Goal: Task Accomplishment & Management: Complete application form

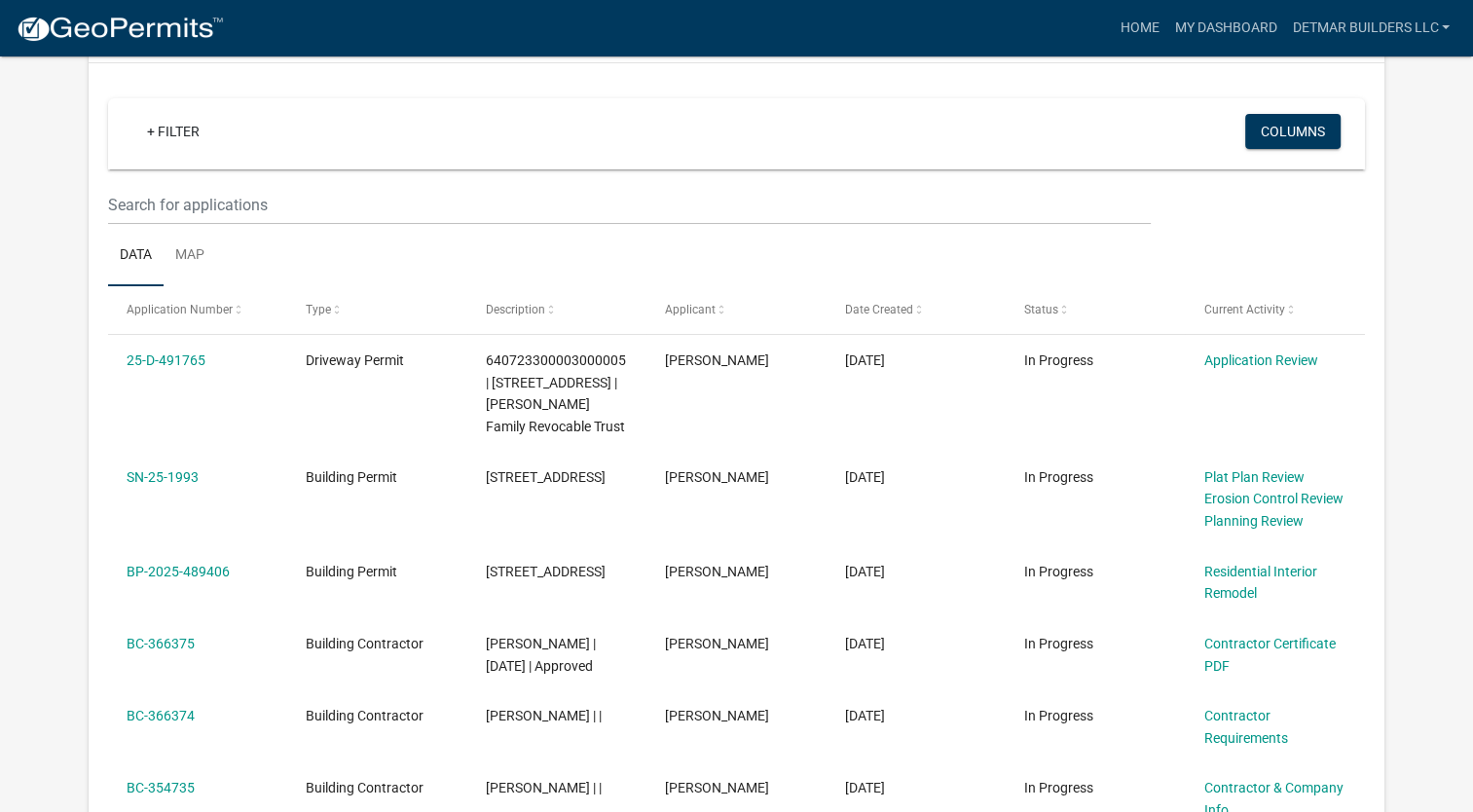
scroll to position [183, 0]
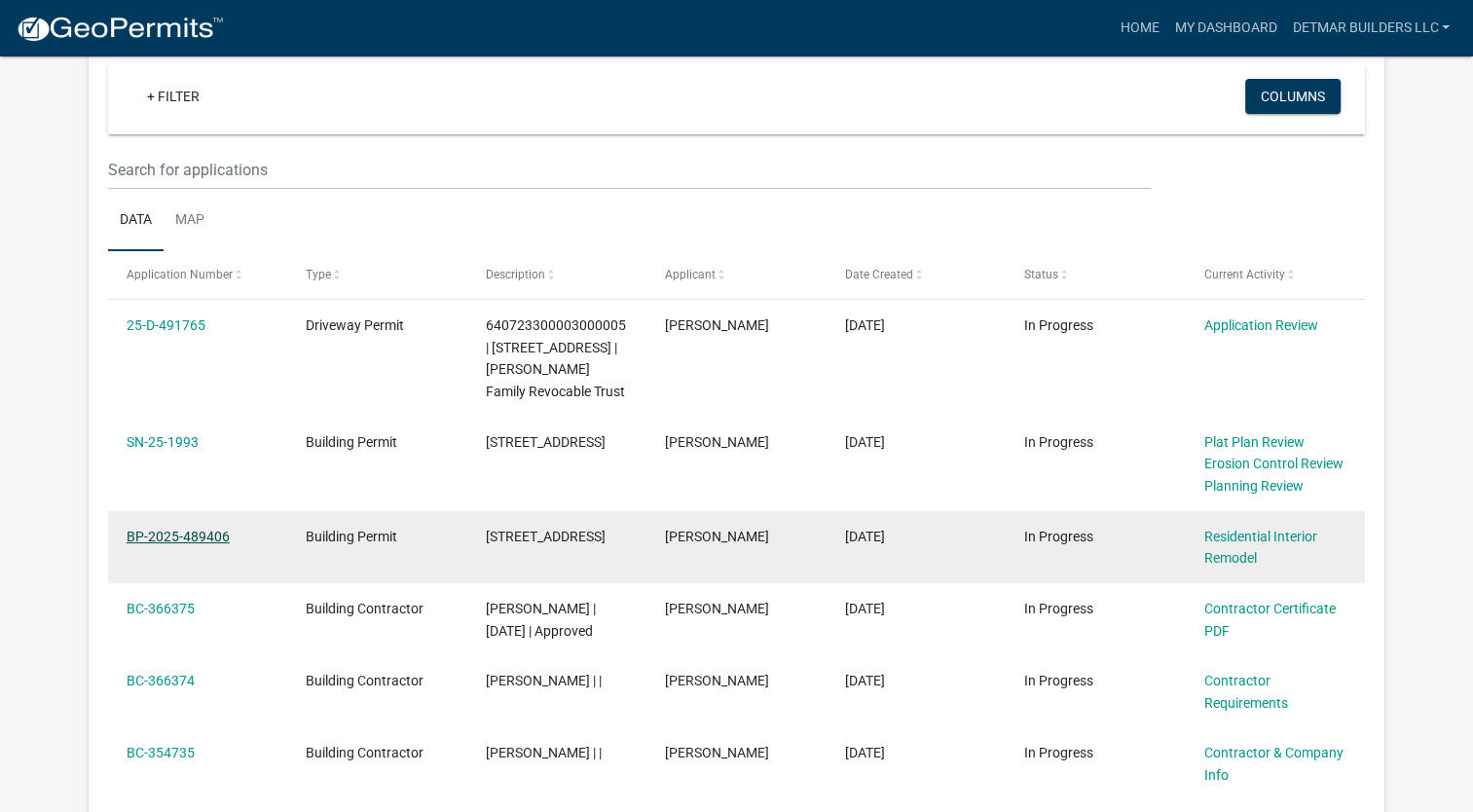
click at [159, 532] on link "BP-2025-489406" at bounding box center [178, 536] width 103 height 16
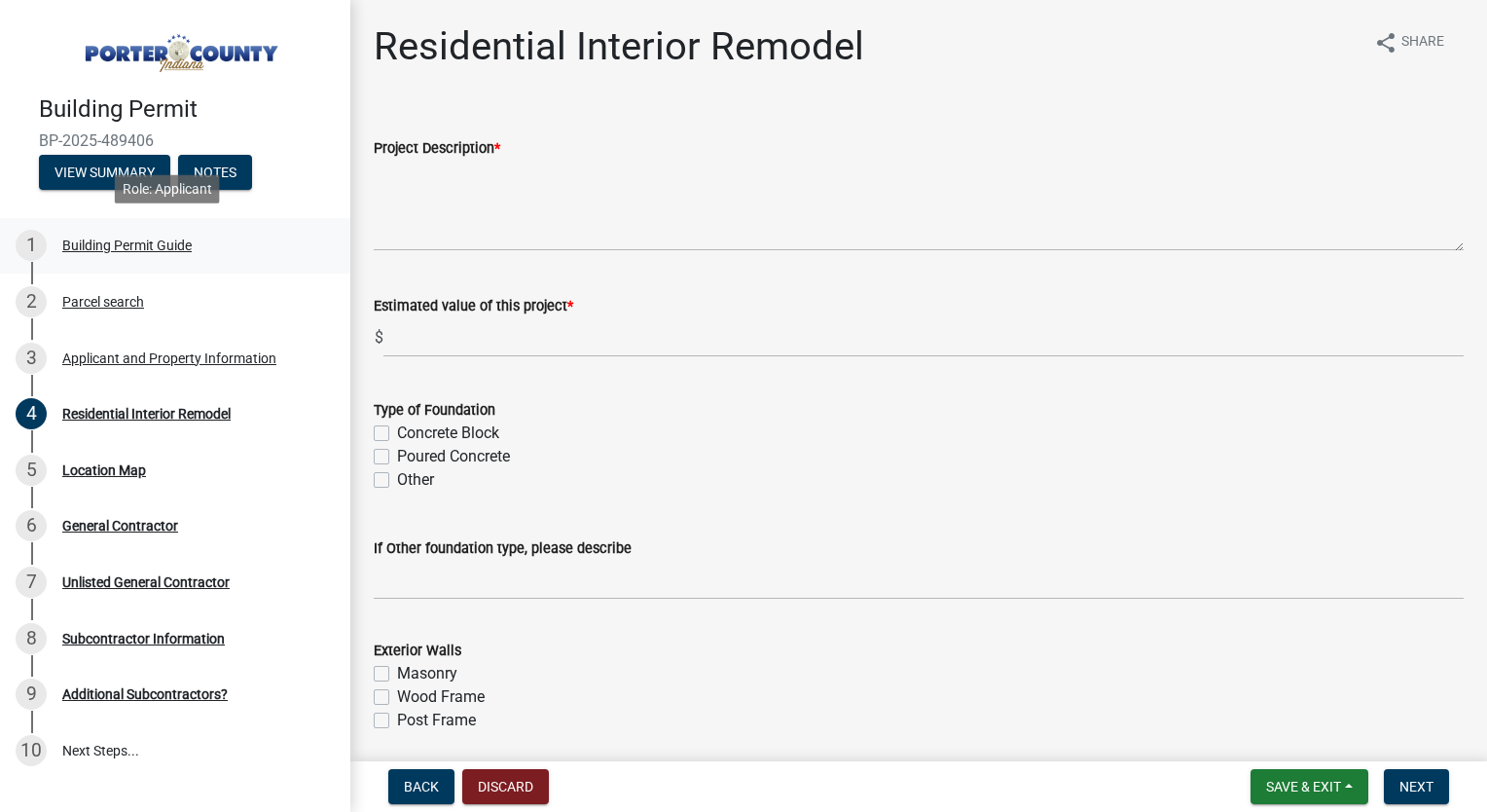
click at [142, 240] on div "Building Permit Guide" at bounding box center [127, 245] width 130 height 14
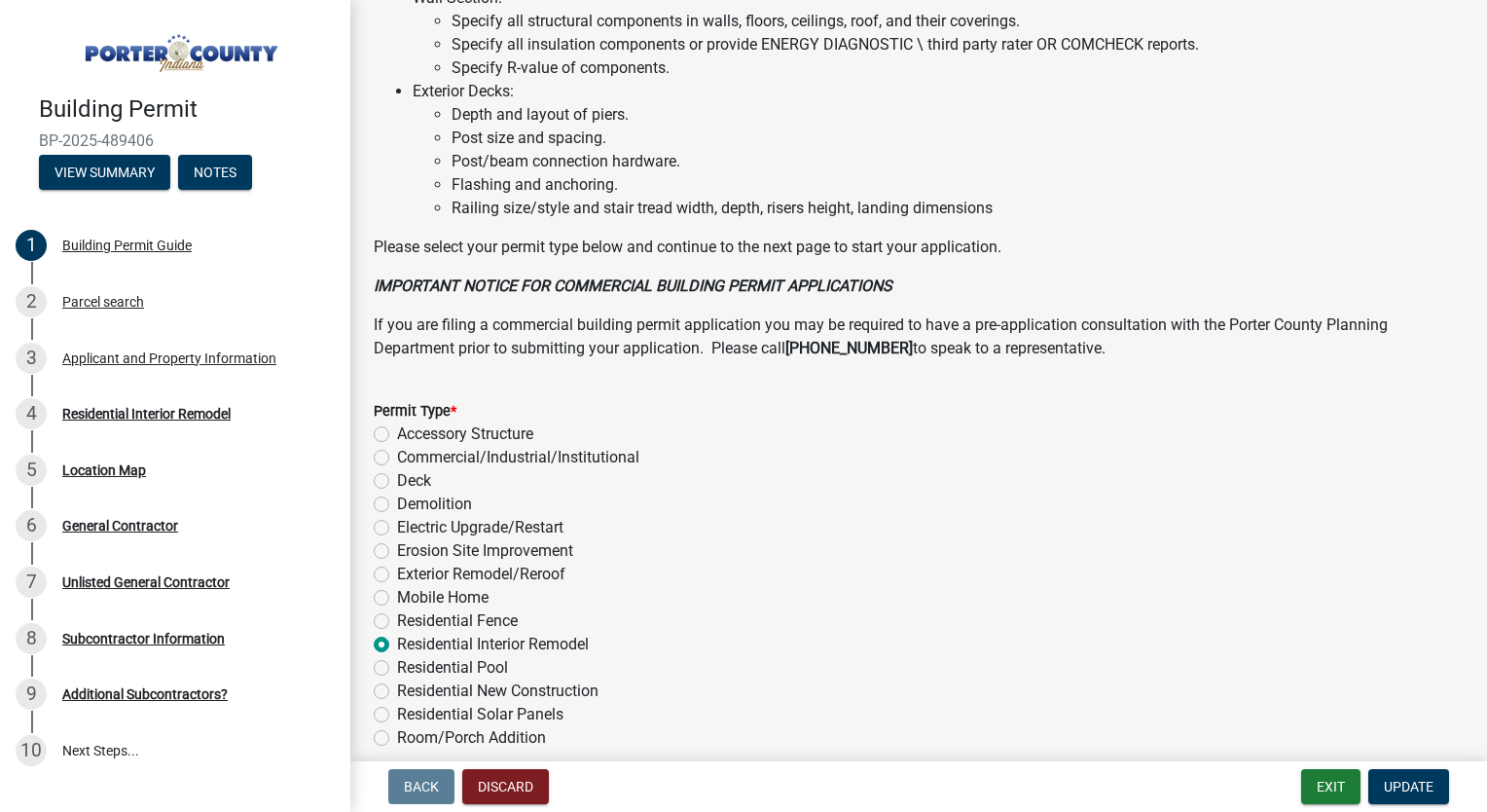
scroll to position [1326, 0]
click at [105, 299] on div "Parcel search" at bounding box center [103, 302] width 82 height 14
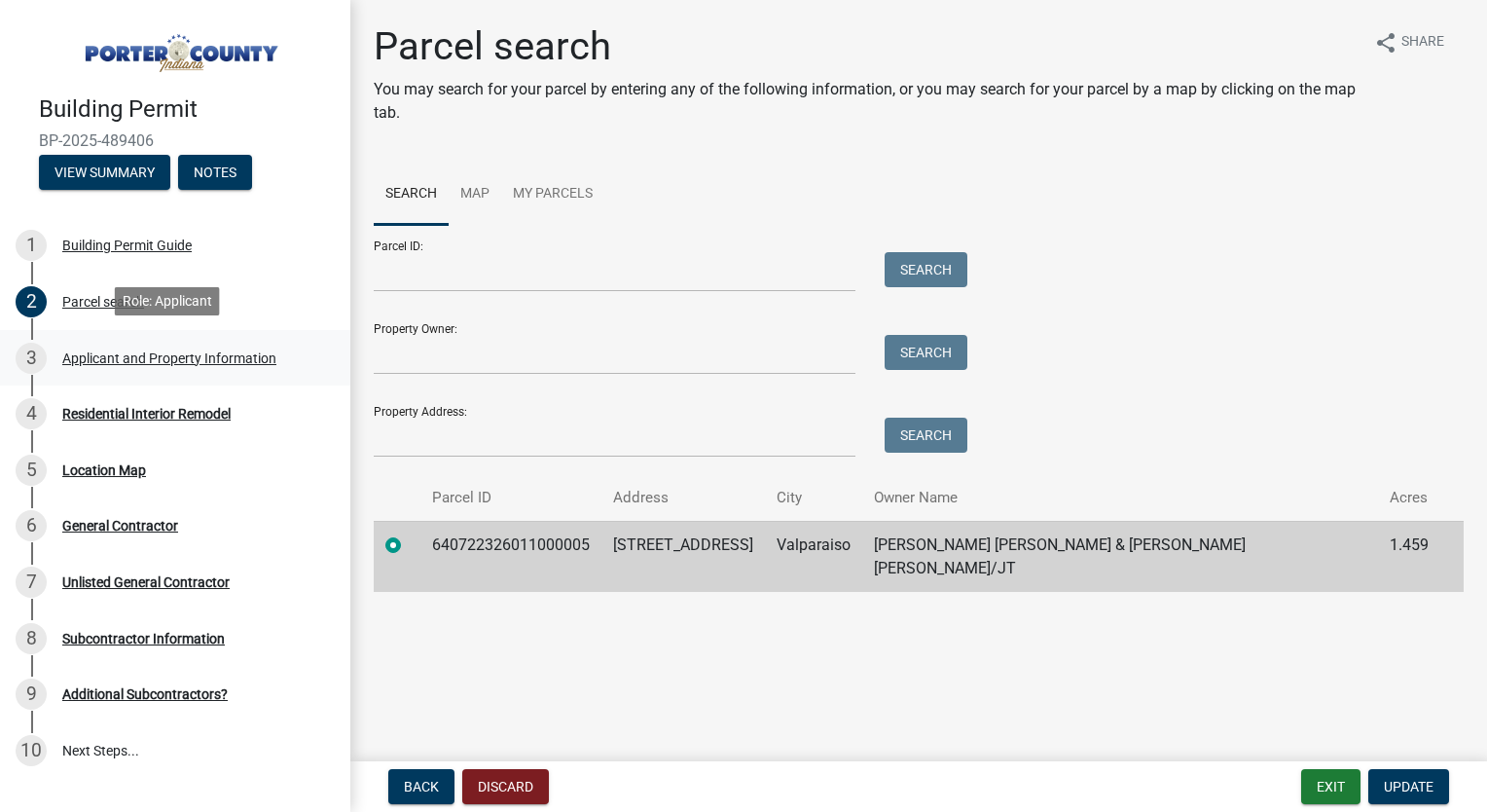
click at [112, 359] on div "Applicant and Property Information" at bounding box center [169, 358] width 214 height 14
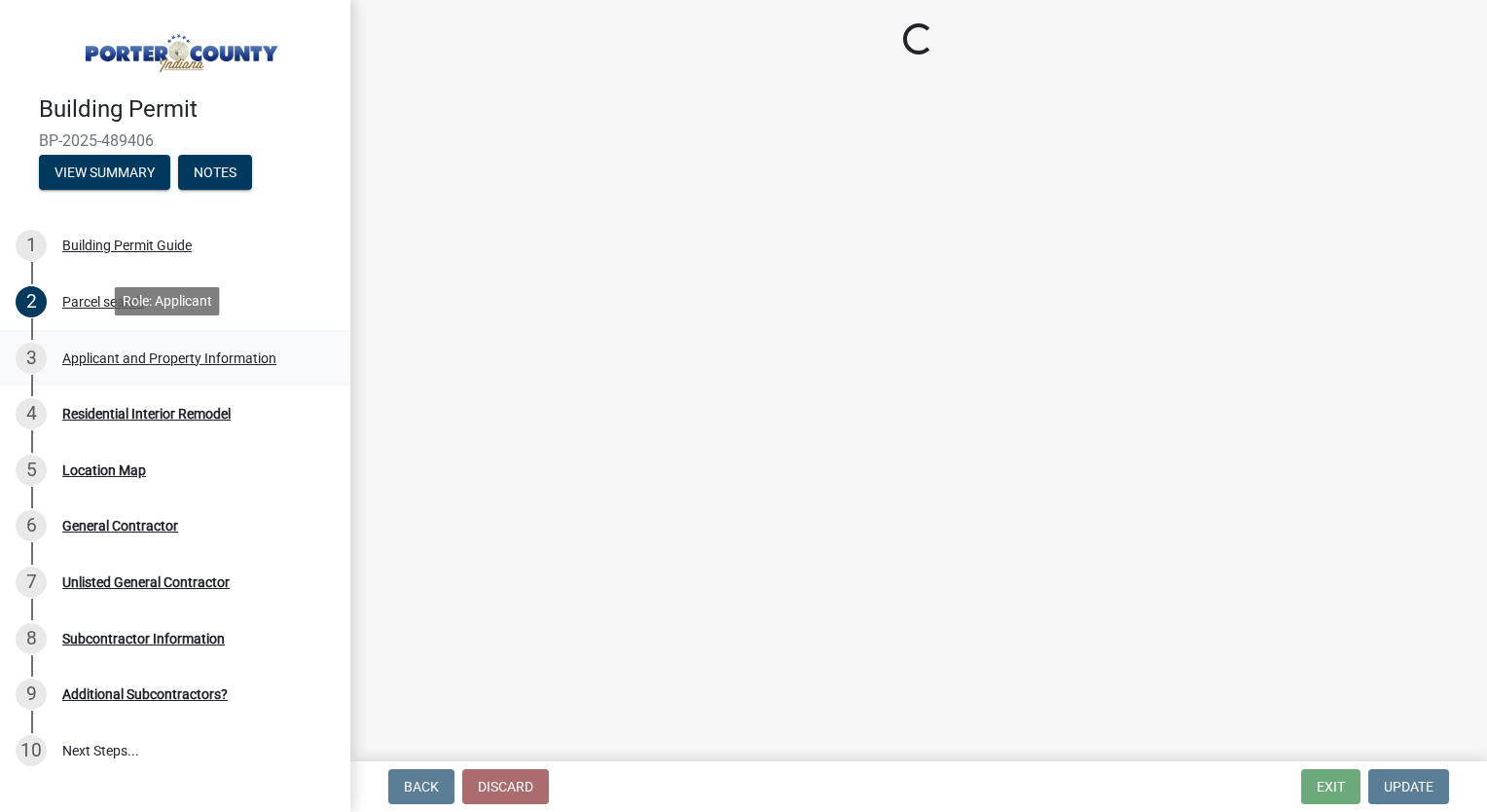
select select "dab8d744-4e32-40c1-942b-b7c1ea7347cb"
select select "ea6751d4-6bf7-4a16-89ee-f7801ab82aa1"
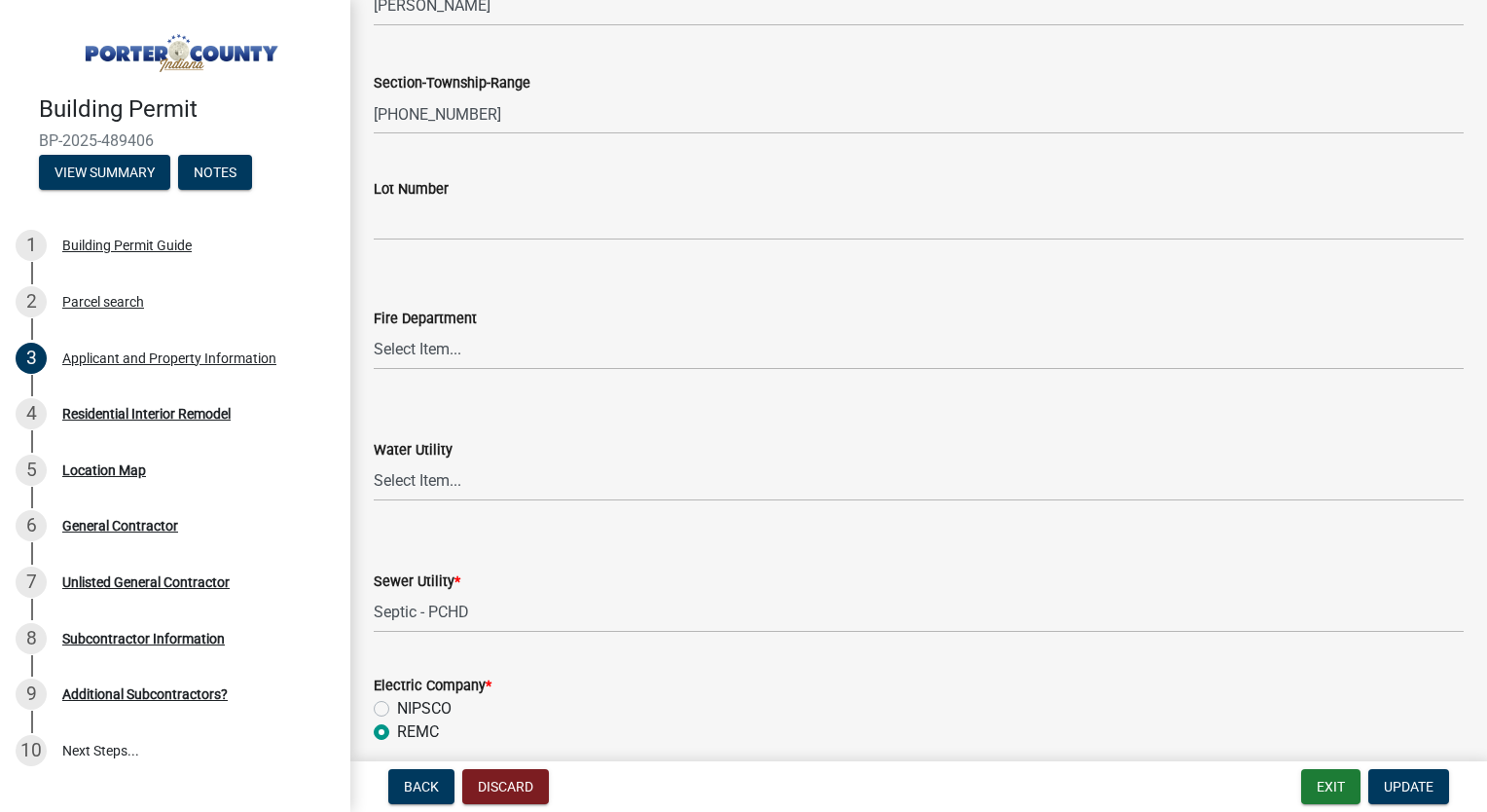
scroll to position [988, 0]
click at [452, 472] on select "Select Item... Aqua [US_STATE] Inc Damon Run [US_STATE] American Water Nature W…" at bounding box center [919, 478] width 1091 height 40
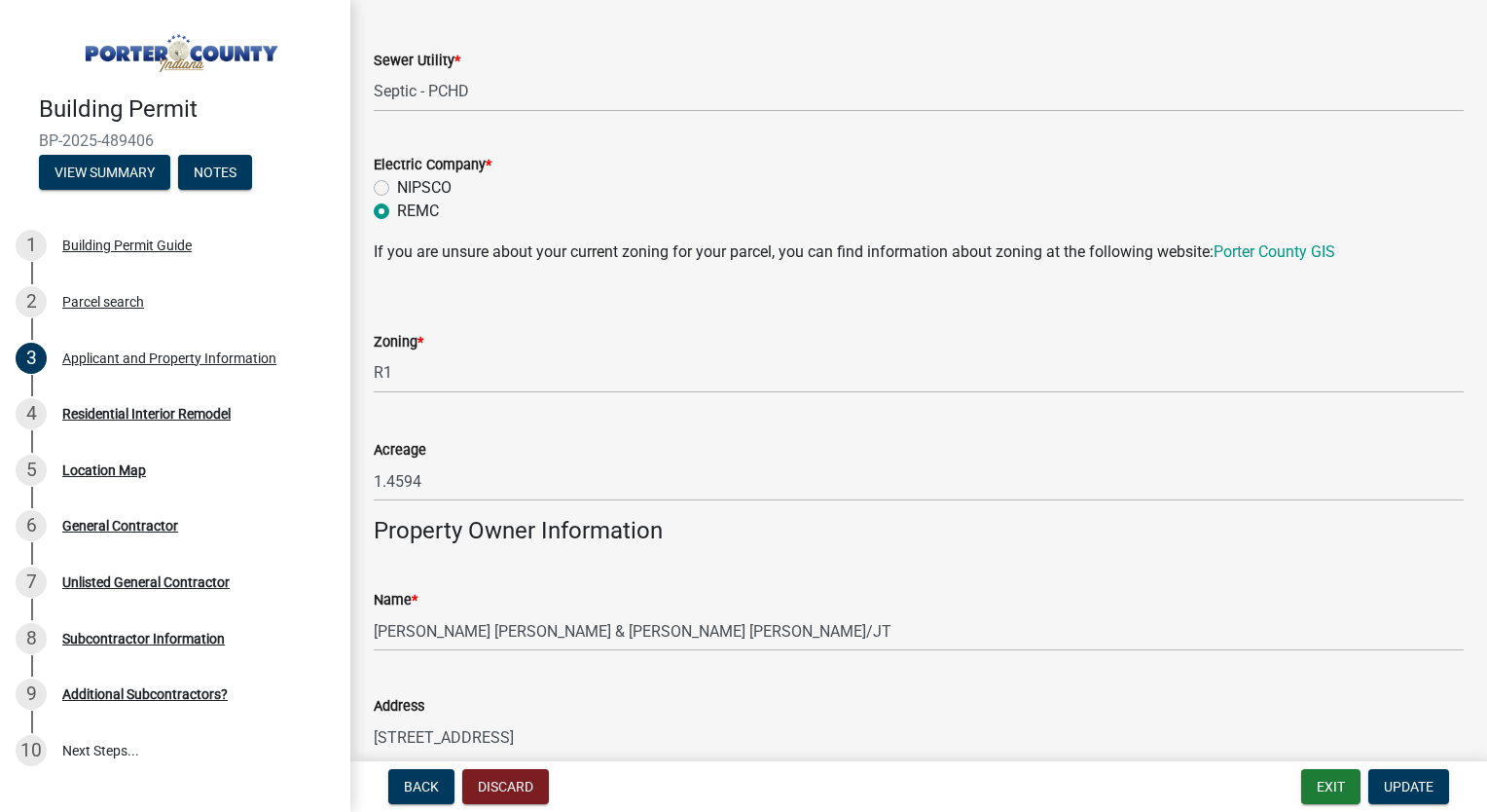
scroll to position [1506, 0]
click at [405, 368] on select "Select Item... A1 A2 CH CM CN I1 I2 I3 IN MP OT P1 P2 PUD R1 R2 R3 R4 RL RR" at bounding box center [919, 372] width 1091 height 40
click at [374, 352] on select "Select Item... A1 A2 CH CM CN I1 I2 I3 IN MP OT P1 P2 PUD R1 R2 R3 R4 RL RR" at bounding box center [919, 372] width 1091 height 40
select select "92efe679-05f4-414a-9426-51627fba5de6"
click at [465, 448] on div "Acreage" at bounding box center [919, 449] width 1091 height 23
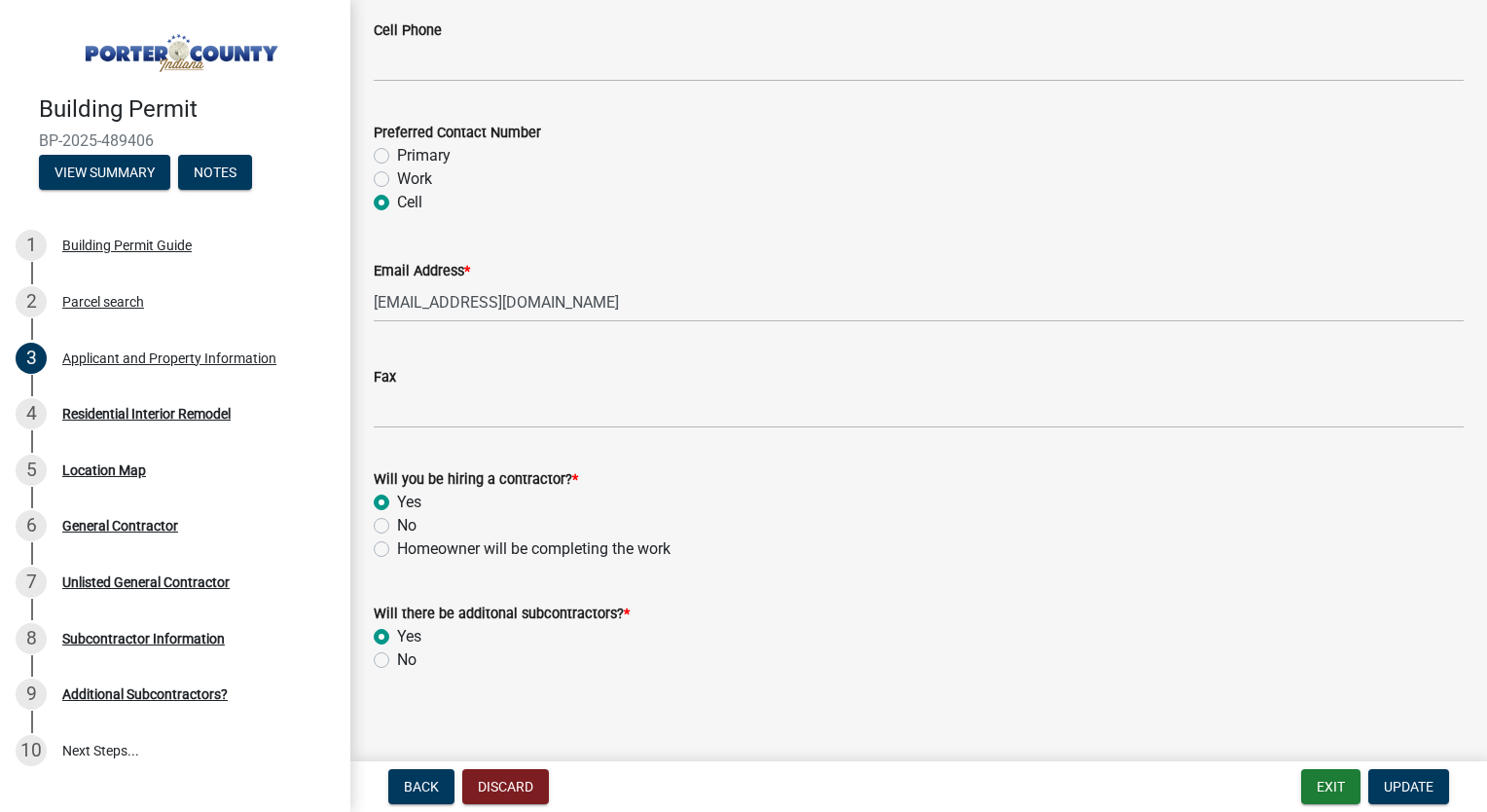
scroll to position [2828, 0]
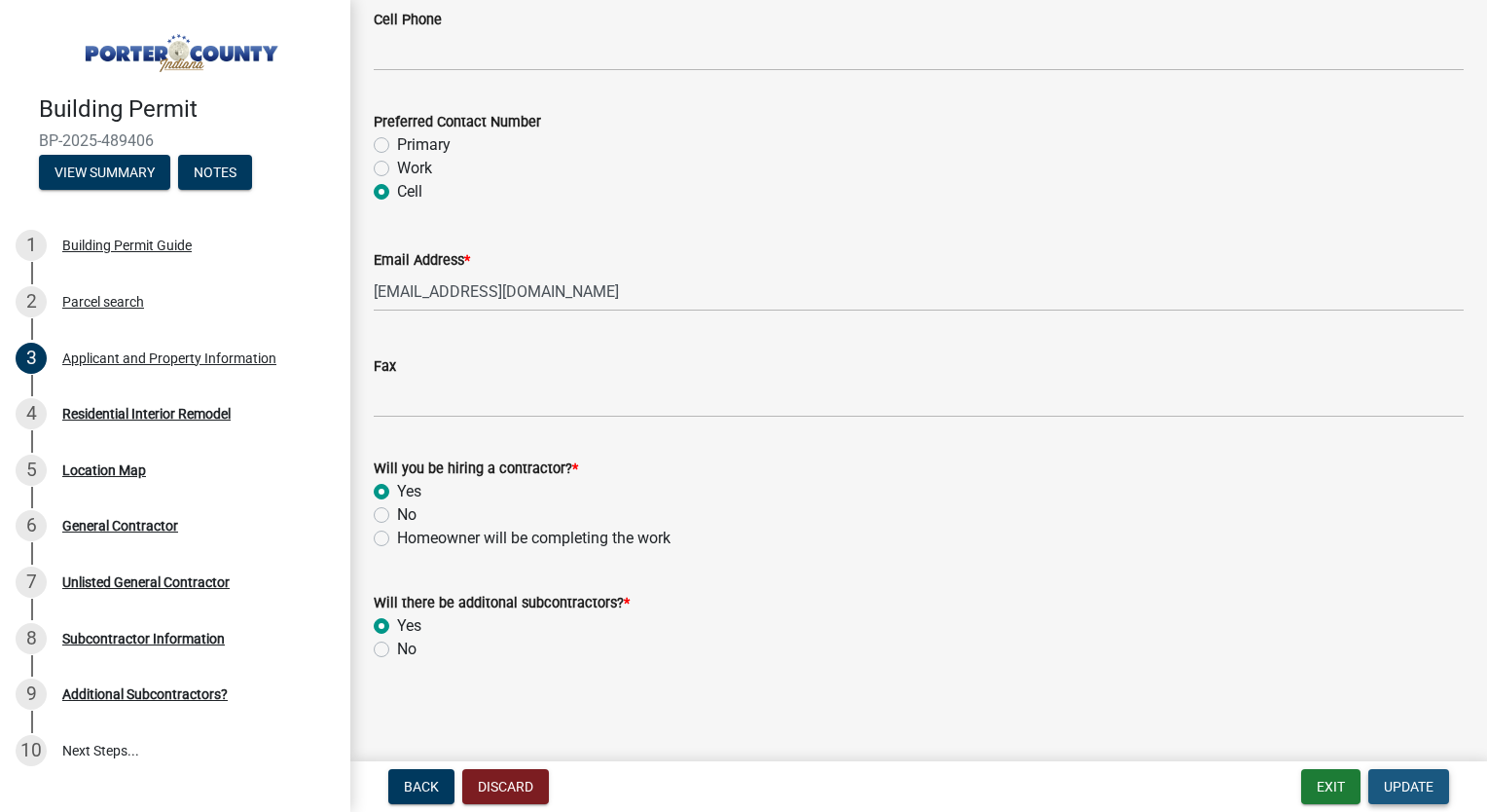
click at [1427, 784] on span "Update" at bounding box center [1408, 787] width 50 height 16
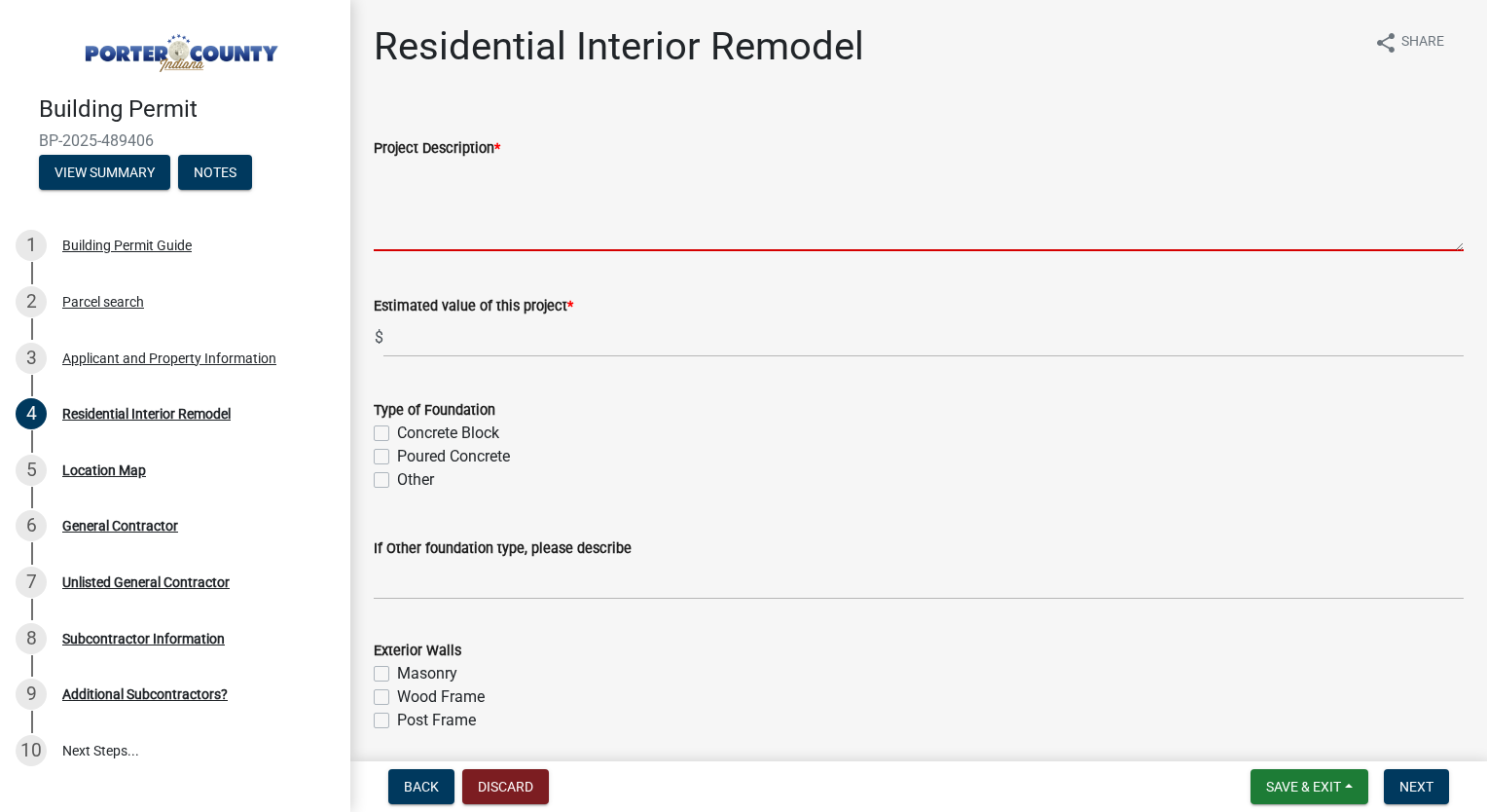
click at [471, 222] on textarea "Project Description *" at bounding box center [919, 205] width 1091 height 92
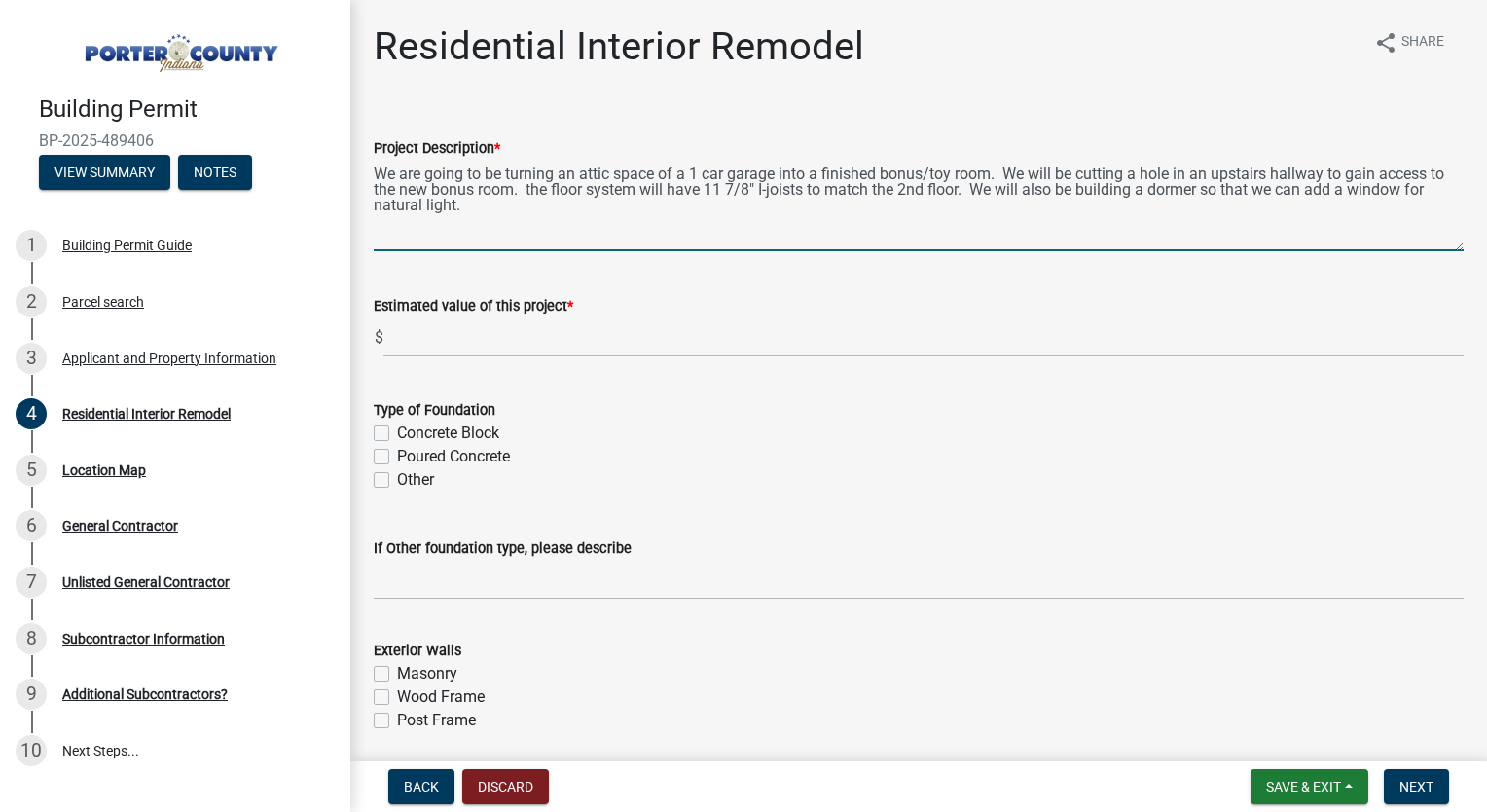
type textarea "We are going to be turning an attic space of a 1 car garage into a finished bon…"
click at [444, 328] on input "text" at bounding box center [924, 337] width 1081 height 40
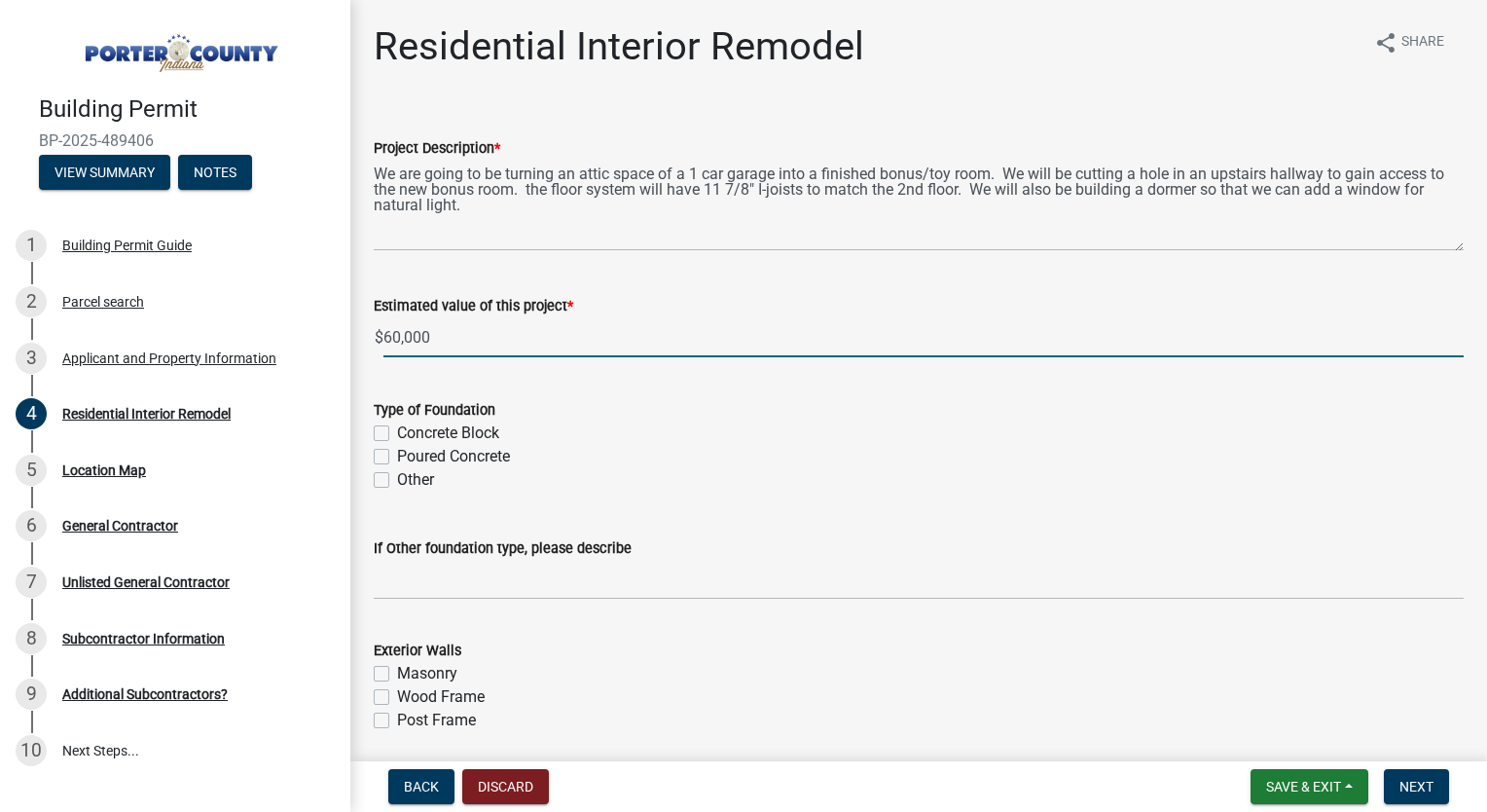
type input "60000"
click at [618, 493] on wm-data-entity-input "Type of Foundation Concrete Block Poured Concrete Other" at bounding box center [919, 442] width 1091 height 134
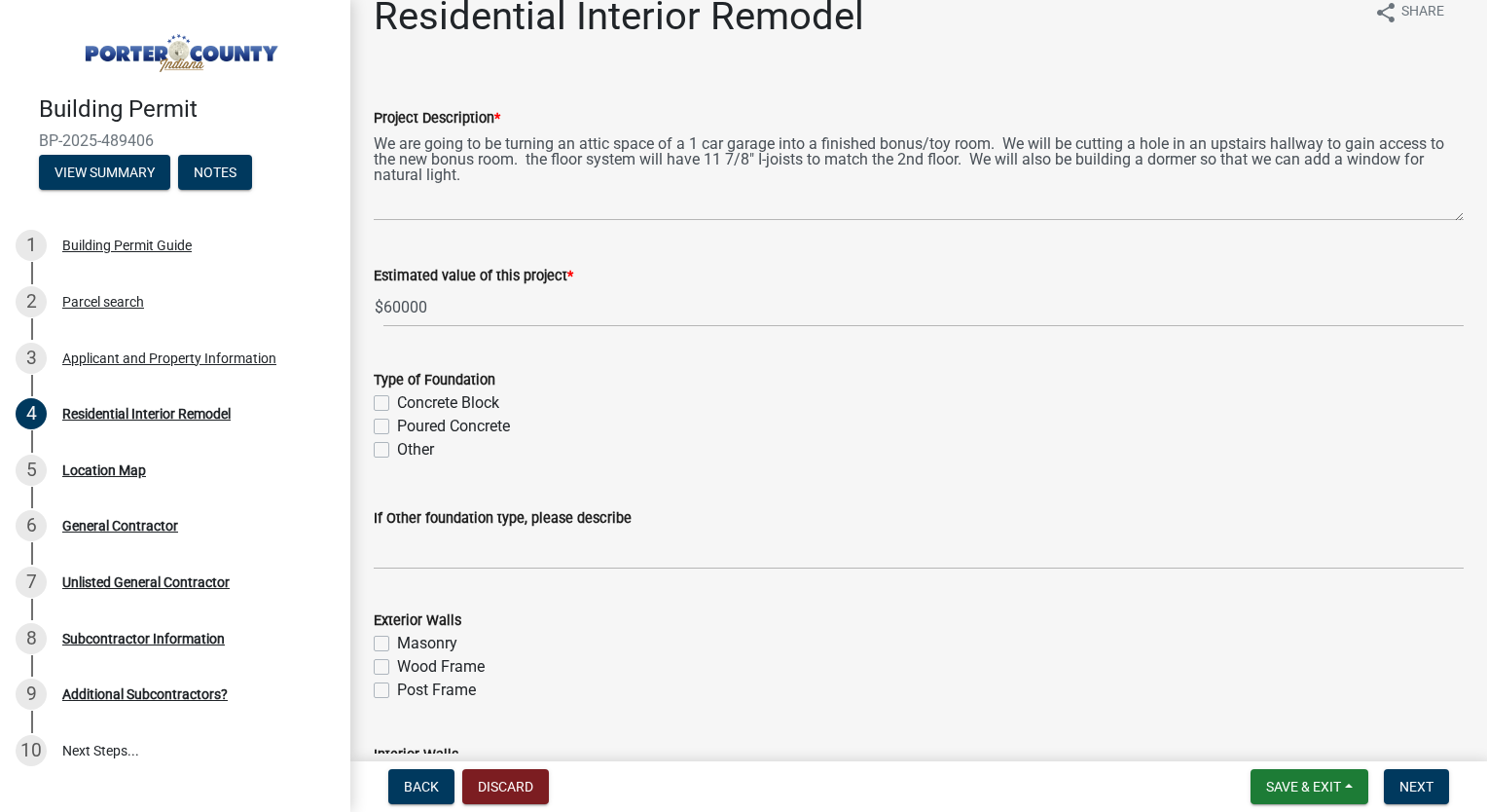
scroll to position [31, 0]
click at [397, 424] on label "Poured Concrete" at bounding box center [454, 425] width 113 height 23
click at [397, 424] on input "Poured Concrete" at bounding box center [403, 420] width 13 height 13
checkbox input "true"
checkbox input "false"
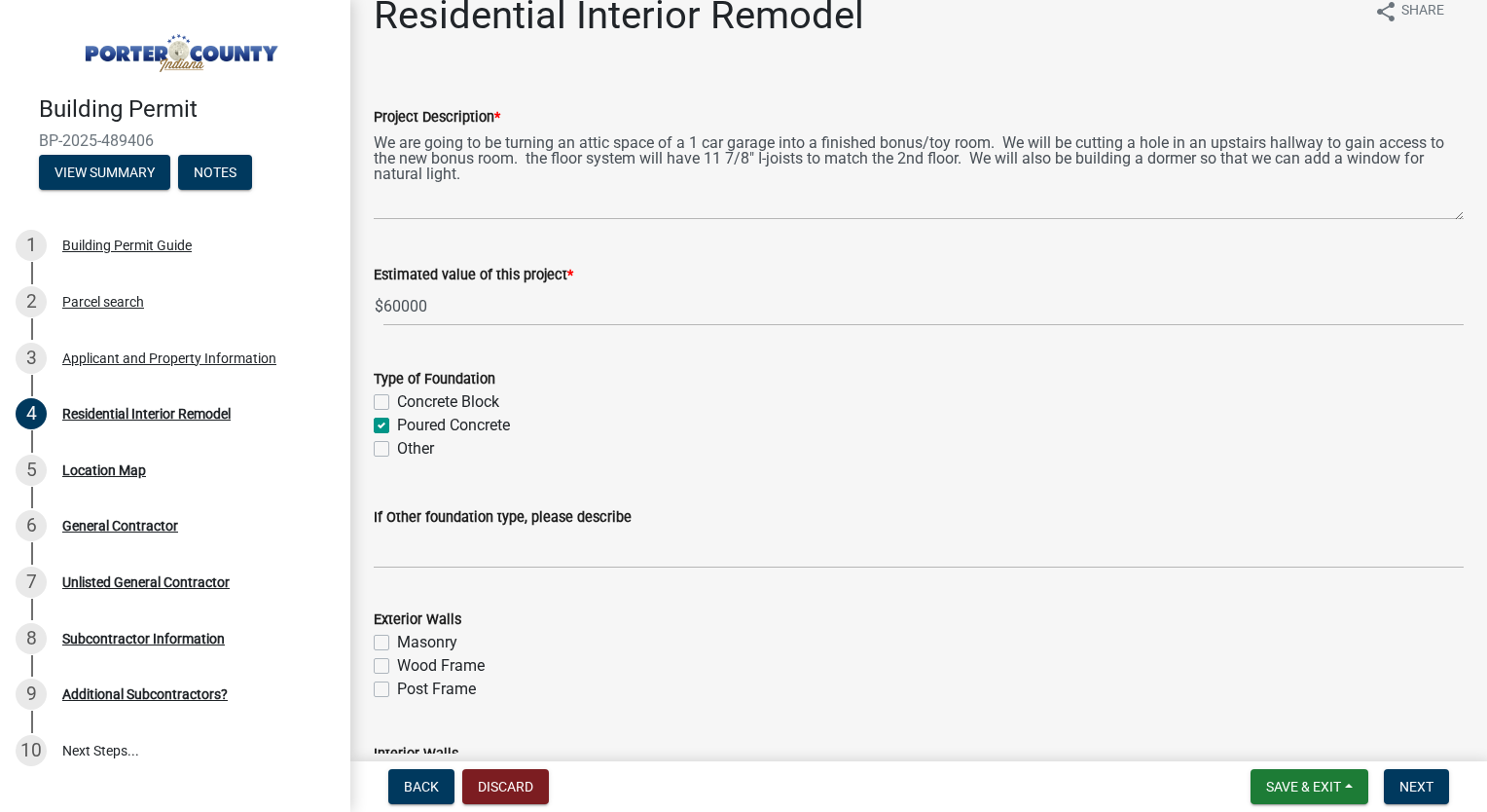
checkbox input "true"
checkbox input "false"
click at [662, 446] on div "Other" at bounding box center [919, 449] width 1091 height 23
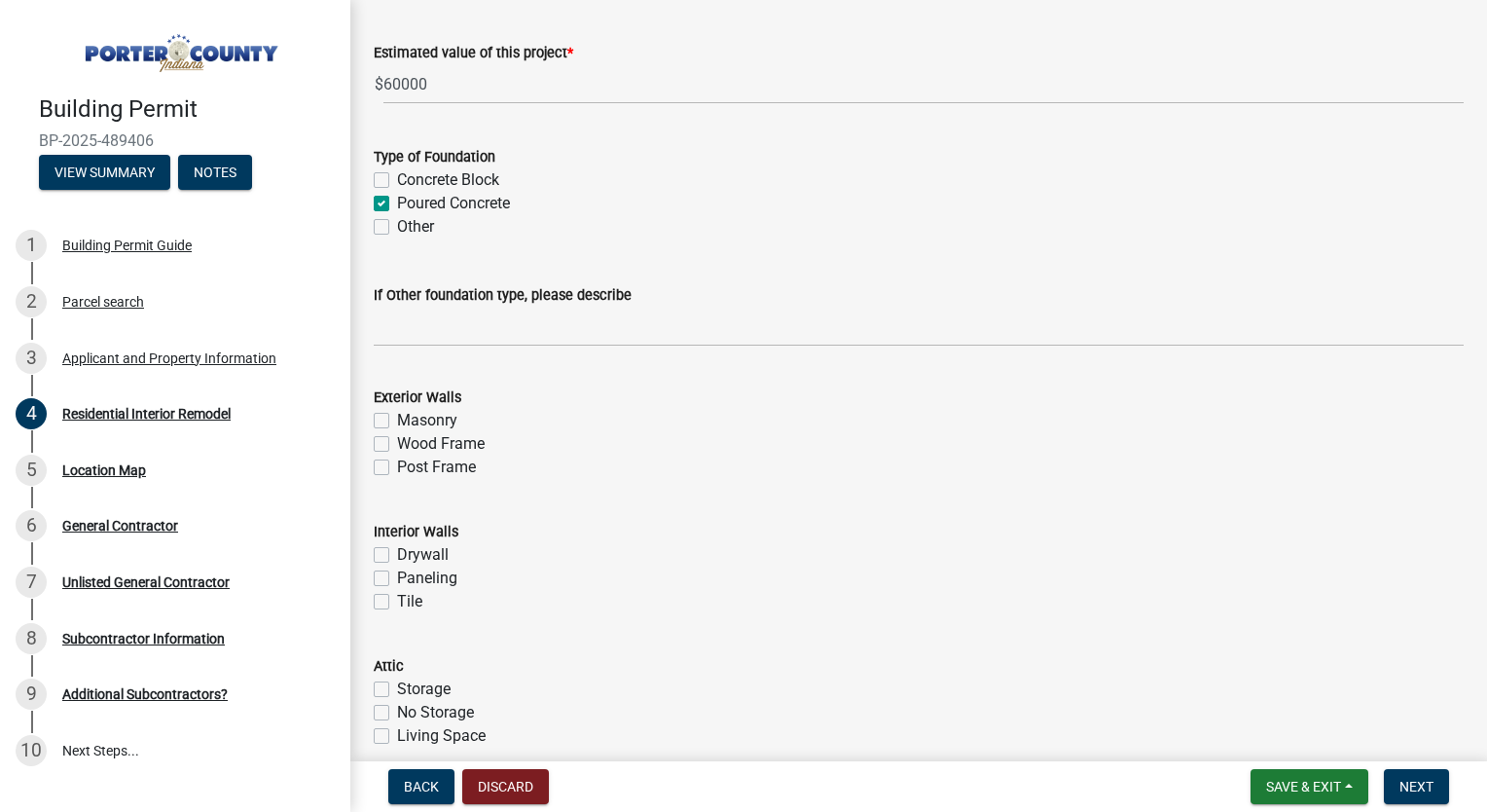
scroll to position [255, 0]
click at [397, 439] on label "Wood Frame" at bounding box center [441, 442] width 88 height 23
click at [397, 439] on input "Wood Frame" at bounding box center [403, 436] width 13 height 13
checkbox input "true"
checkbox input "false"
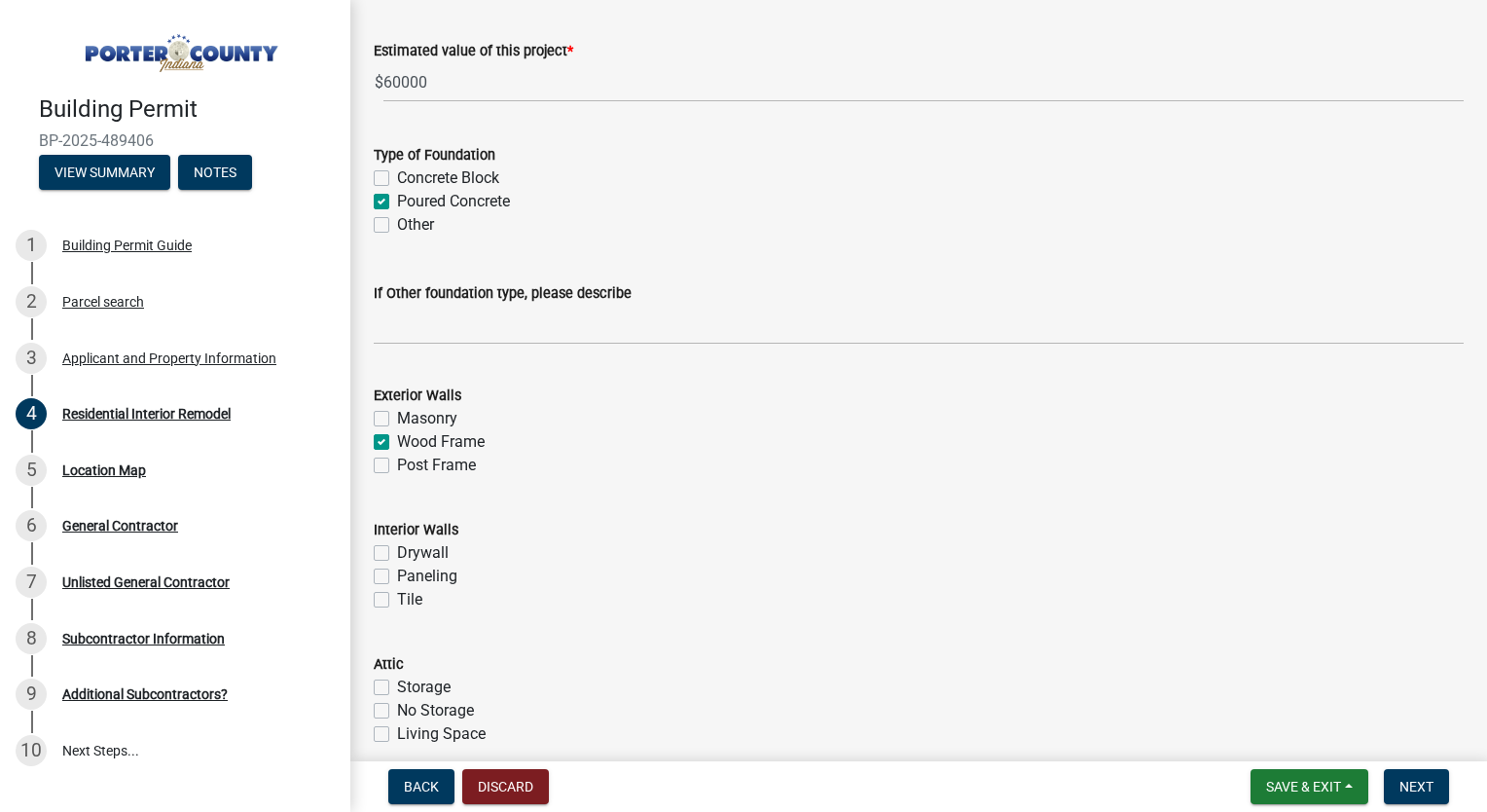
checkbox input "true"
checkbox input "false"
click at [601, 515] on form "Interior Walls Drywall Paneling Tile" at bounding box center [919, 553] width 1091 height 117
click at [397, 556] on label "Drywall" at bounding box center [423, 553] width 52 height 23
click at [397, 554] on input "Drywall" at bounding box center [403, 547] width 13 height 13
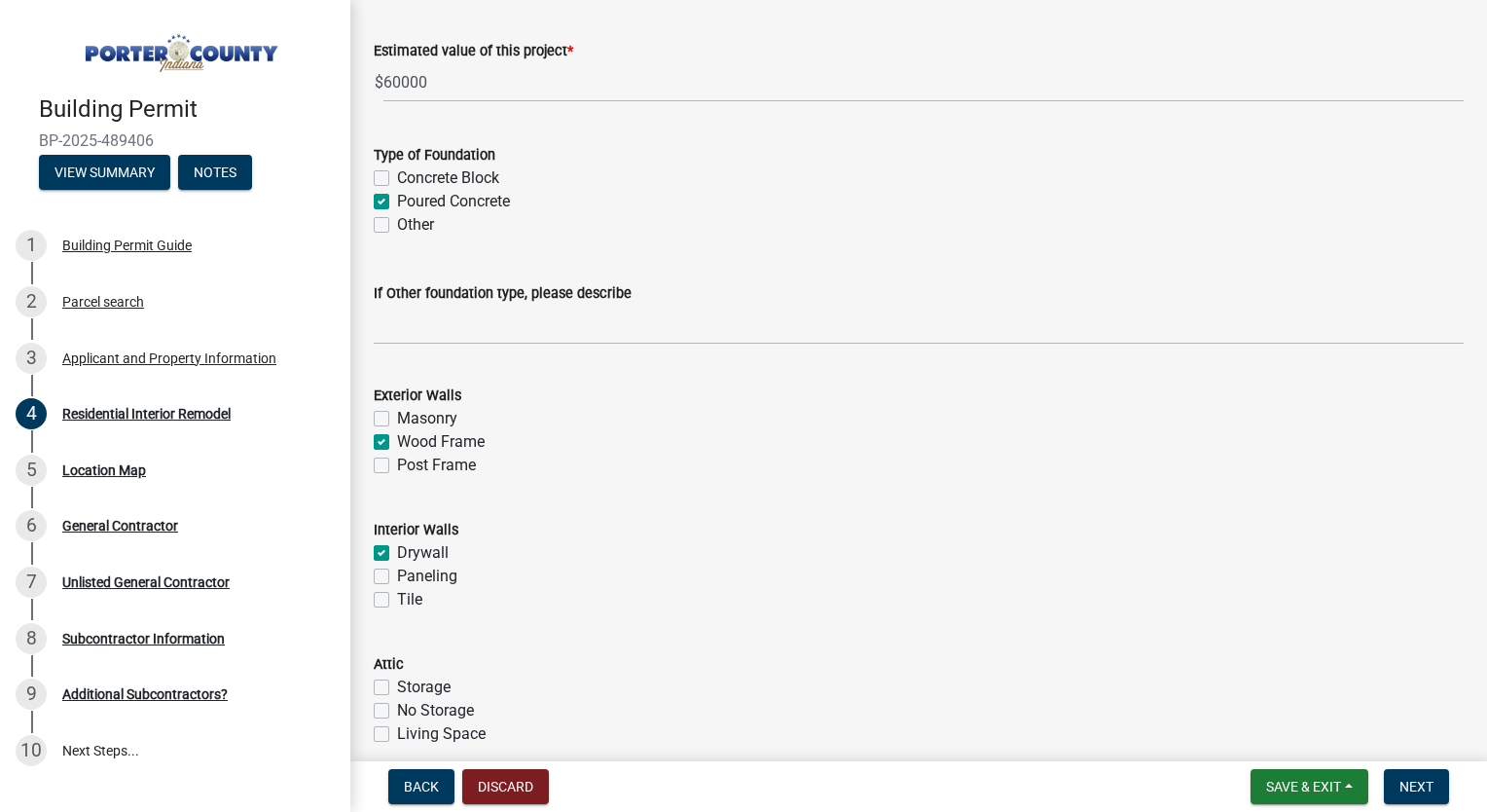
checkbox input "true"
checkbox input "false"
click at [622, 560] on div "Drywall" at bounding box center [919, 553] width 1091 height 23
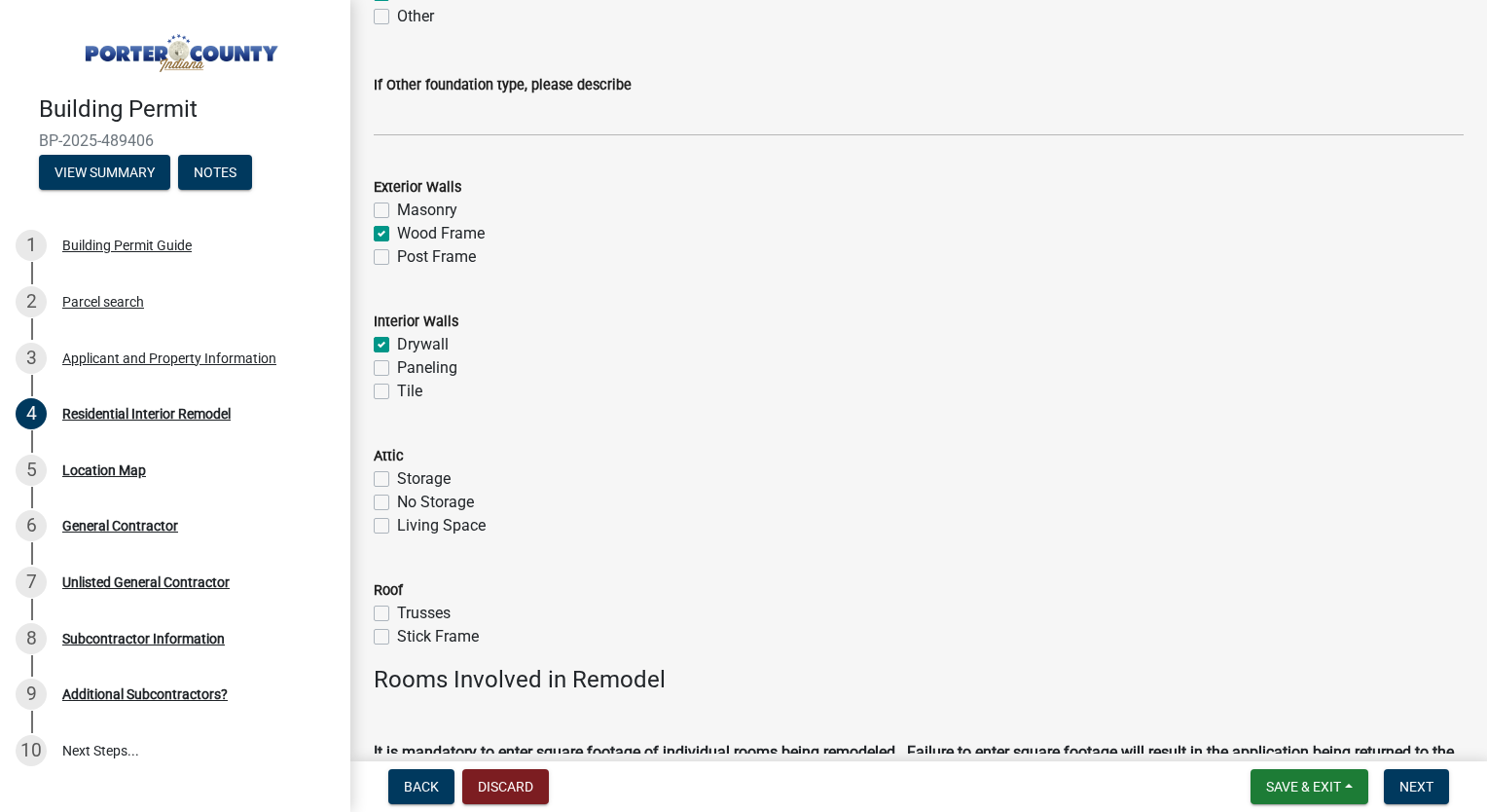
scroll to position [541, 0]
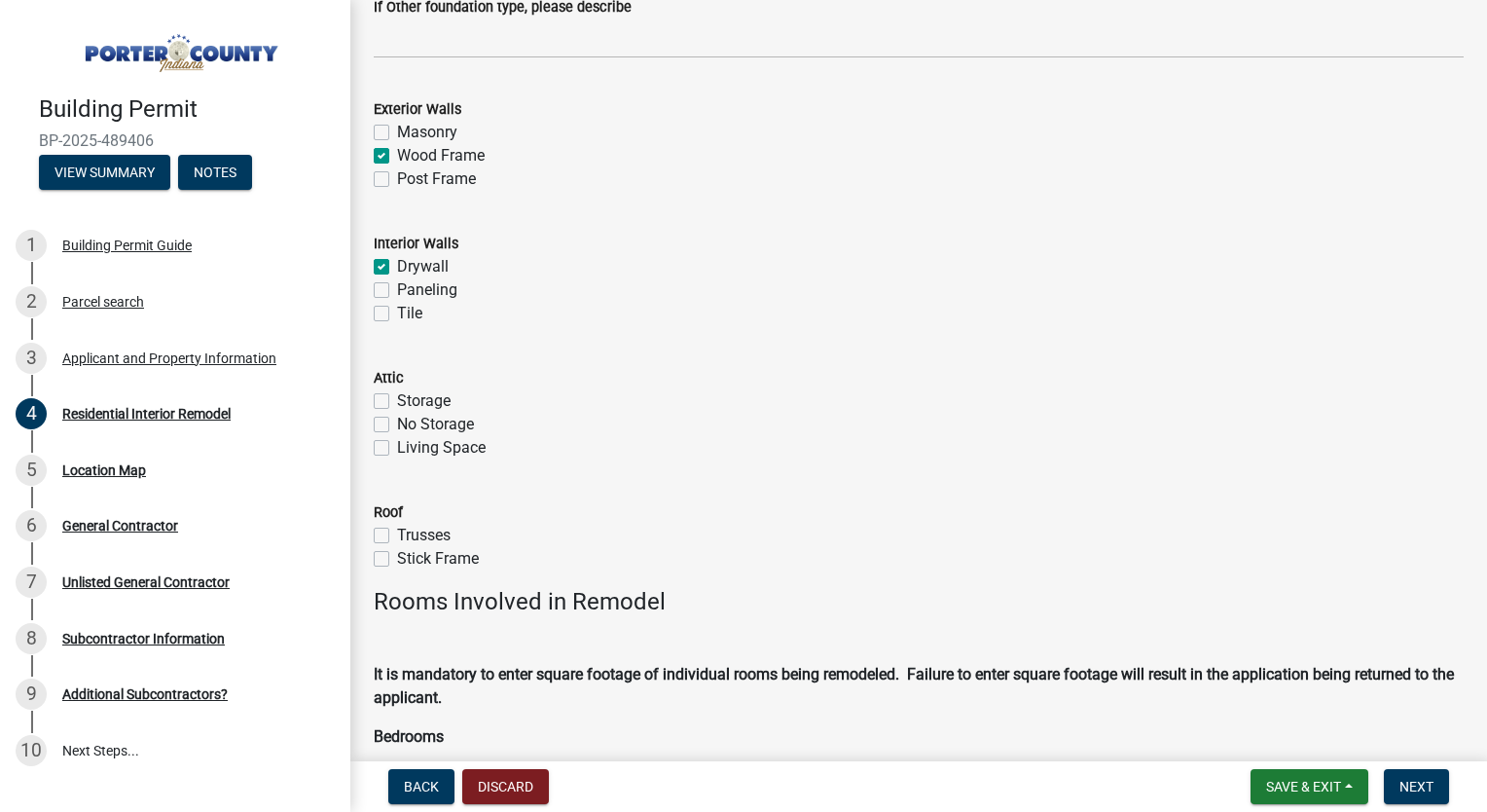
click at [397, 447] on label "Living Space" at bounding box center [441, 448] width 89 height 23
click at [397, 447] on input "Living Space" at bounding box center [403, 442] width 13 height 13
checkbox input "true"
checkbox input "false"
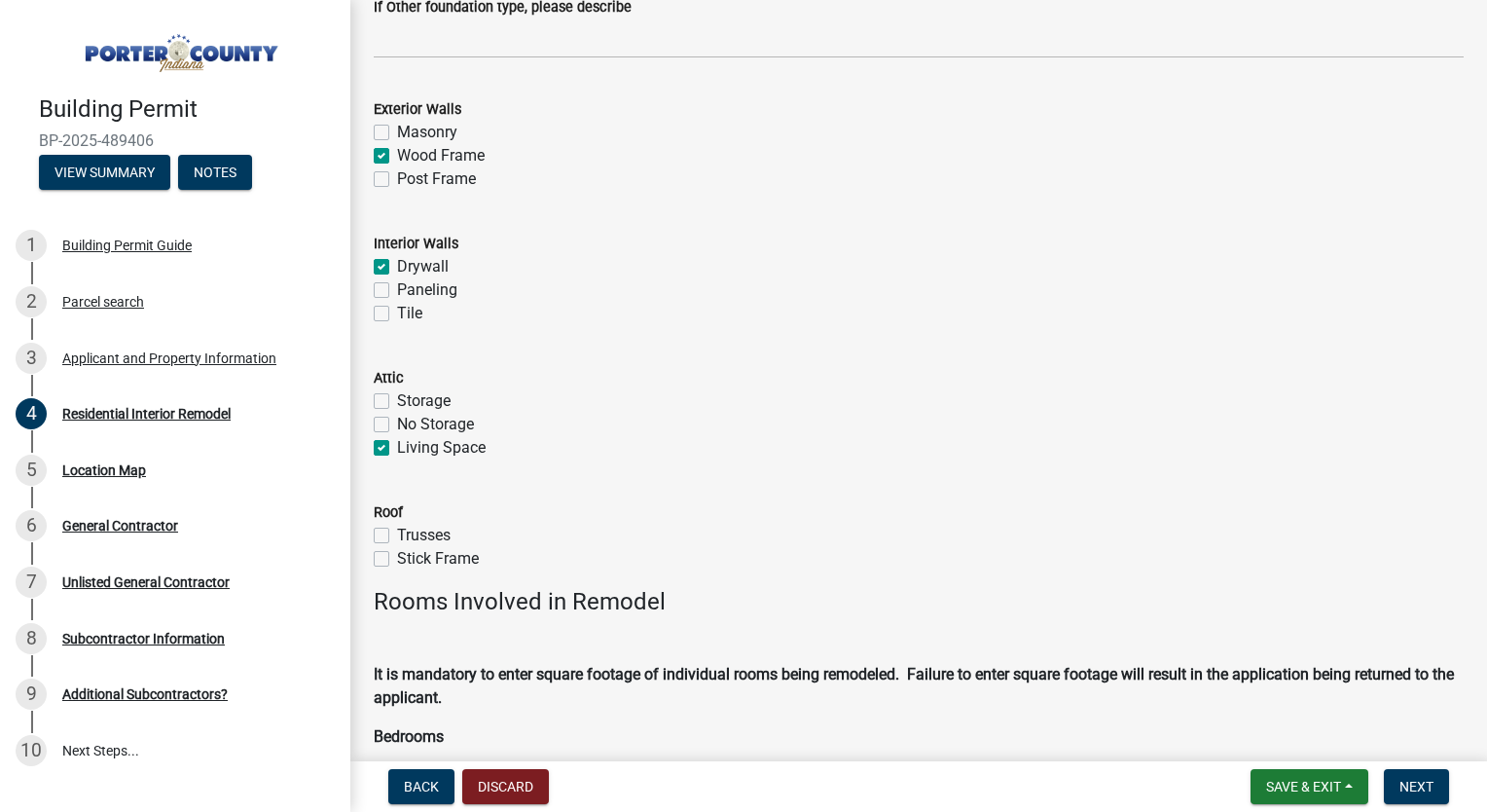
checkbox input "true"
click at [702, 415] on div "No Storage" at bounding box center [919, 424] width 1091 height 23
click at [397, 562] on label "Stick Frame" at bounding box center [438, 559] width 82 height 23
click at [397, 560] on input "Stick Frame" at bounding box center [403, 553] width 13 height 13
checkbox input "true"
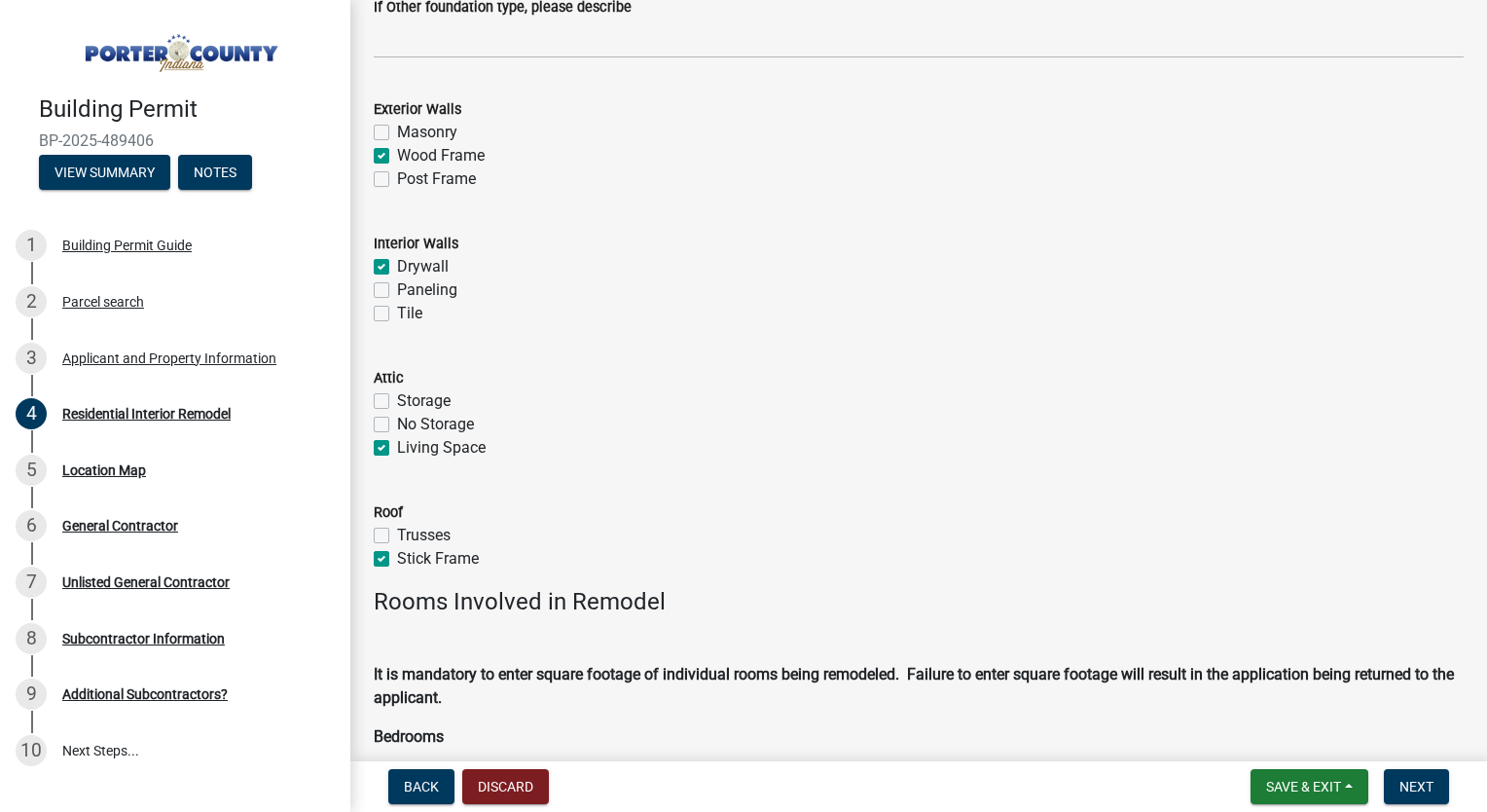
checkbox input "false"
checkbox input "true"
click at [697, 463] on wm-data-entity-input "Attic Storage No Storage Living Space" at bounding box center [919, 410] width 1091 height 134
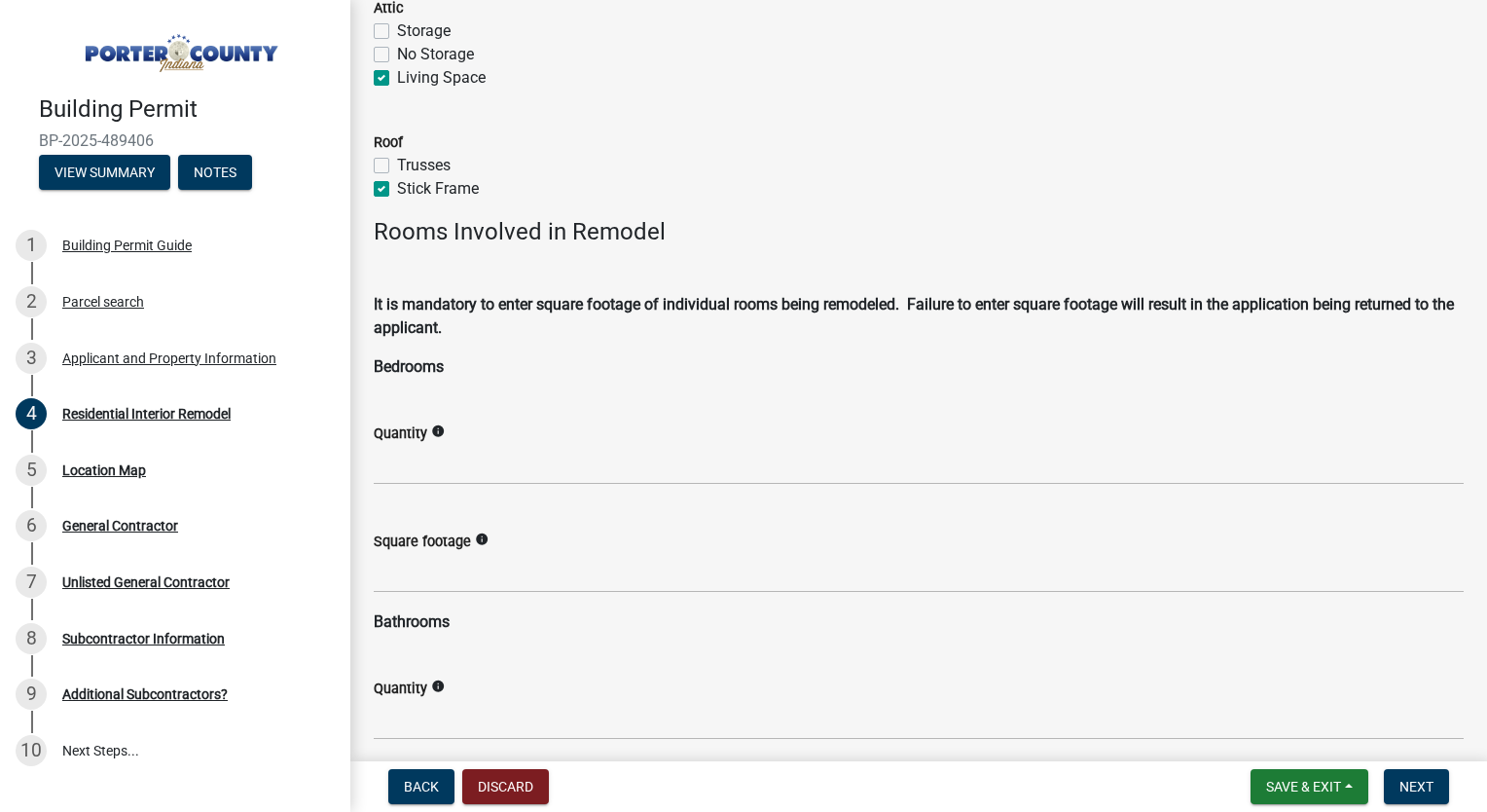
scroll to position [913, 0]
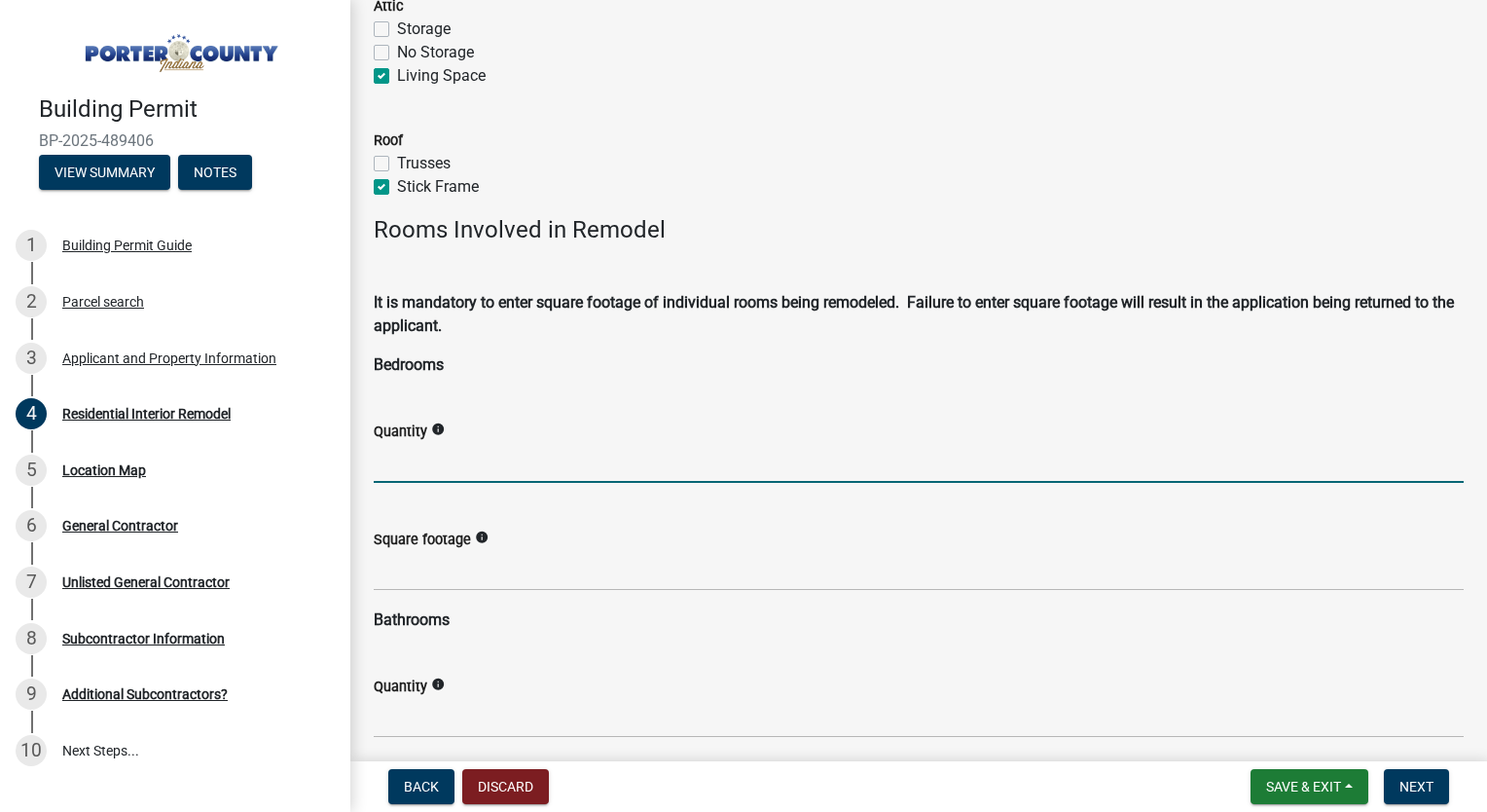
click at [443, 461] on input "text" at bounding box center [919, 462] width 1091 height 40
type input "0"
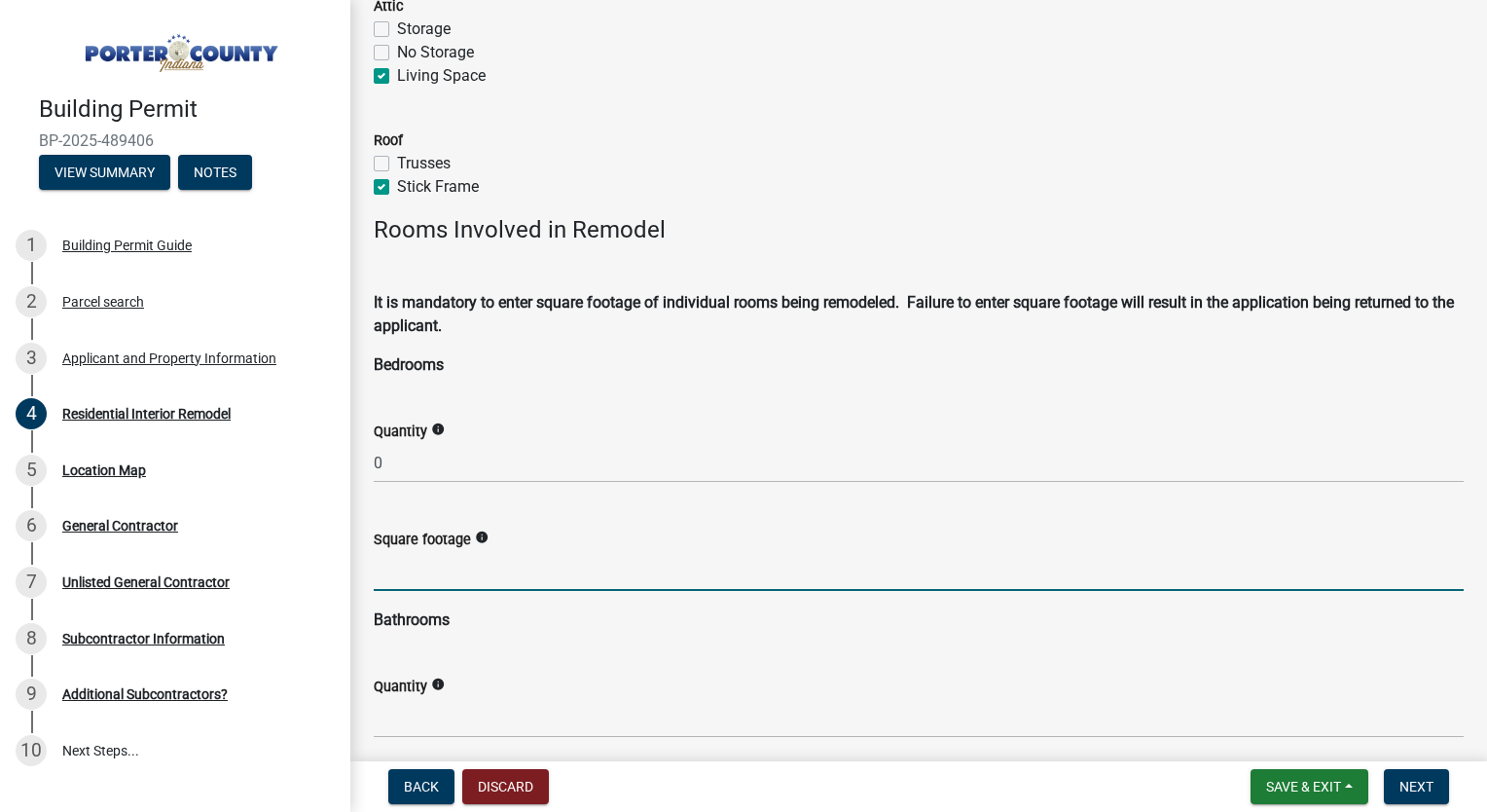
click at [438, 560] on input "text" at bounding box center [919, 571] width 1091 height 40
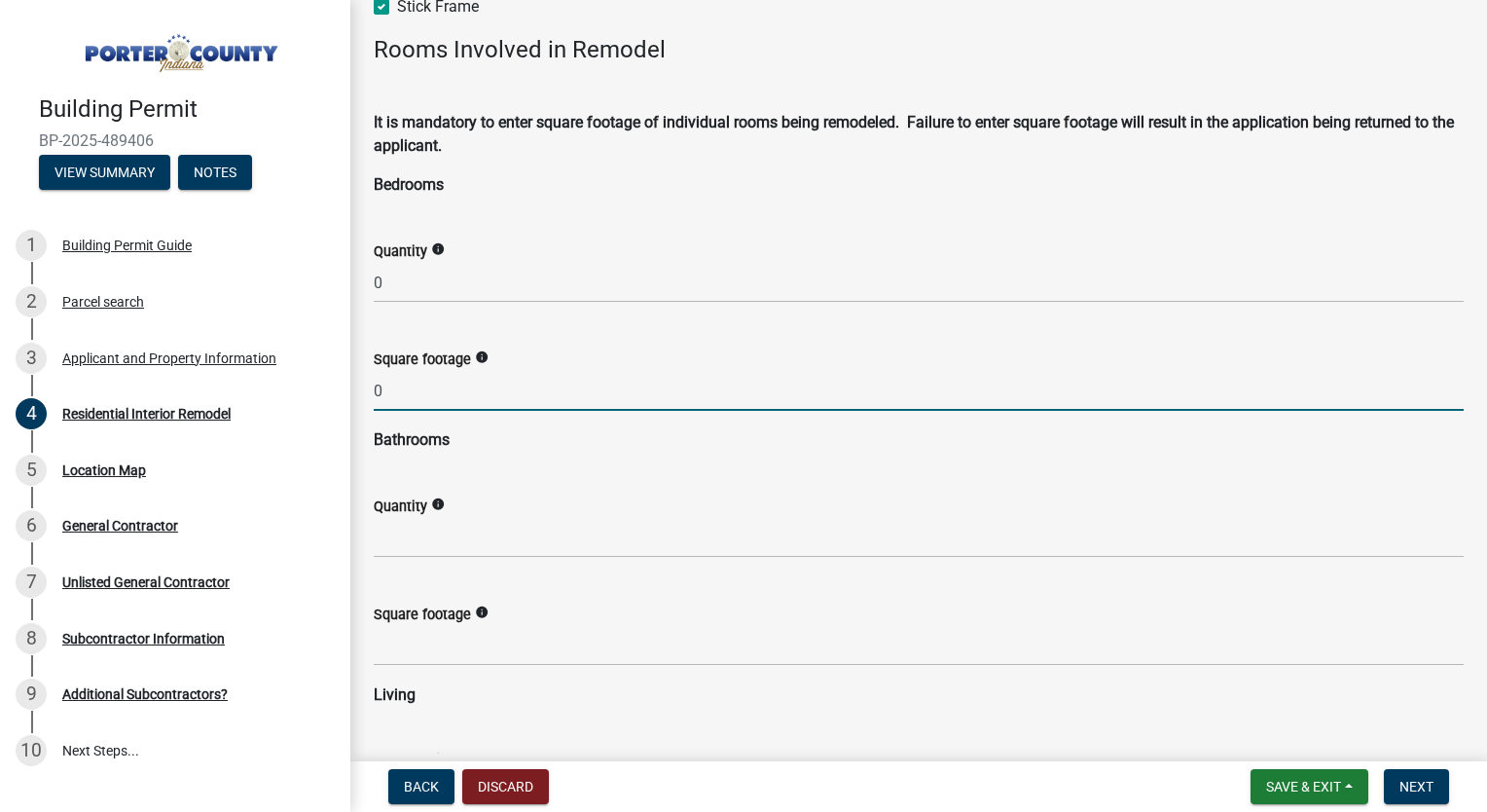
scroll to position [1094, 0]
type input "0"
click at [510, 527] on input "text" at bounding box center [919, 536] width 1091 height 40
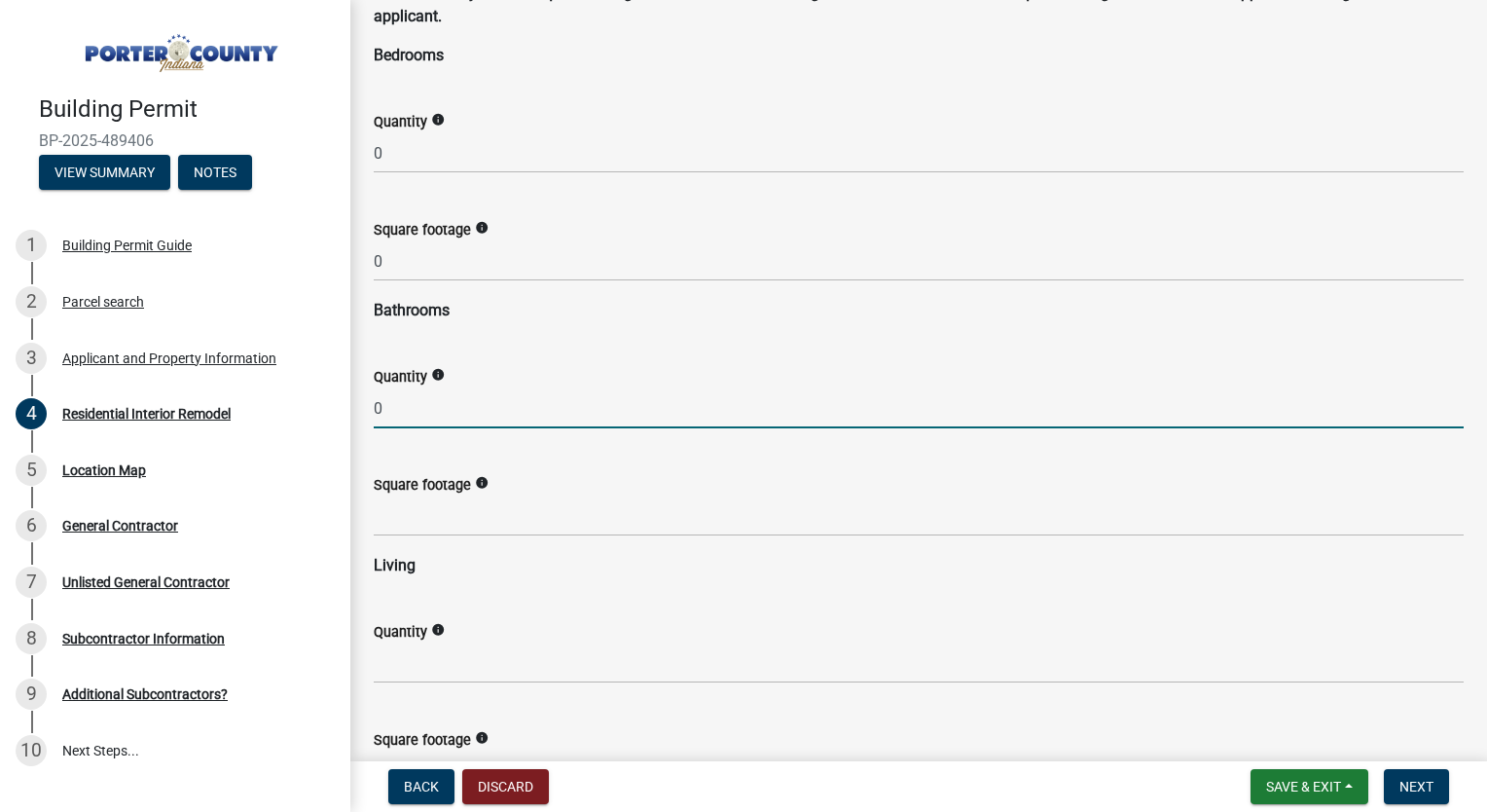
scroll to position [1227, 0]
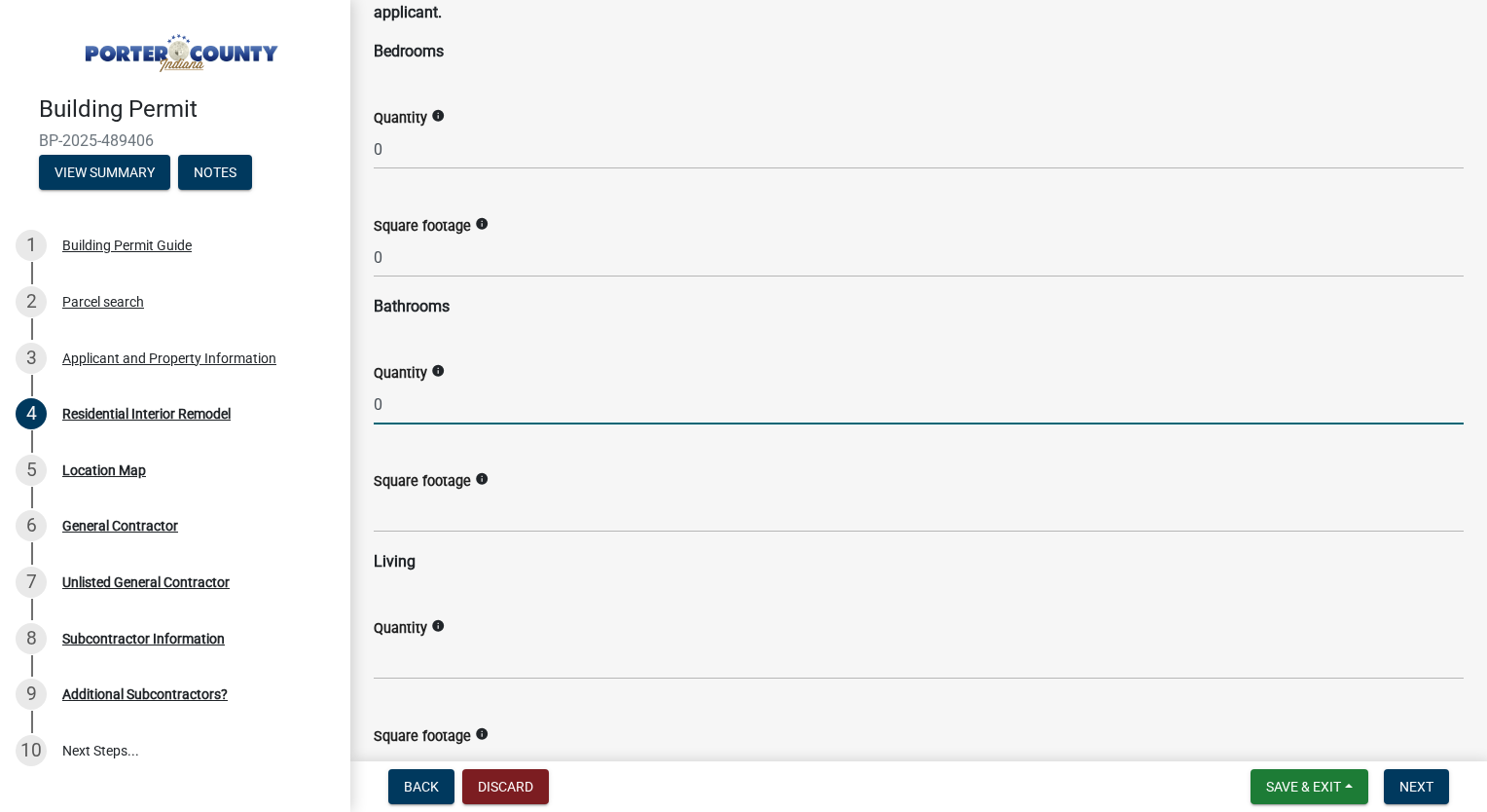
type input "0"
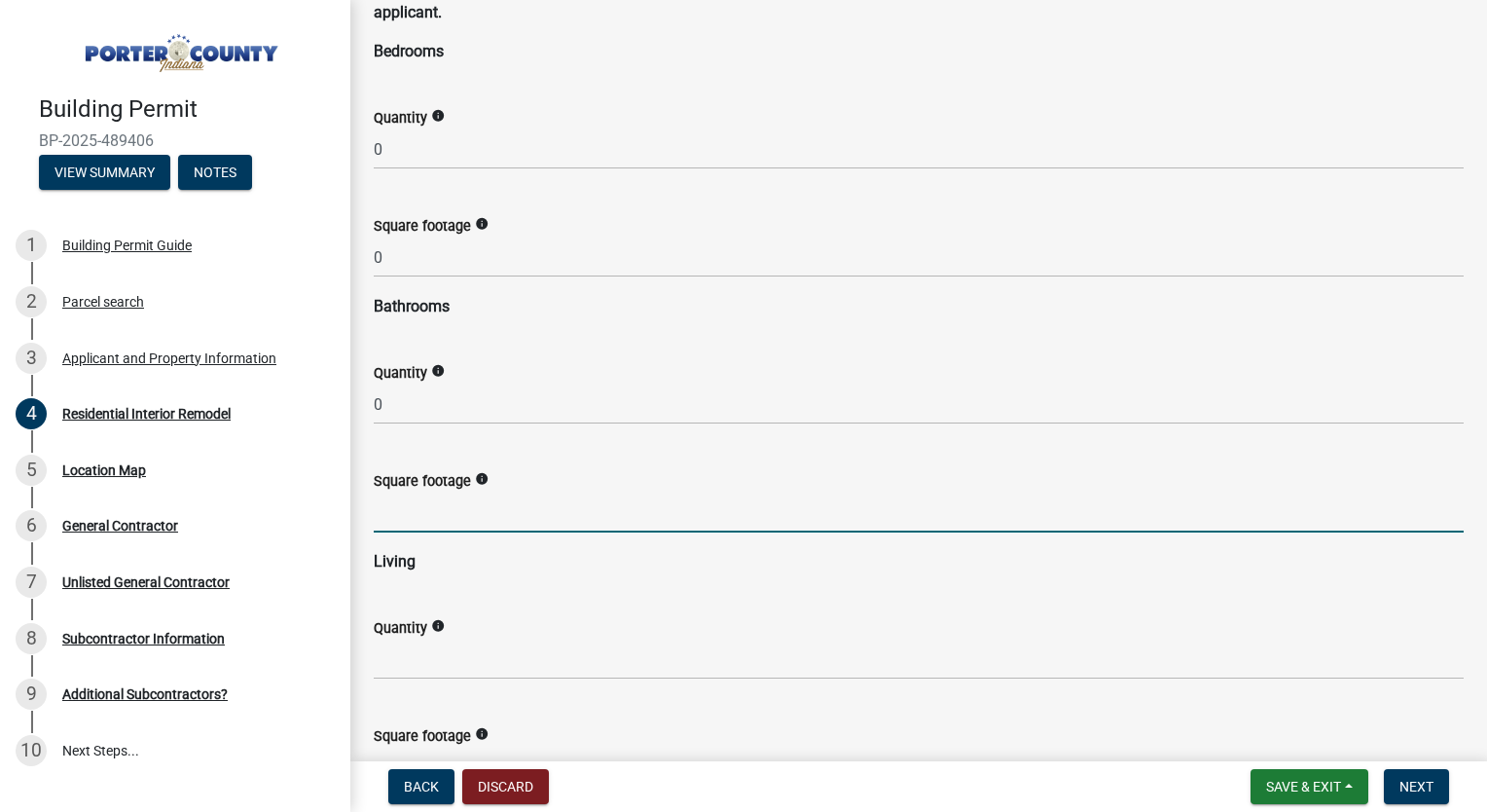
click at [478, 516] on input "text" at bounding box center [919, 512] width 1091 height 40
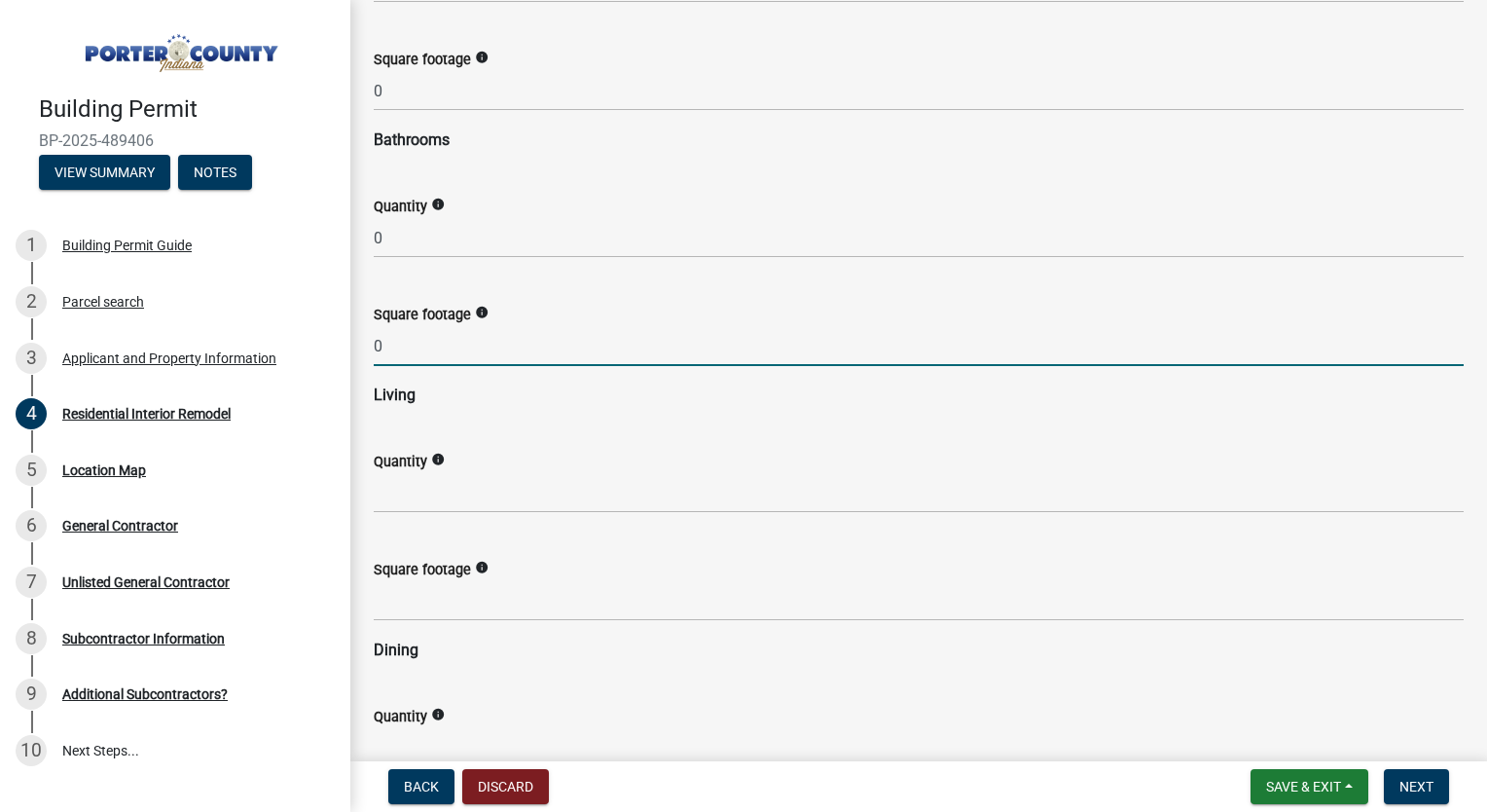
scroll to position [1397, 0]
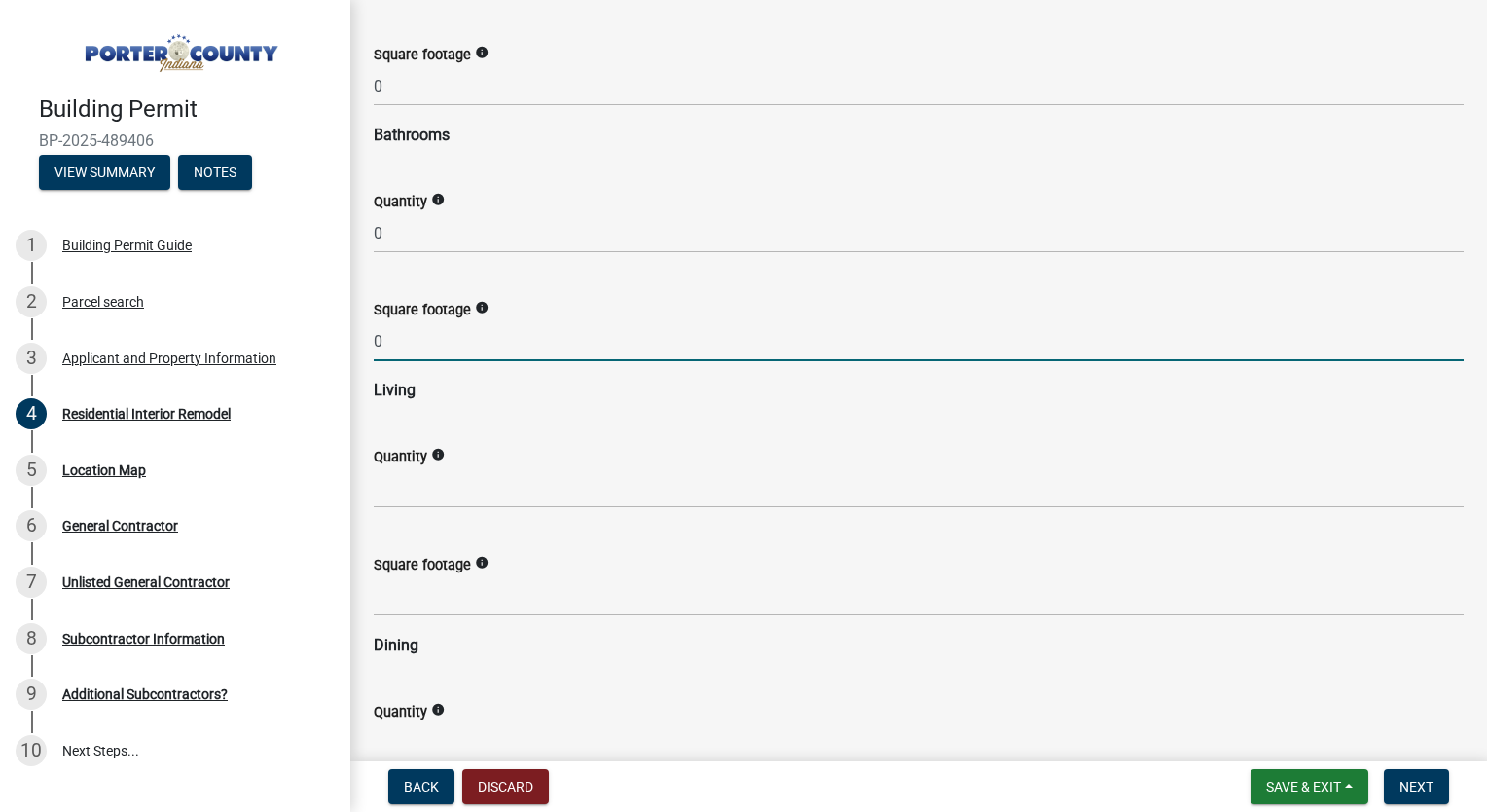
type input "0"
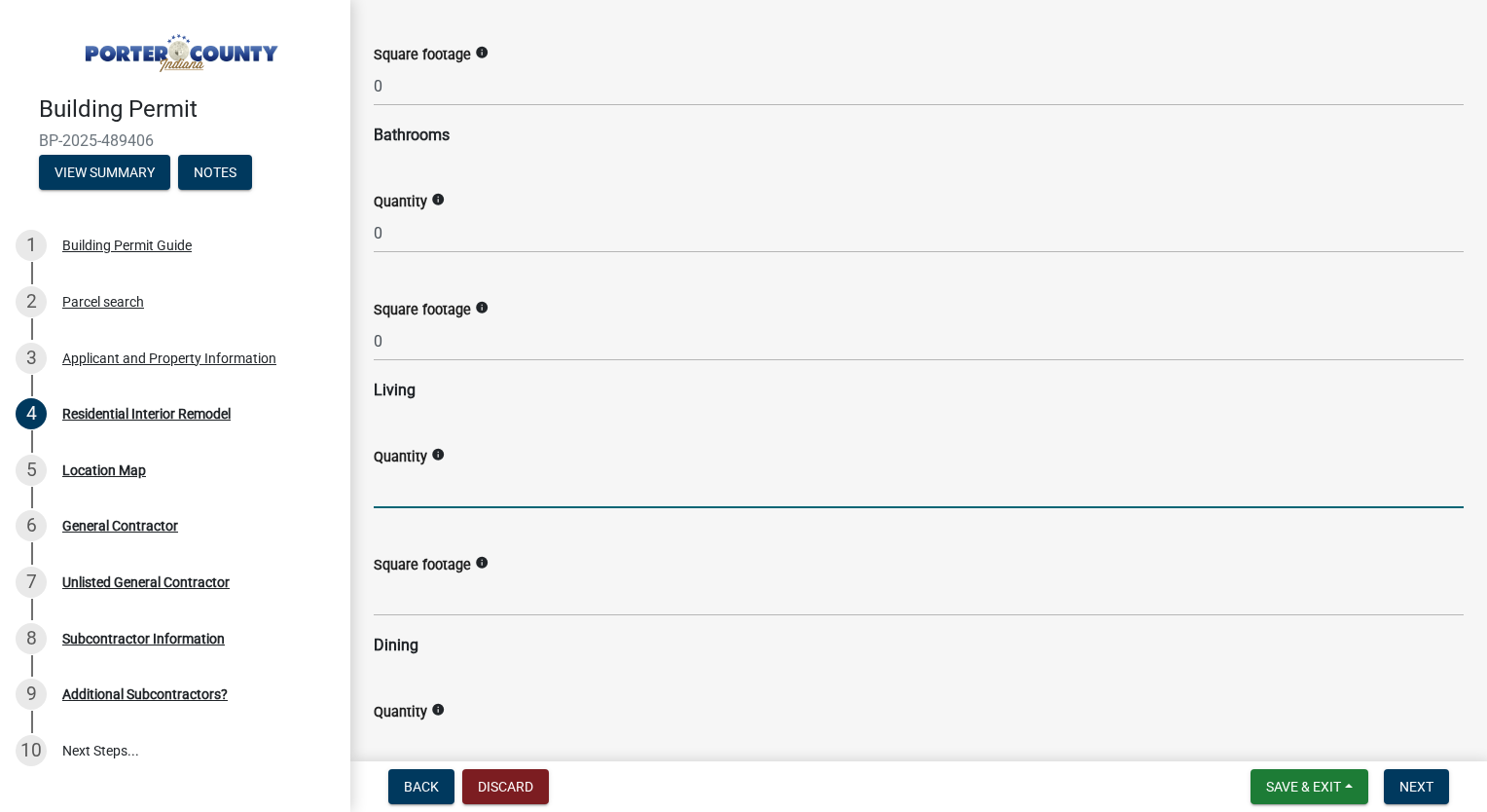
click at [447, 486] on input "text" at bounding box center [919, 488] width 1091 height 40
type input "0"
click at [428, 606] on input "text" at bounding box center [919, 596] width 1091 height 40
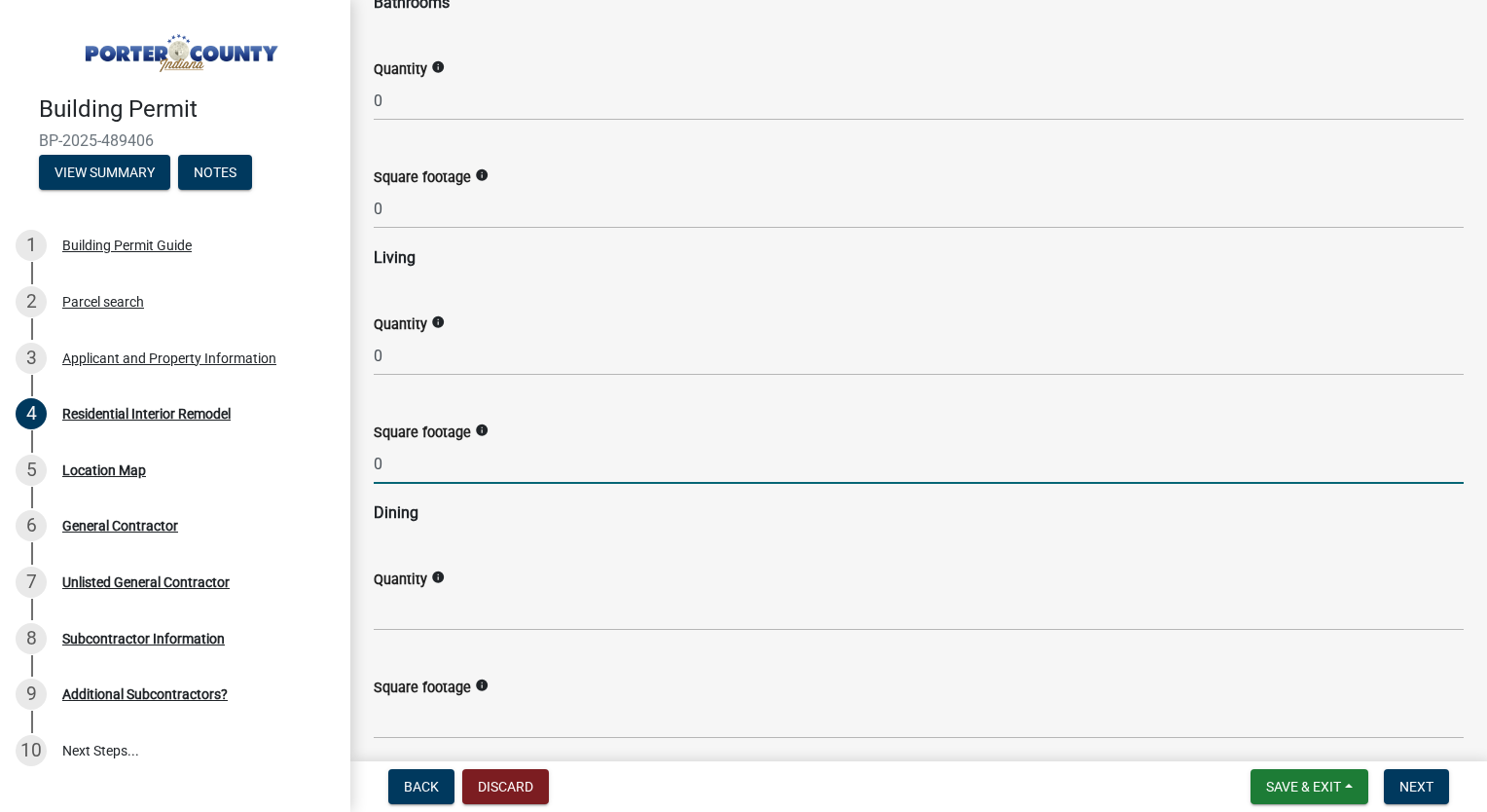
scroll to position [1596, 0]
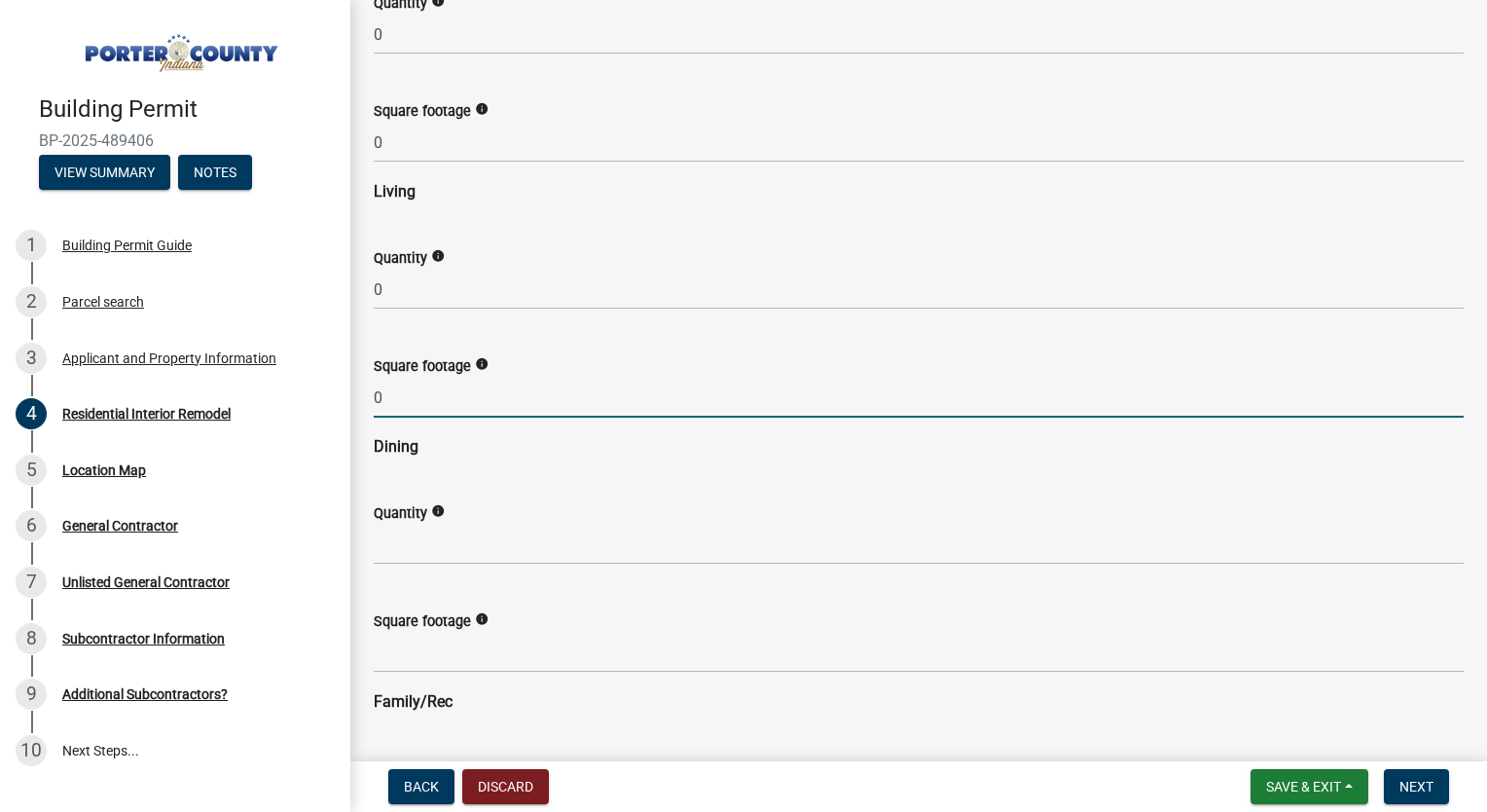
type input "0"
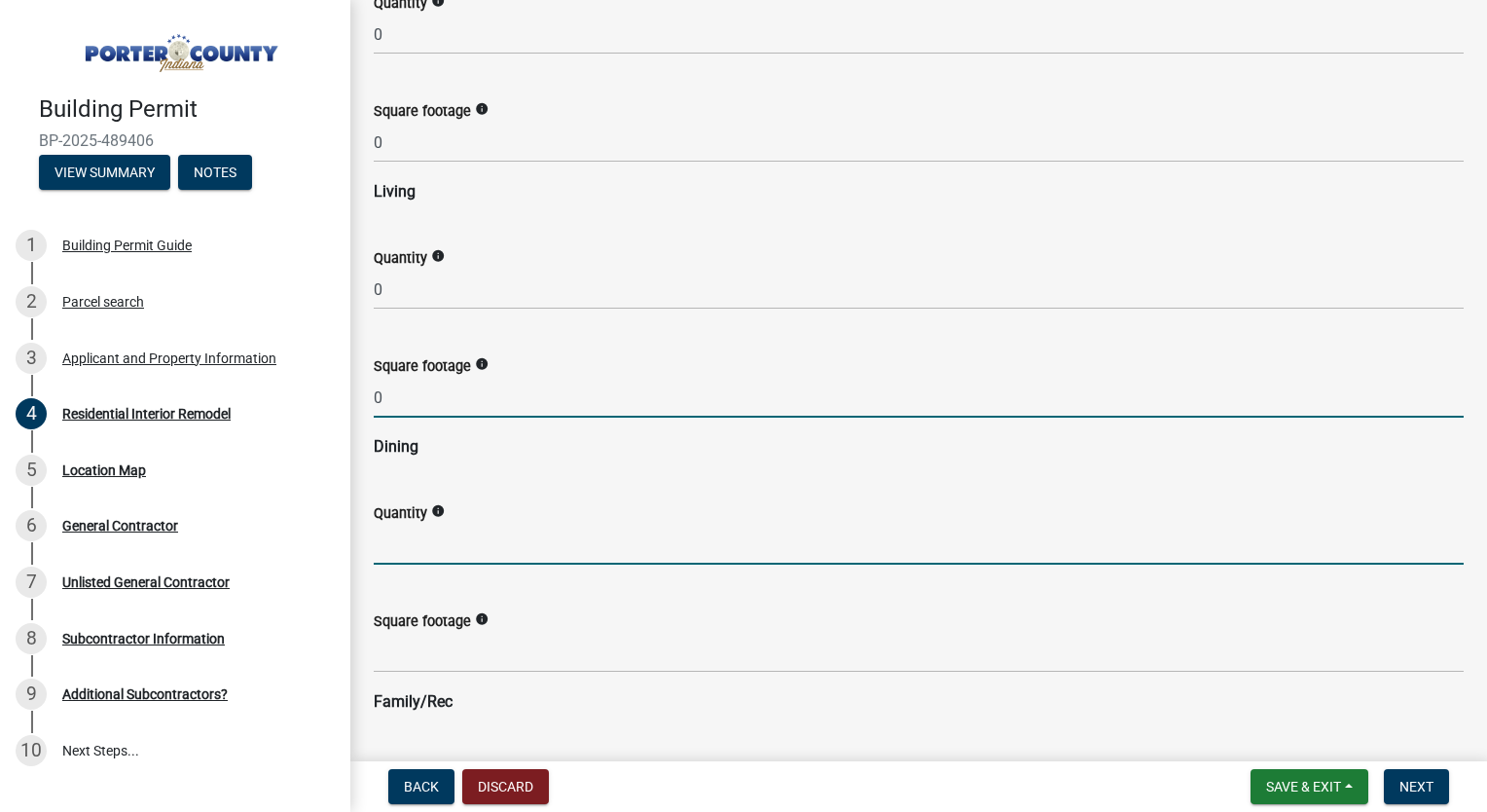
click at [460, 554] on input "text" at bounding box center [919, 544] width 1091 height 40
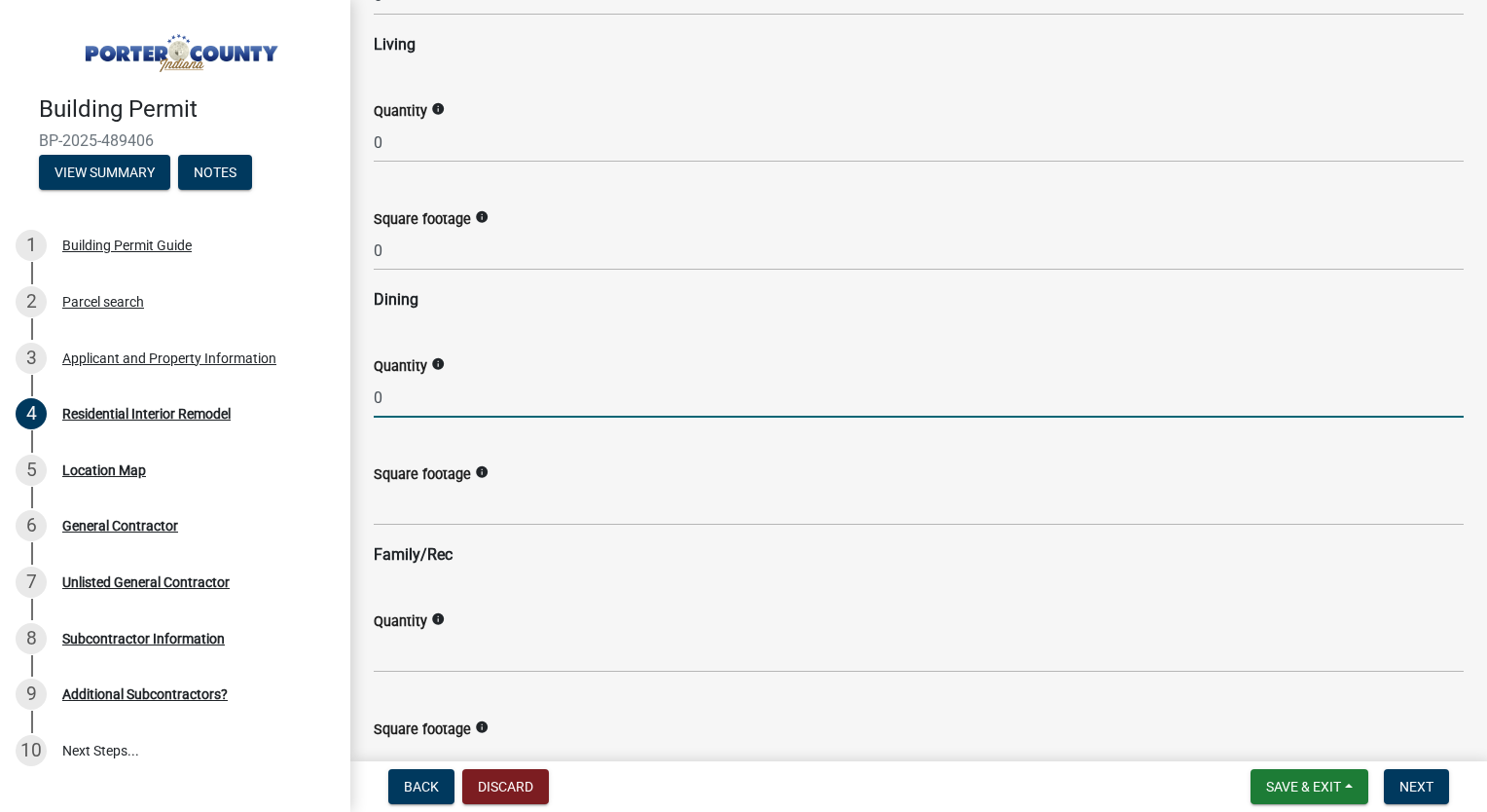
scroll to position [1766, 0]
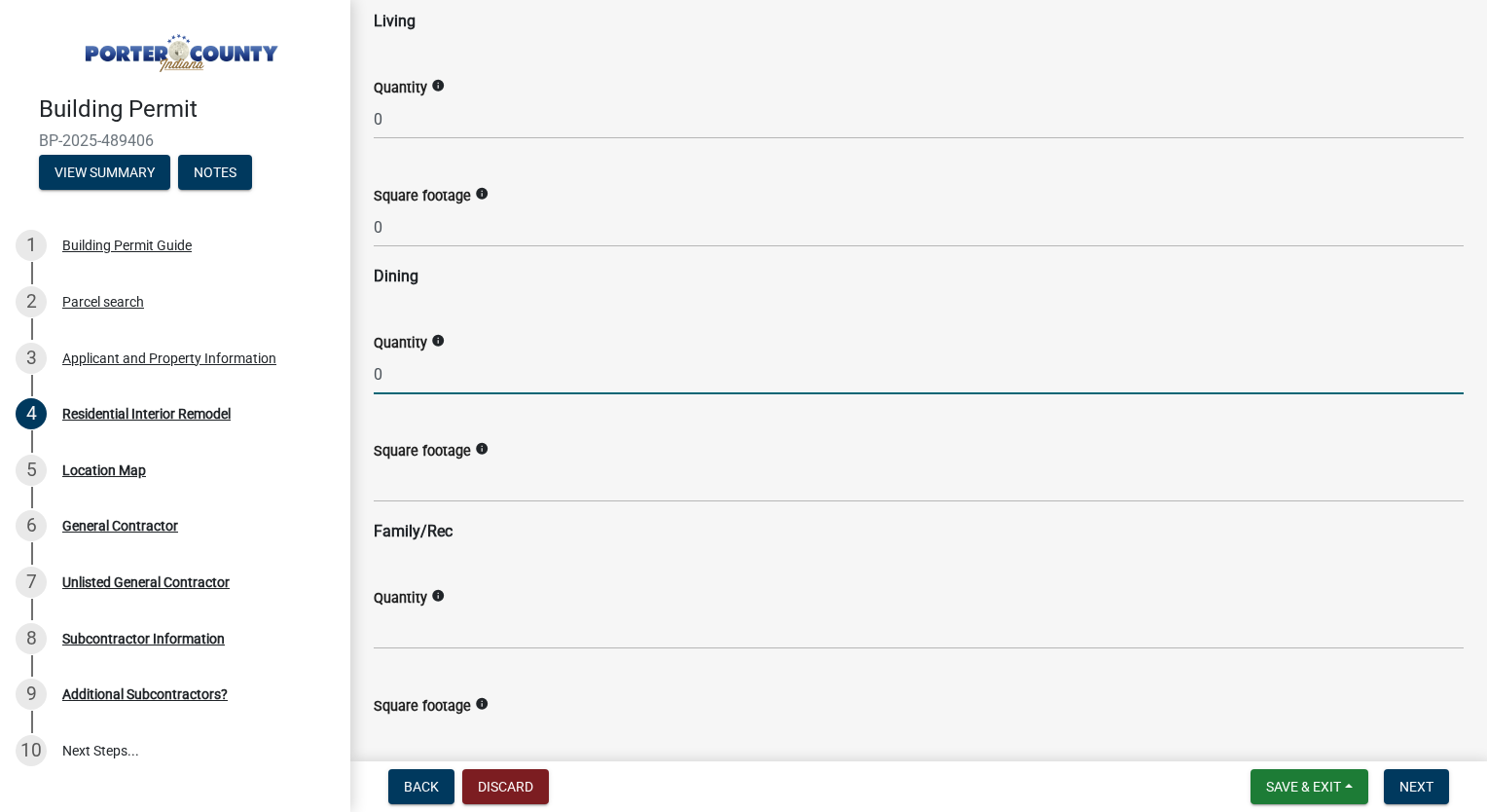
type input "0"
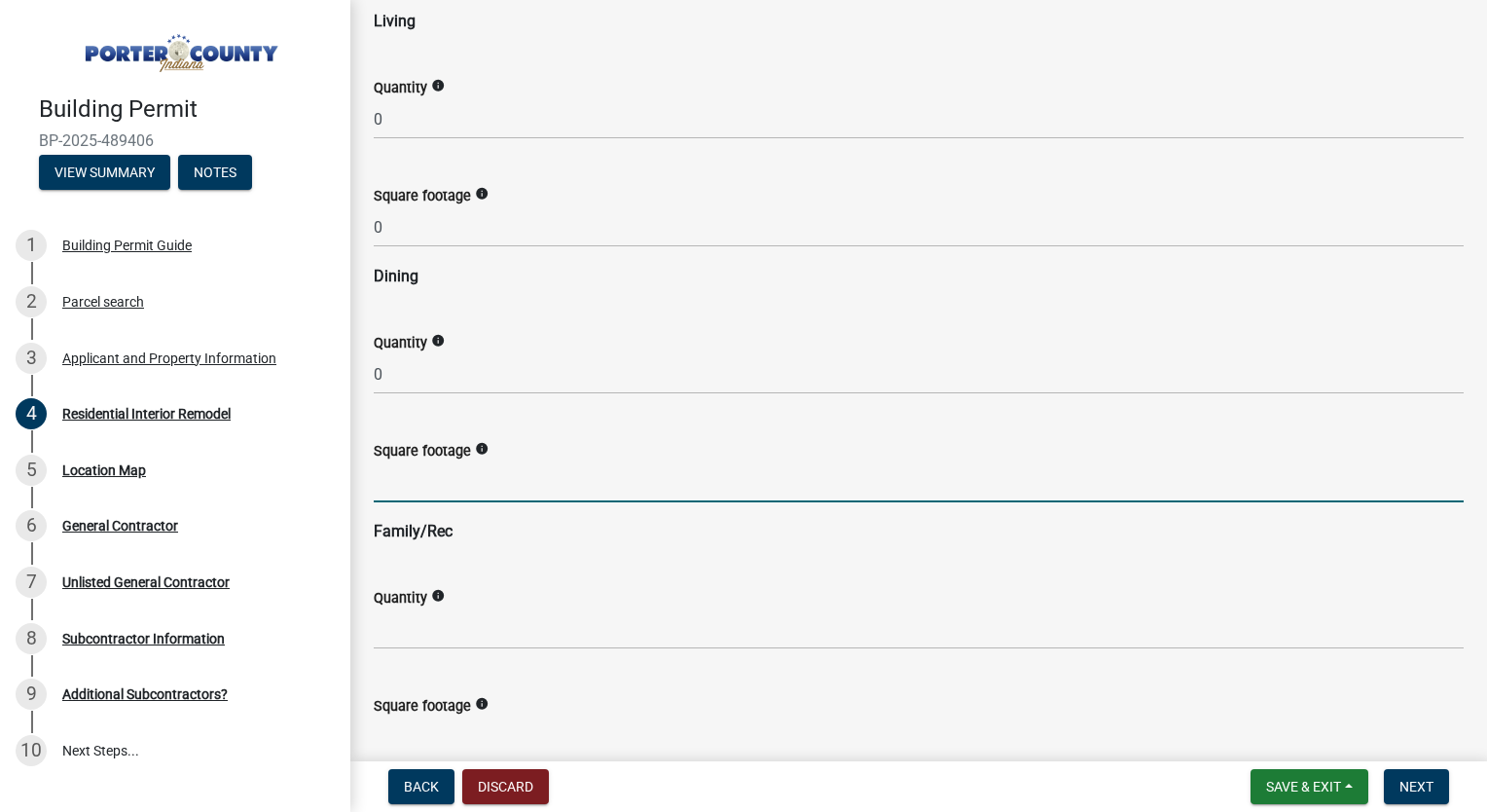
click at [420, 493] on input "text" at bounding box center [919, 482] width 1091 height 40
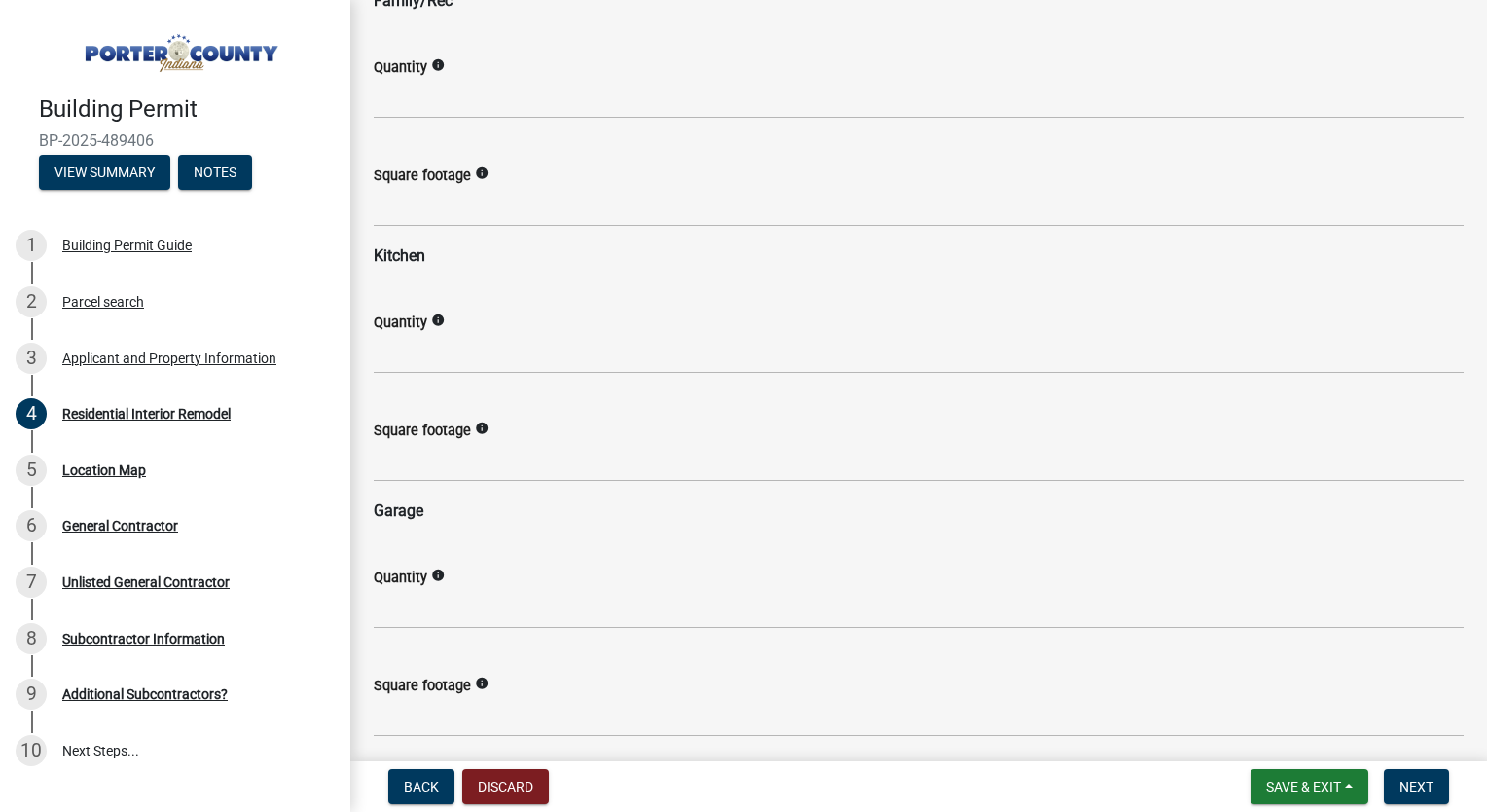
scroll to position [2292, 0]
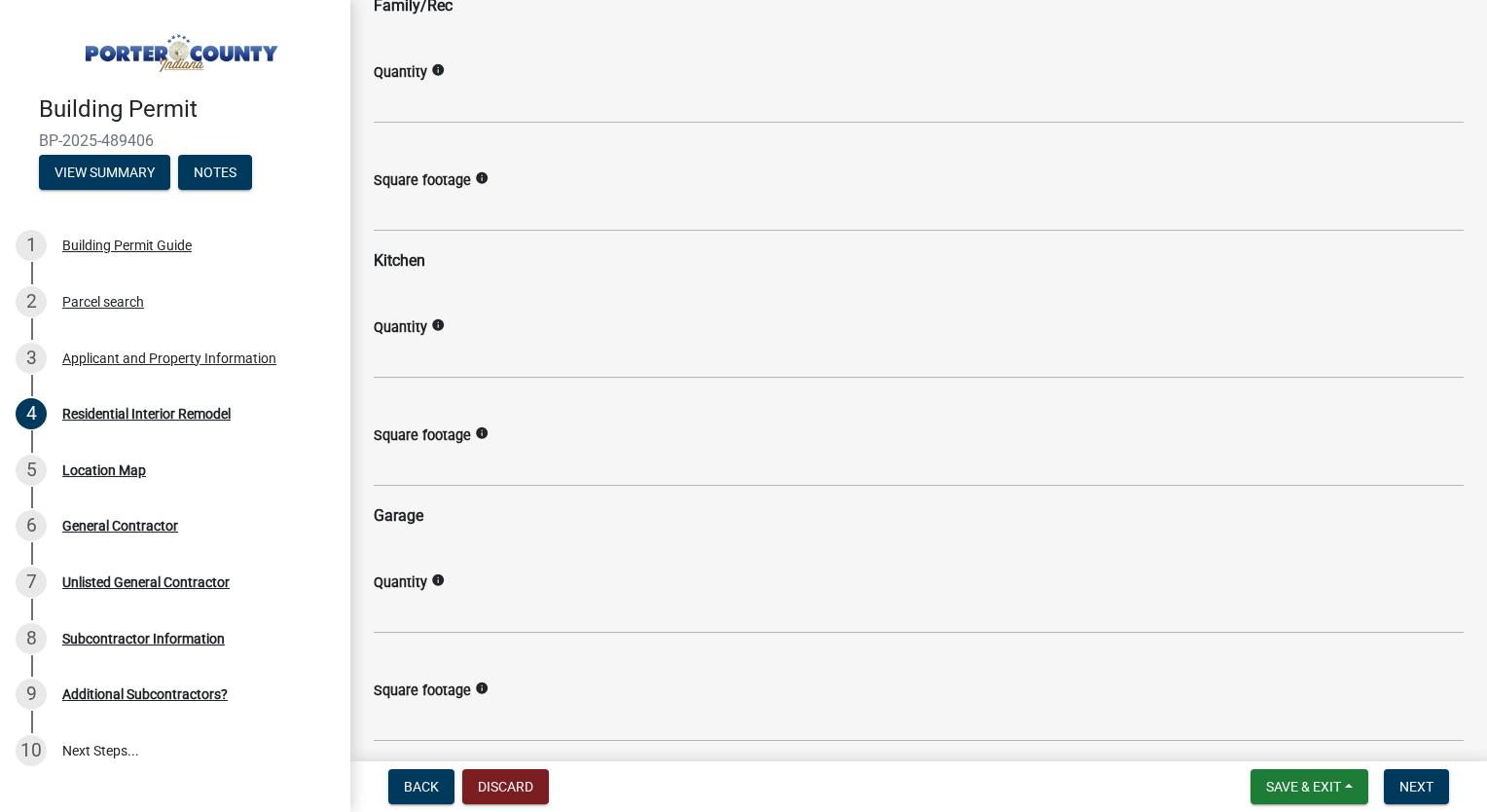
type input "0"
click at [437, 356] on input "text" at bounding box center [919, 358] width 1091 height 40
type input "0"
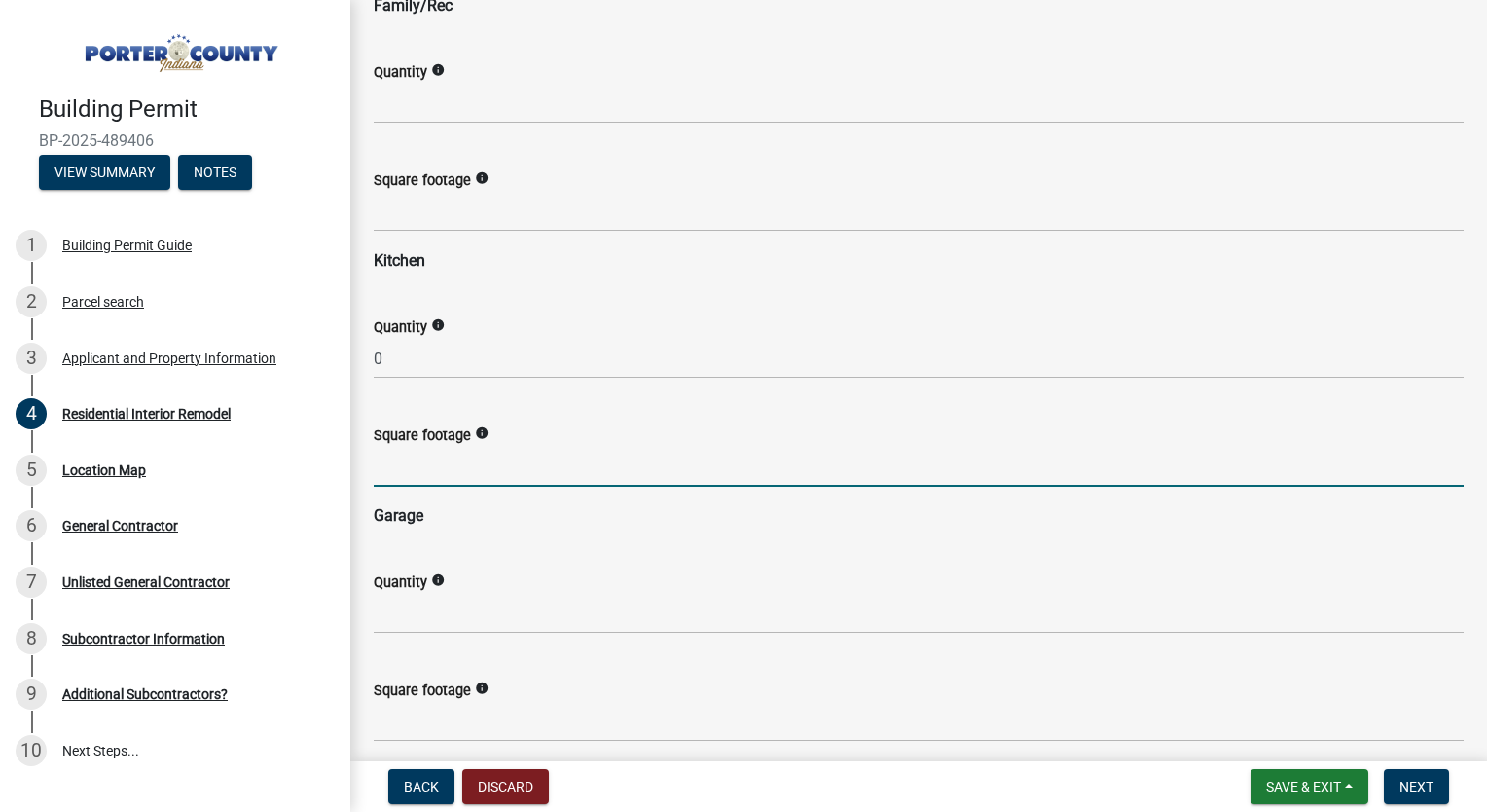
click at [421, 458] on input "text" at bounding box center [919, 466] width 1091 height 40
type input "0"
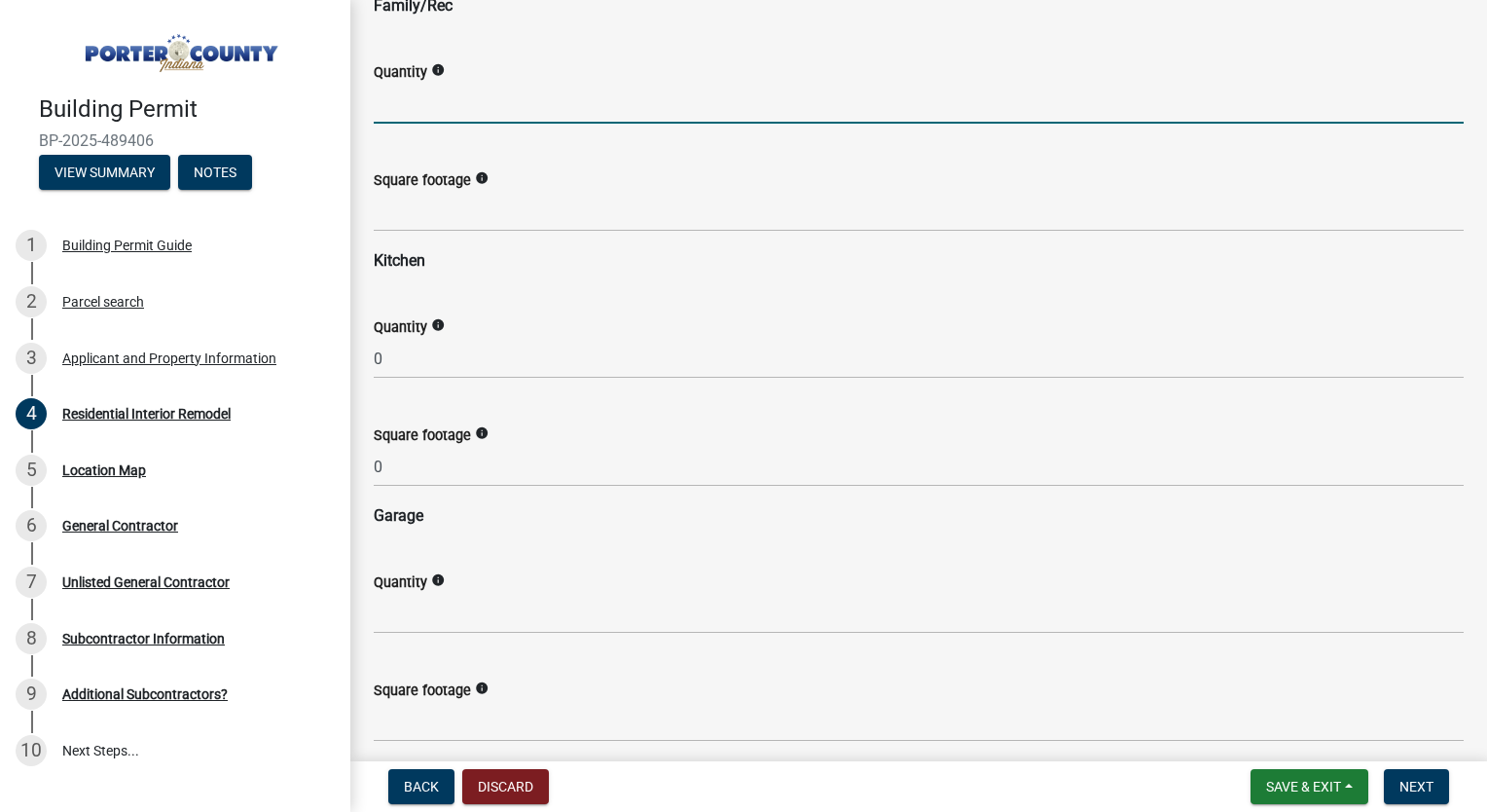
click at [431, 89] on input "text" at bounding box center [919, 103] width 1091 height 40
type input "1"
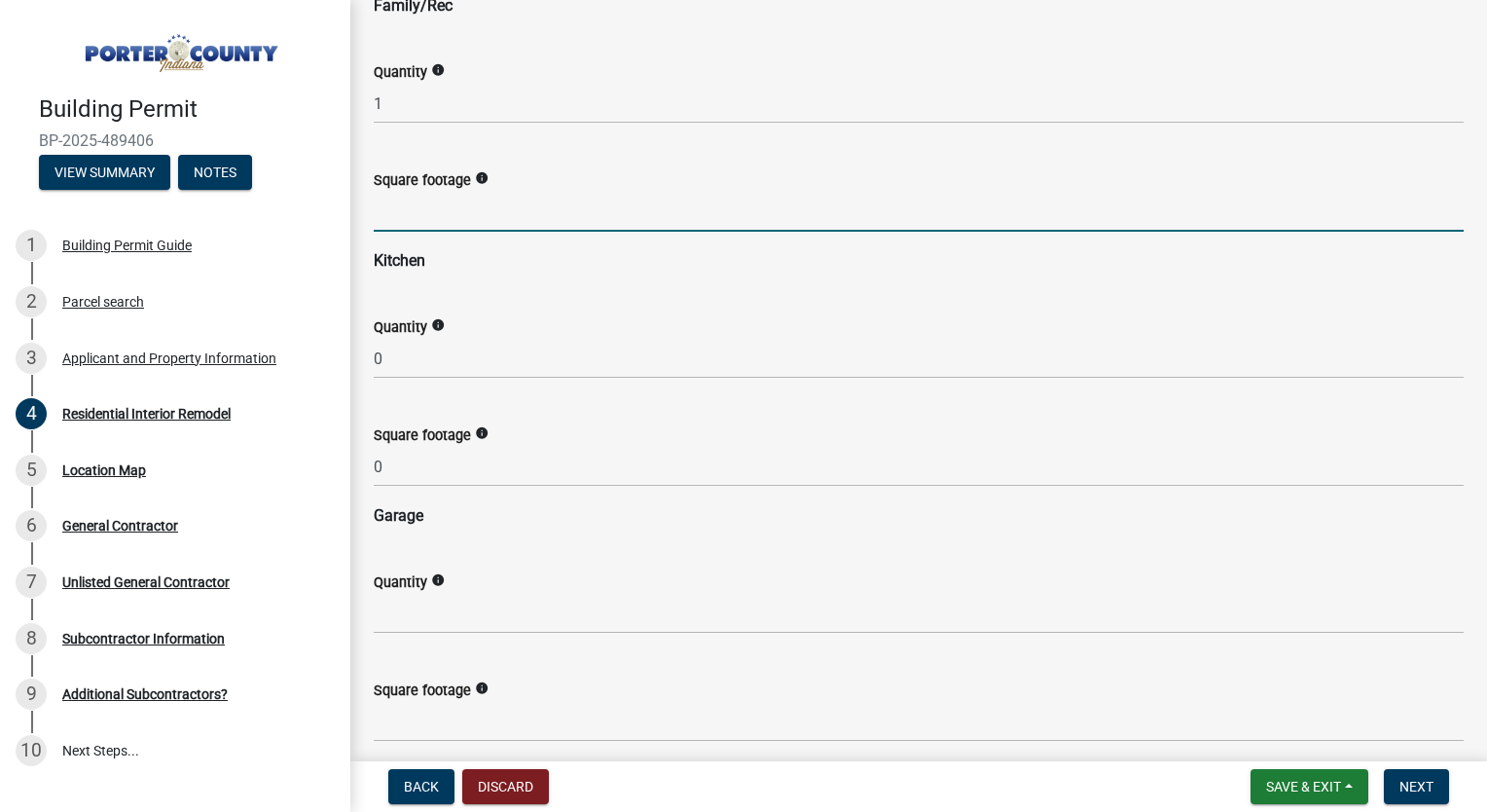
click at [420, 201] on input "text" at bounding box center [919, 211] width 1091 height 40
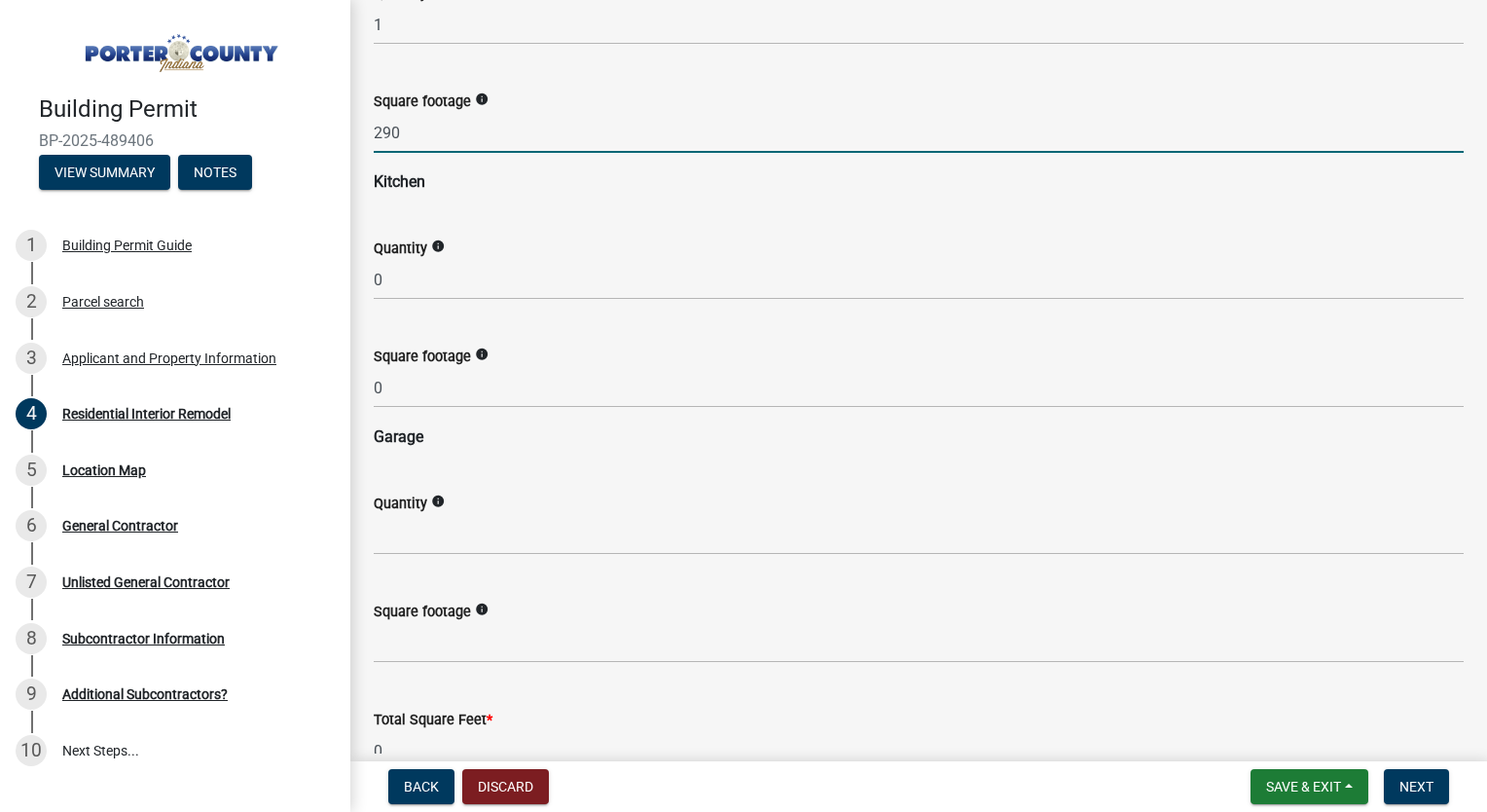
scroll to position [2373, 0]
type input "290"
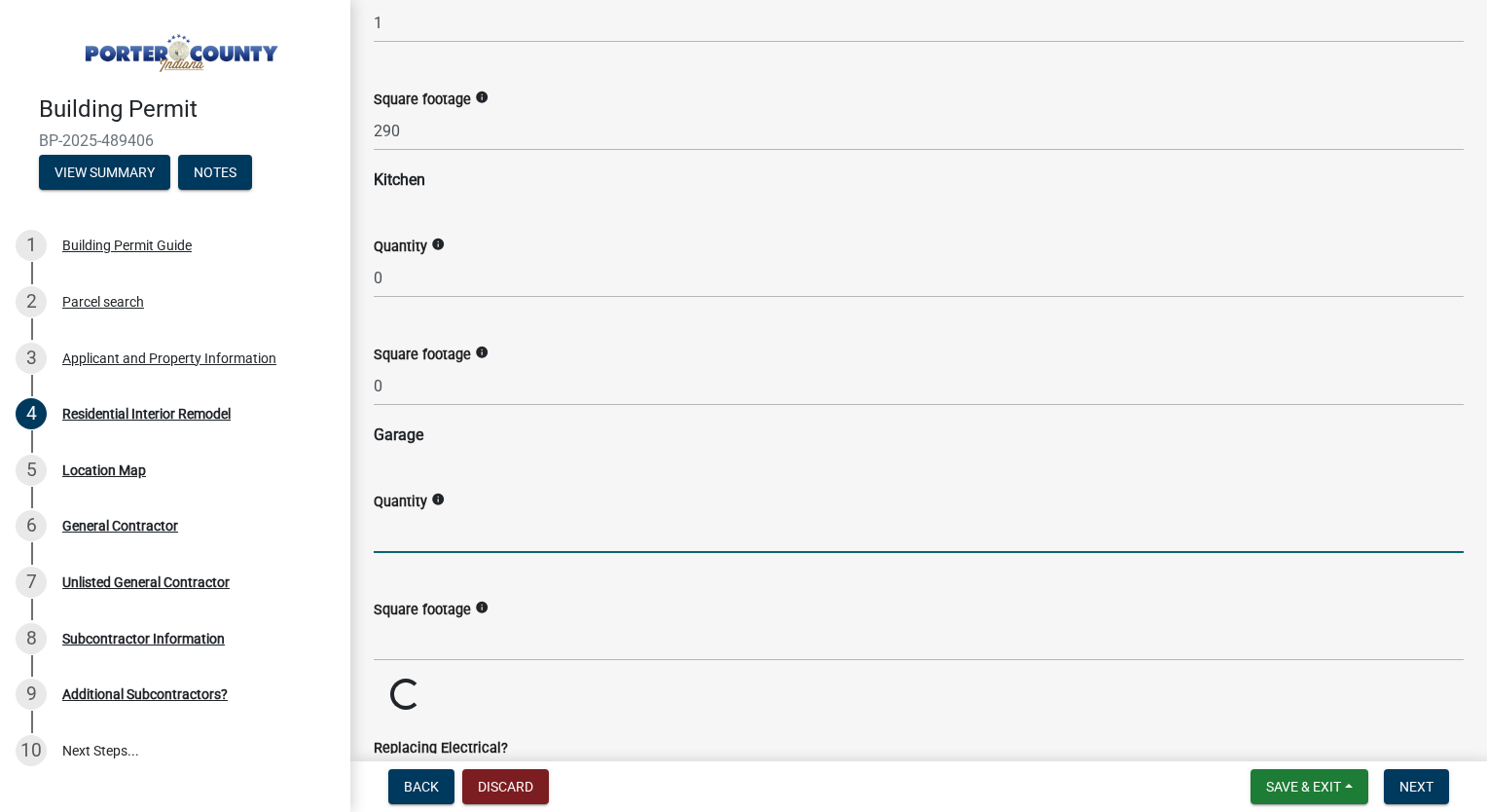
click at [403, 531] on input "text" at bounding box center [919, 533] width 1091 height 40
type input "0"
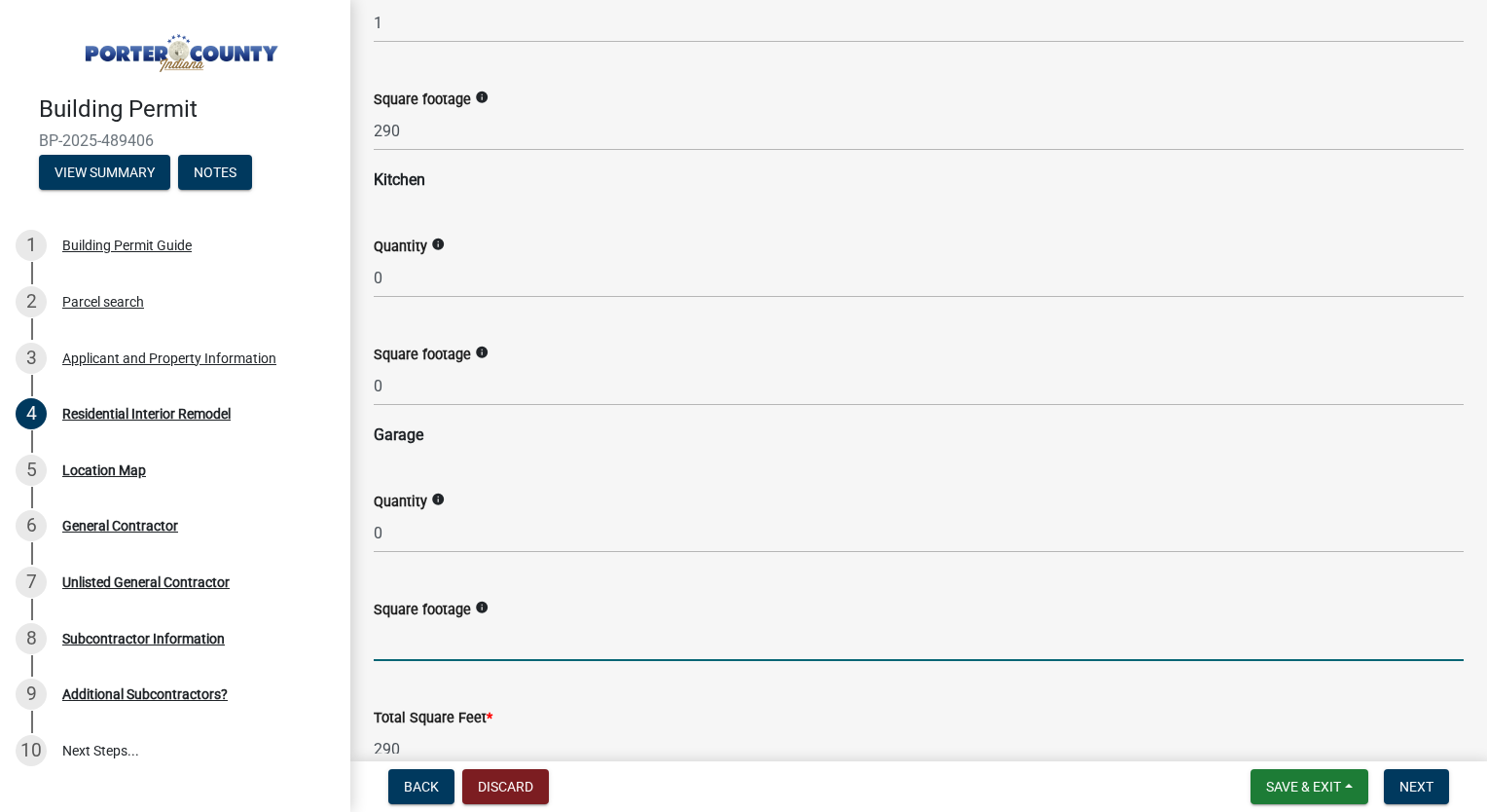
click at [411, 639] on input "text" at bounding box center [919, 641] width 1091 height 40
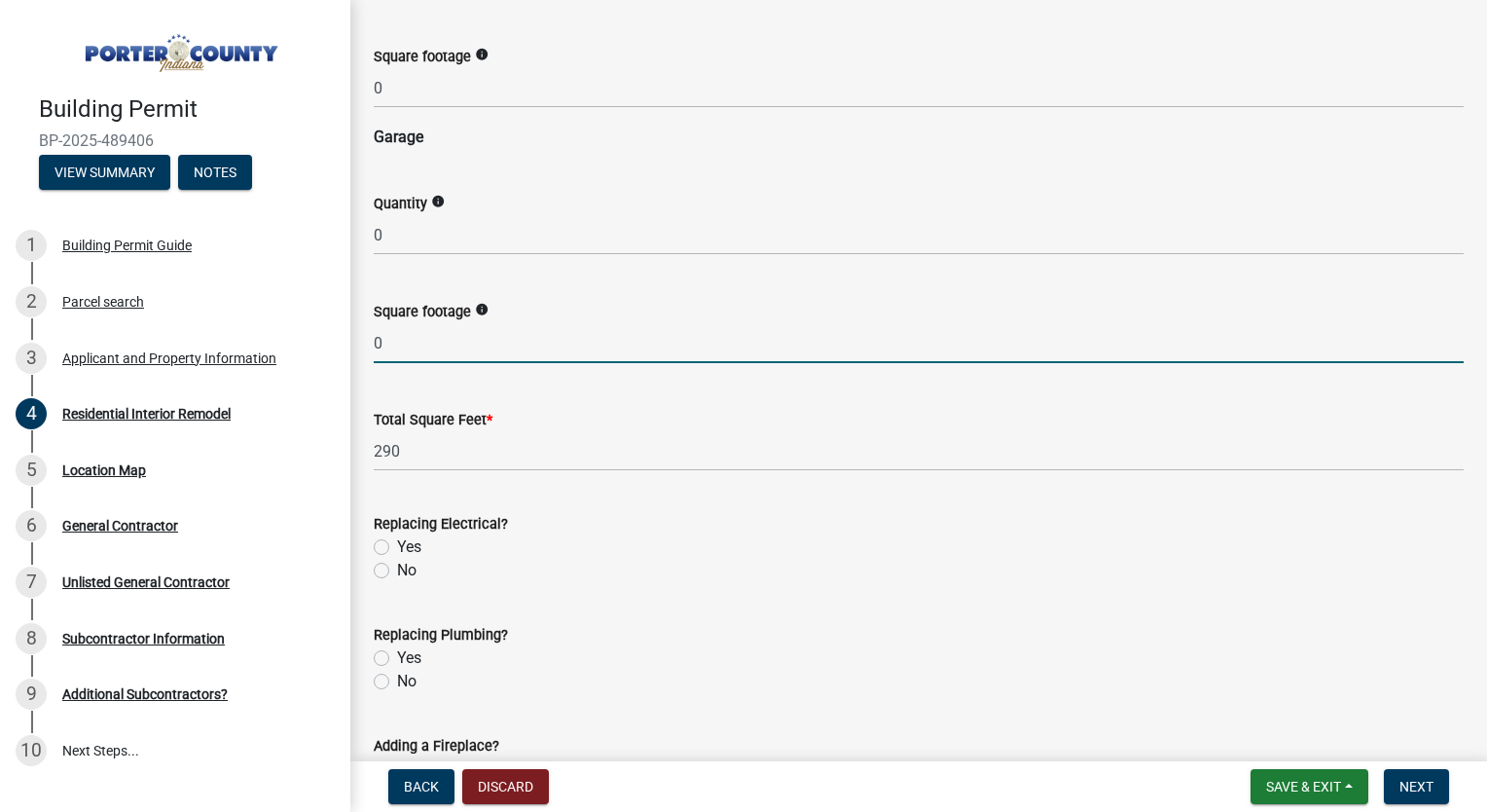
scroll to position [2678, 0]
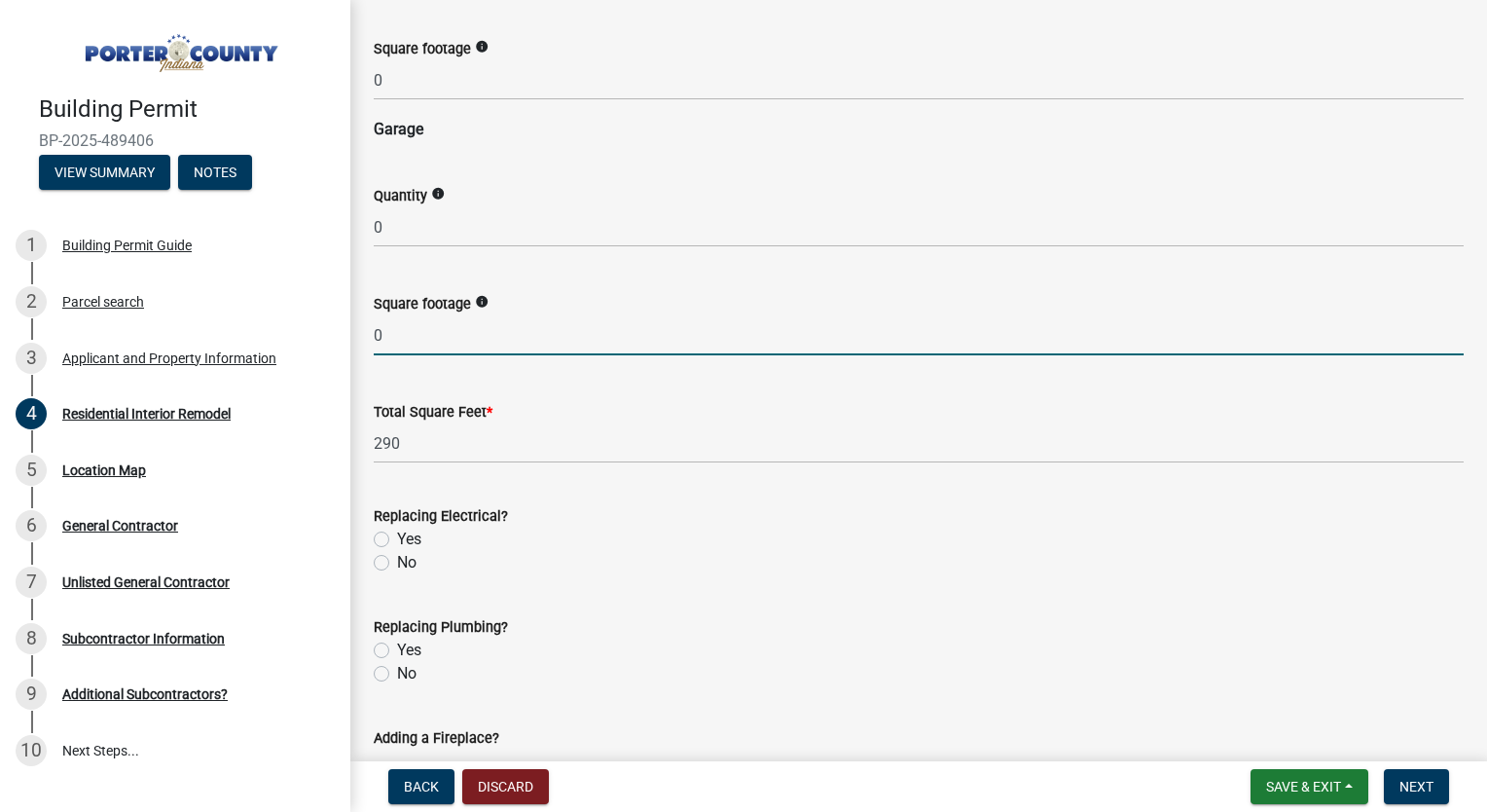
type input "0"
click at [397, 561] on label "No" at bounding box center [407, 563] width 19 height 23
click at [397, 561] on input "No" at bounding box center [403, 557] width 13 height 13
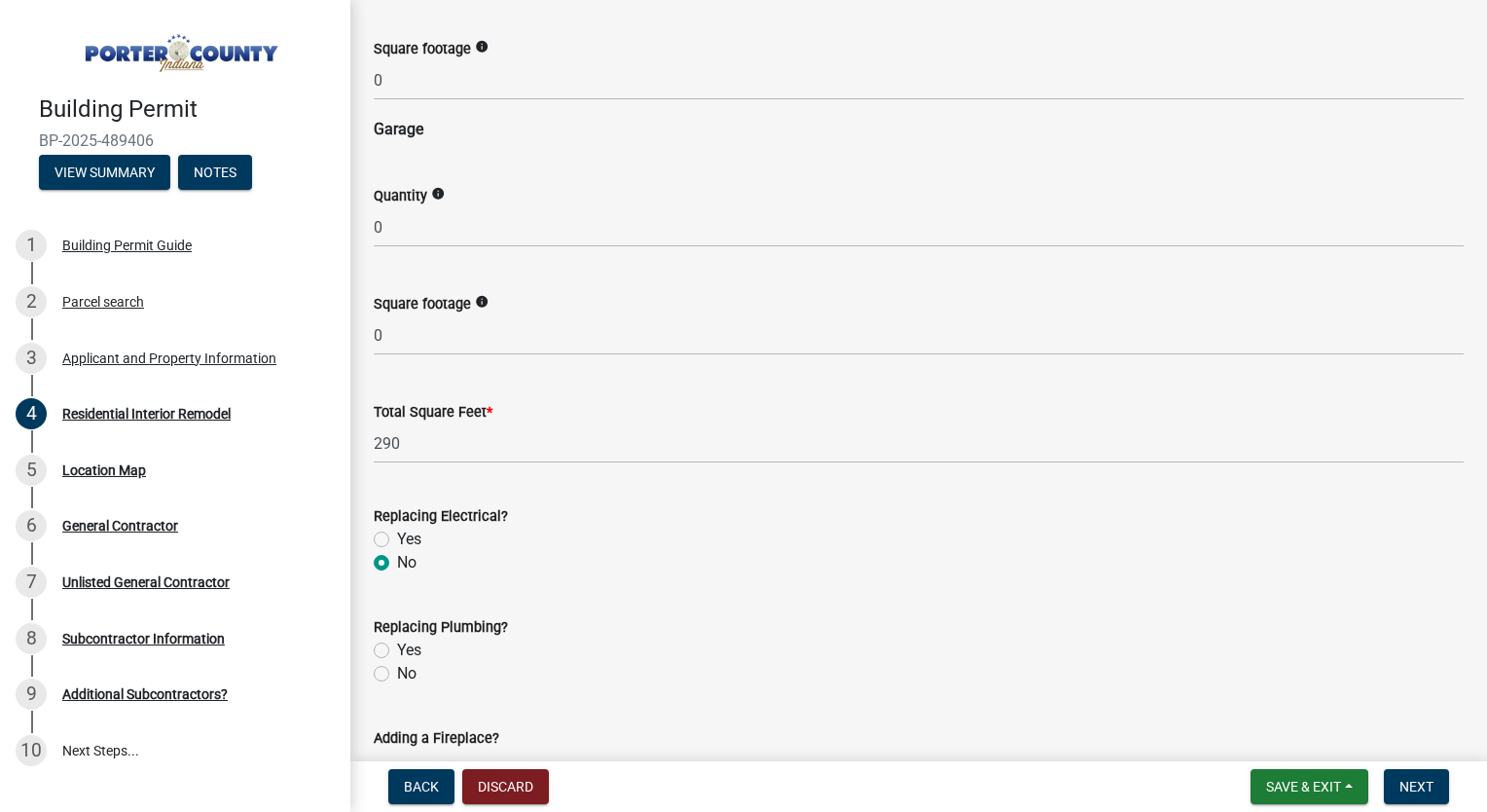
radio input "true"
click at [397, 675] on label "No" at bounding box center [407, 674] width 19 height 23
click at [397, 675] on input "No" at bounding box center [403, 668] width 13 height 13
radio input "true"
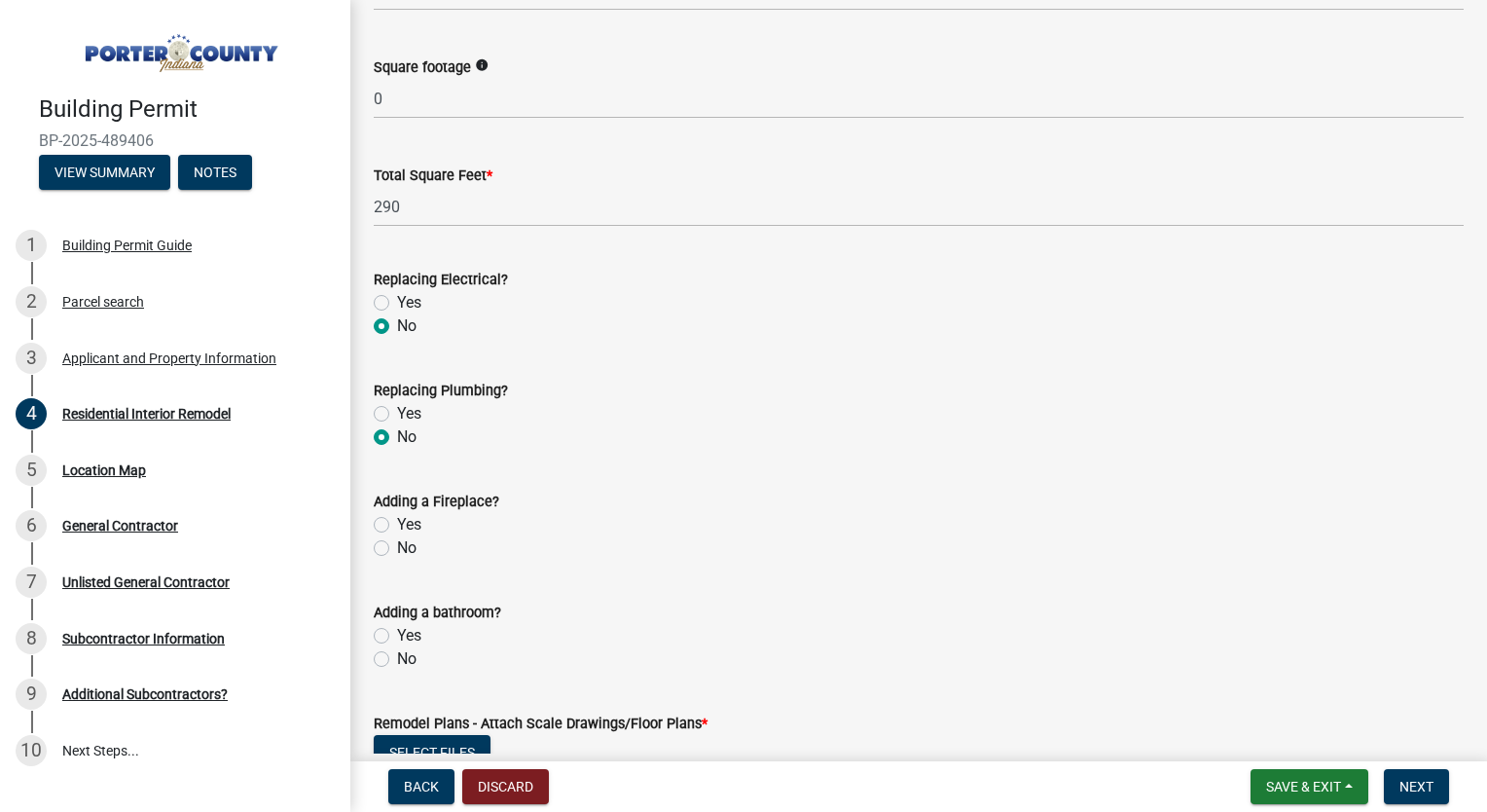
scroll to position [2955, 0]
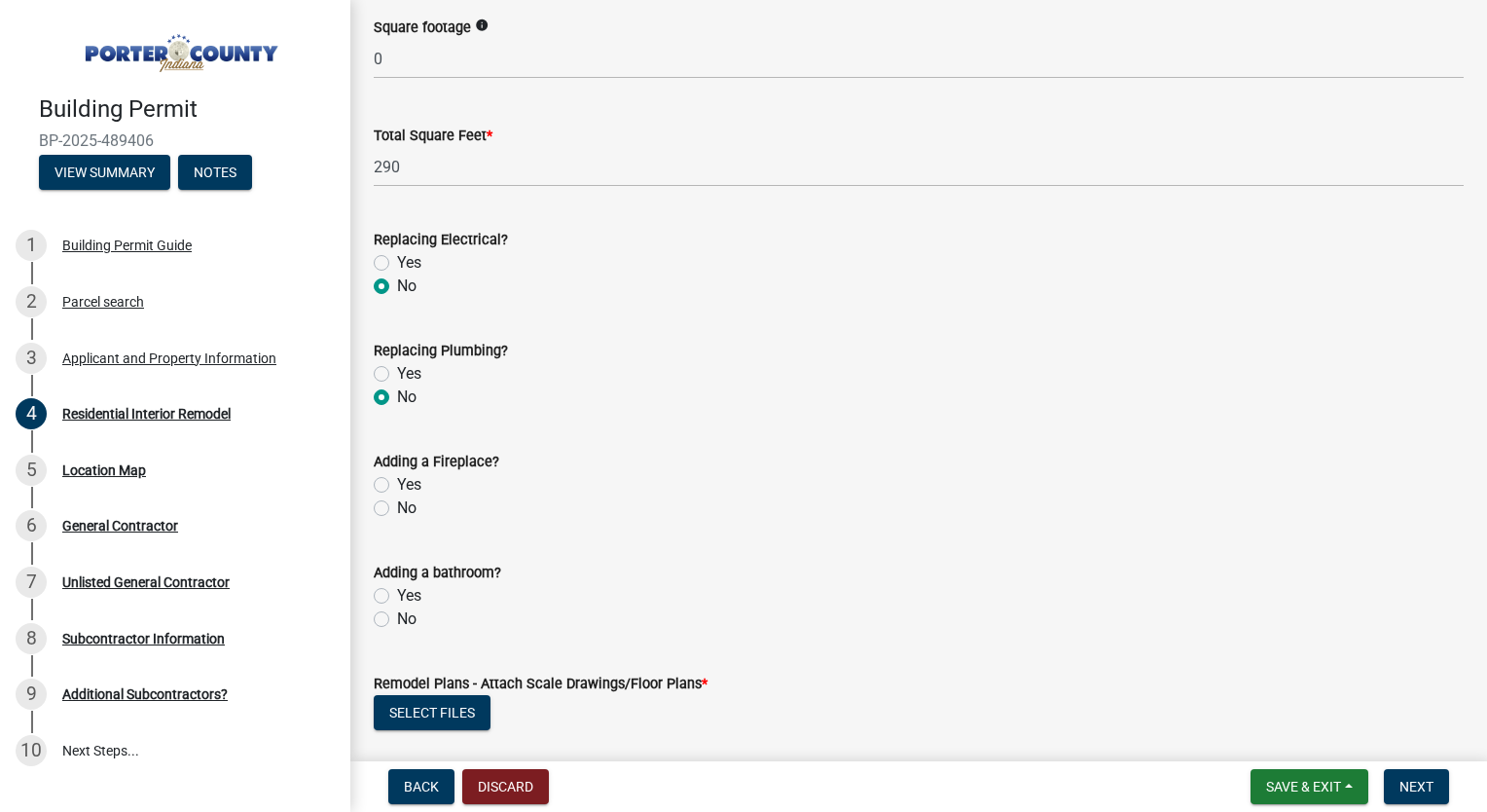
click at [397, 513] on label "No" at bounding box center [407, 508] width 19 height 23
click at [397, 509] on input "No" at bounding box center [403, 502] width 13 height 13
radio input "true"
click at [397, 619] on label "No" at bounding box center [407, 619] width 19 height 23
click at [397, 619] on input "No" at bounding box center [403, 613] width 13 height 13
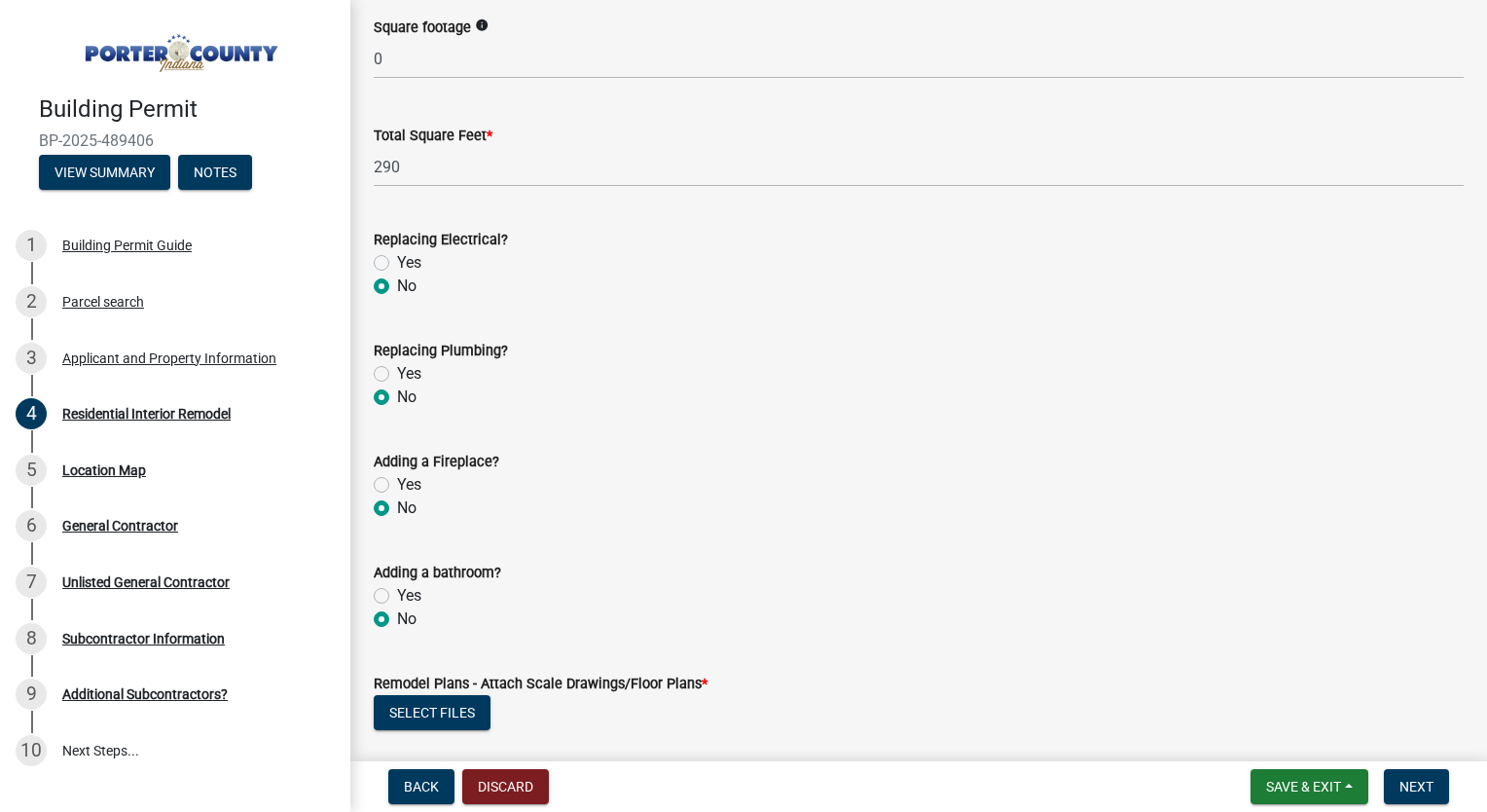
radio input "true"
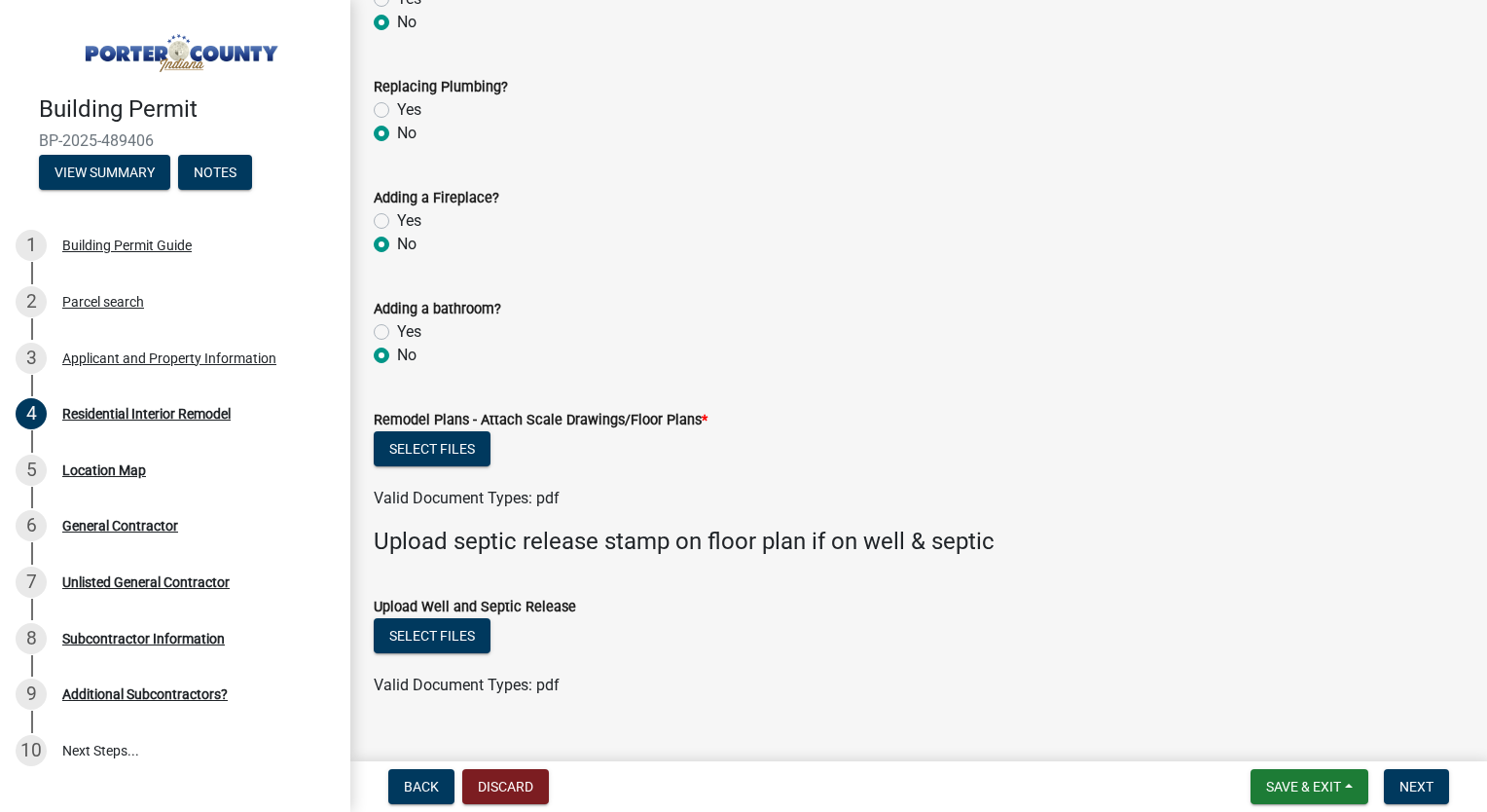
scroll to position [3255, 0]
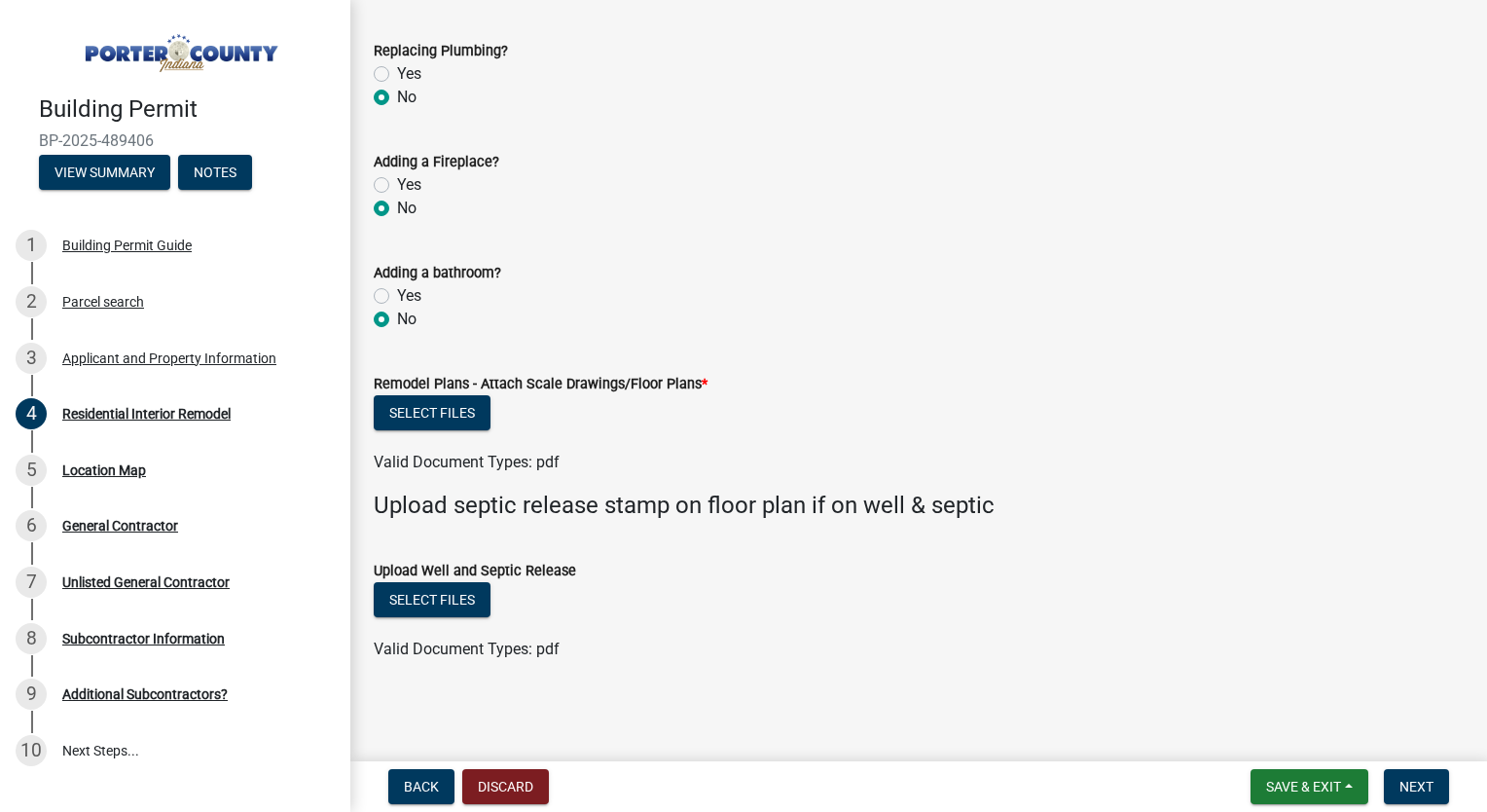
drag, startPoint x: 692, startPoint y: 382, endPoint x: 465, endPoint y: 372, distance: 227.2
click at [465, 372] on div "Remodel Plans - Attach Scale Drawings/Floor Plans *" at bounding box center [919, 384] width 1091 height 23
drag, startPoint x: 465, startPoint y: 372, endPoint x: 643, endPoint y: 415, distance: 183.1
click at [643, 415] on div "Select files" at bounding box center [919, 415] width 1091 height 40
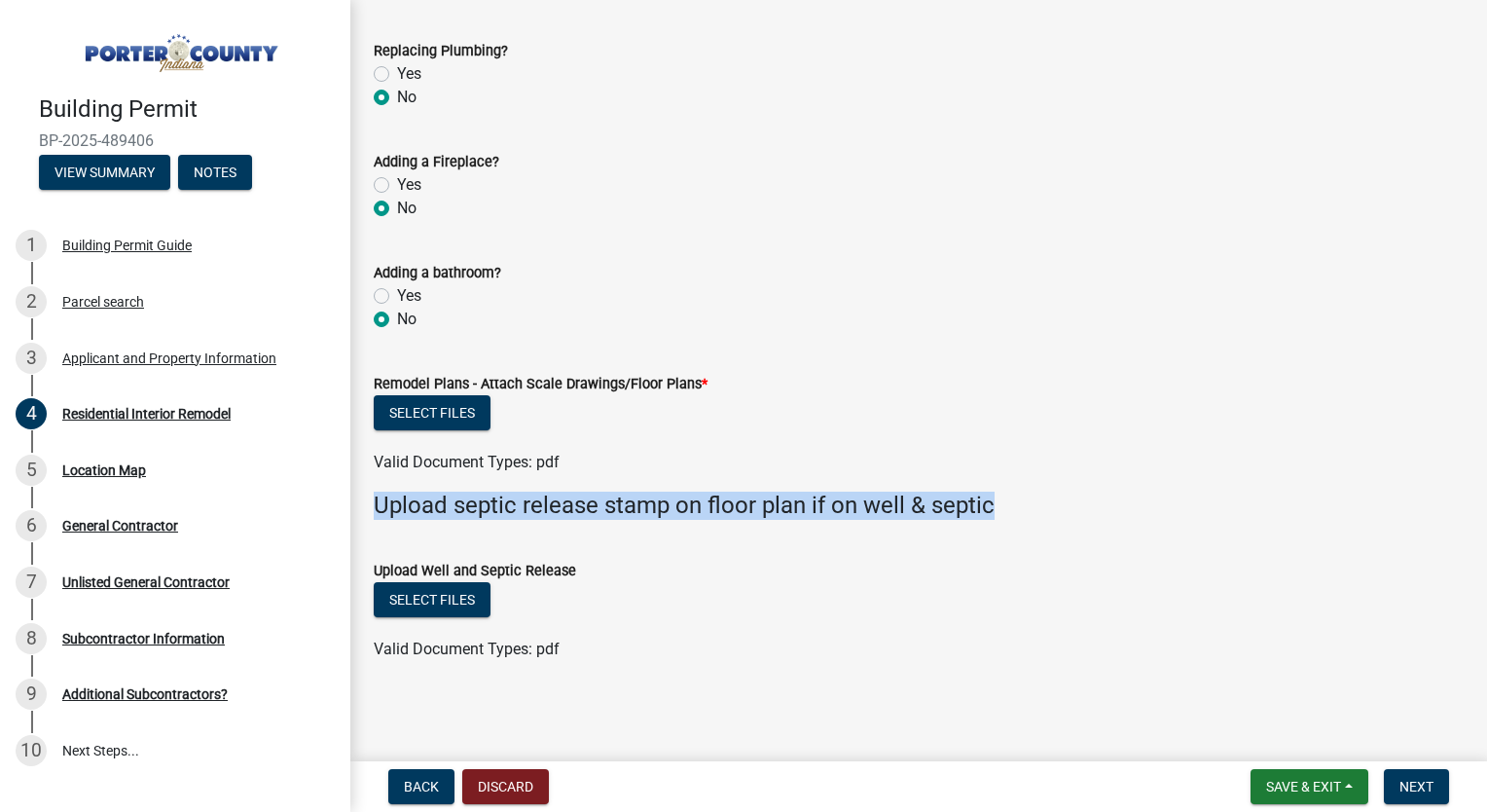
drag, startPoint x: 996, startPoint y: 501, endPoint x: 364, endPoint y: 501, distance: 632.0
click at [364, 501] on div "Upload septic release stamp on floor plan if on well & septic" at bounding box center [919, 505] width 1120 height 28
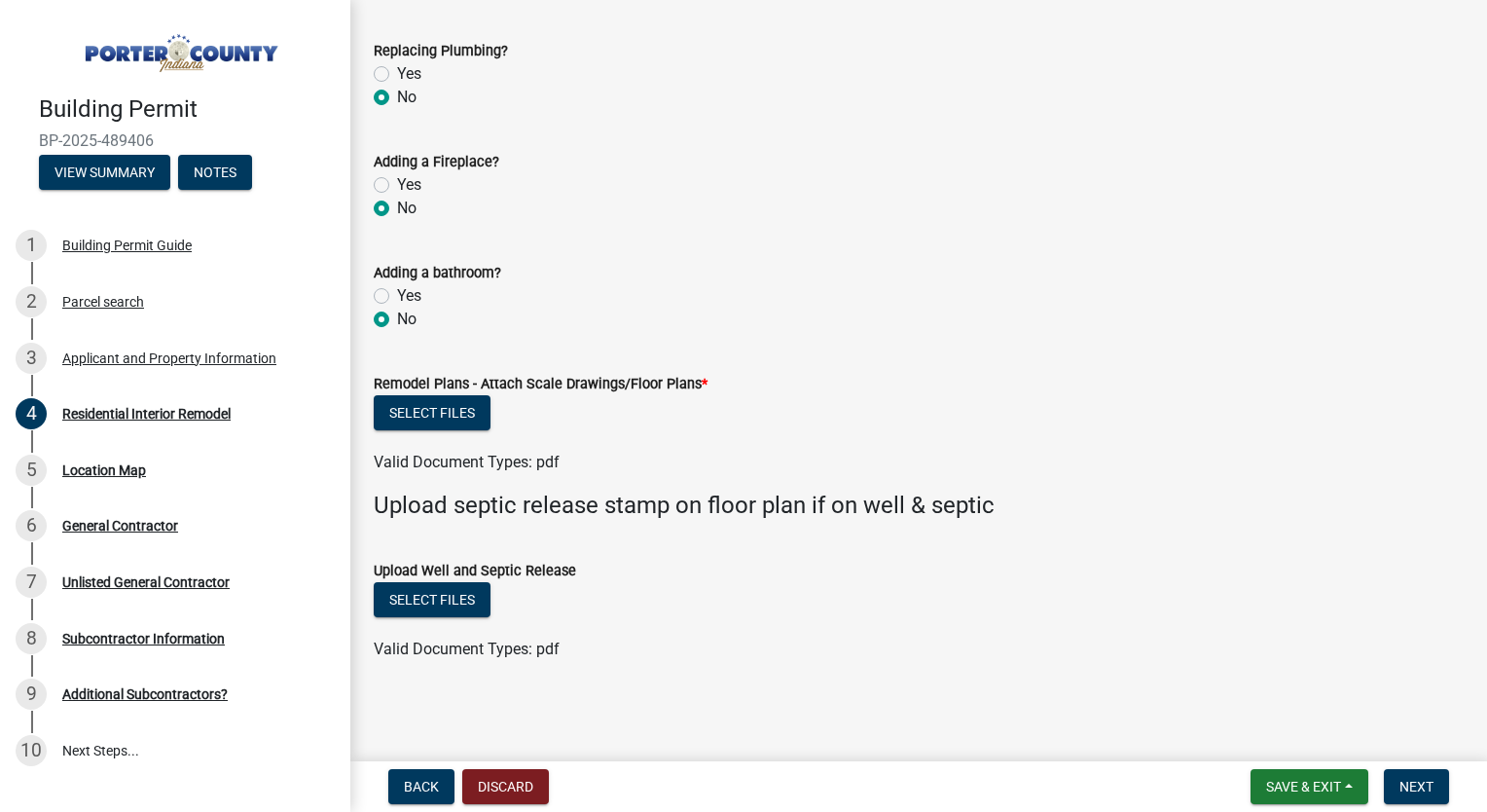
click at [612, 536] on form "Upload Well and Septic Release Select files Valid Document Types: pdf" at bounding box center [919, 598] width 1091 height 126
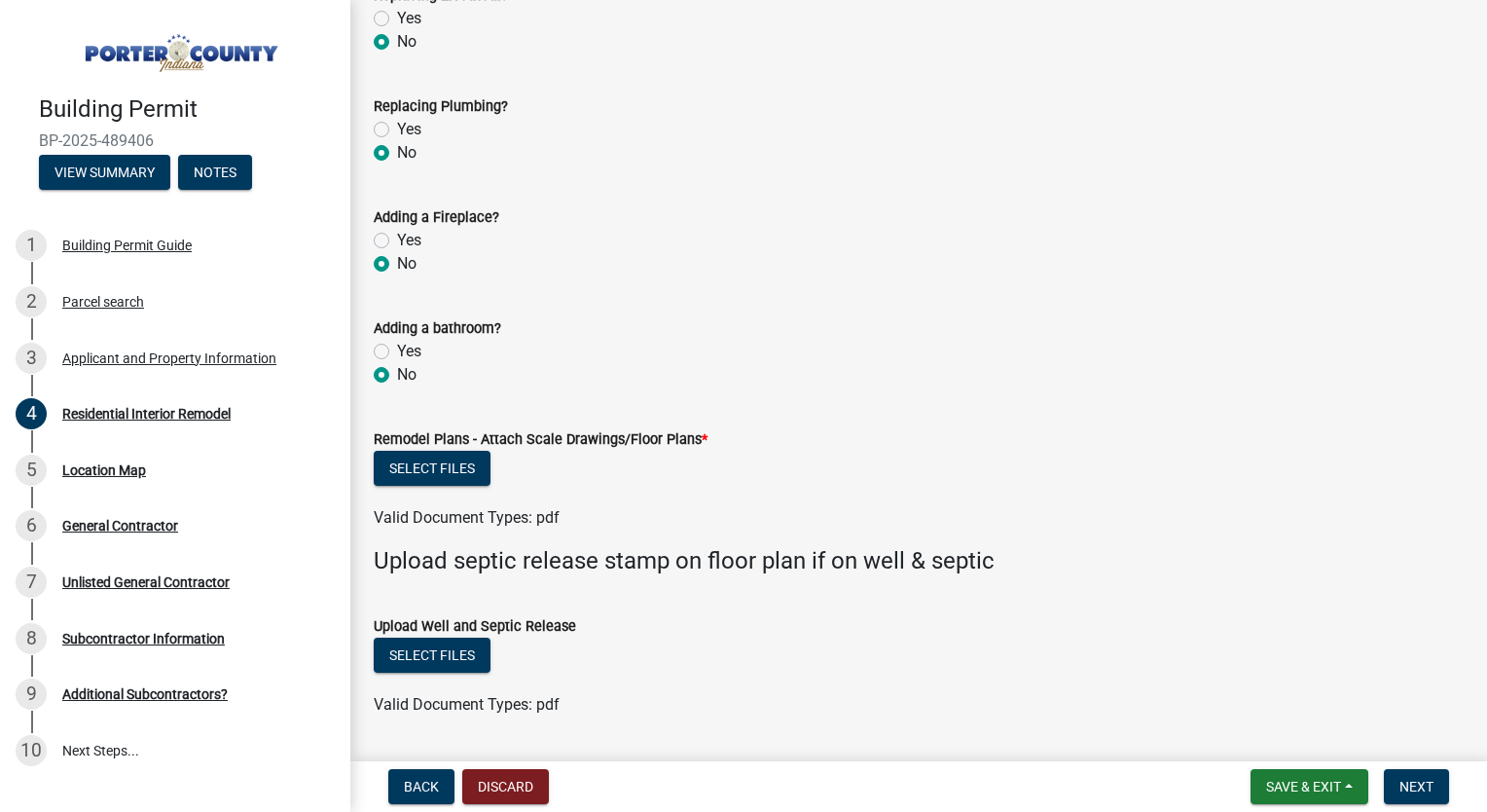
scroll to position [3196, 0]
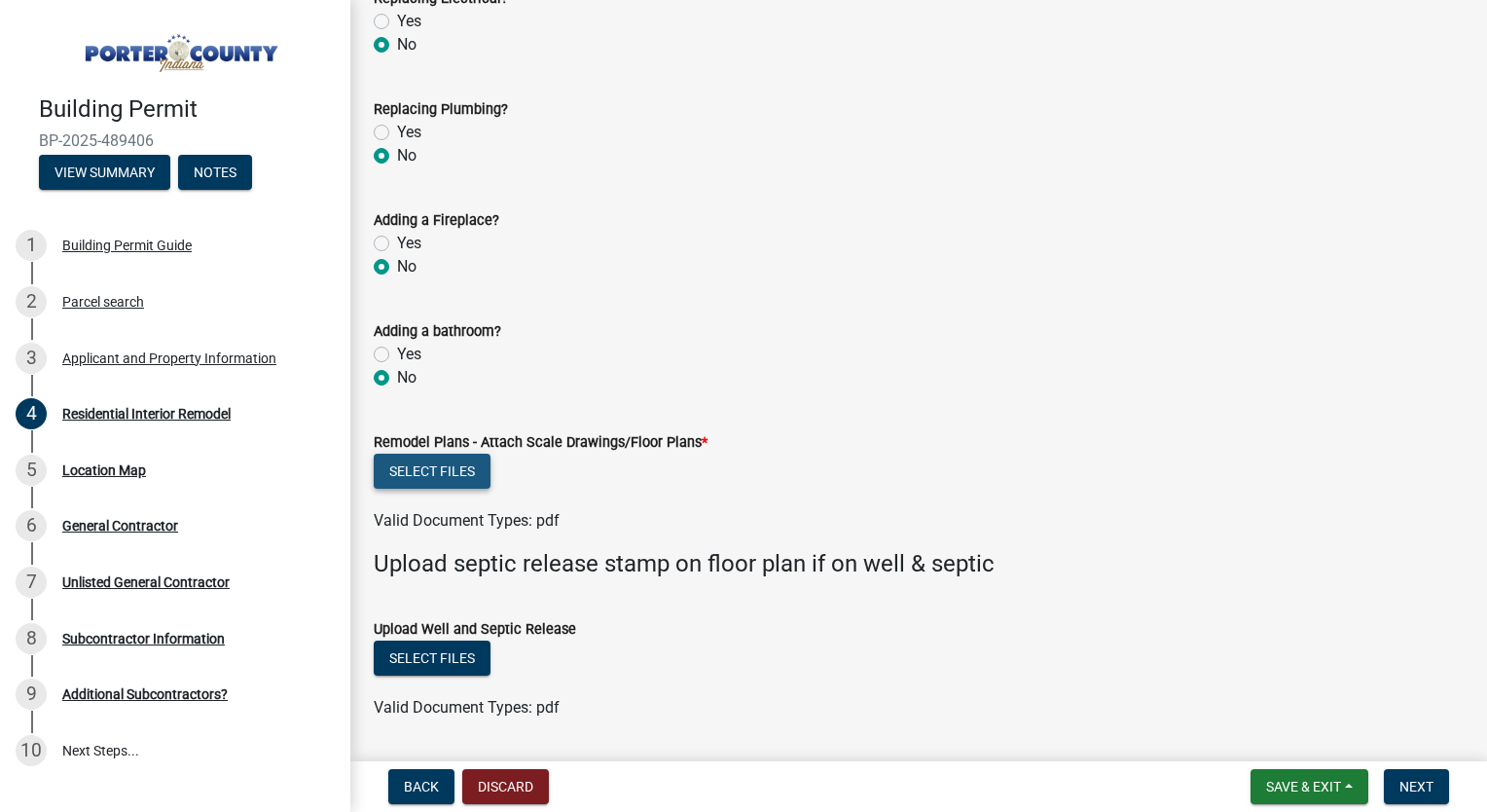
click at [450, 476] on button "Select files" at bounding box center [432, 471] width 117 height 35
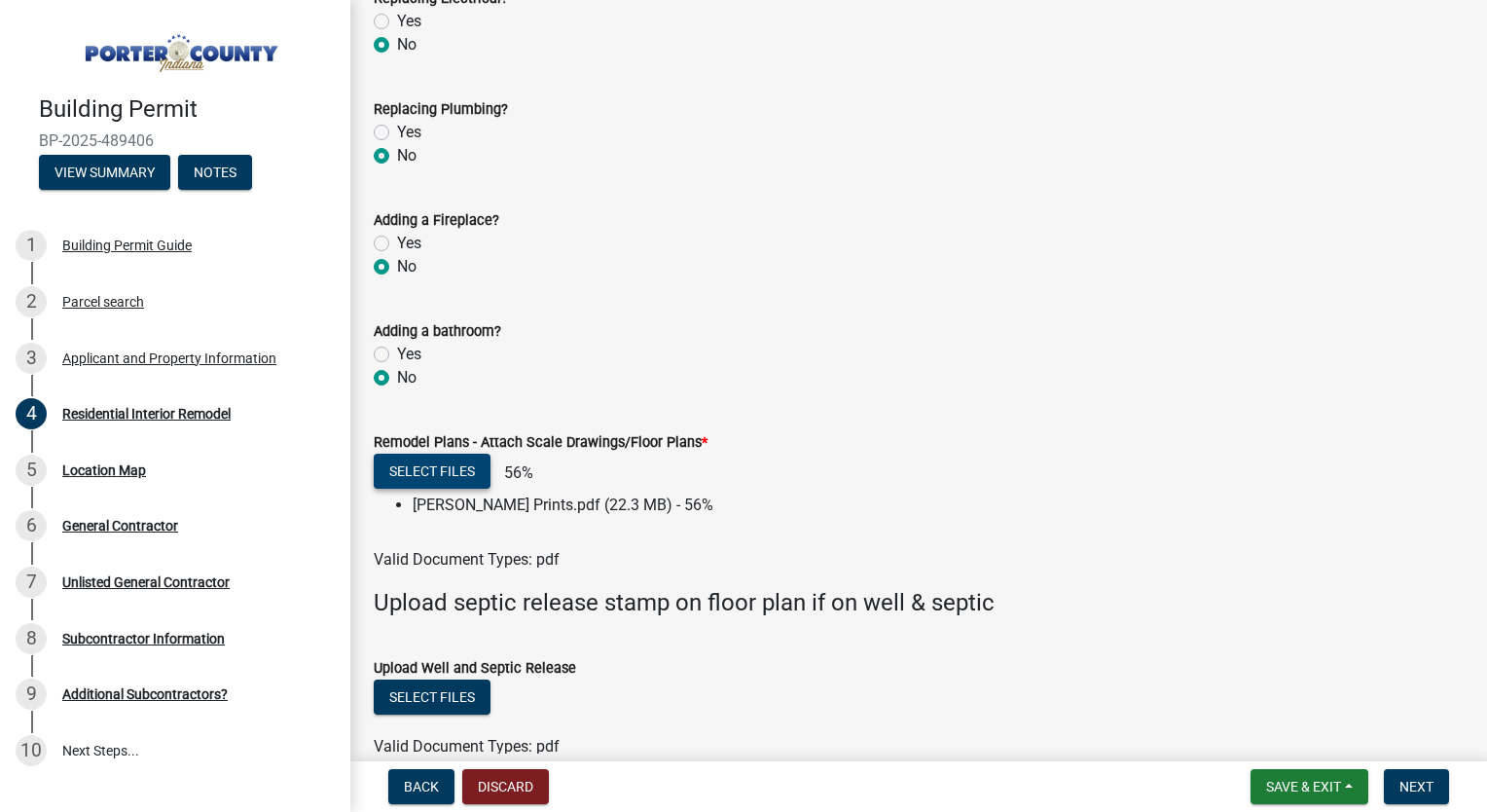
scroll to position [3294, 0]
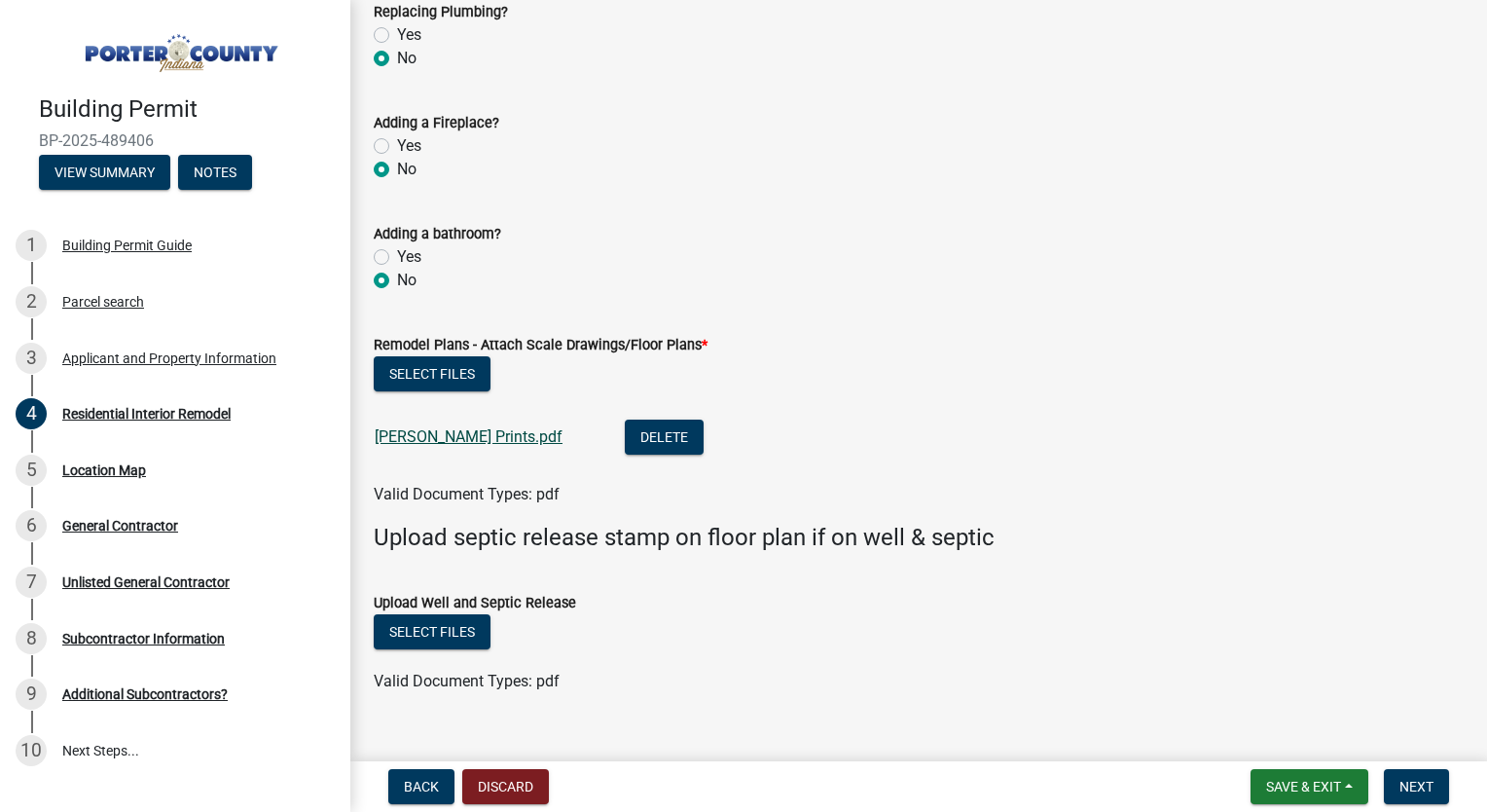
click at [410, 431] on link "[PERSON_NAME] Prints.pdf" at bounding box center [468, 436] width 188 height 18
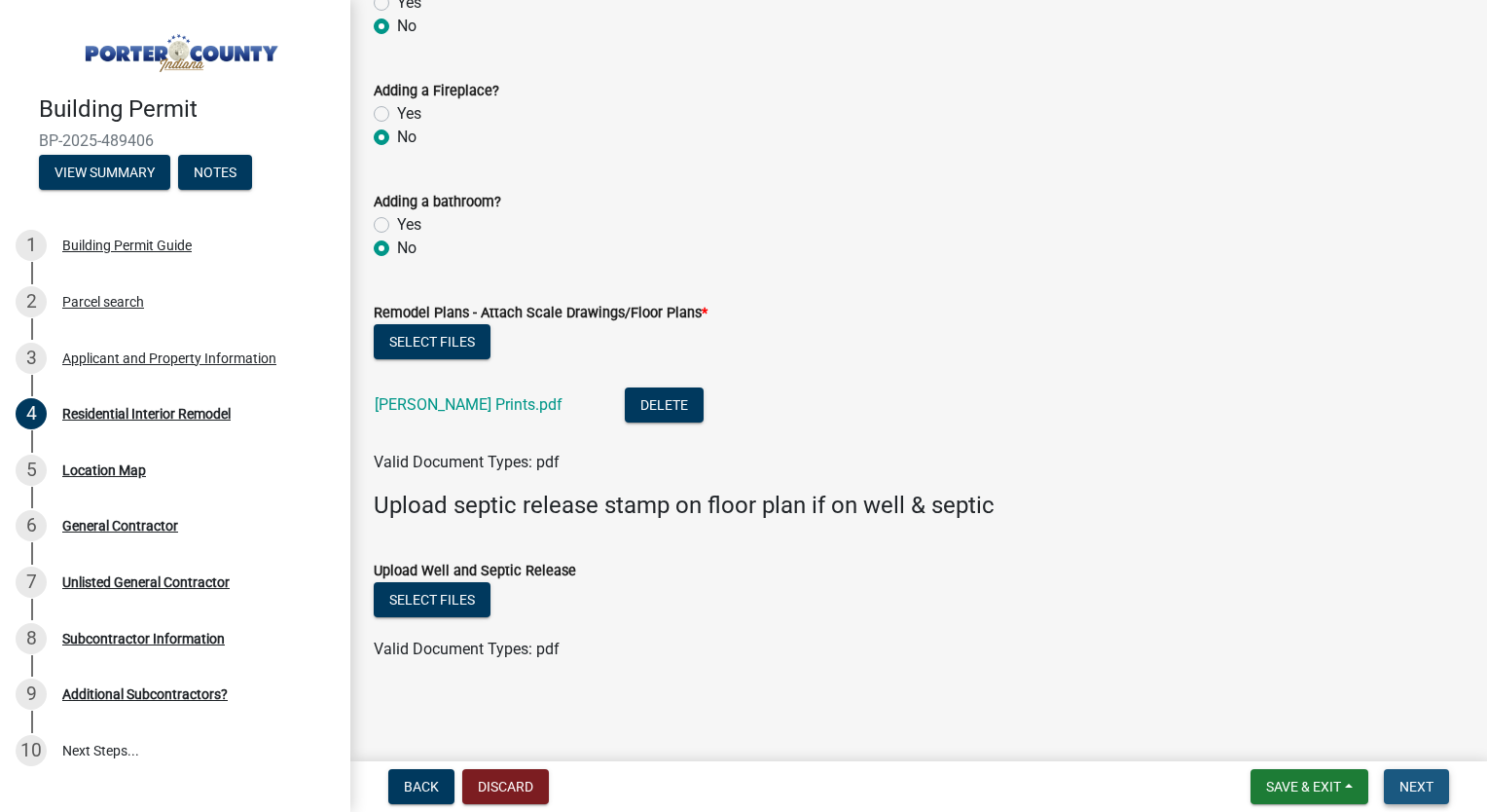
click at [1397, 781] on button "Next" at bounding box center [1416, 787] width 65 height 35
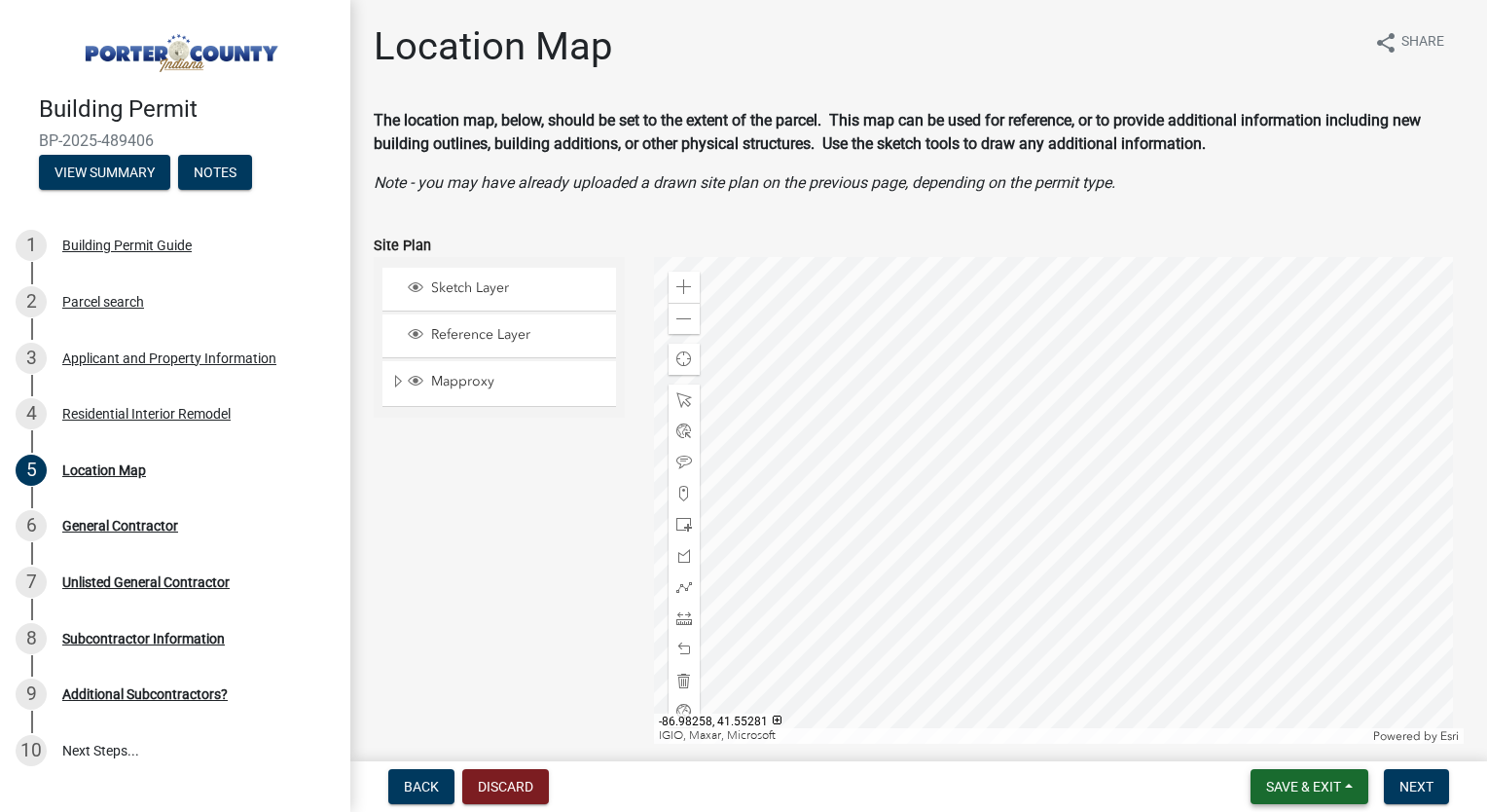
click at [1293, 785] on span "Save & Exit" at bounding box center [1304, 787] width 75 height 16
click at [1259, 688] on button "Save" at bounding box center [1291, 689] width 156 height 47
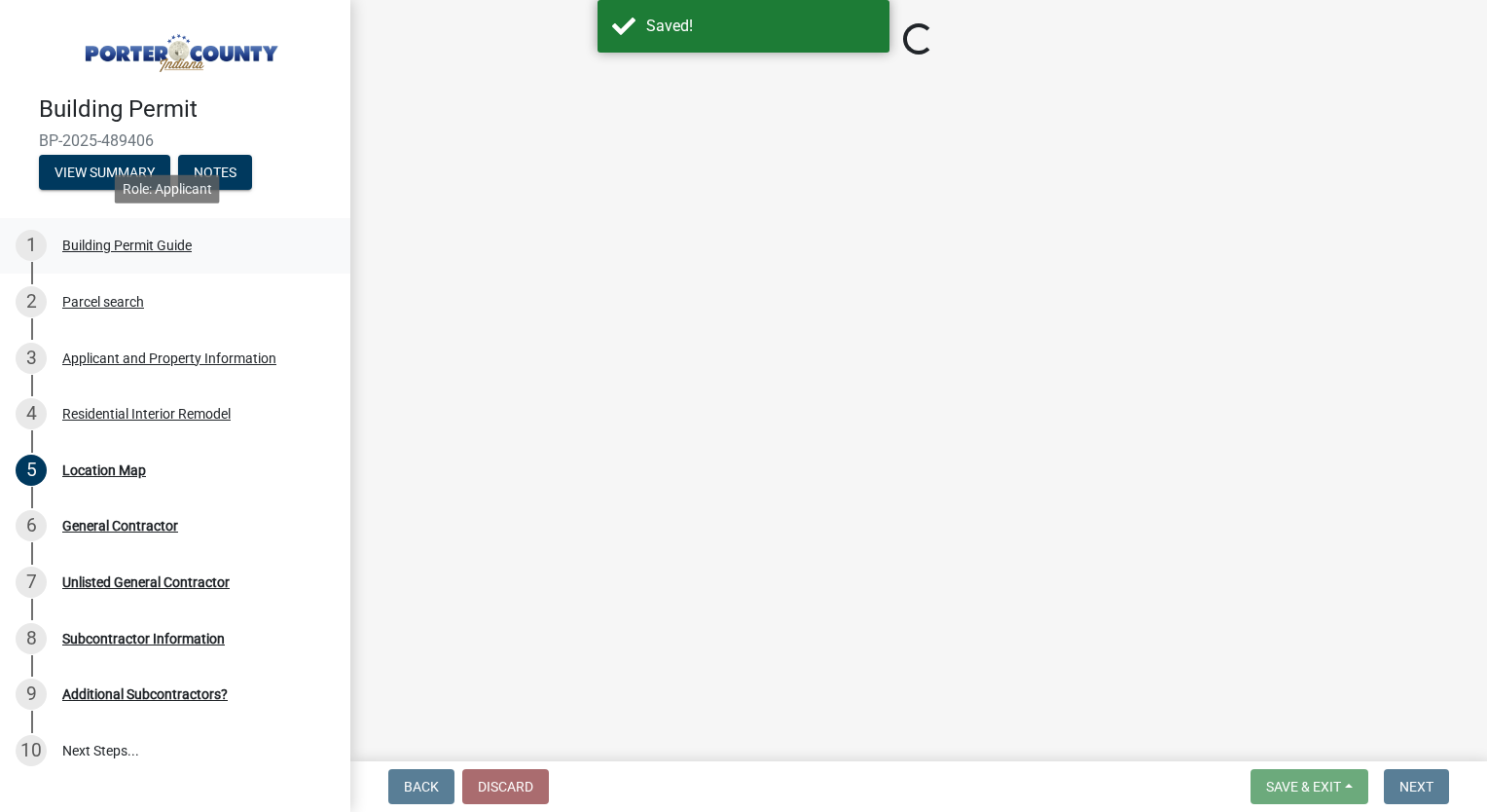
click at [128, 242] on div "Building Permit Guide" at bounding box center [127, 245] width 130 height 14
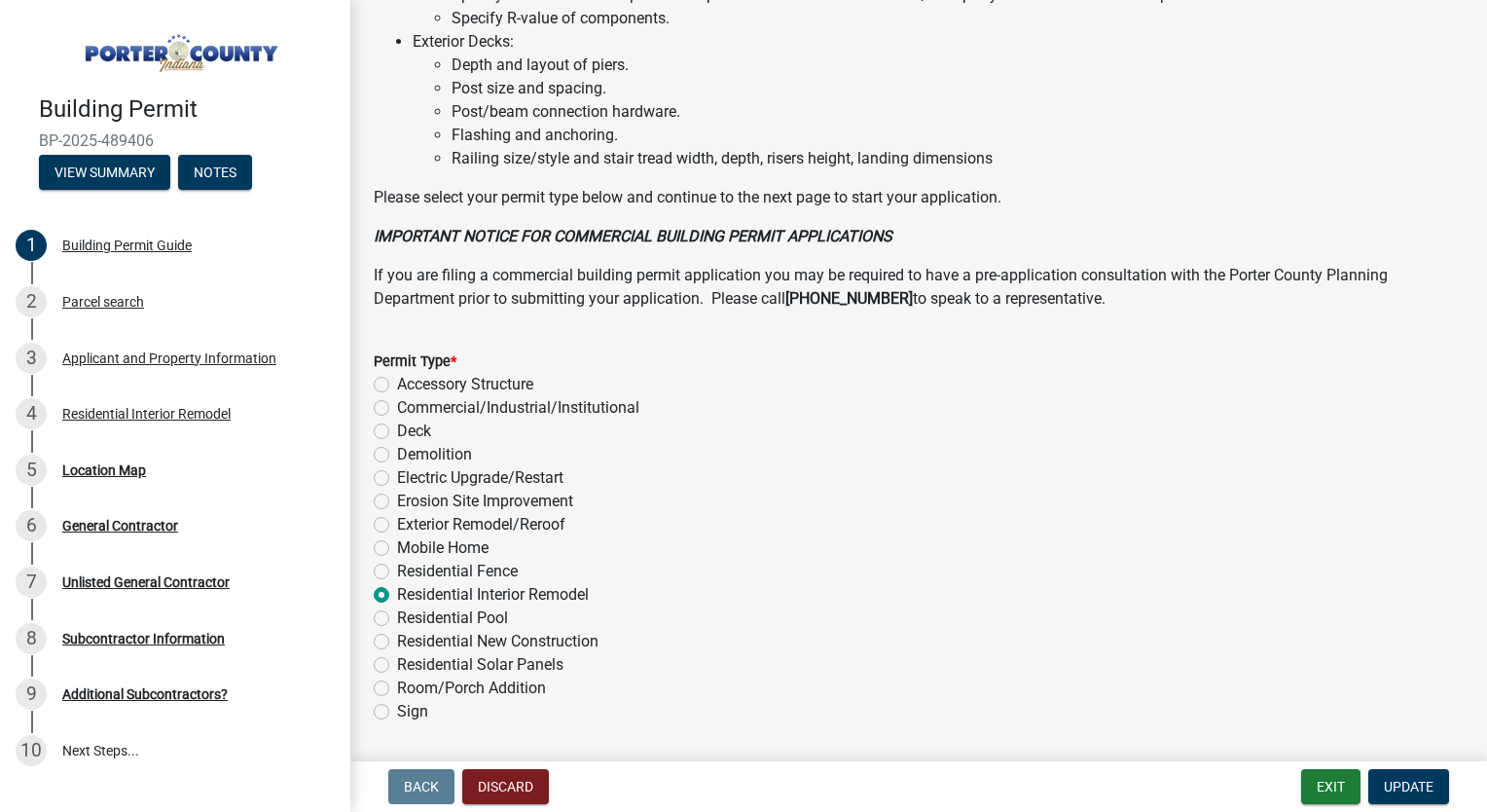
scroll to position [1435, 0]
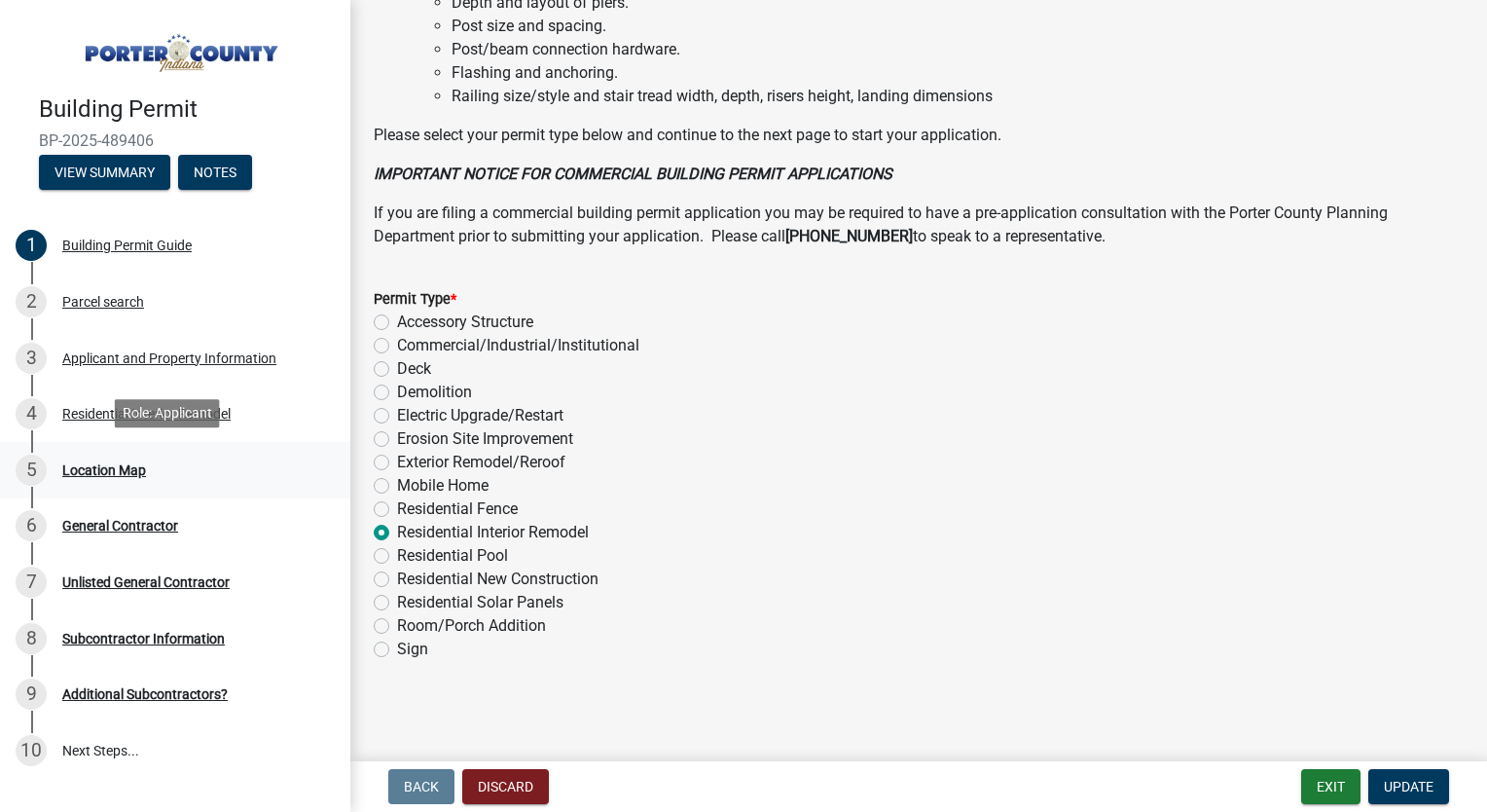
click at [104, 463] on div "Location Map" at bounding box center [104, 470] width 84 height 14
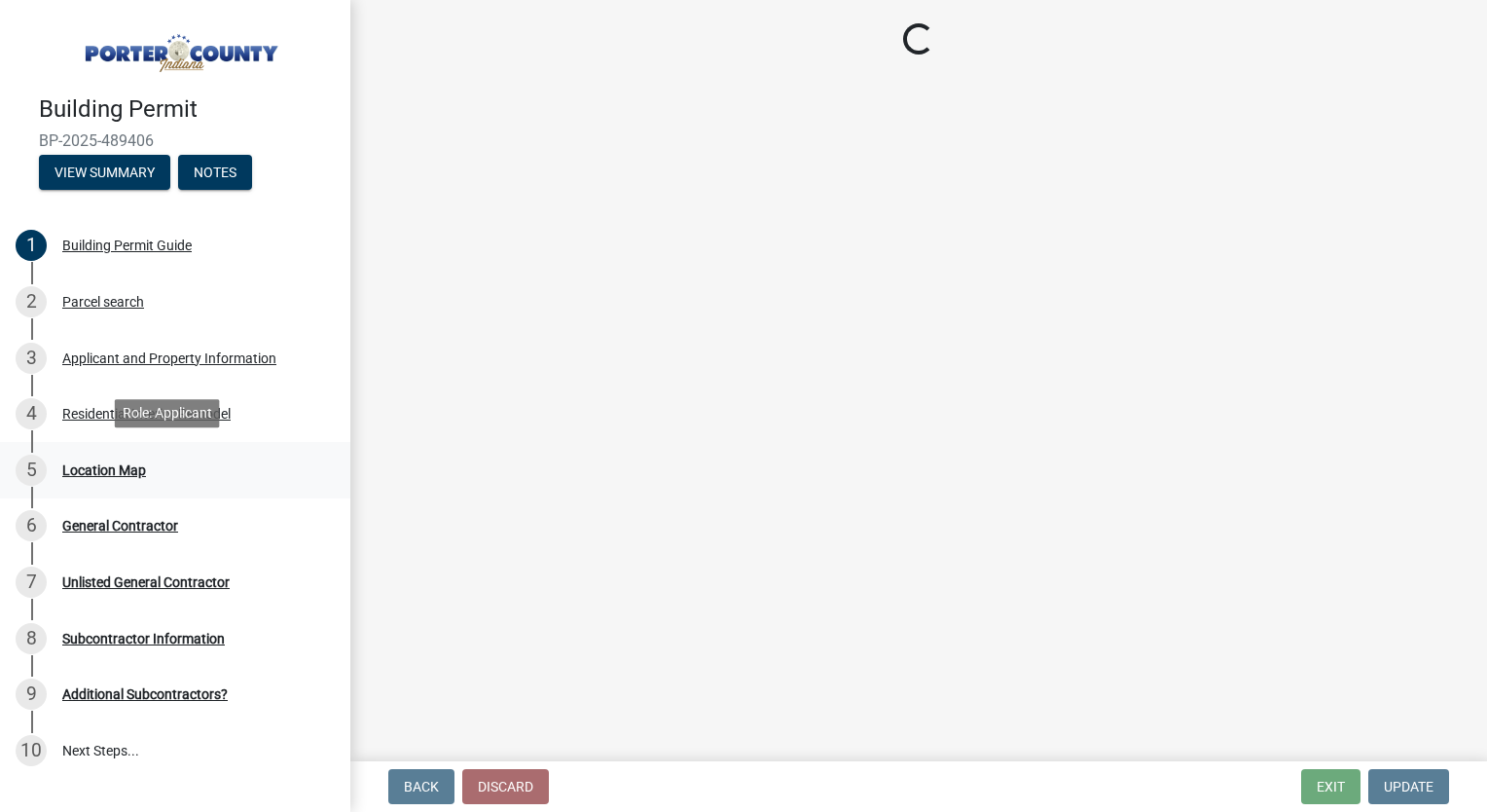
scroll to position [0, 0]
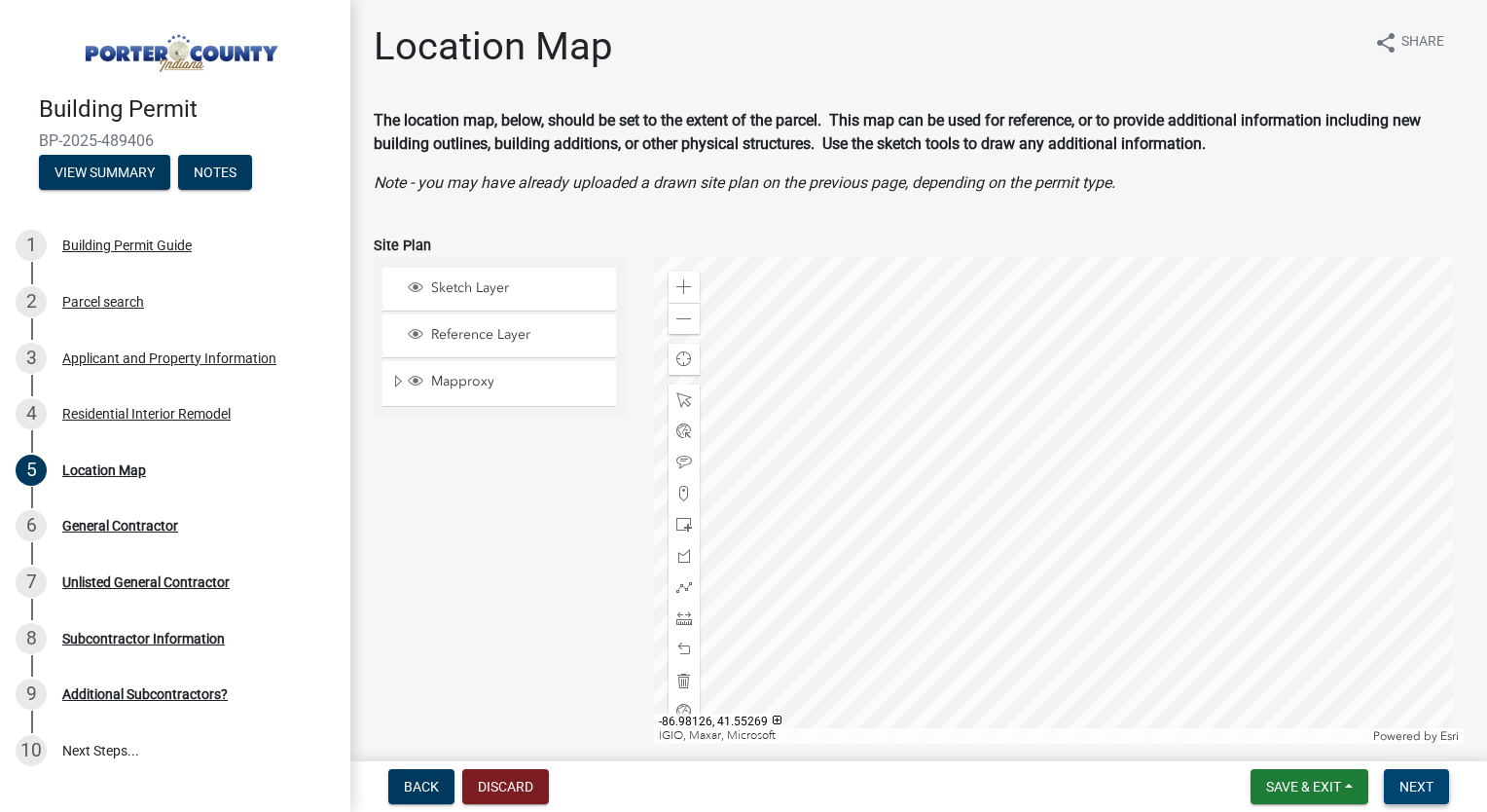
click at [1405, 785] on span "Next" at bounding box center [1416, 787] width 34 height 16
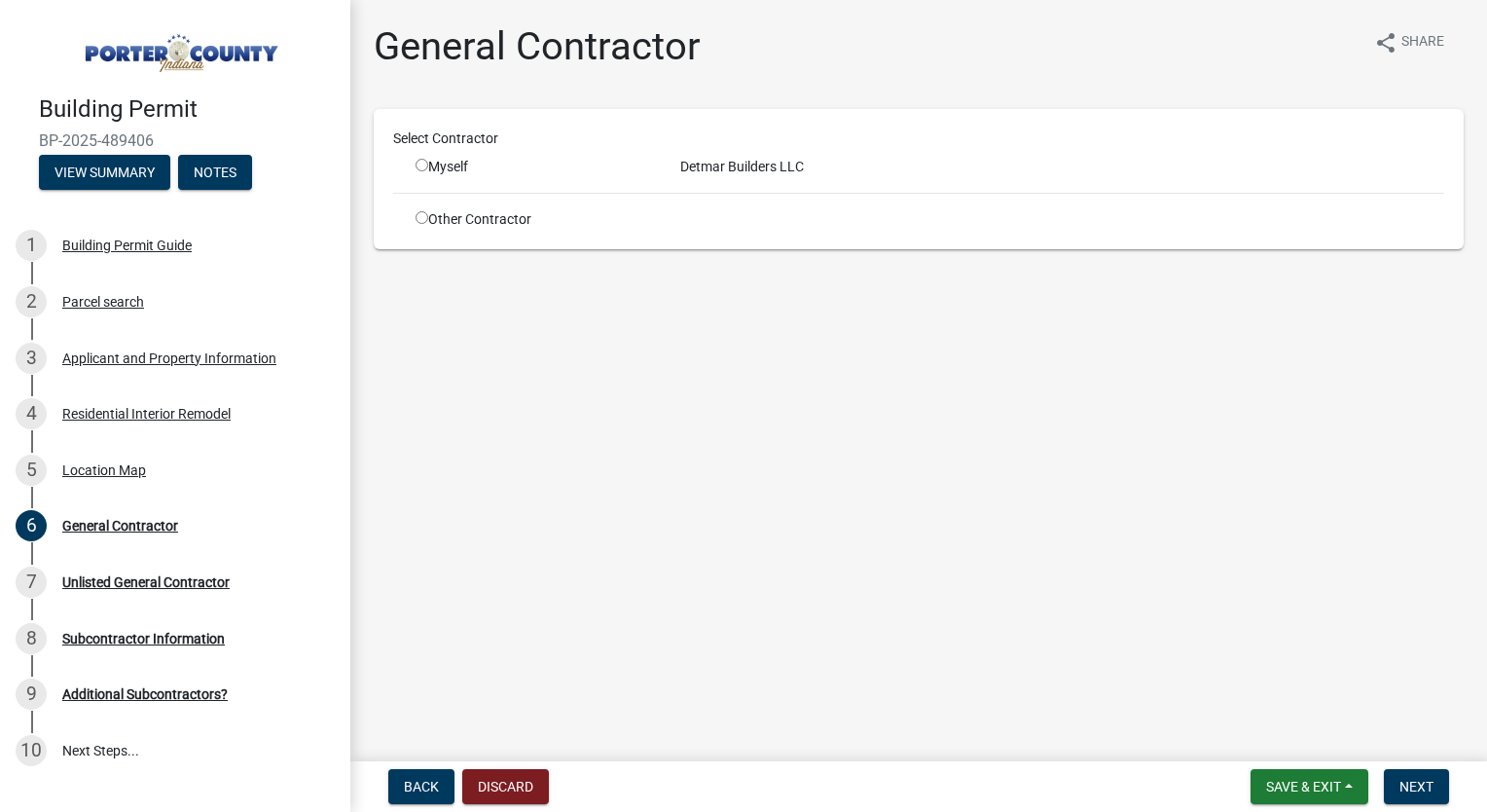
click at [421, 163] on input "radio" at bounding box center [422, 165] width 13 height 13
radio input "true"
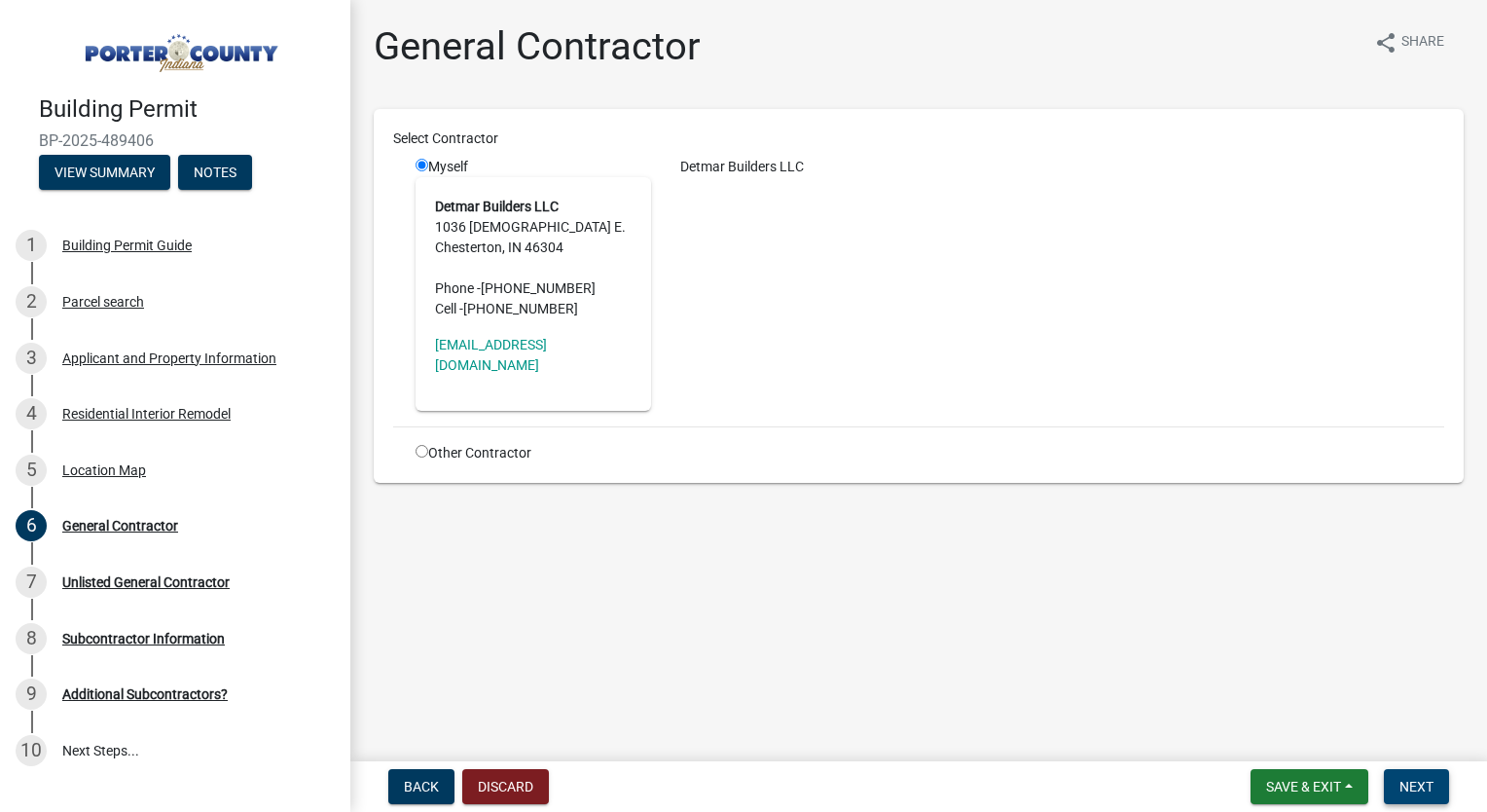
click at [1402, 784] on span "Next" at bounding box center [1416, 787] width 34 height 16
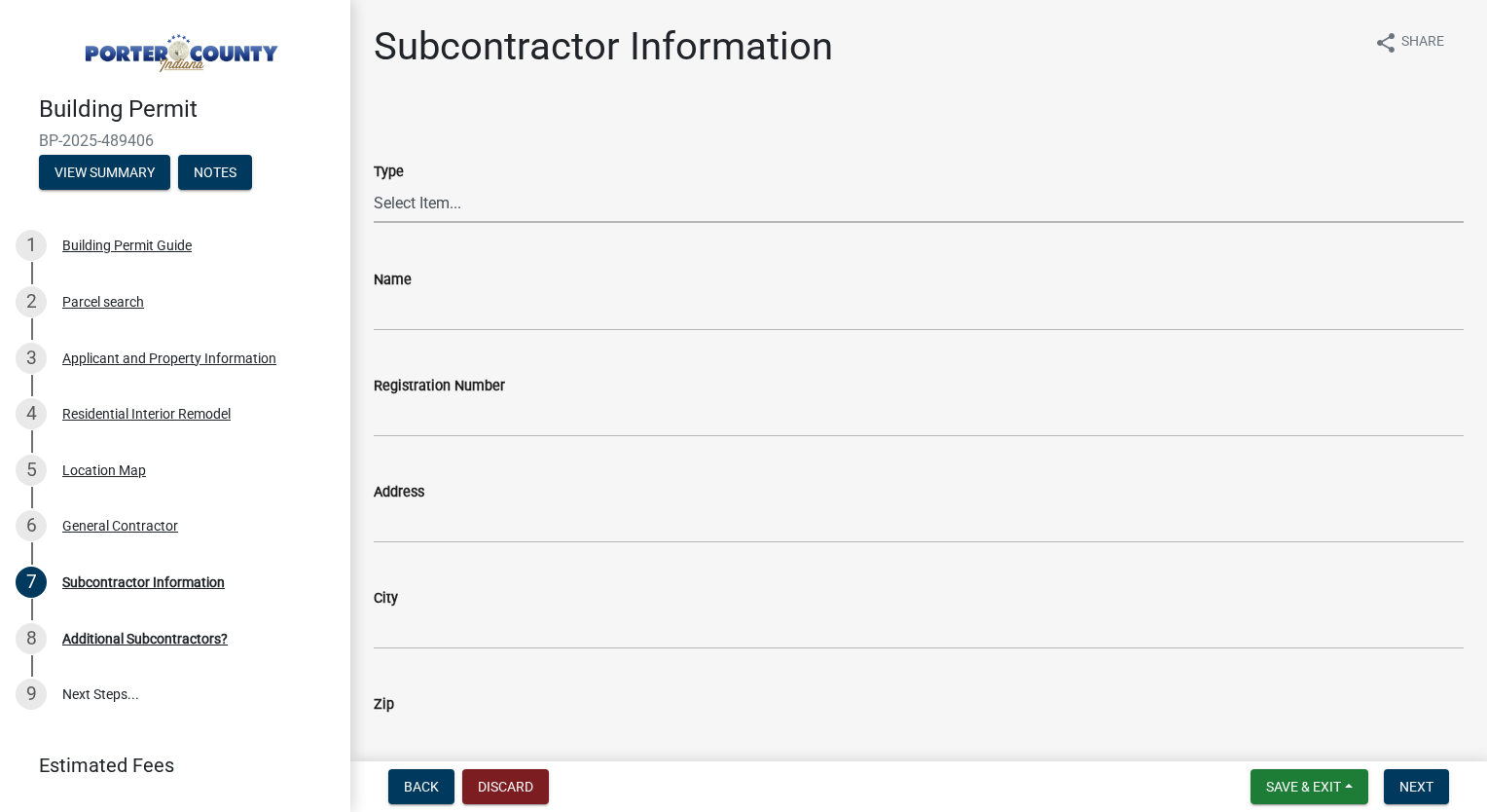
click at [463, 205] on select "Select Item... Concrete Plumbing Electrical HVAC Framing Roofing Insulation Lan…" at bounding box center [919, 203] width 1091 height 40
click at [374, 183] on select "Select Item... Concrete Plumbing Electrical HVAC Framing Roofing Insulation Lan…" at bounding box center [919, 203] width 1091 height 40
select select "efdc4ab2-fecf-44c9-8db5-461c68afeef8"
click at [426, 317] on input "Name" at bounding box center [919, 311] width 1091 height 40
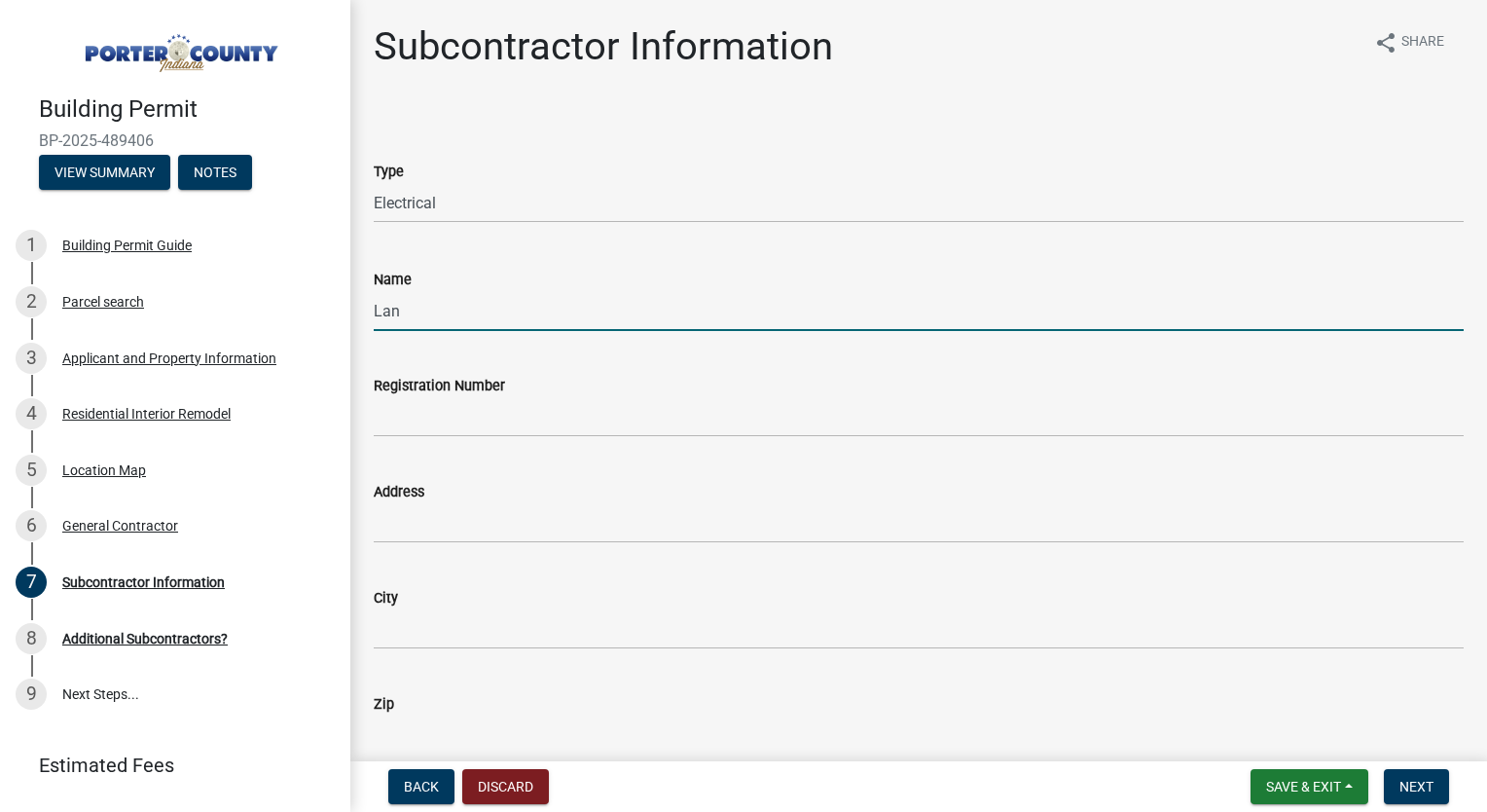
type input "Lansing Electric"
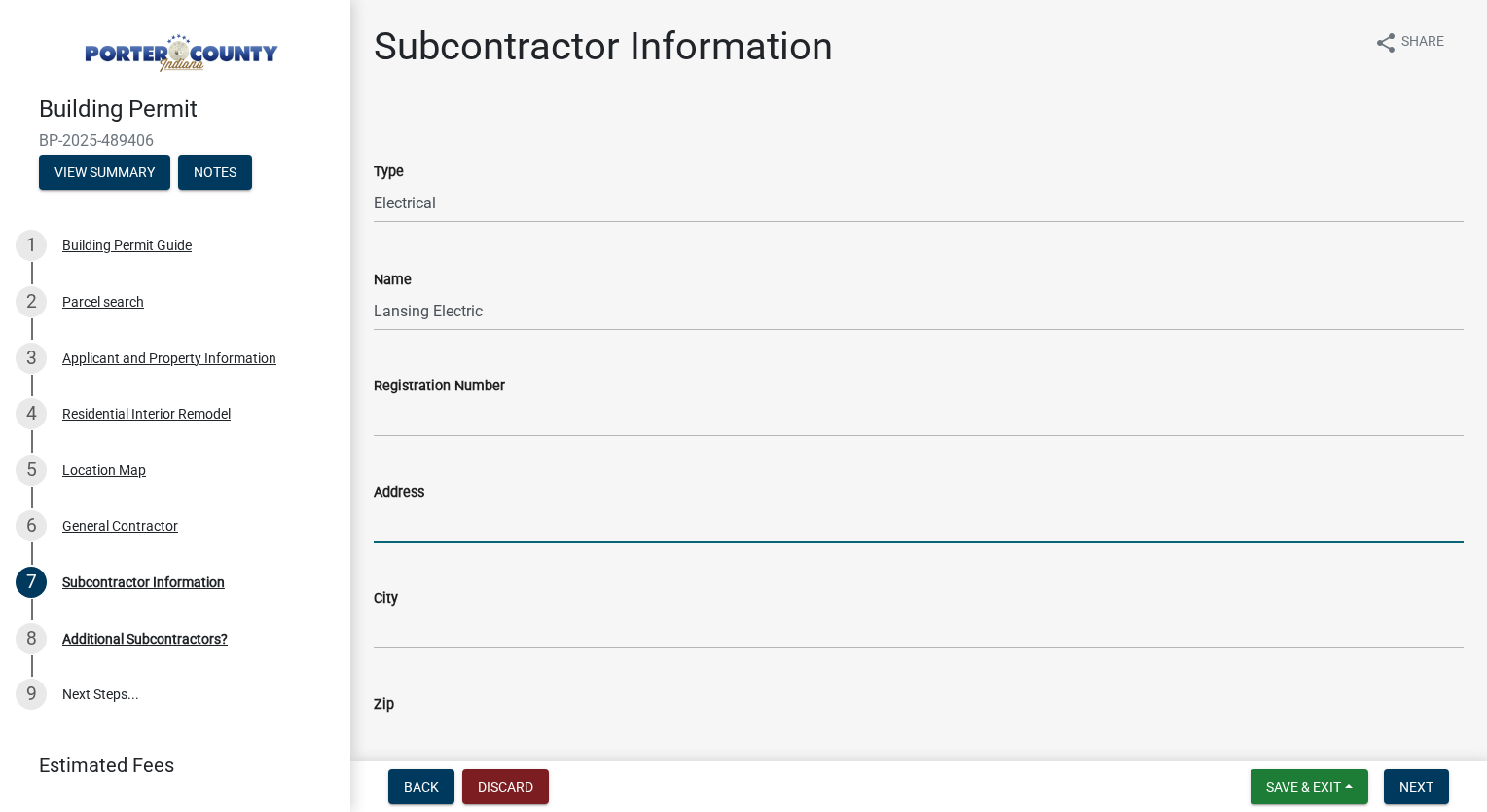
click at [413, 520] on input "Address" at bounding box center [919, 523] width 1091 height 40
type input "[STREET_ADDRESS]"
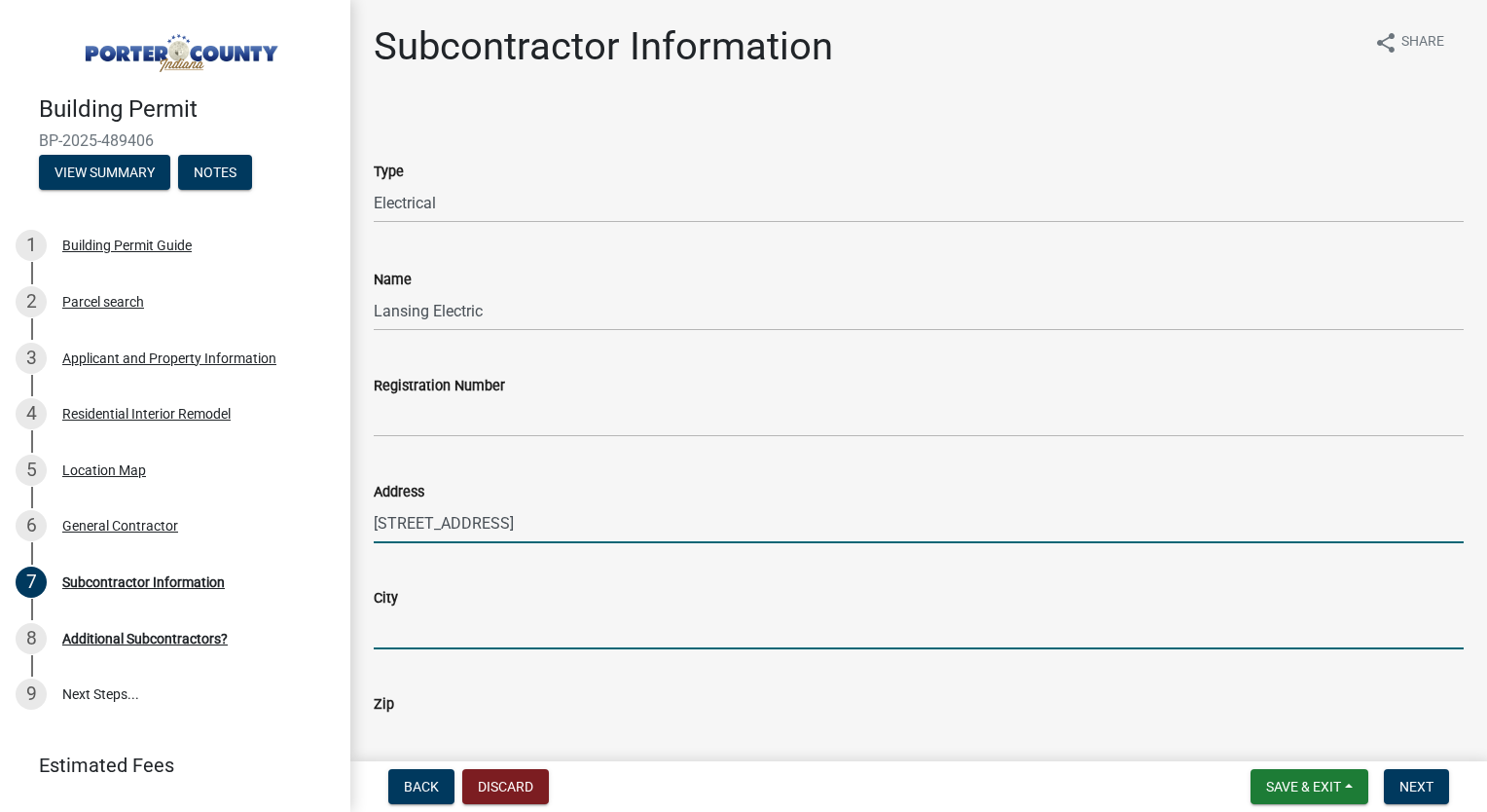
type input "Lansing, [GEOGRAPHIC_DATA]"
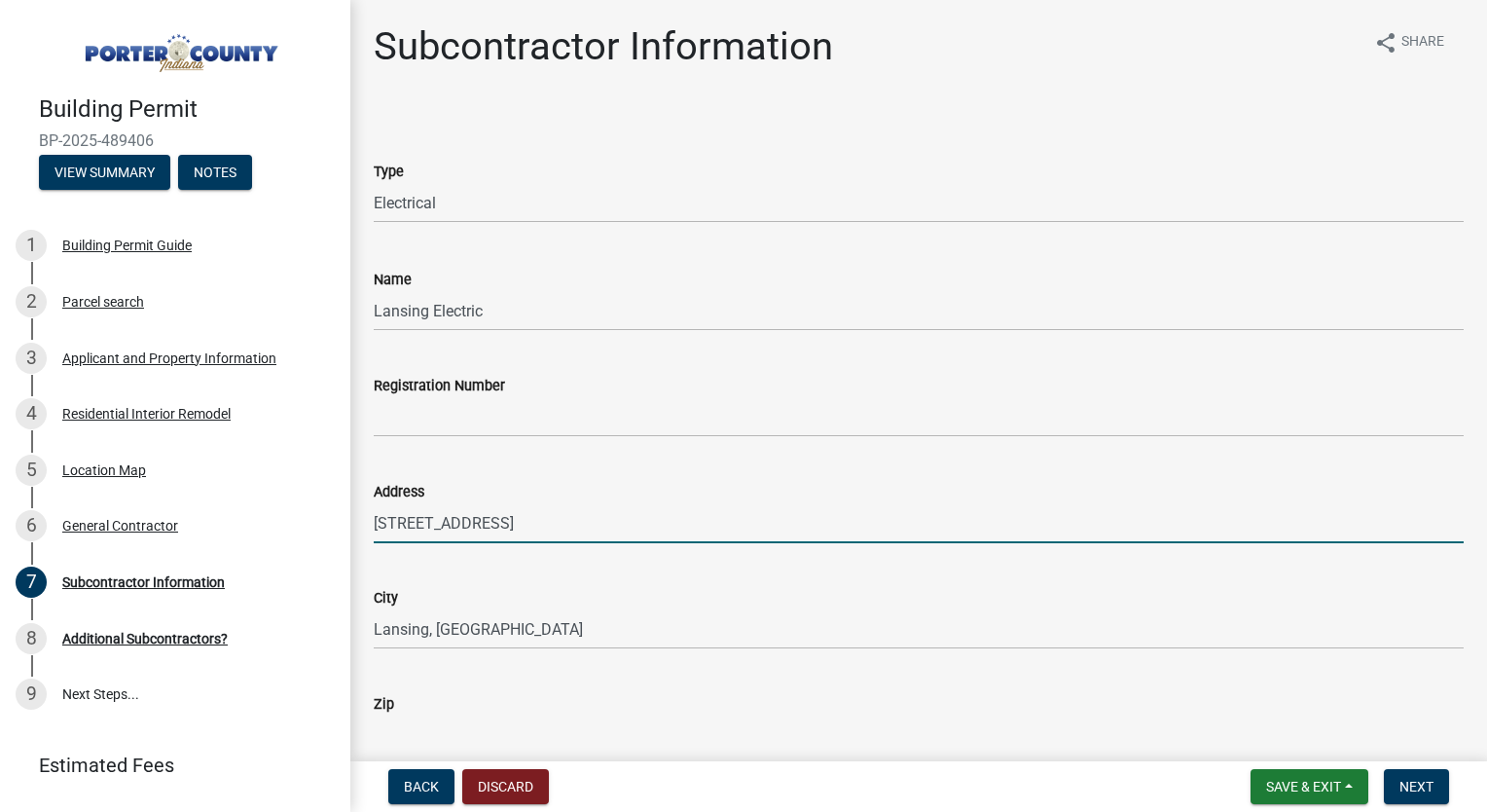
type input "60438"
type input "7084741608"
type input "[EMAIL_ADDRESS][DOMAIN_NAME]"
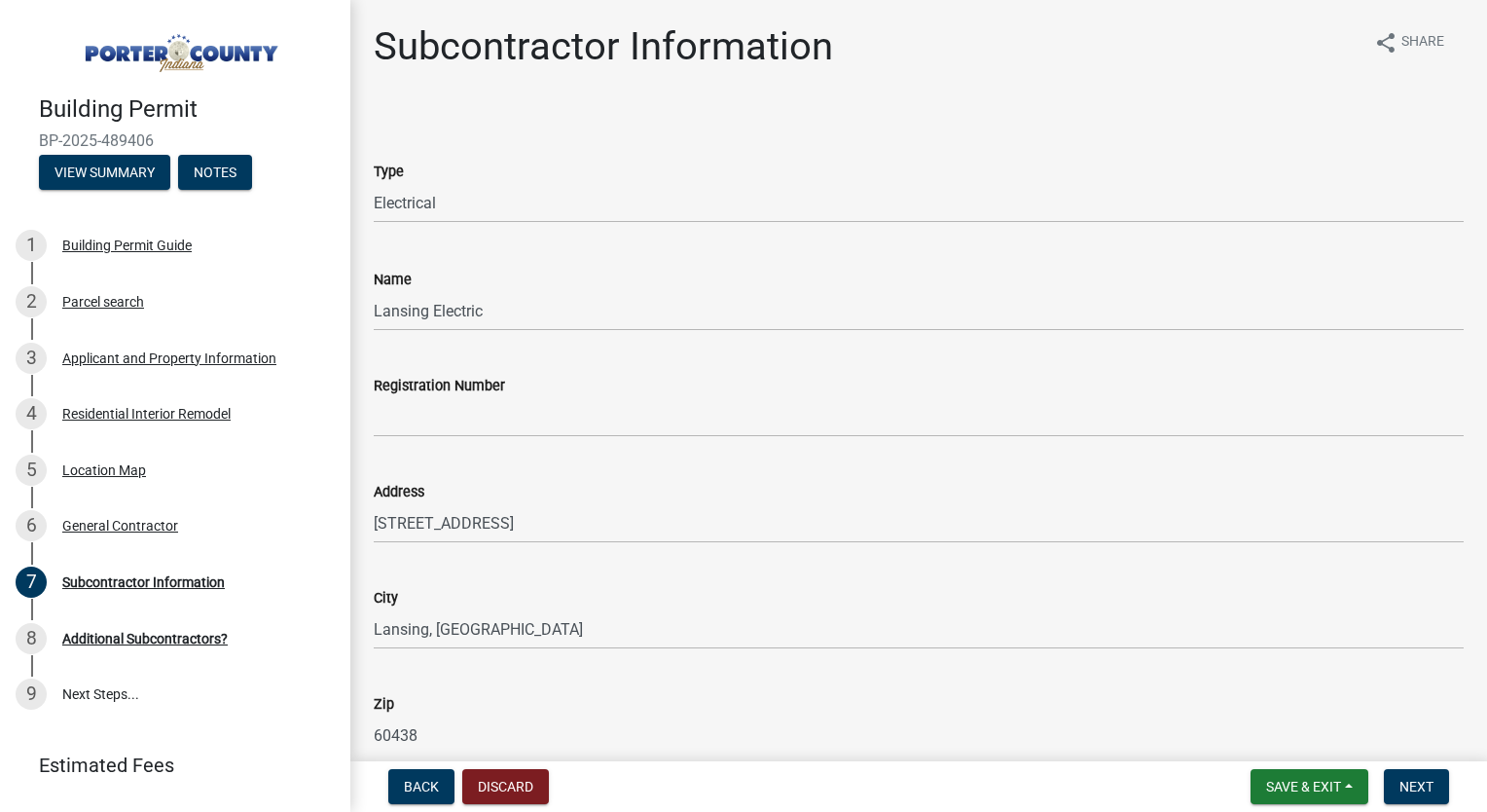
click at [622, 465] on div "Address [STREET_ADDRESS]" at bounding box center [919, 498] width 1091 height 91
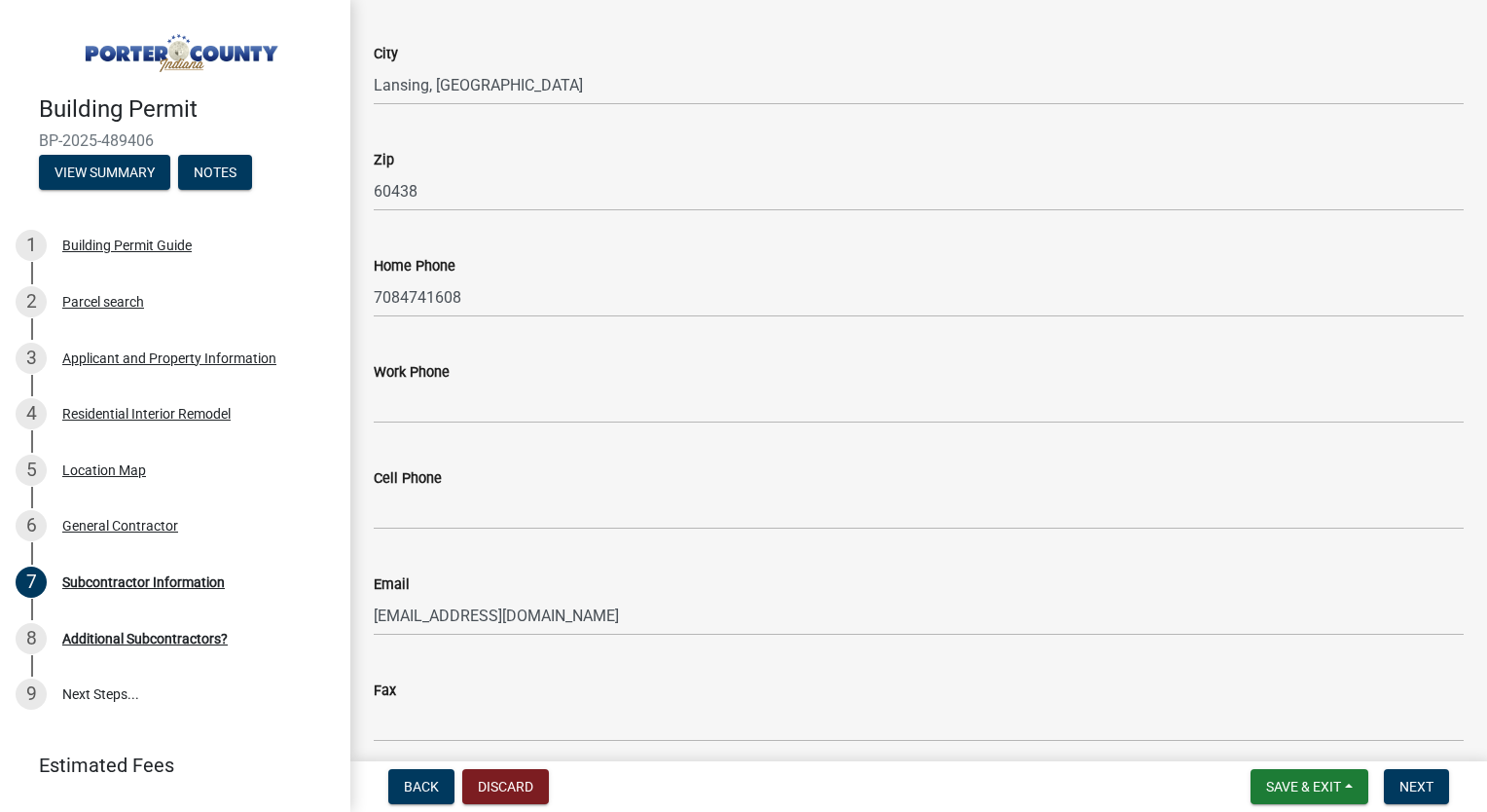
scroll to position [623, 0]
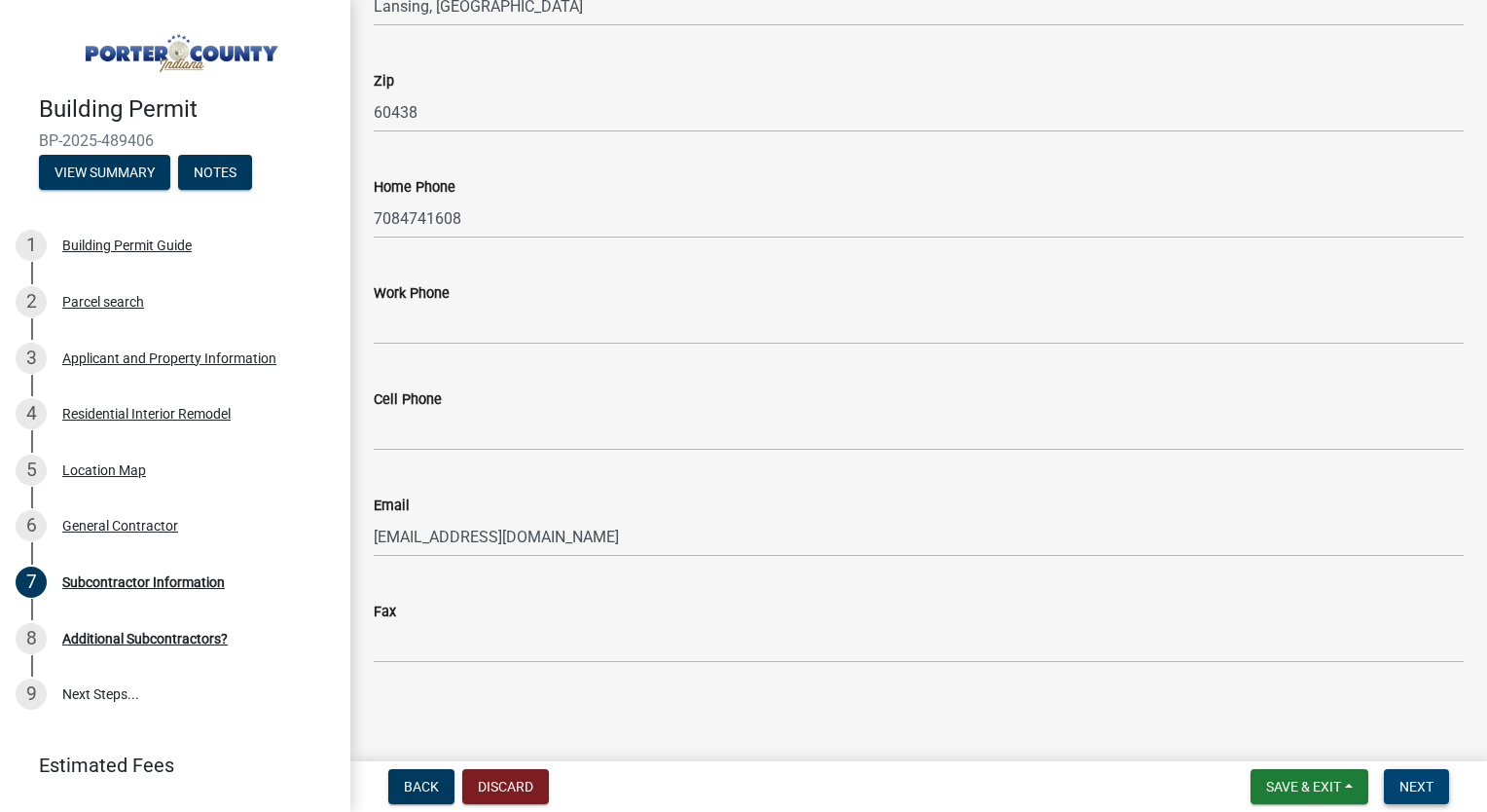
click at [1409, 788] on span "Next" at bounding box center [1416, 787] width 34 height 16
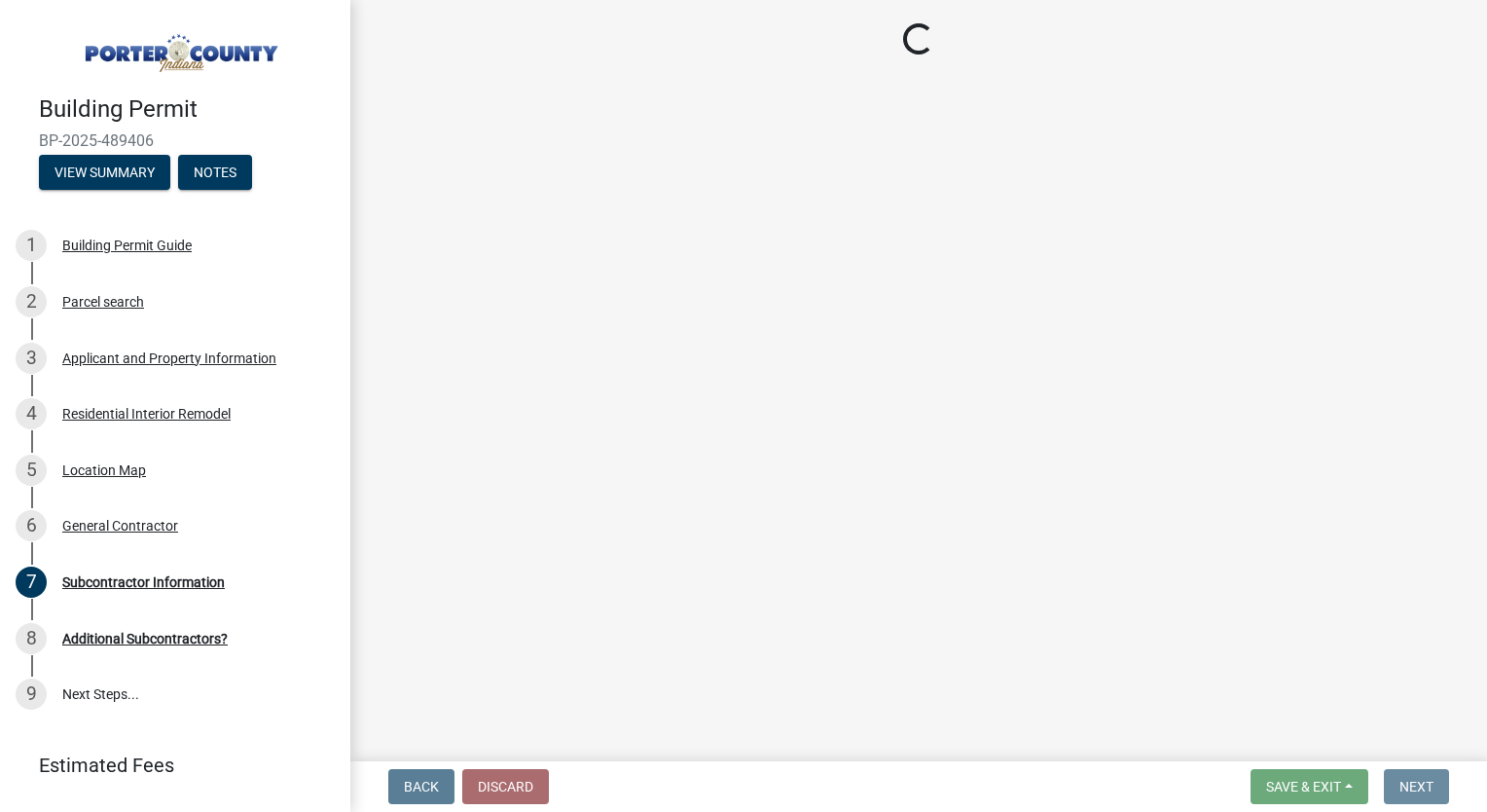
scroll to position [0, 0]
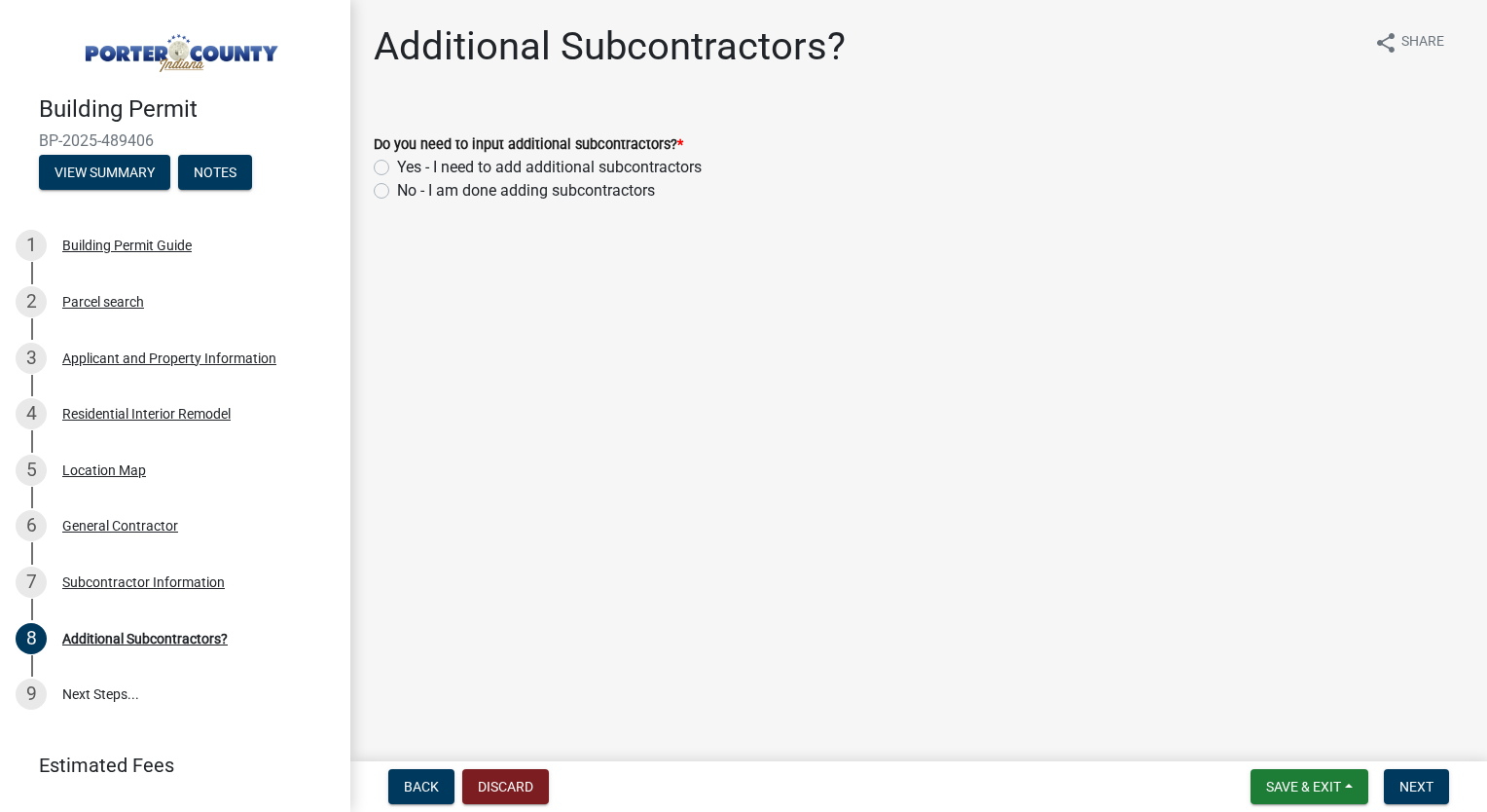
click at [397, 164] on label "Yes - I need to add additional subcontractors" at bounding box center [549, 167] width 305 height 23
click at [397, 164] on input "Yes - I need to add additional subcontractors" at bounding box center [403, 162] width 13 height 13
radio input "true"
click at [1413, 794] on button "Next" at bounding box center [1416, 787] width 65 height 35
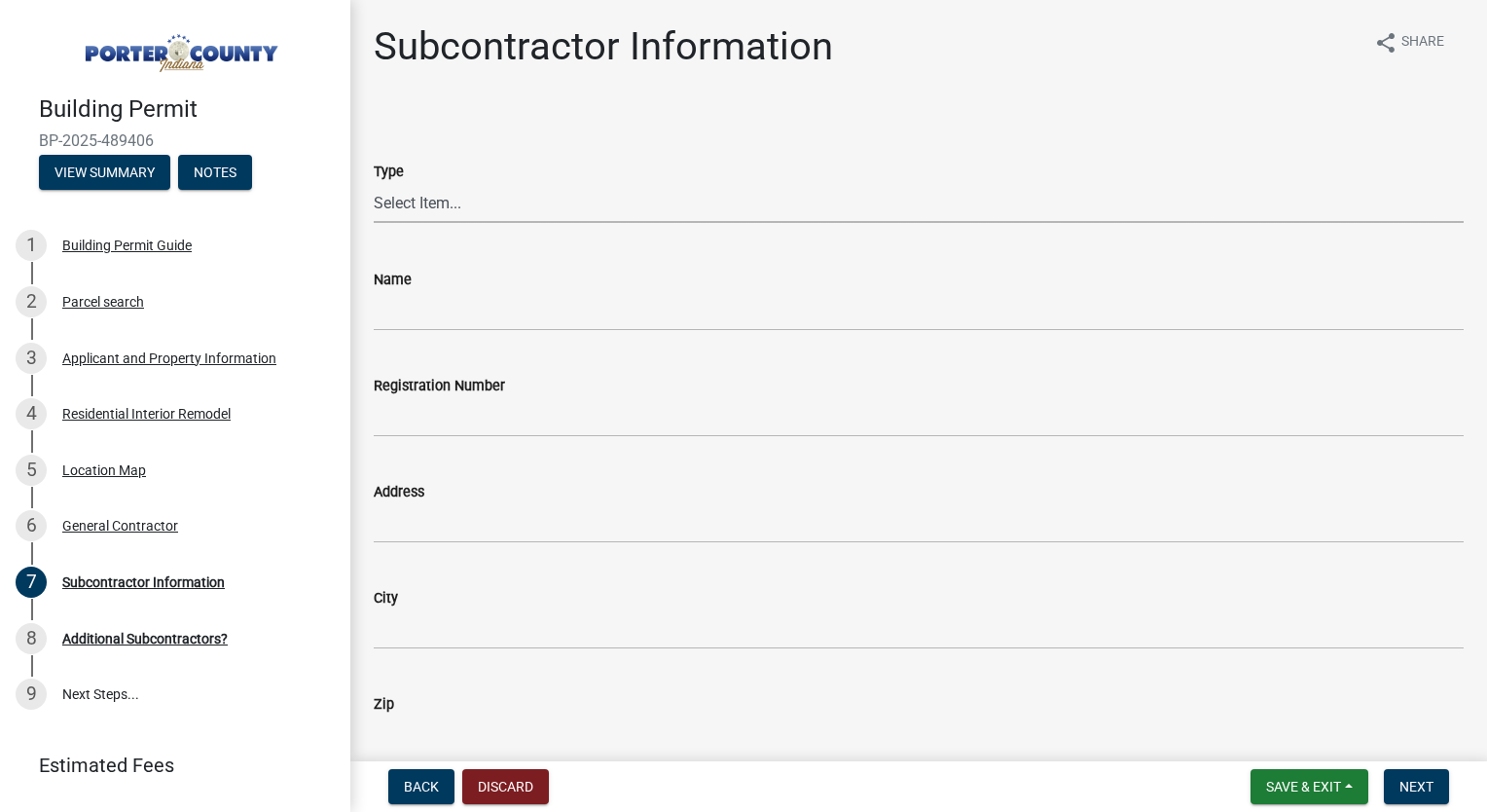
click at [514, 185] on select "Select Item... Concrete Plumbing Electrical HVAC Framing Roofing Insulation Lan…" at bounding box center [919, 203] width 1091 height 40
click at [374, 183] on select "Select Item... Concrete Plumbing Electrical HVAC Framing Roofing Insulation Lan…" at bounding box center [919, 203] width 1091 height 40
select select "9452e092-c50d-45bd-97f1-cd63c2c340af"
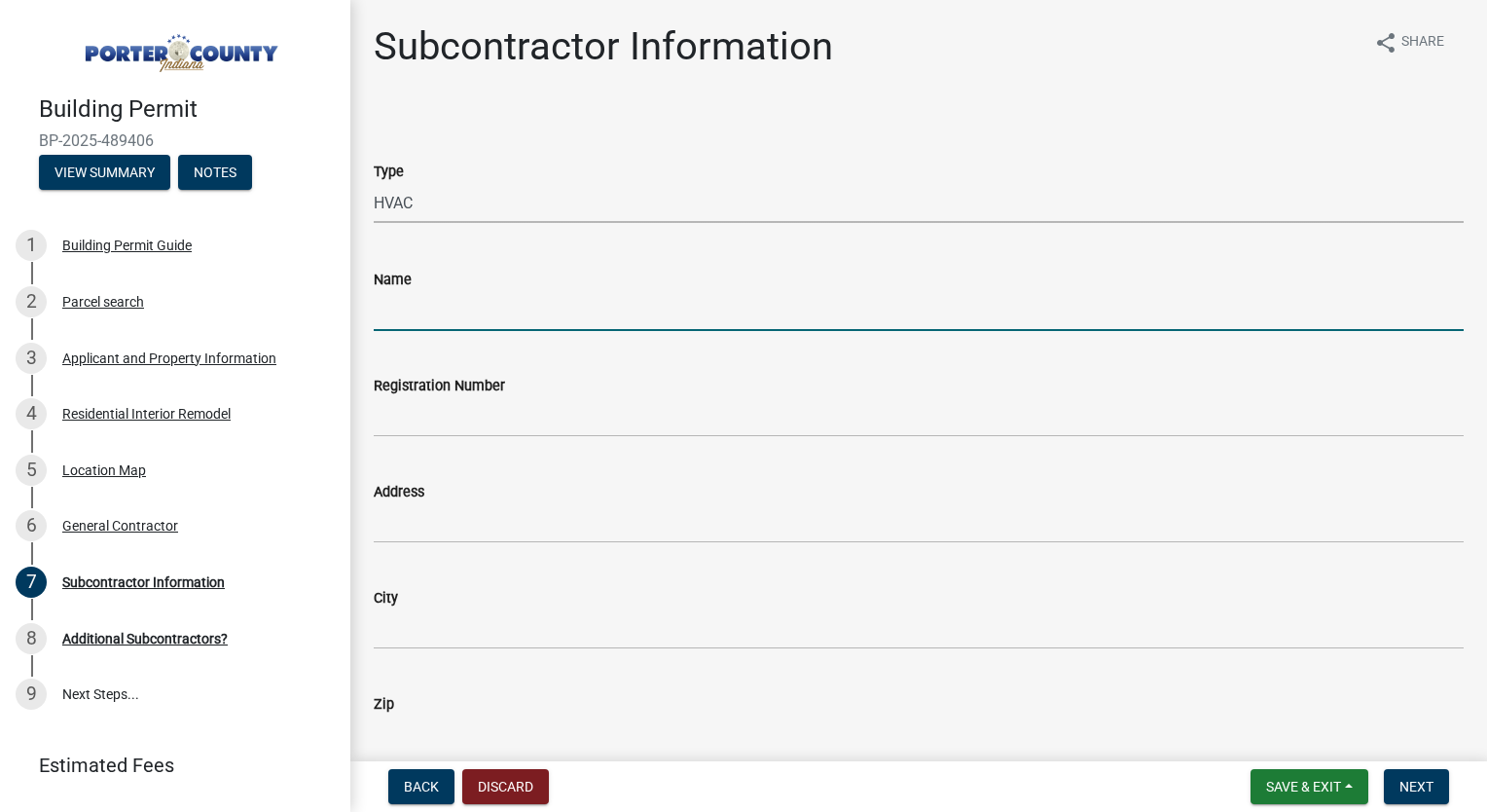
click at [487, 315] on input "Name" at bounding box center [919, 311] width 1091 height 40
type input "Buck's Heating & Air"
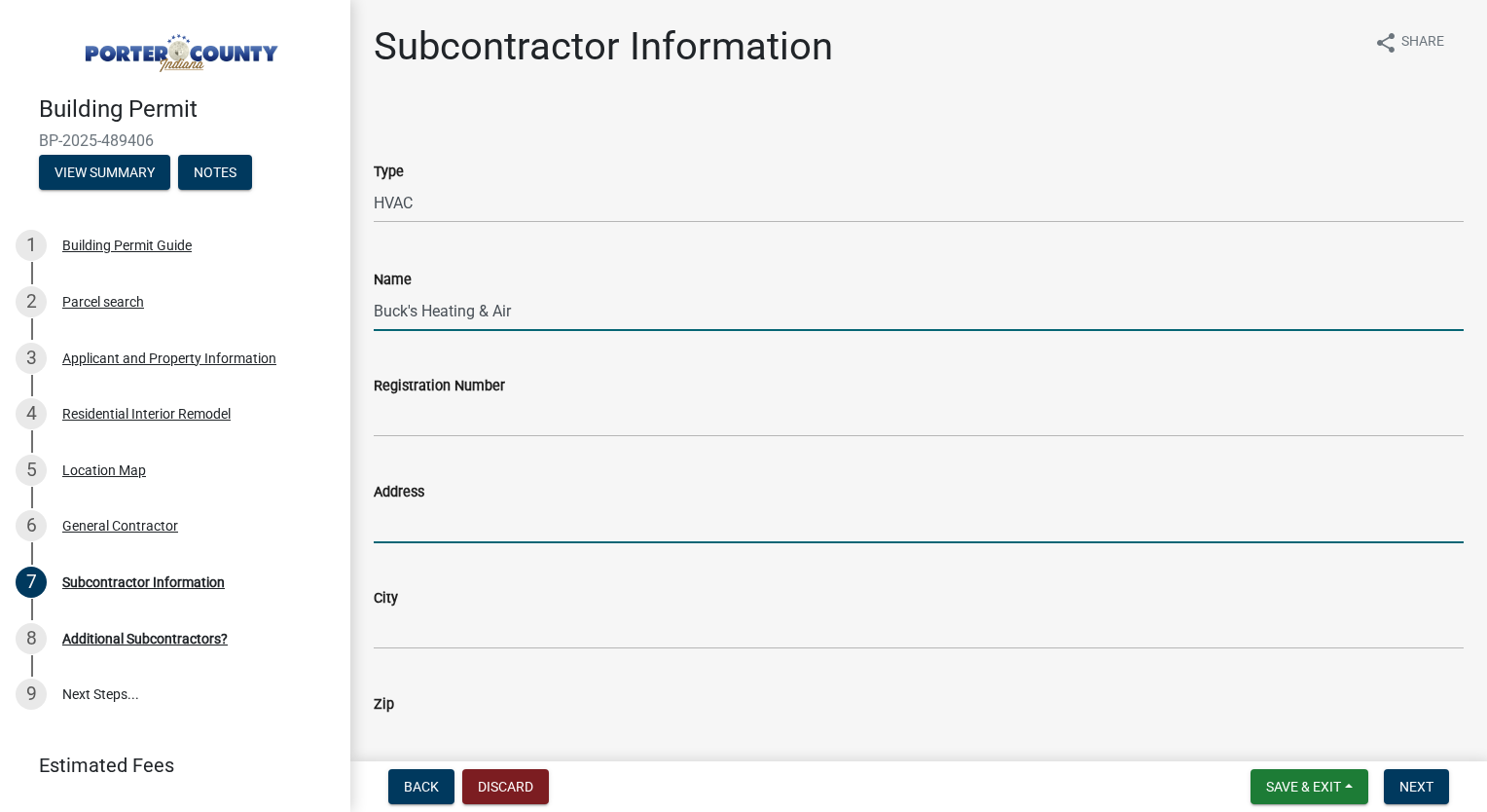
type input "[STREET_ADDRESS]"
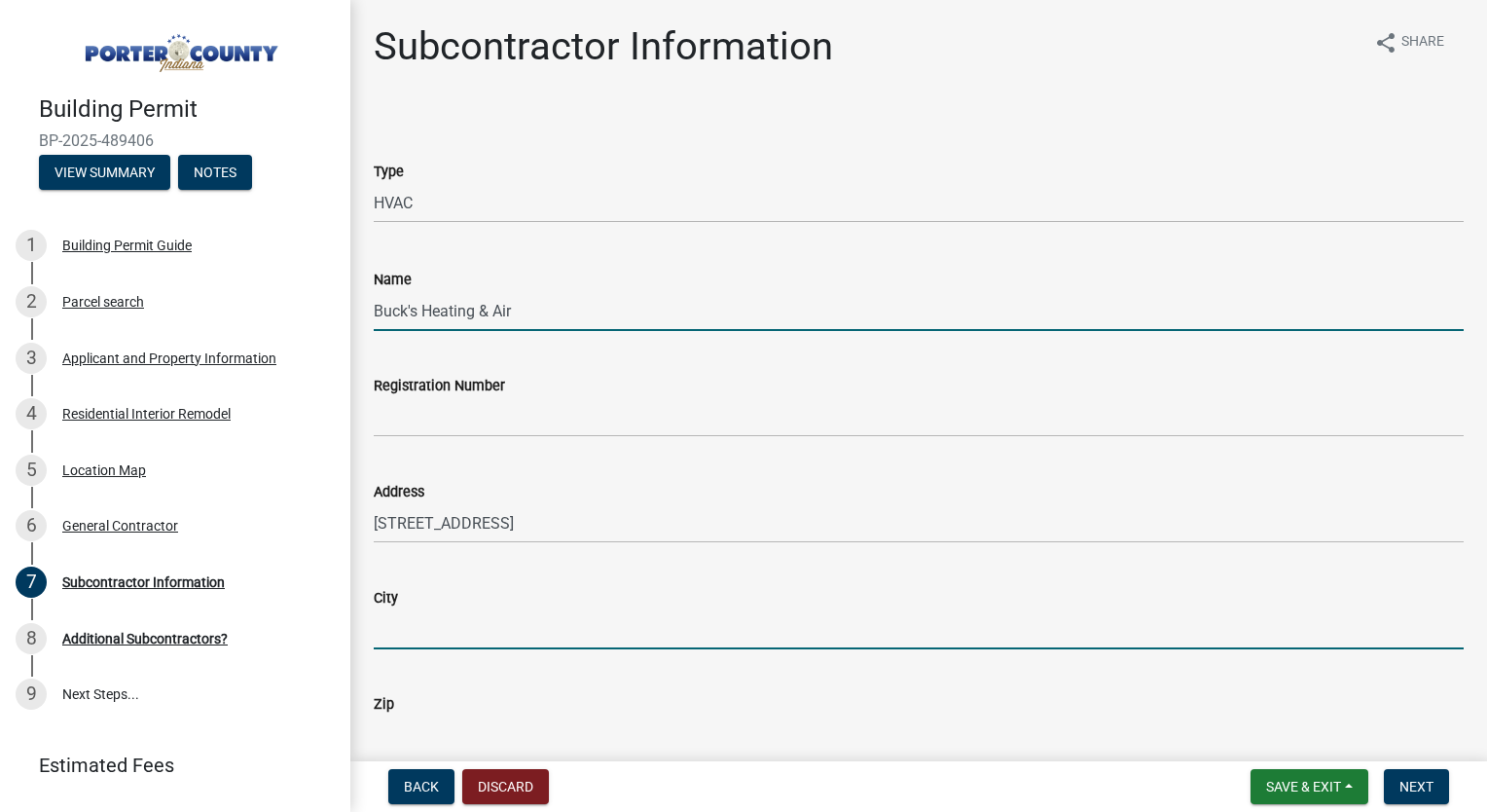
type input "Chesterton"
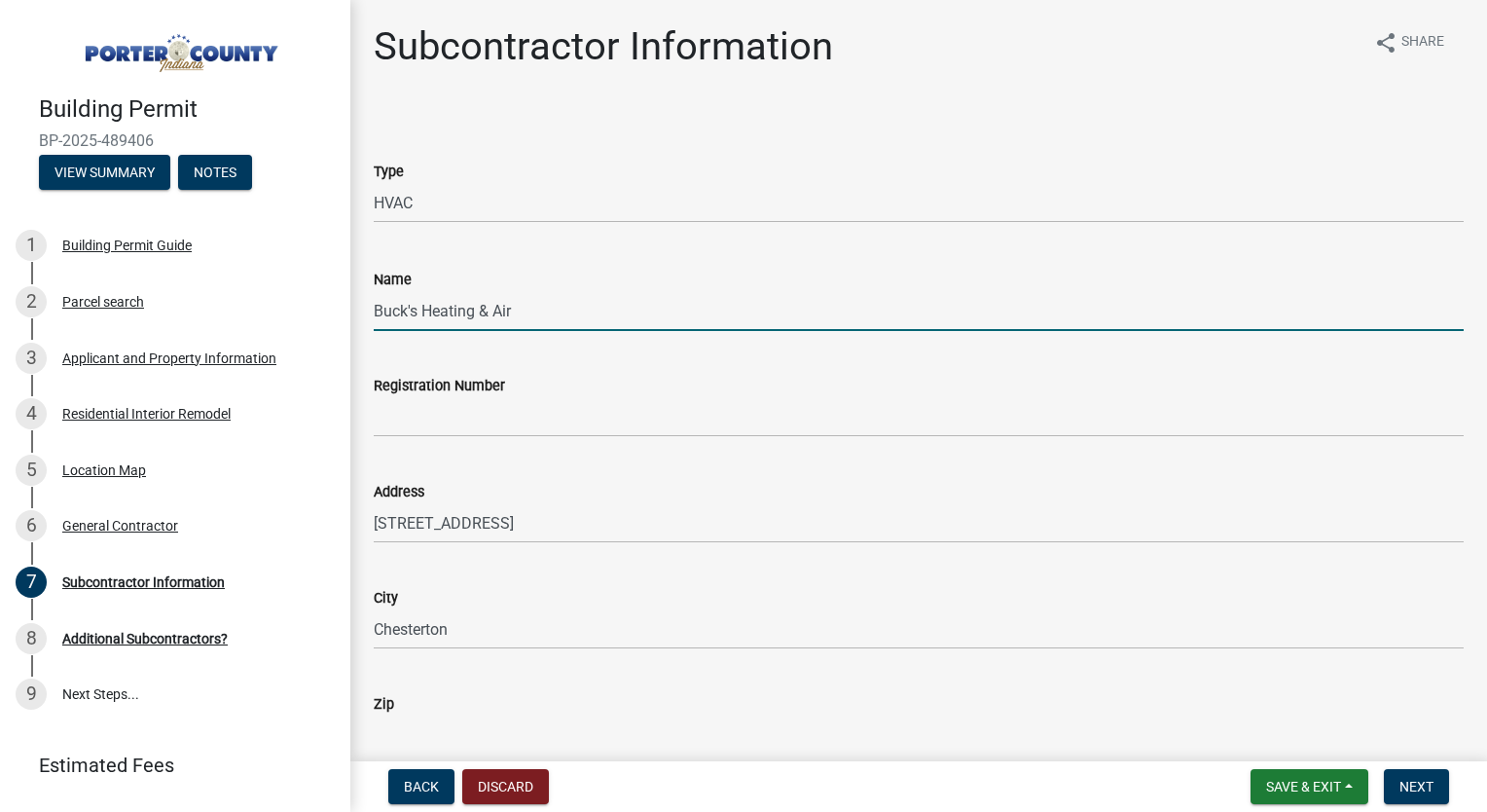
type input "46304"
type input "2194068758"
type input "[EMAIL_ADDRESS][DOMAIN_NAME]"
click at [555, 461] on div "Address [STREET_ADDRESS]" at bounding box center [919, 498] width 1091 height 91
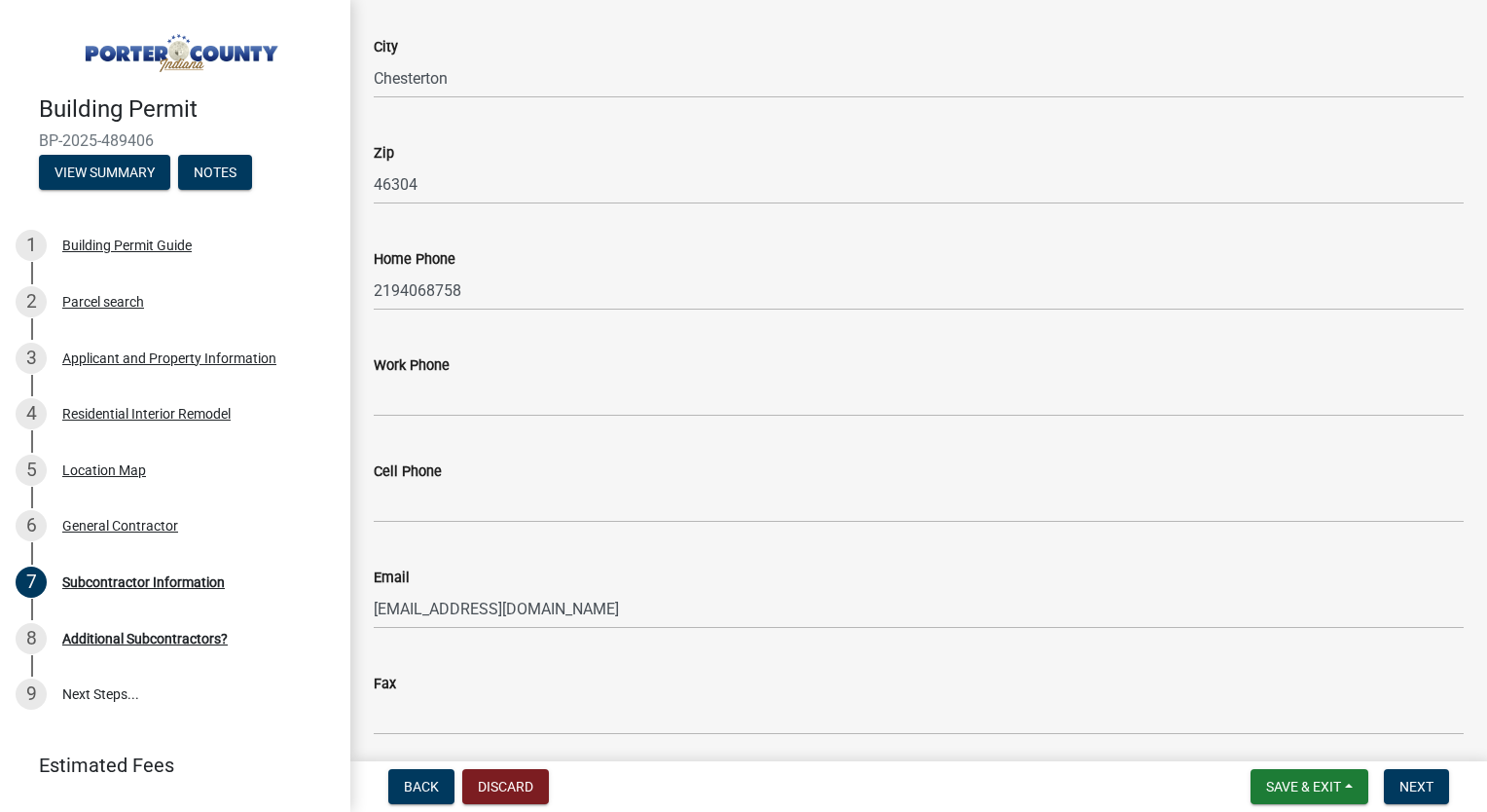
scroll to position [623, 0]
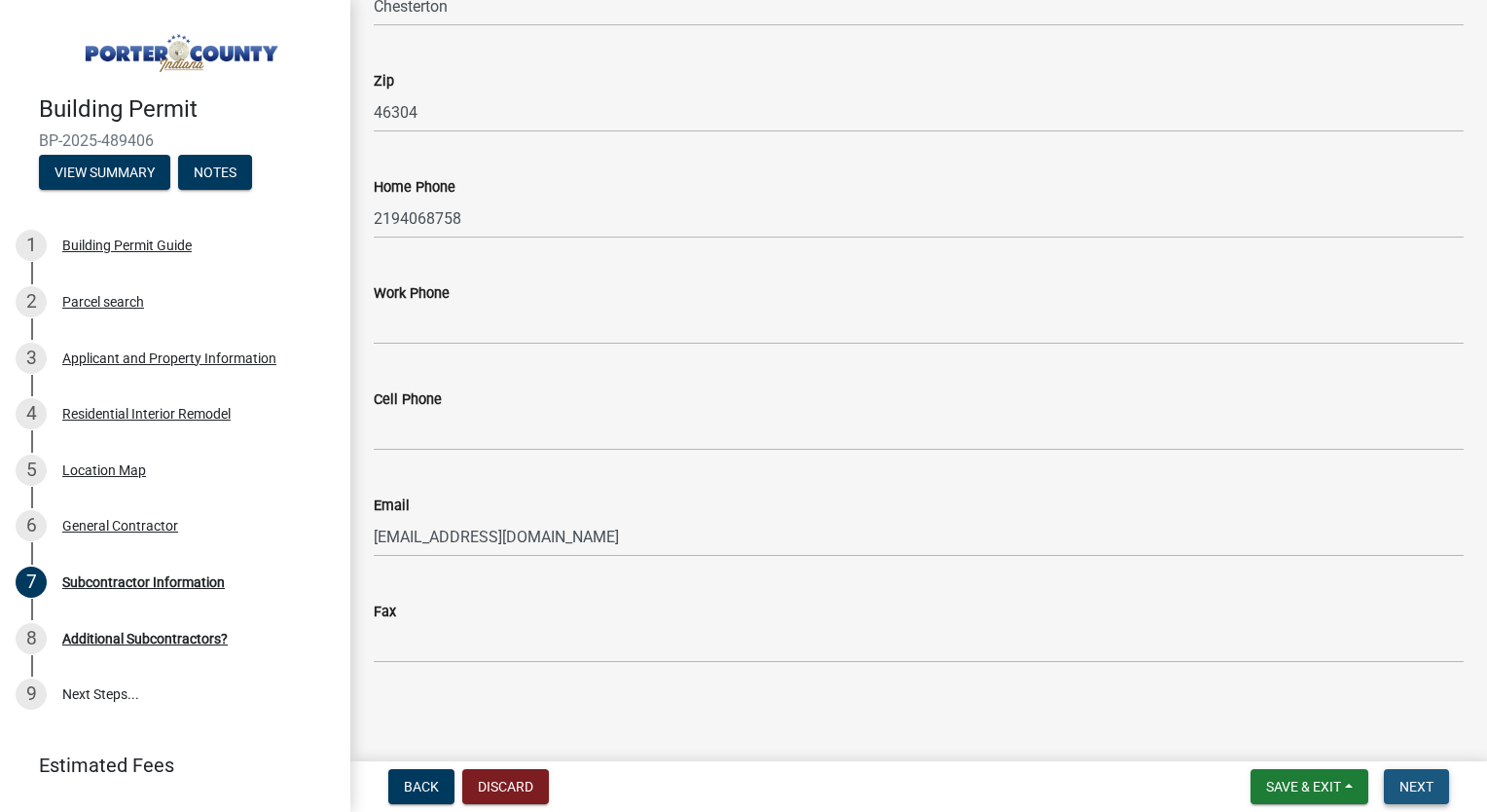
click at [1408, 785] on span "Next" at bounding box center [1416, 787] width 34 height 16
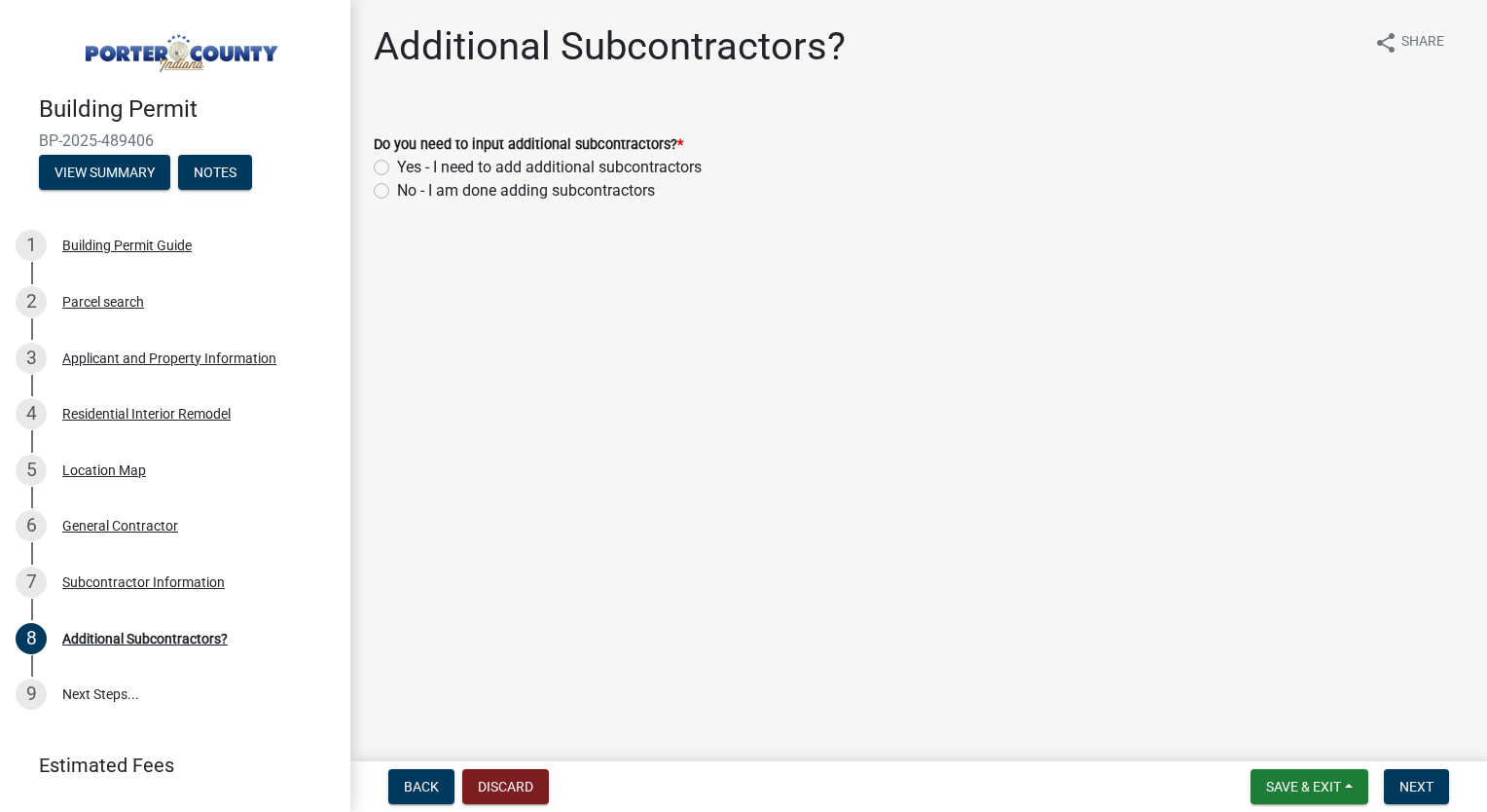
click at [397, 163] on label "Yes - I need to add additional subcontractors" at bounding box center [549, 167] width 305 height 23
click at [397, 163] on input "Yes - I need to add additional subcontractors" at bounding box center [403, 162] width 13 height 13
radio input "true"
click at [1394, 785] on button "Next" at bounding box center [1416, 787] width 65 height 35
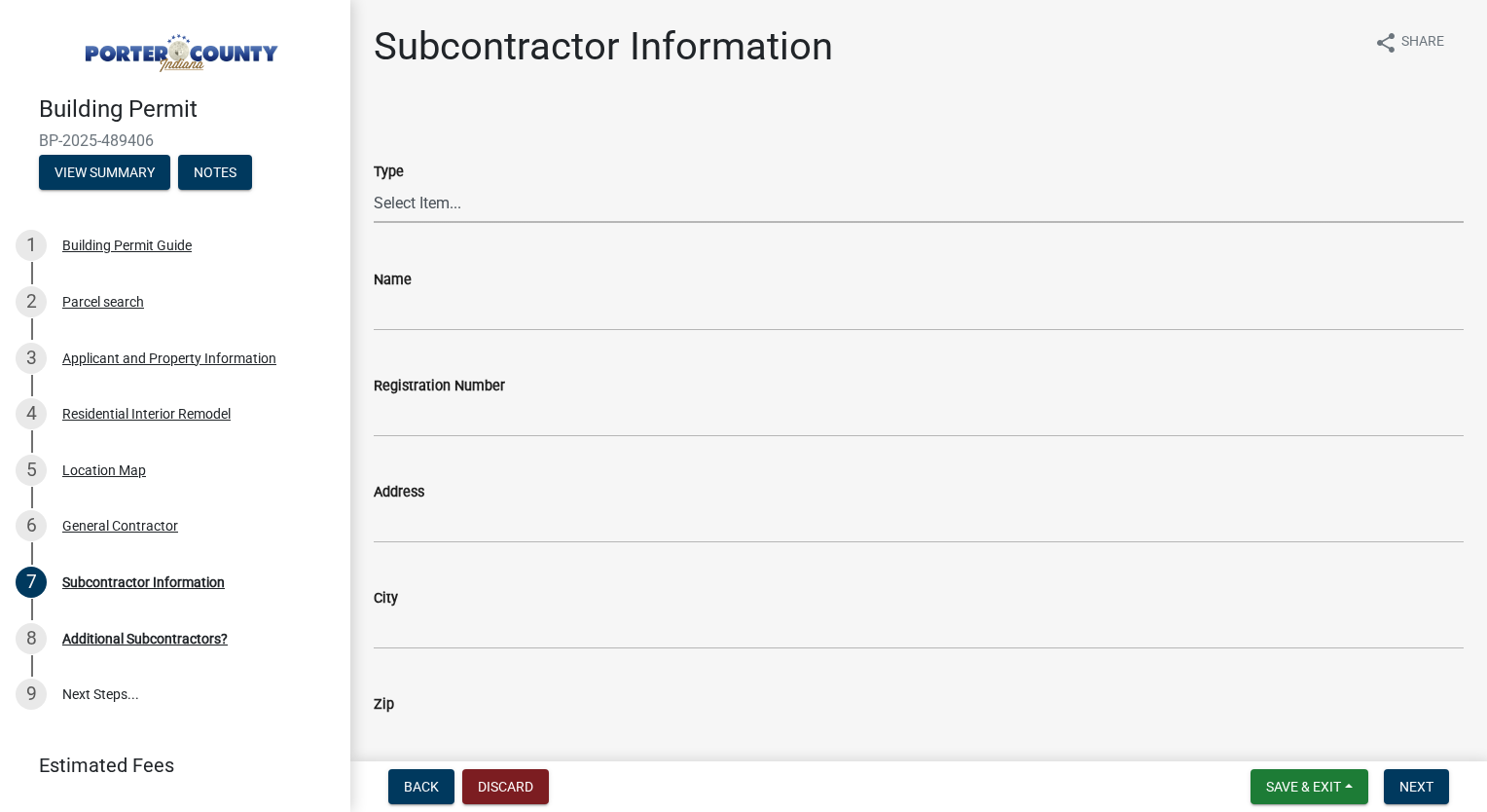
click at [440, 194] on select "Select Item... Concrete Plumbing Electrical HVAC Framing Roofing Insulation Lan…" at bounding box center [919, 203] width 1091 height 40
click at [374, 183] on select "Select Item... Concrete Plumbing Electrical HVAC Framing Roofing Insulation Lan…" at bounding box center [919, 203] width 1091 height 40
select select "e24670f1-0fc3-4dee-82ca-1a1373b3817c"
click at [457, 305] on input "Name" at bounding box center [919, 311] width 1091 height 40
type input "Detmar Builders LLC"
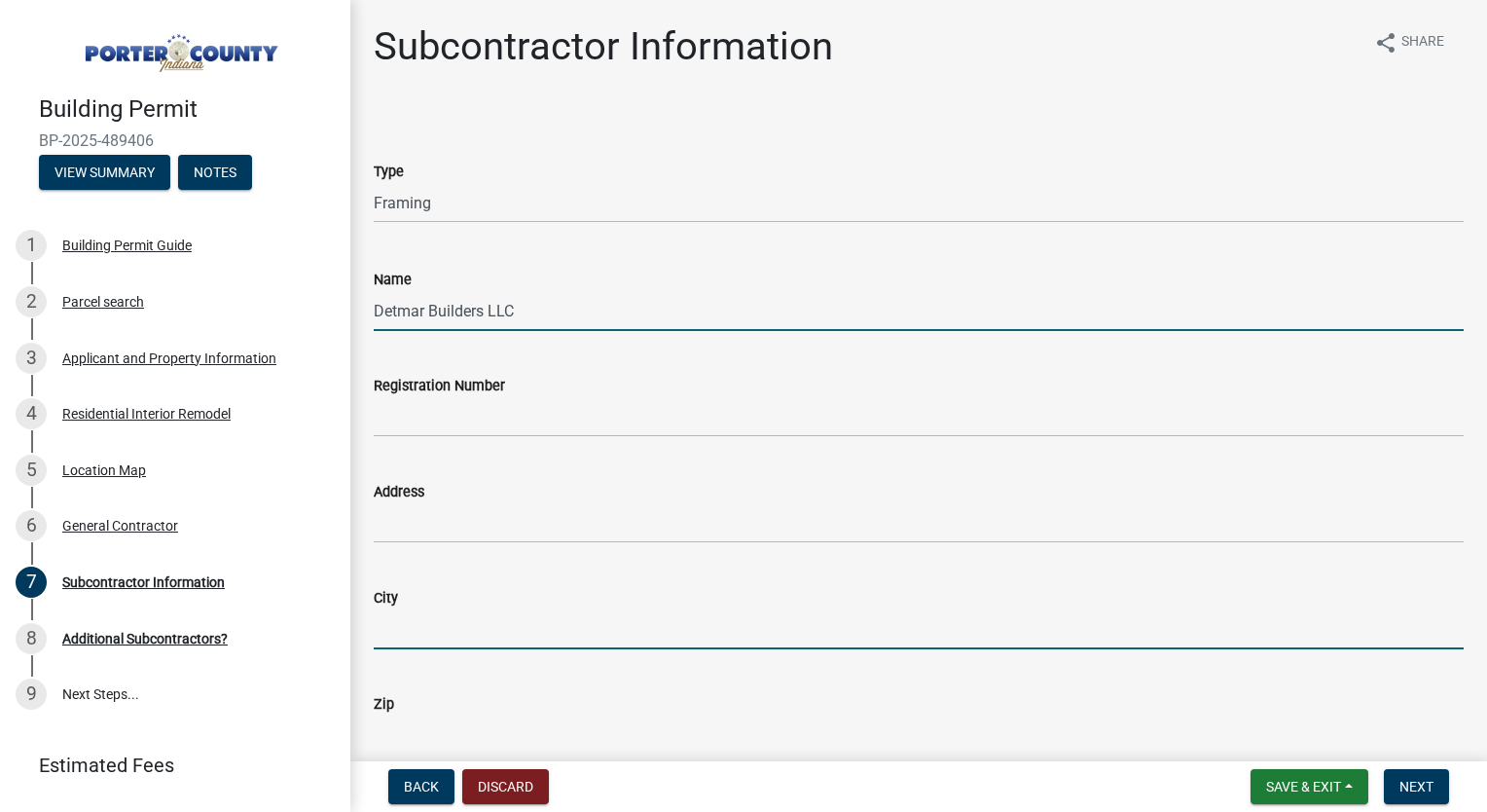
type input "Chesterton"
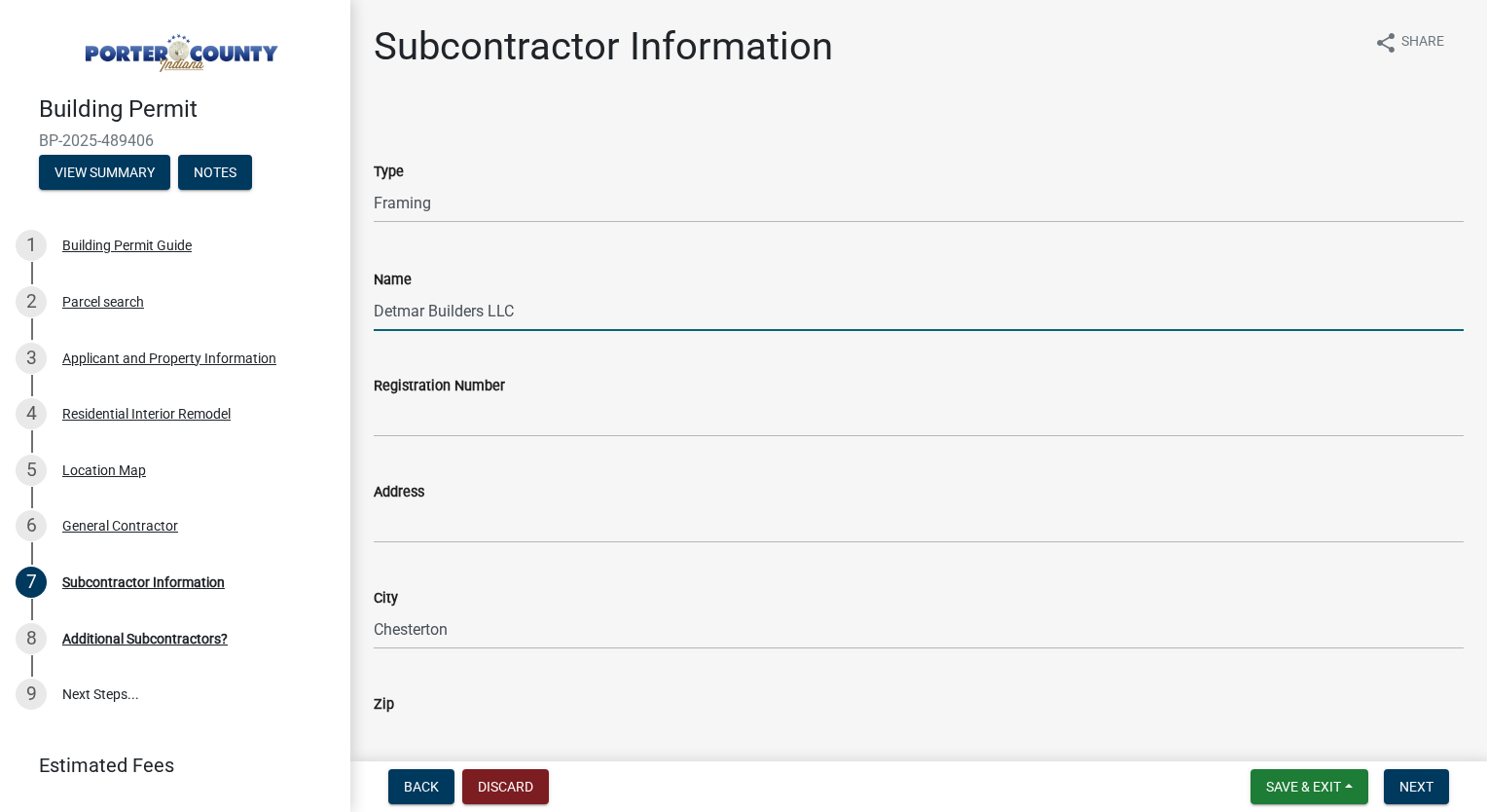
type input "46304"
type input "2199213210"
type input "[EMAIL_ADDRESS][DOMAIN_NAME]"
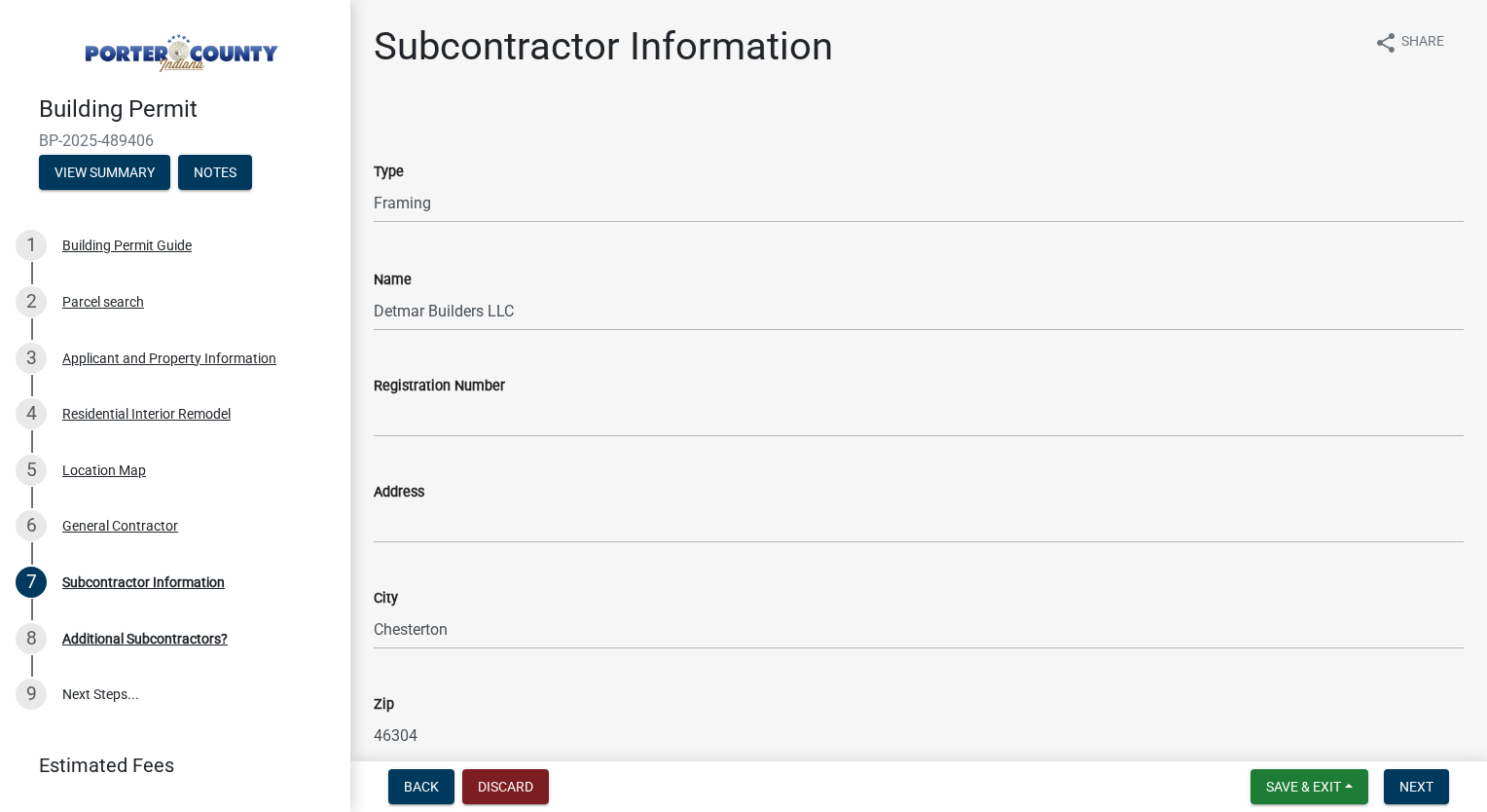
click at [529, 602] on div "City" at bounding box center [919, 598] width 1091 height 23
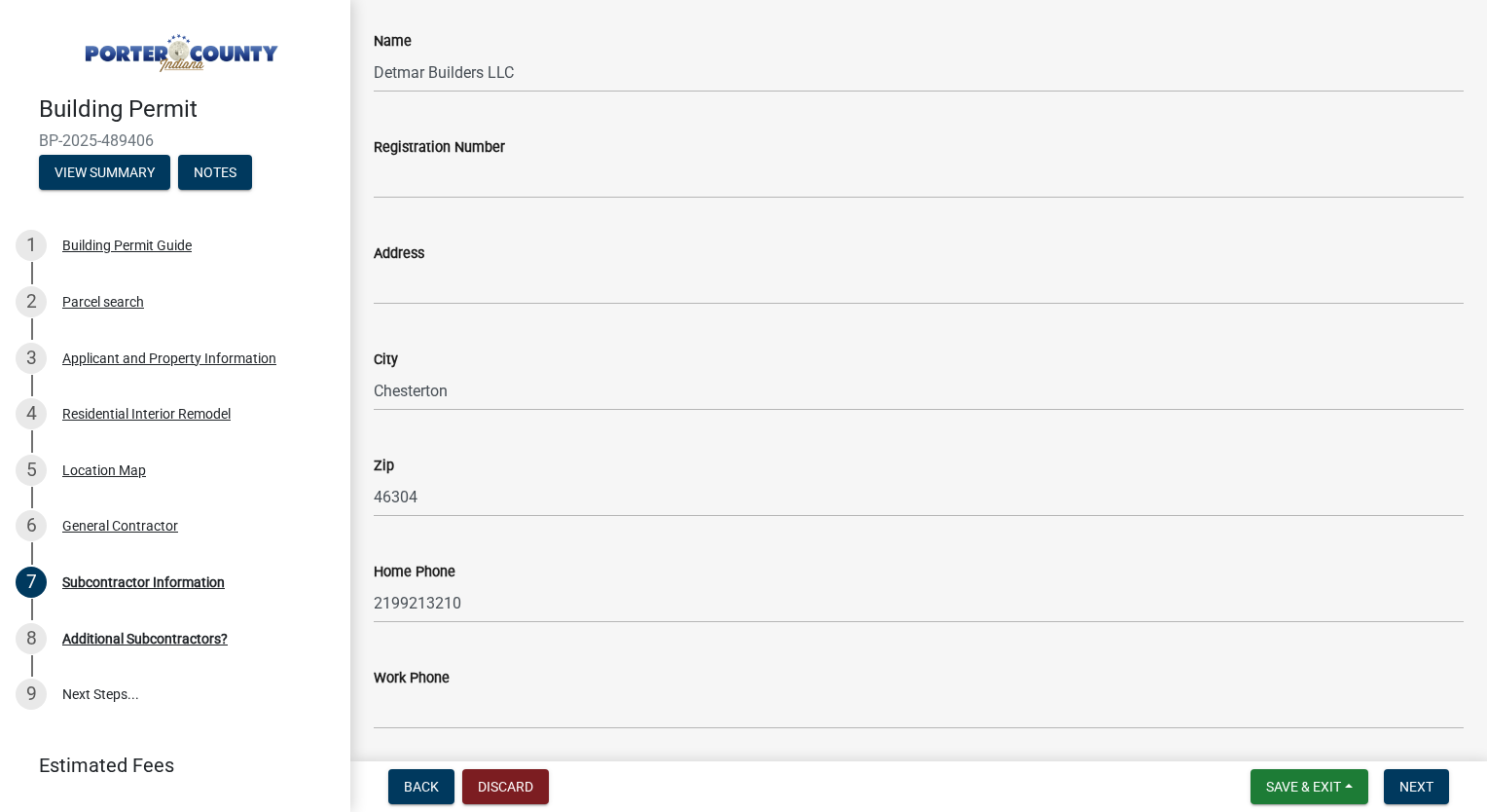
scroll to position [234, 0]
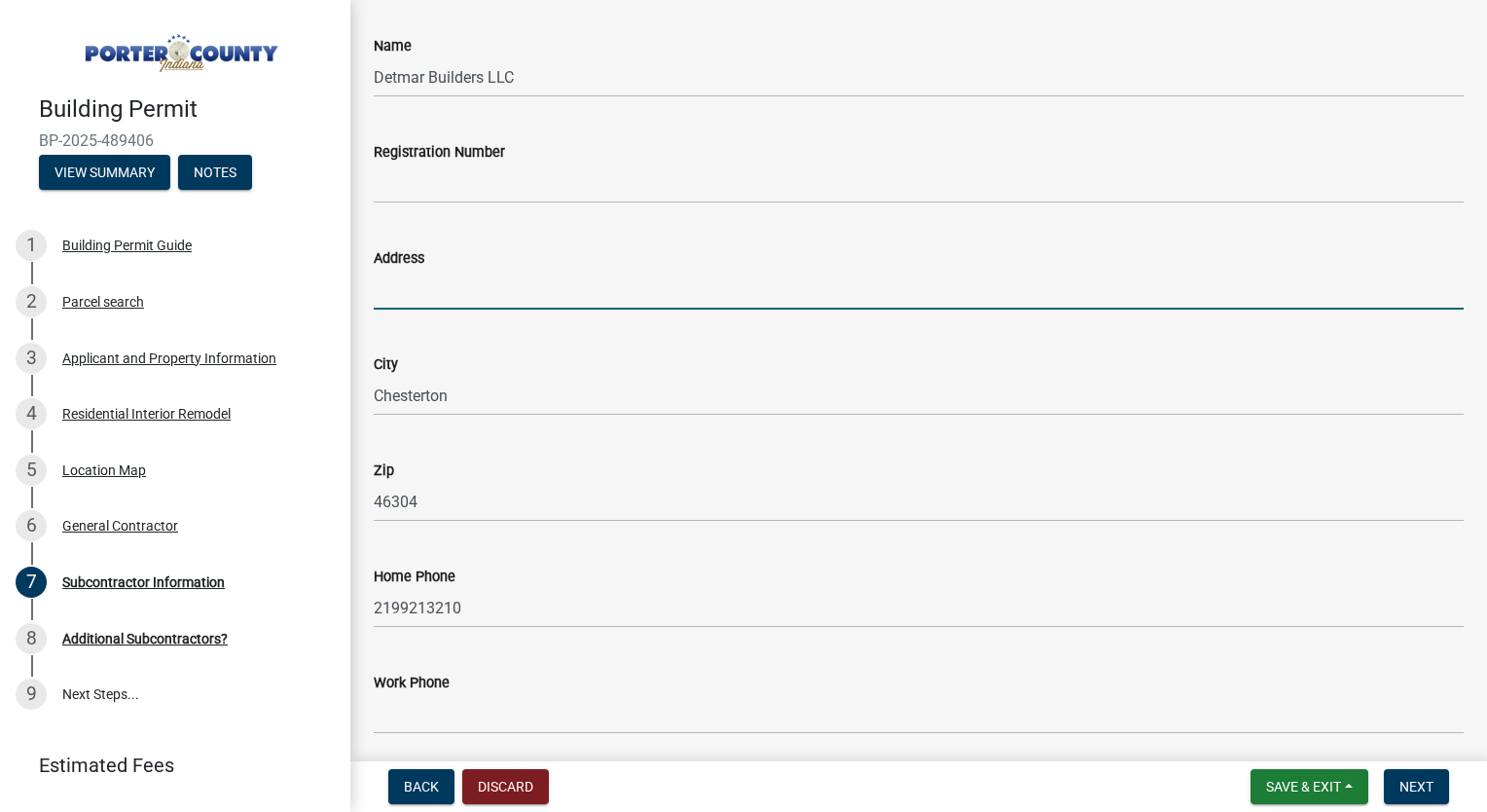
click at [488, 283] on input "Address" at bounding box center [919, 289] width 1091 height 40
type input "1036 [GEOGRAPHIC_DATA]"
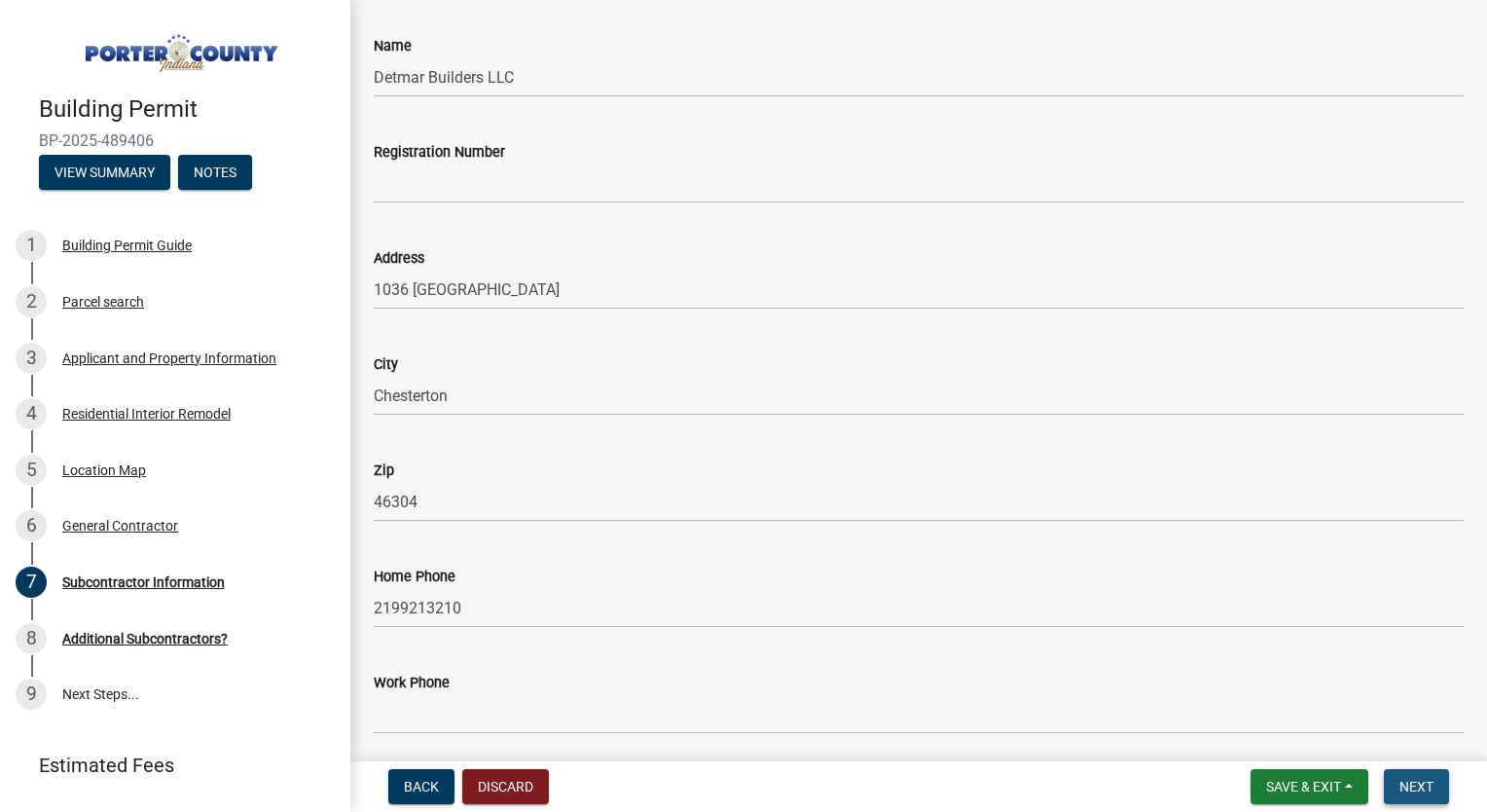
click at [1411, 784] on span "Next" at bounding box center [1416, 787] width 34 height 16
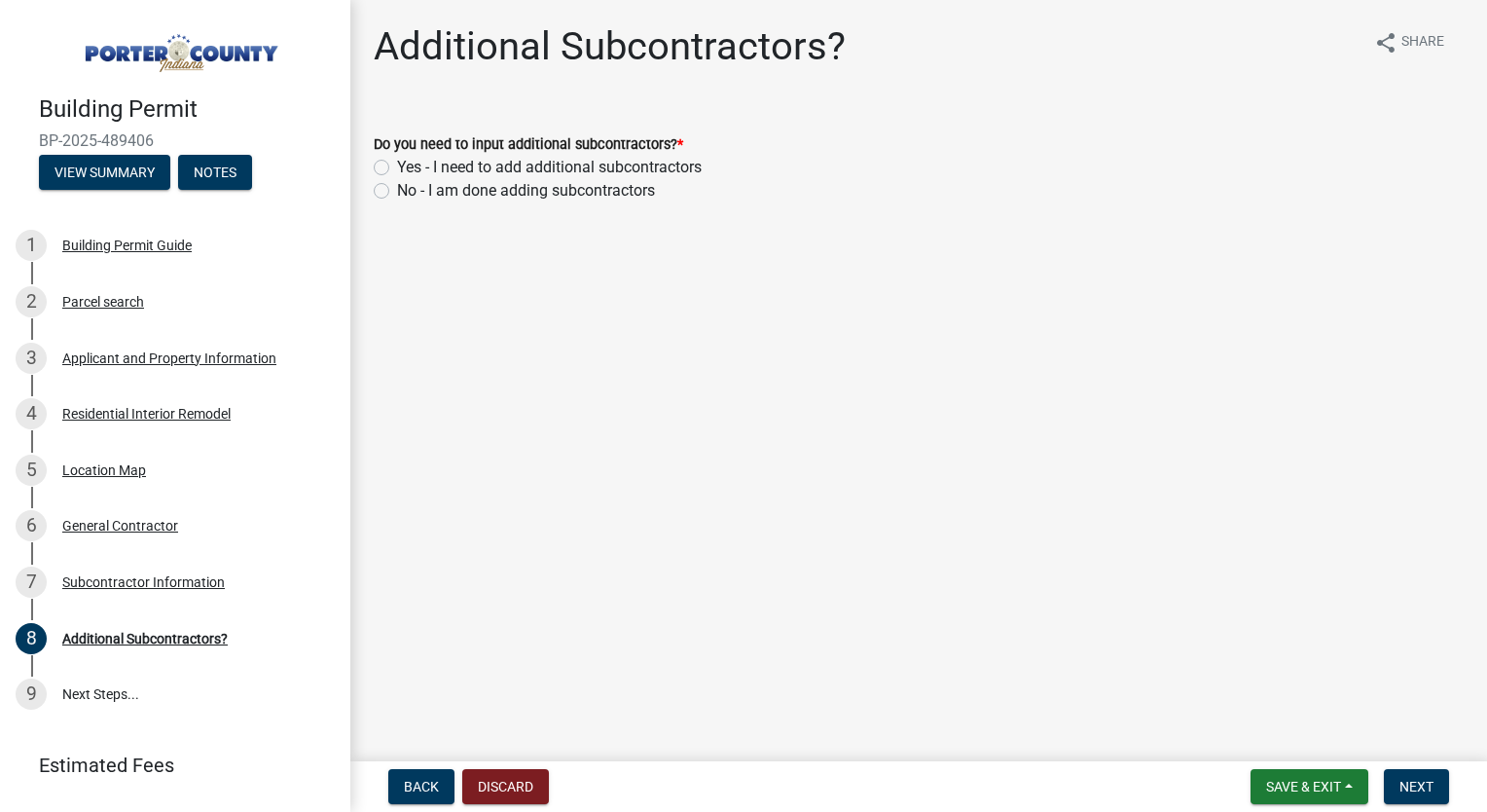
click at [397, 167] on label "Yes - I need to add additional subcontractors" at bounding box center [549, 167] width 305 height 23
click at [397, 167] on input "Yes - I need to add additional subcontractors" at bounding box center [403, 162] width 13 height 13
radio input "true"
click at [1410, 772] on button "Next" at bounding box center [1416, 787] width 65 height 35
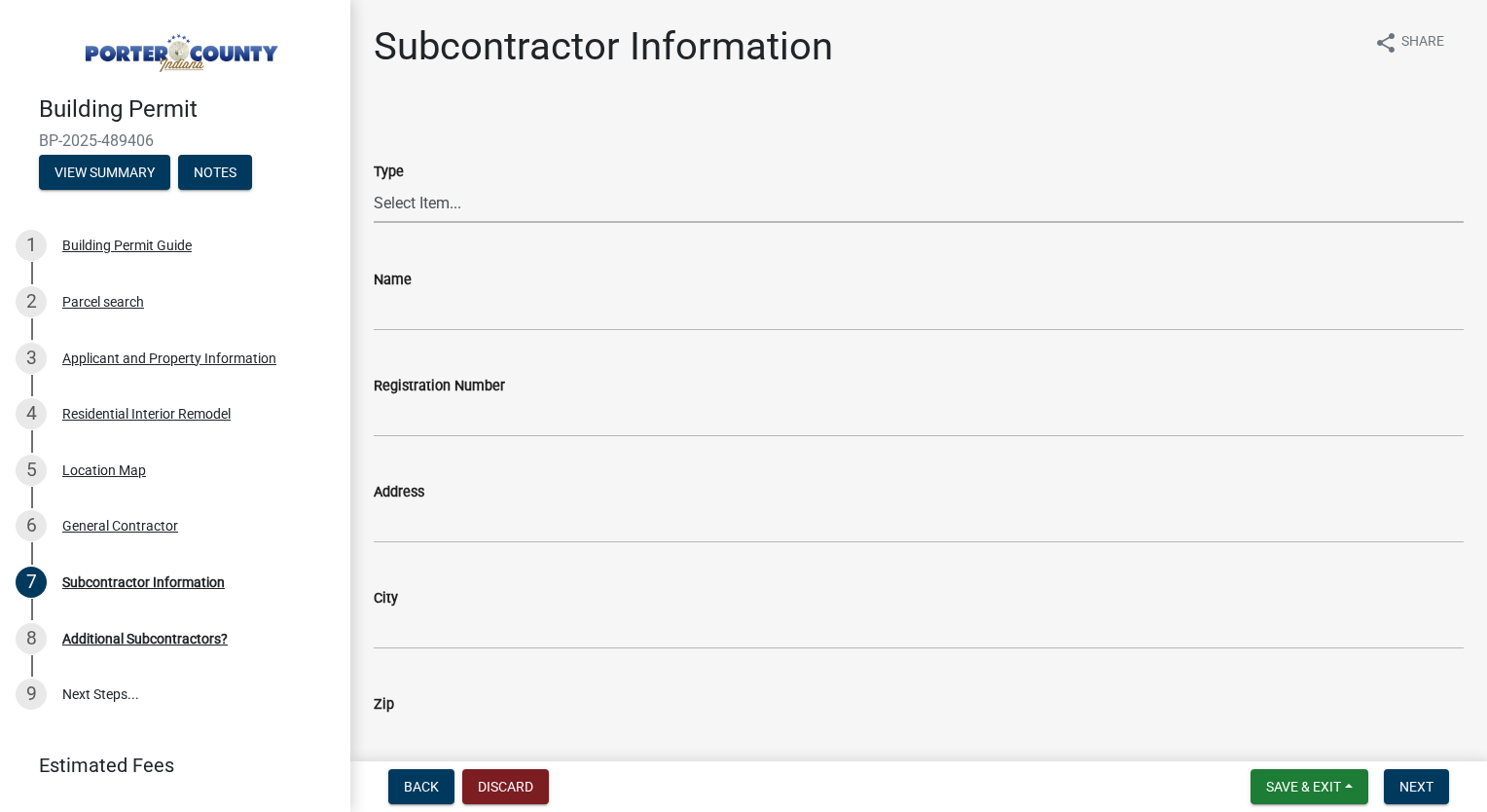
click at [533, 203] on select "Select Item... Concrete Plumbing Electrical HVAC Framing Roofing Insulation Lan…" at bounding box center [919, 203] width 1091 height 40
click at [374, 183] on select "Select Item... Concrete Plumbing Electrical HVAC Framing Roofing Insulation Lan…" at bounding box center [919, 203] width 1091 height 40
select select "a4a56f35-b615-4329-8274-554788cbedde"
click at [464, 296] on input "Name" at bounding box center [919, 311] width 1091 height 40
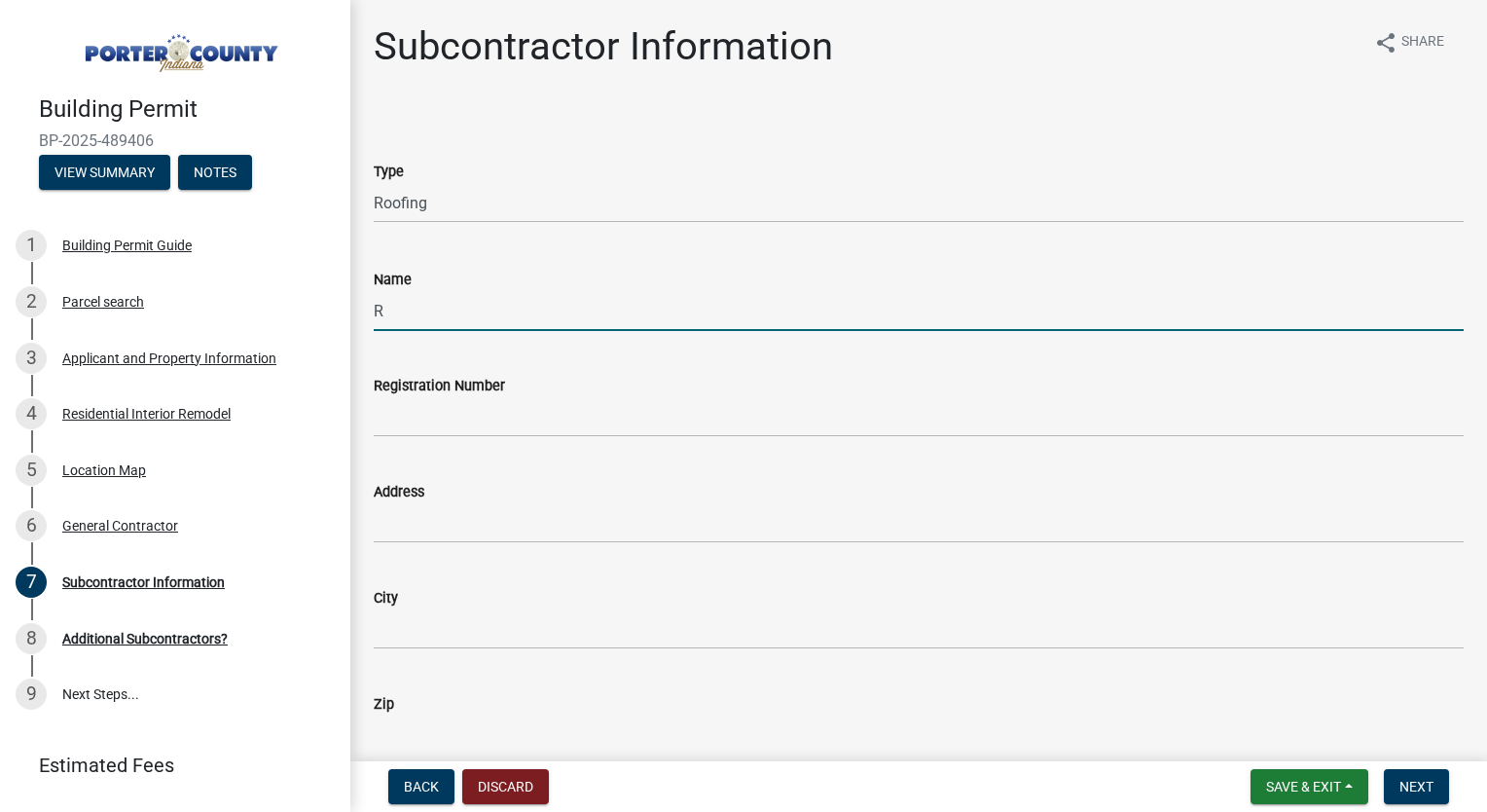
type input "RL Roofing Ind."
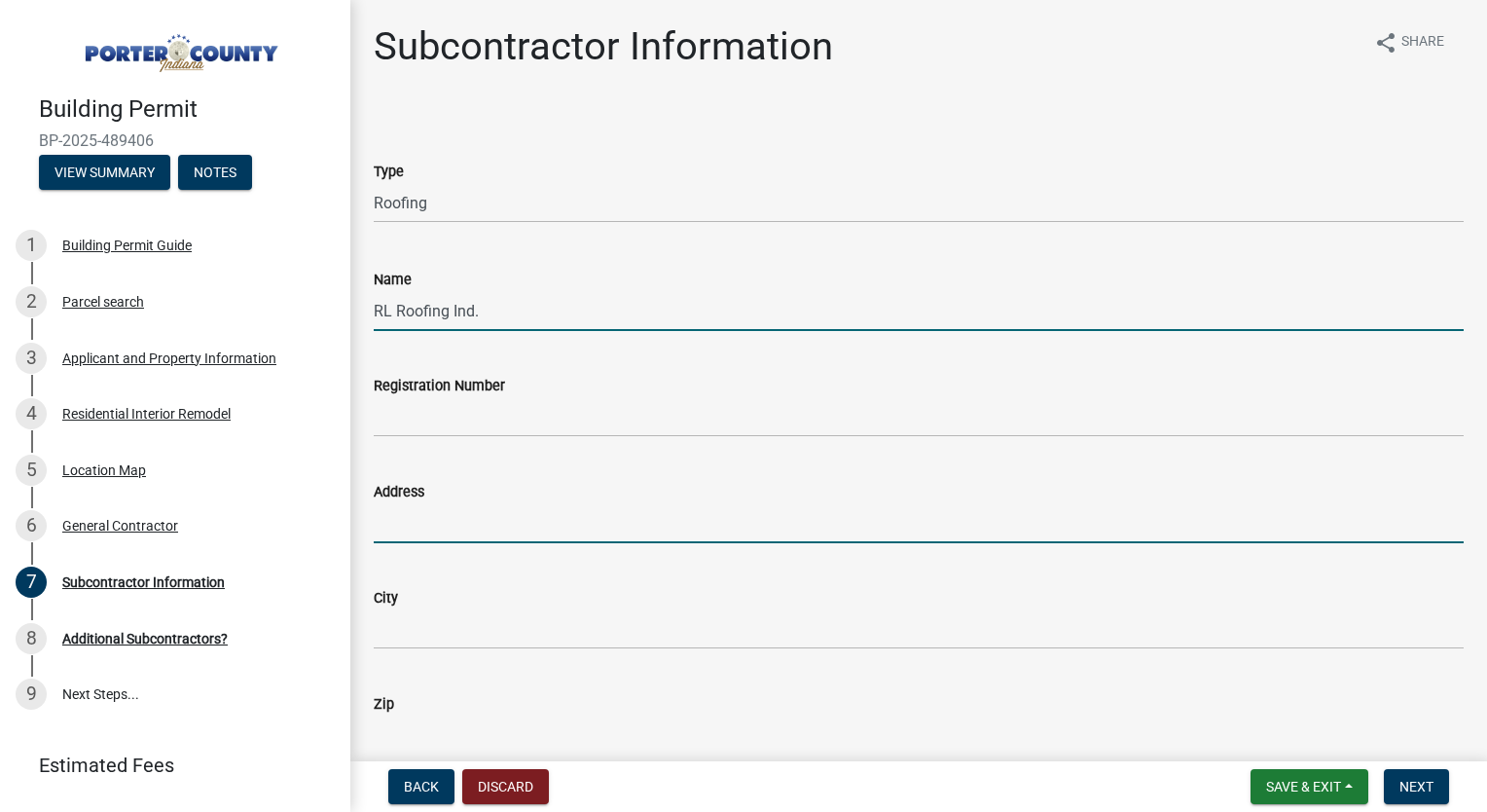
type input "[STREET_ADDRESS][US_STATE]"
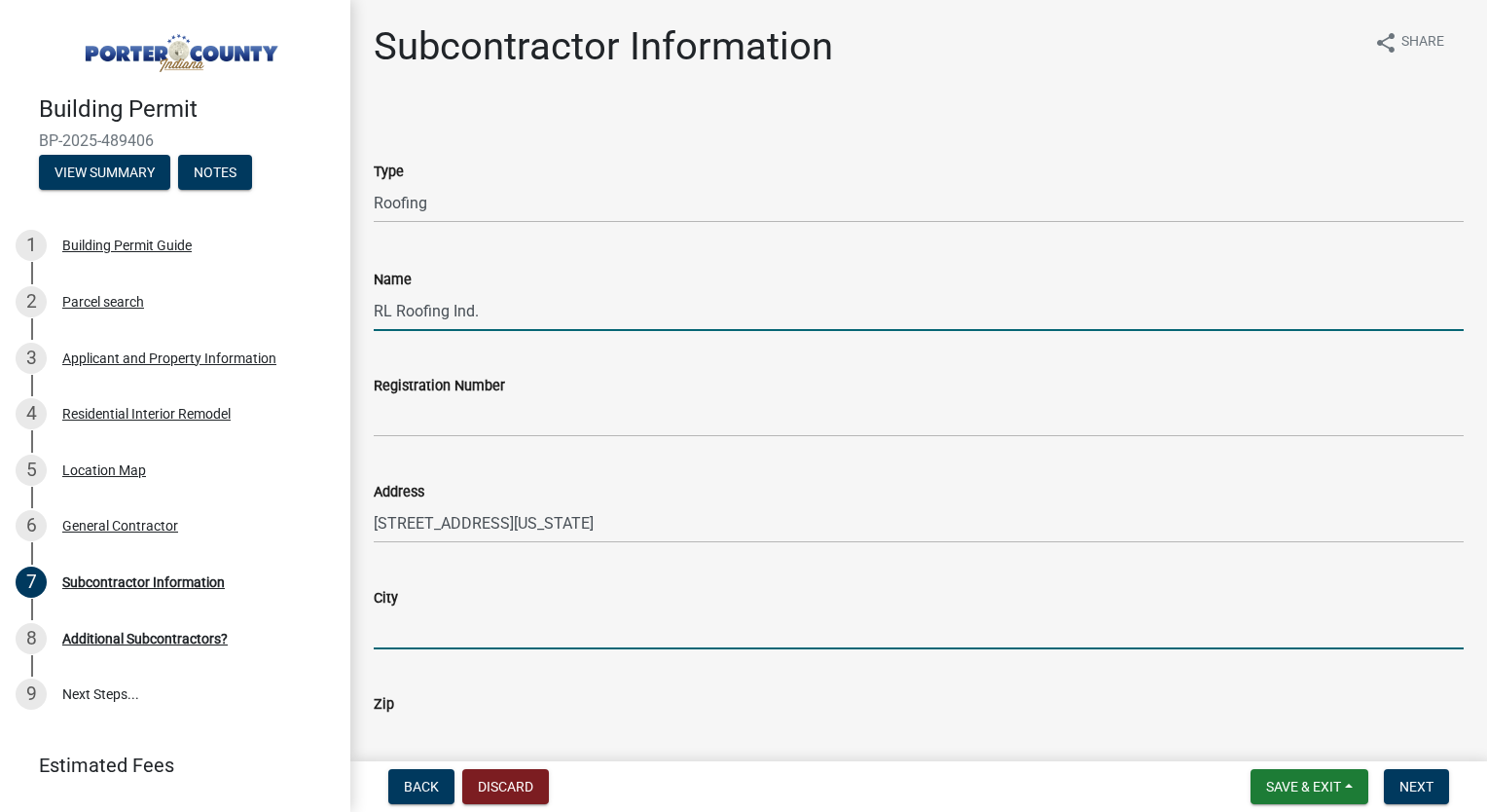
type input "[US_STATE][GEOGRAPHIC_DATA]"
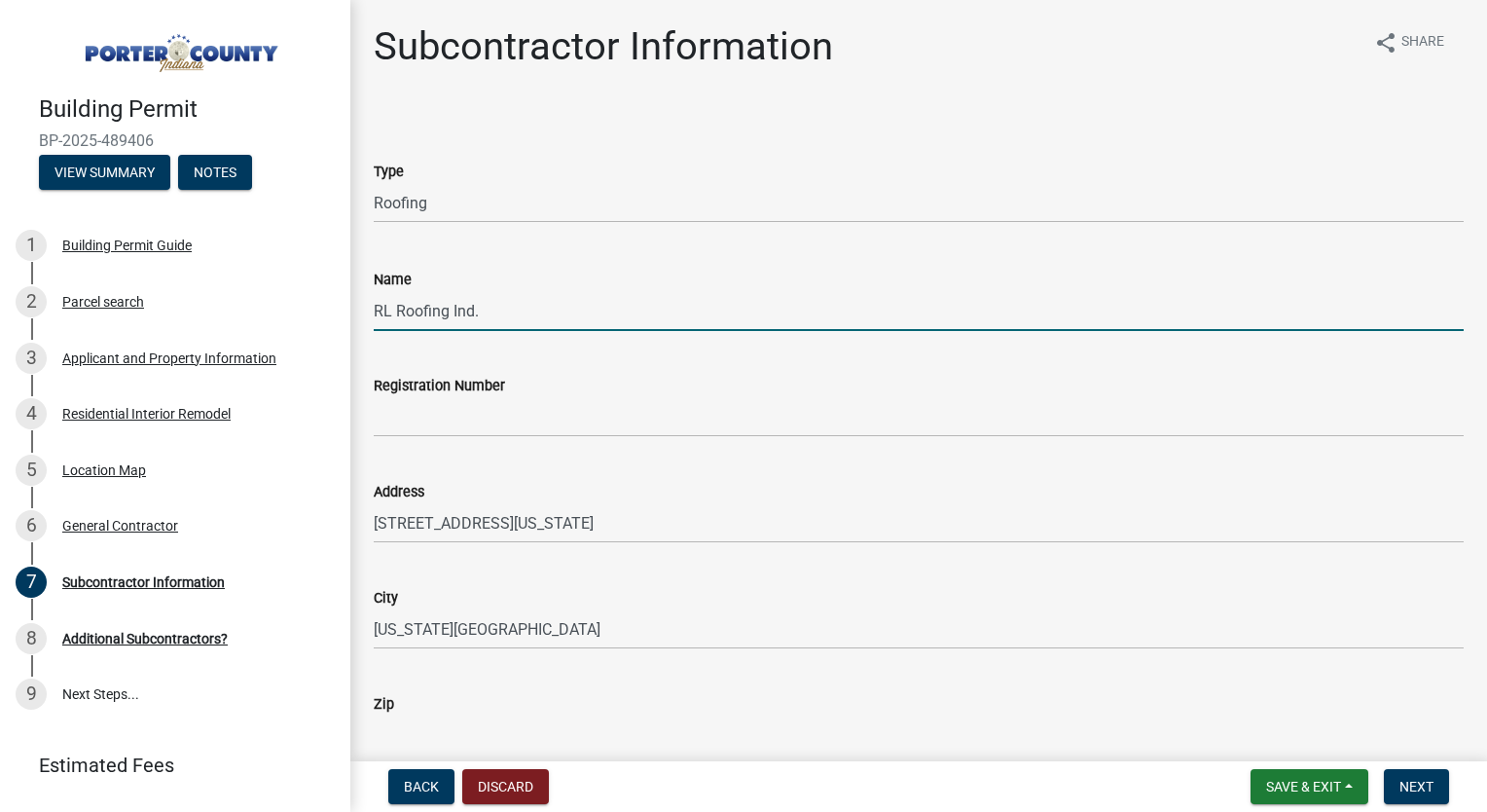
type input "46360"
type input "2198728281"
type input "[EMAIL_ADDRESS][DOMAIN_NAME]"
click at [579, 473] on div "Address [STREET_ADDRESS][US_STATE]" at bounding box center [919, 498] width 1091 height 91
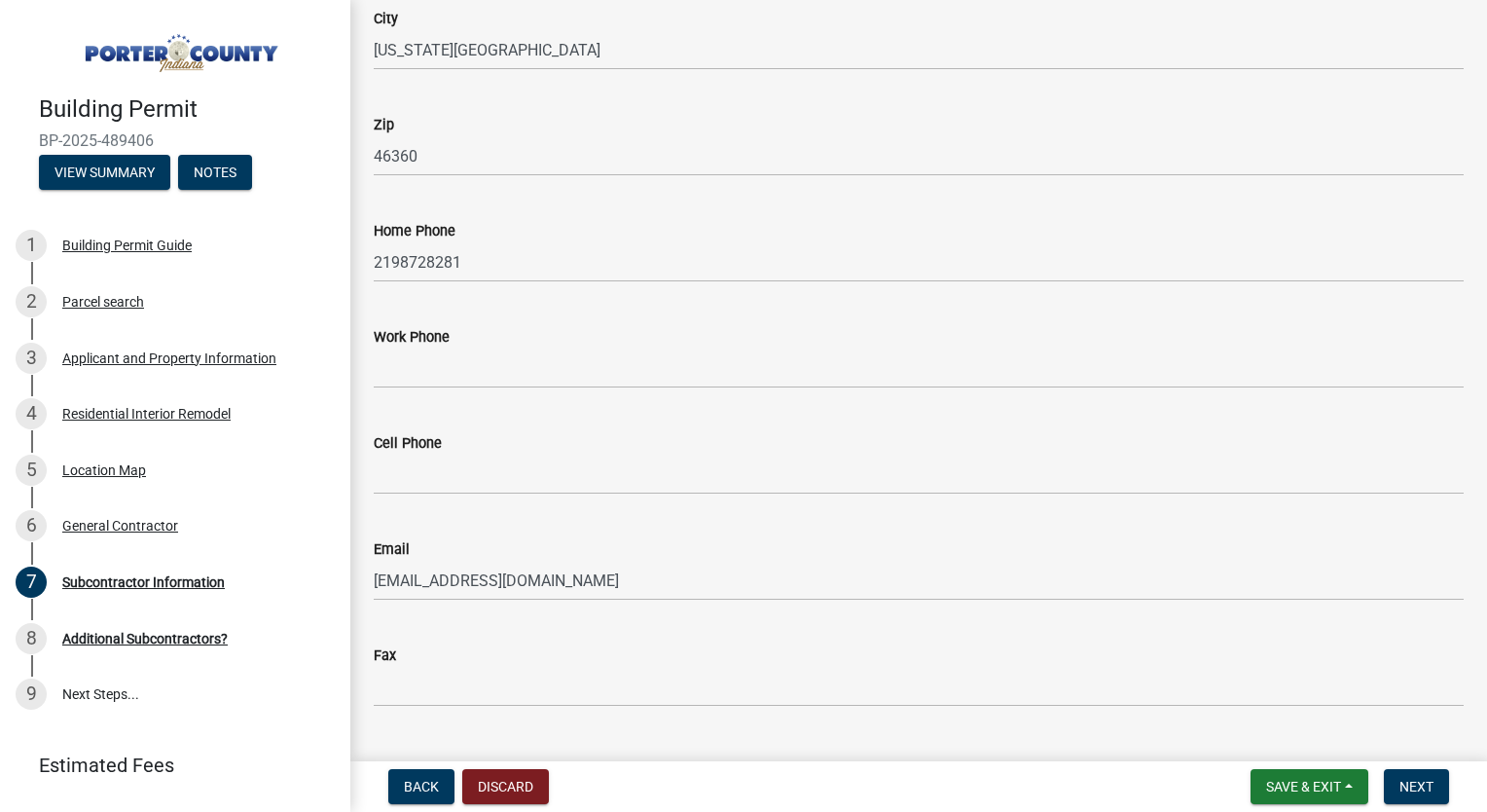
scroll to position [580, 0]
click at [1416, 791] on span "Next" at bounding box center [1416, 787] width 34 height 16
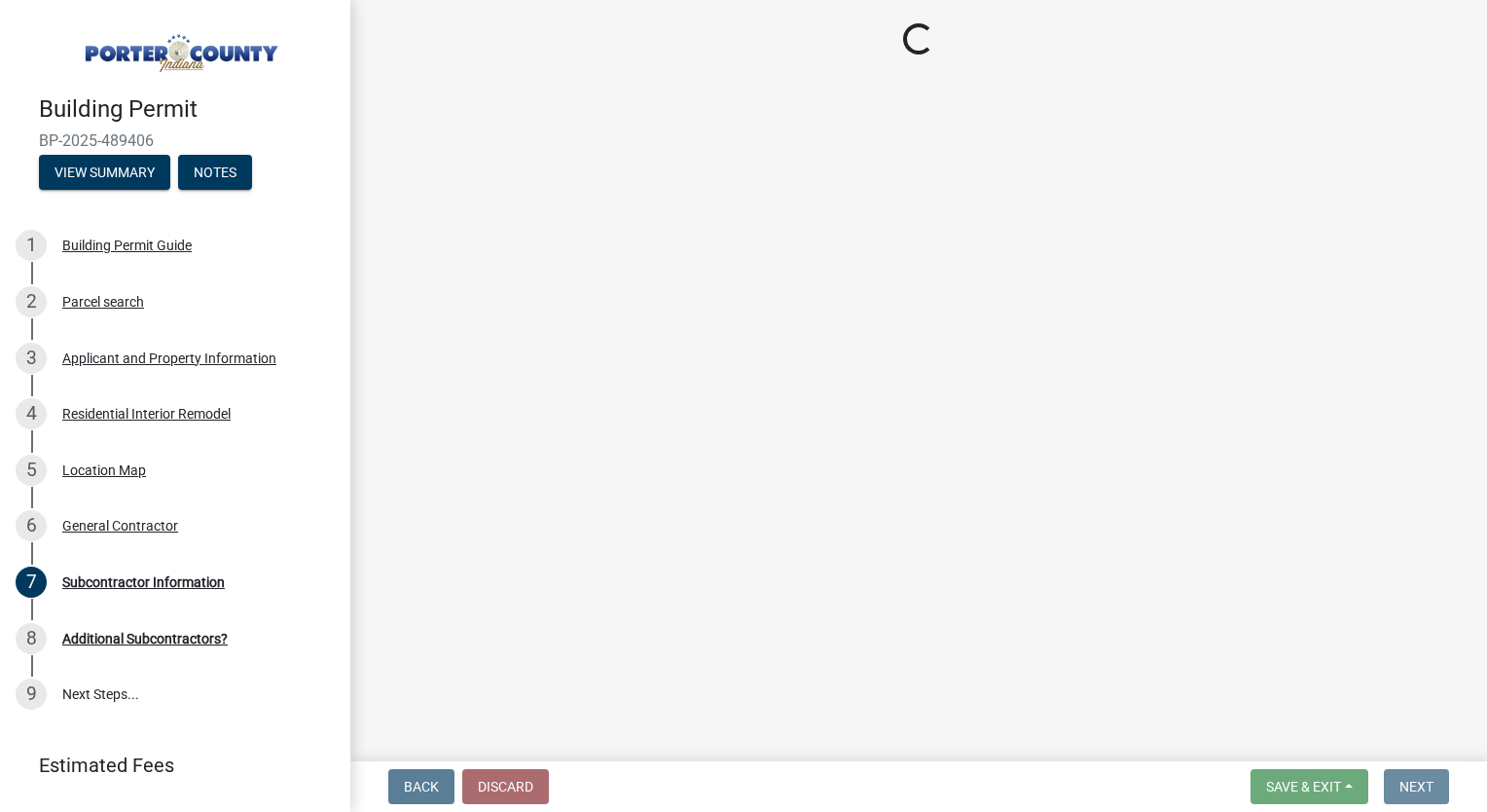
scroll to position [0, 0]
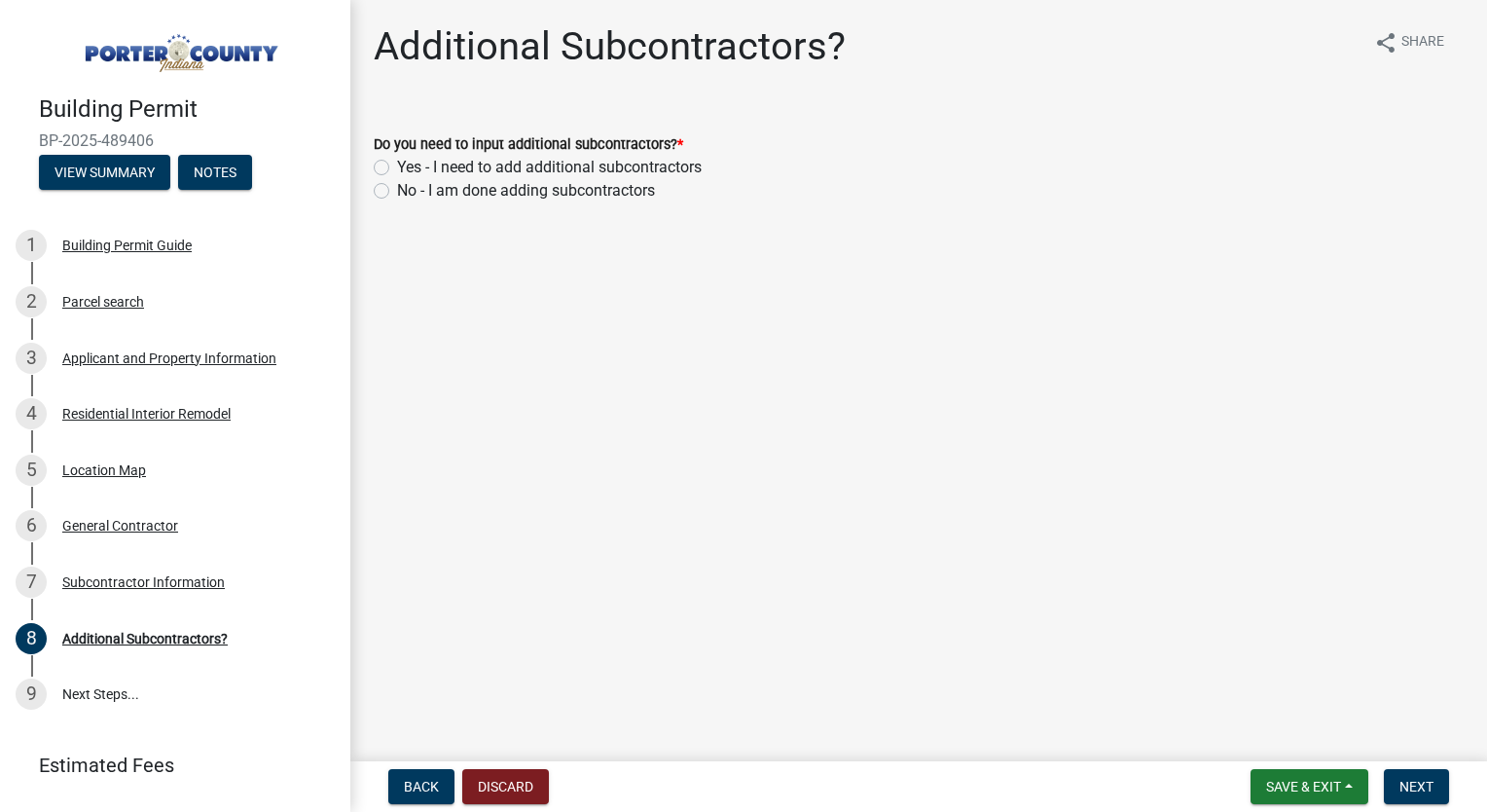
click at [397, 166] on label "Yes - I need to add additional subcontractors" at bounding box center [549, 167] width 305 height 23
click at [397, 166] on input "Yes - I need to add additional subcontractors" at bounding box center [403, 162] width 13 height 13
radio input "true"
click at [1440, 789] on button "Next" at bounding box center [1416, 787] width 65 height 35
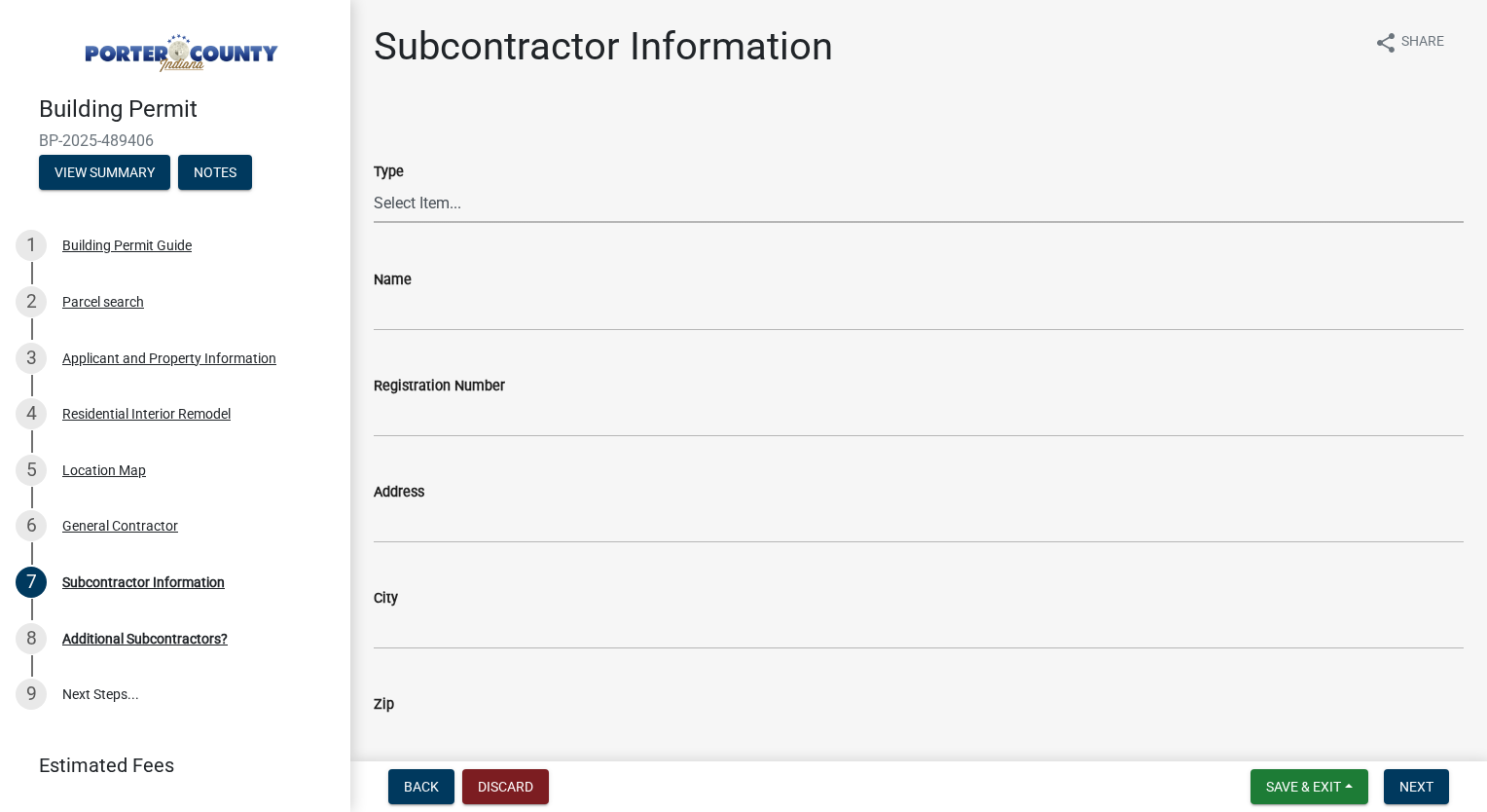
click at [521, 192] on select "Select Item... Concrete Plumbing Electrical HVAC Framing Roofing Insulation Lan…" at bounding box center [919, 203] width 1091 height 40
click at [374, 183] on select "Select Item... Concrete Plumbing Electrical HVAC Framing Roofing Insulation Lan…" at bounding box center [919, 203] width 1091 height 40
select select "fd65c87e-b11a-4bc2-bc05-e0c8c417ed1b"
click at [483, 317] on input "Name" at bounding box center [919, 311] width 1091 height 40
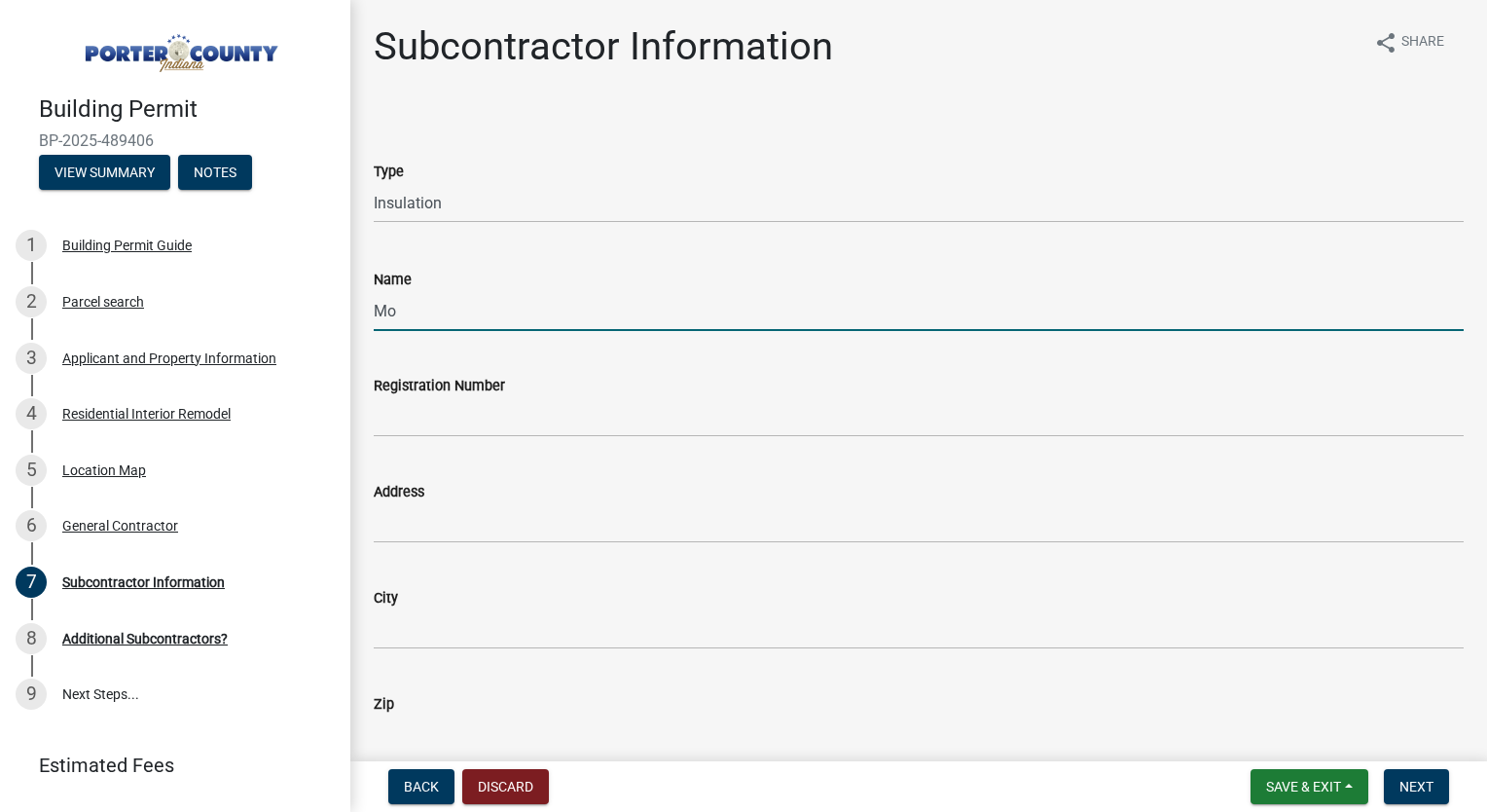
type input "[PERSON_NAME] Insulation"
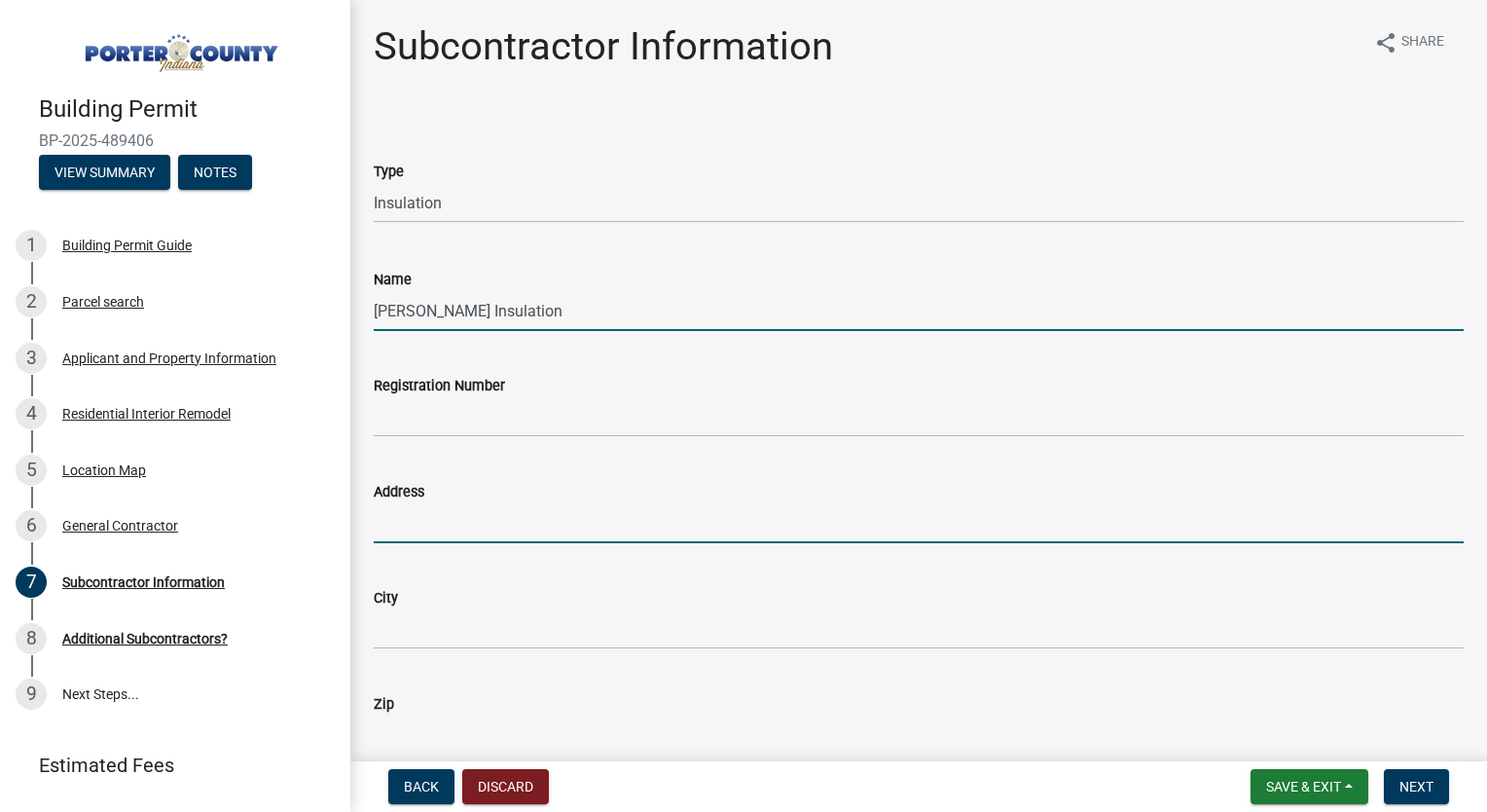
type input "[STREET_ADDRESS]"
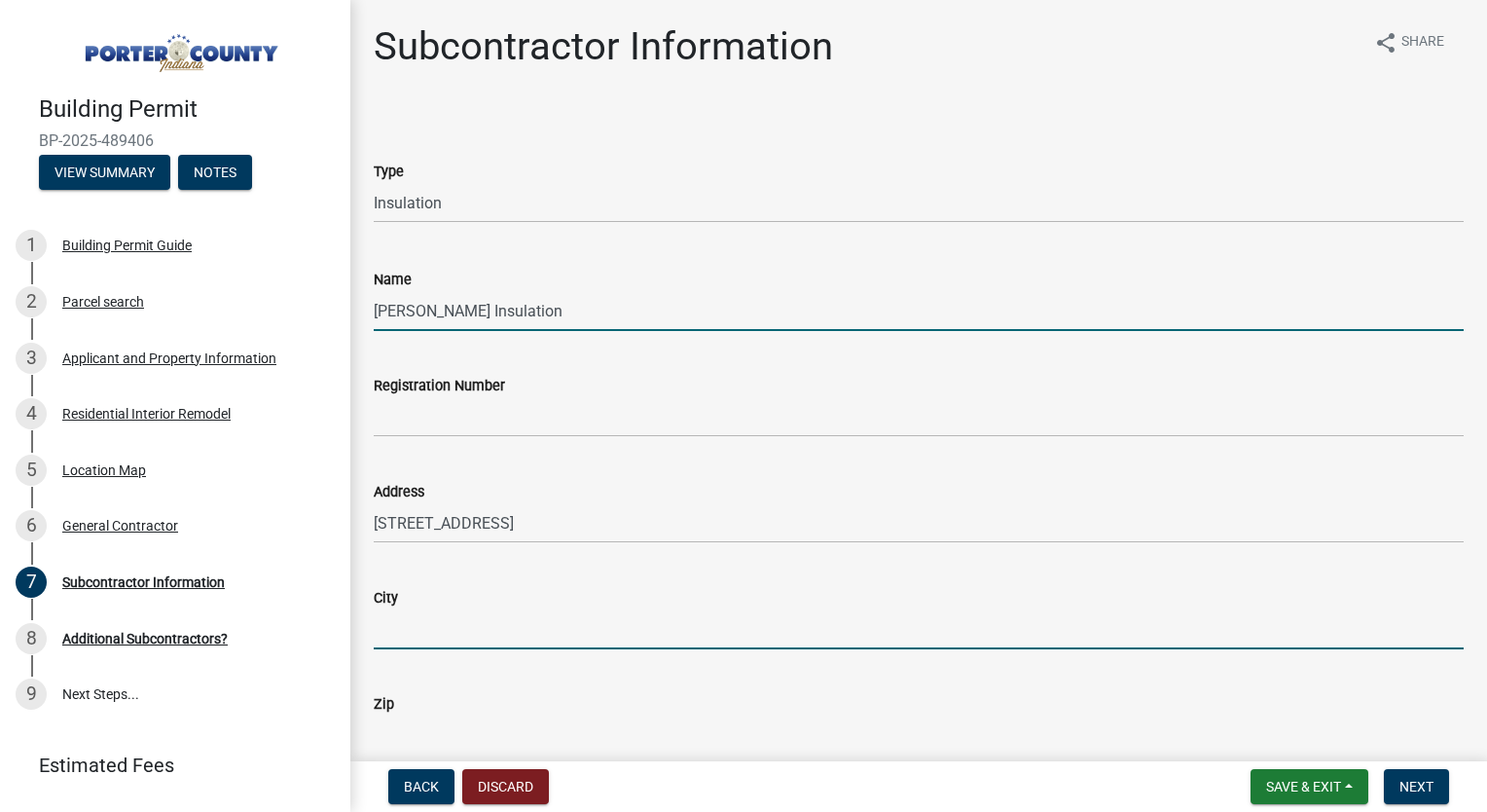
type input "Crown Point"
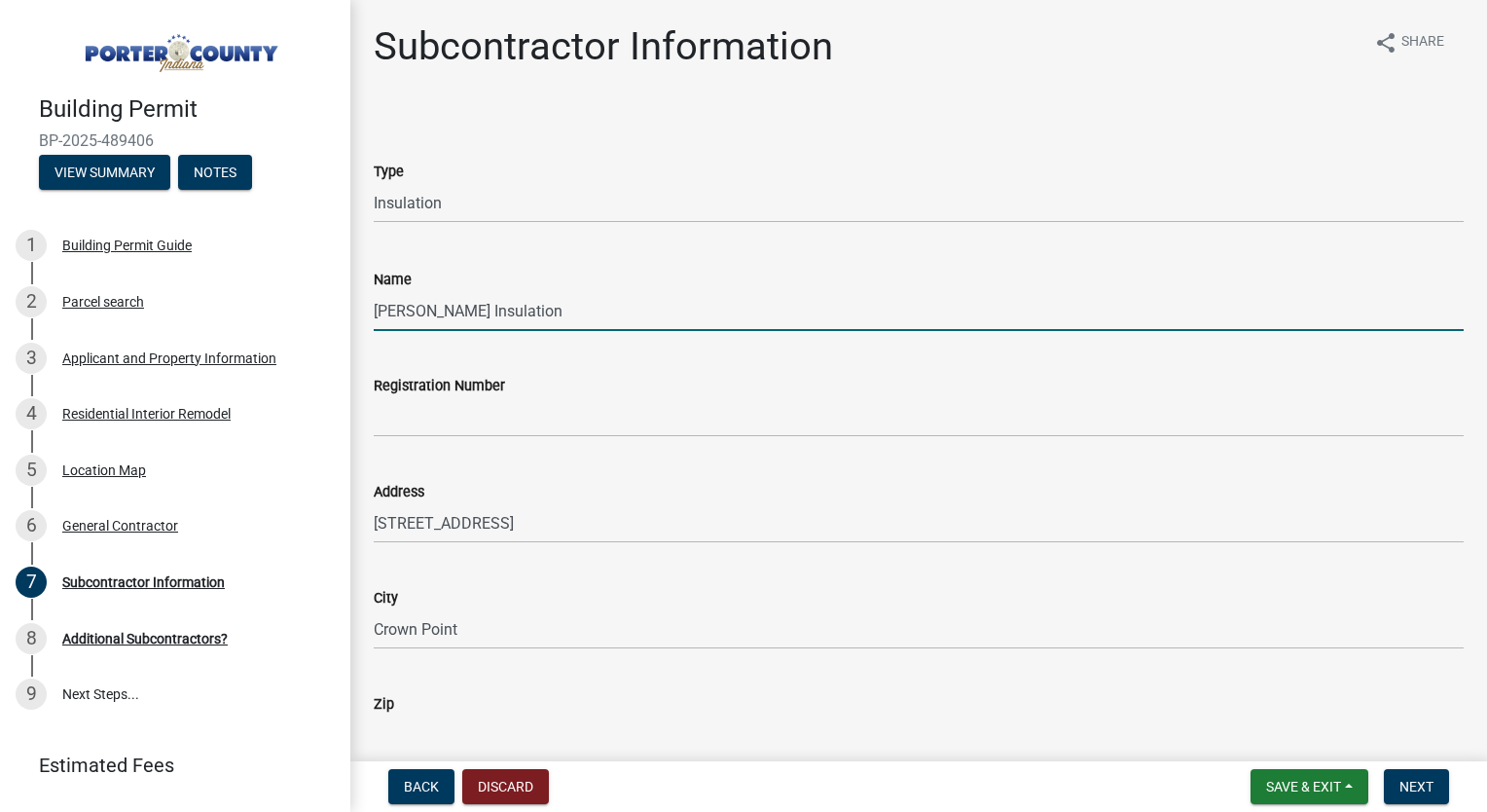
type input "46307"
type input "2196637777"
click at [570, 474] on div "Address [STREET_ADDRESS]" at bounding box center [919, 498] width 1091 height 91
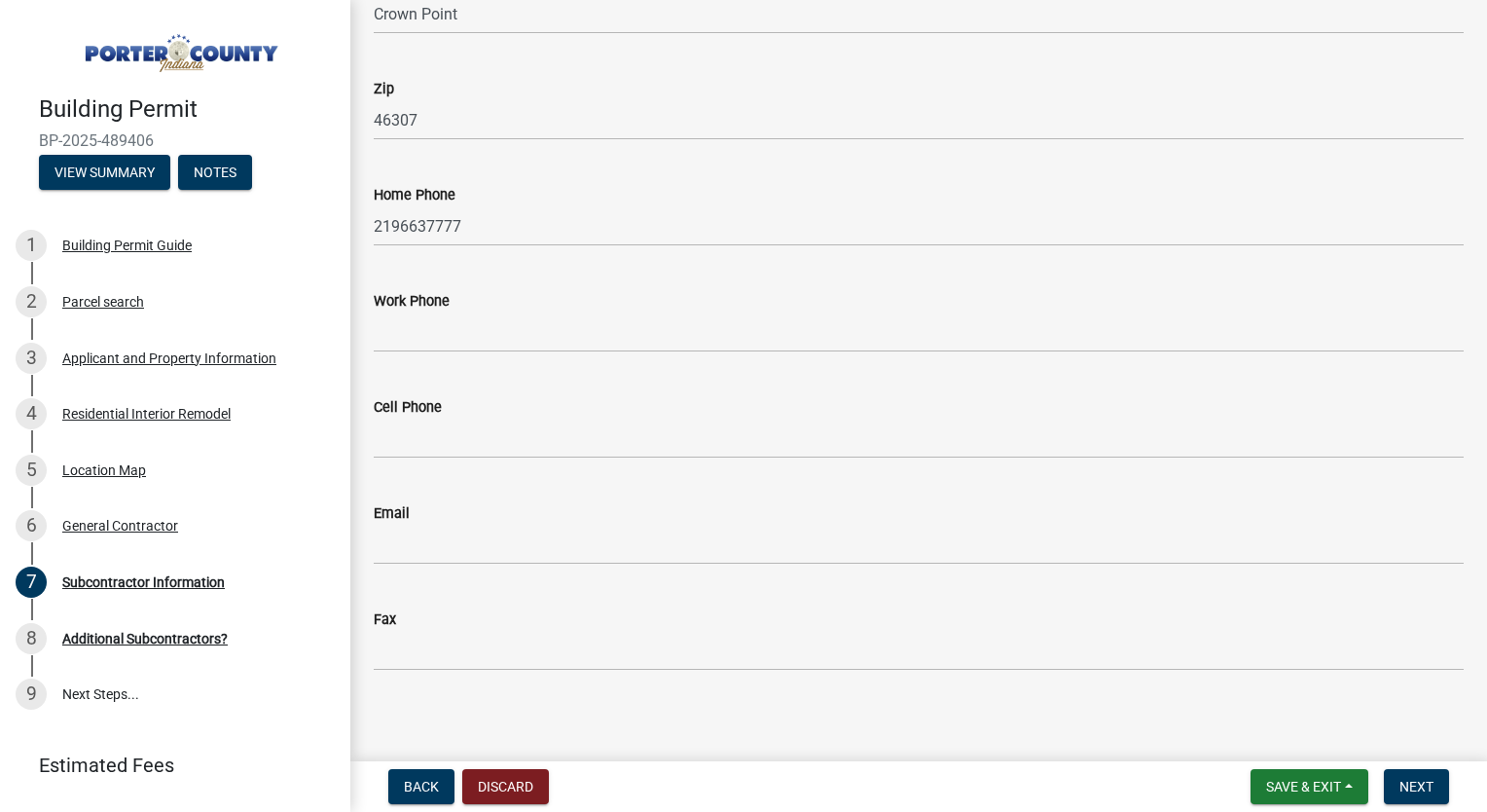
scroll to position [623, 0]
click at [1412, 779] on span "Next" at bounding box center [1416, 787] width 34 height 16
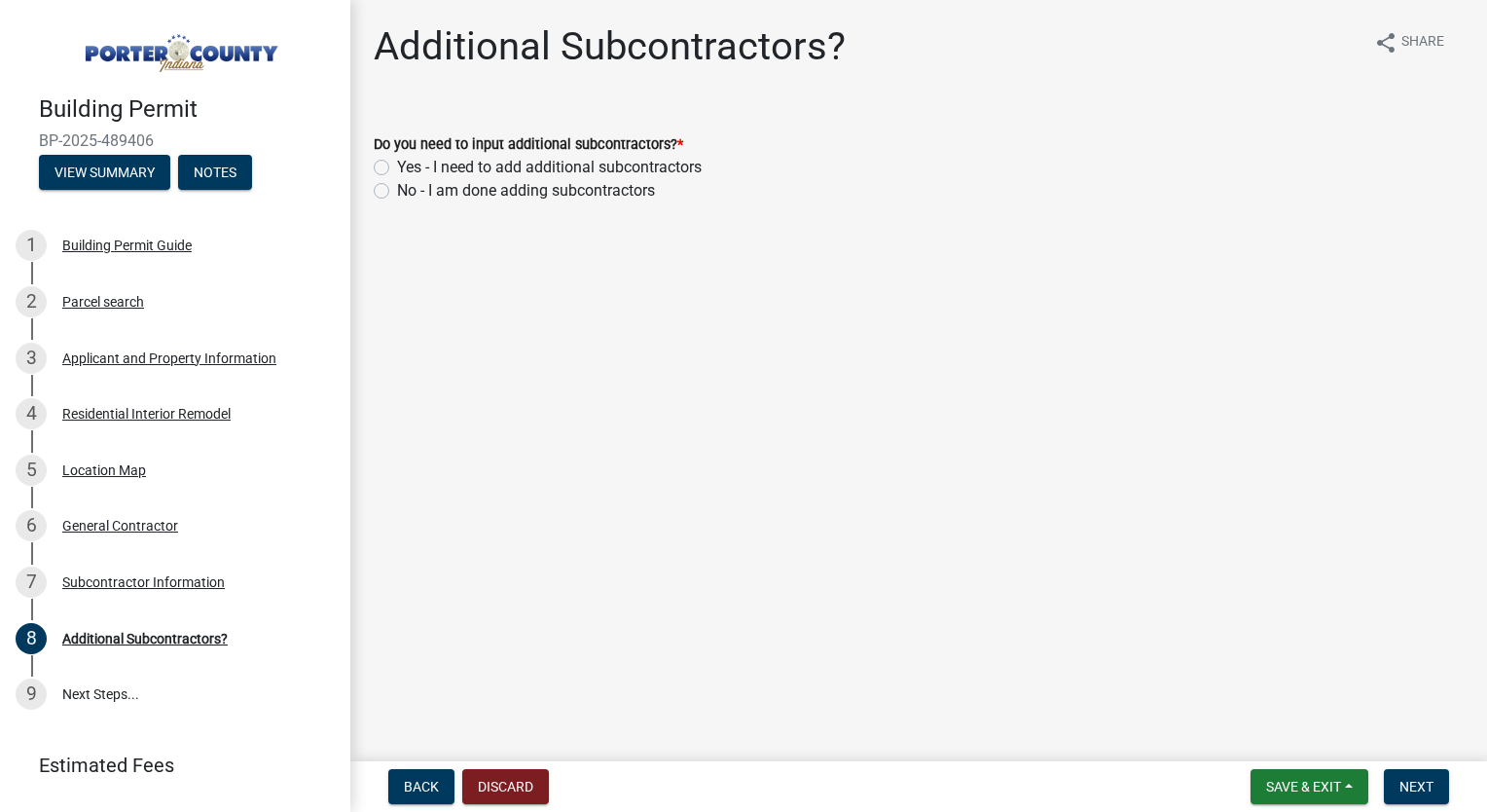
click at [397, 190] on label "No - I am done adding subcontractors" at bounding box center [526, 191] width 258 height 23
click at [397, 190] on input "No - I am done adding subcontractors" at bounding box center [403, 185] width 13 height 13
radio input "true"
click at [1394, 788] on button "Next" at bounding box center [1416, 787] width 65 height 35
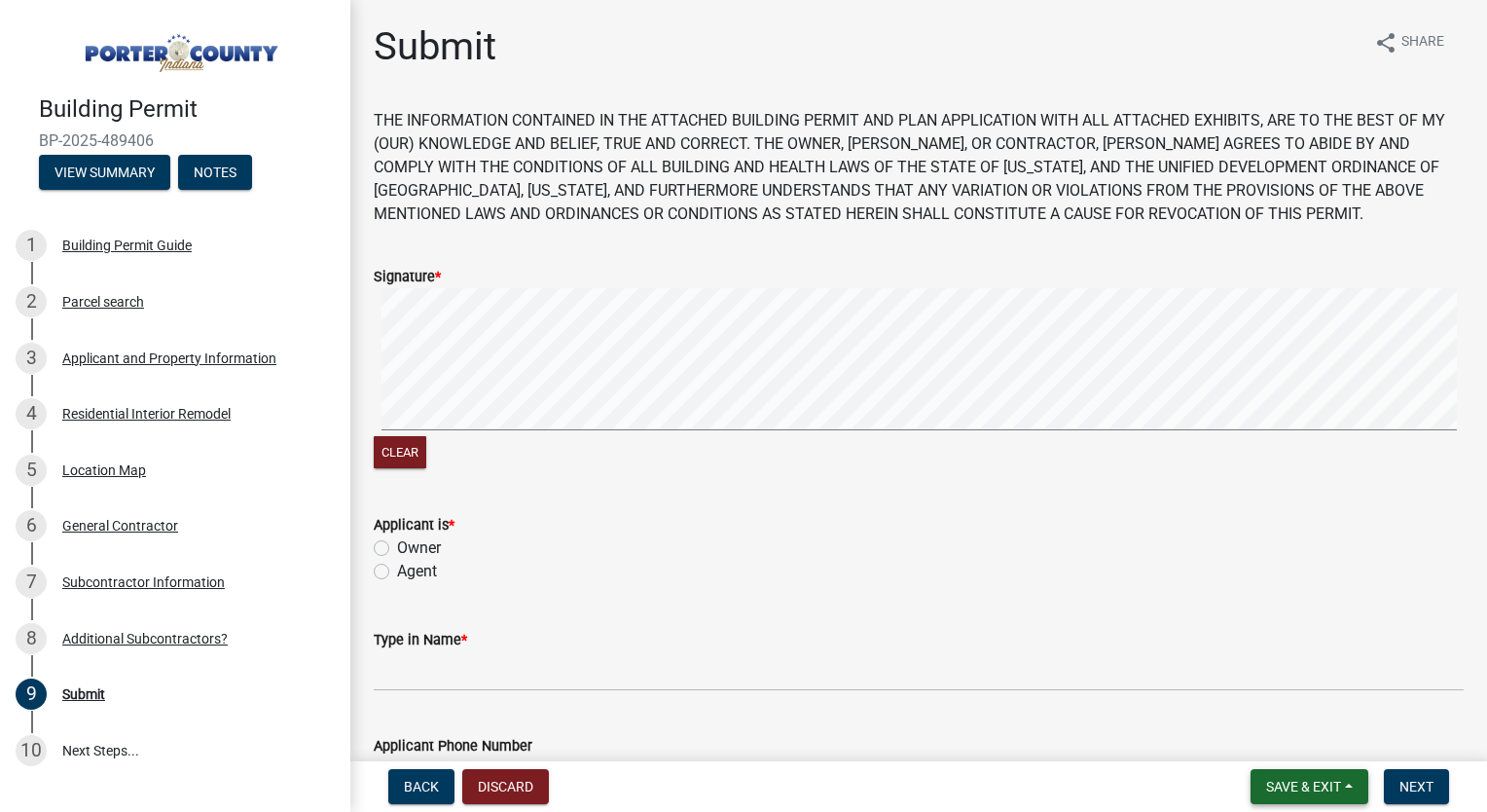
click at [1278, 781] on span "Save & Exit" at bounding box center [1304, 787] width 75 height 16
click at [1289, 699] on button "Save" at bounding box center [1291, 689] width 156 height 47
click at [397, 545] on label "Owner" at bounding box center [419, 548] width 44 height 23
click at [397, 545] on input "Owner" at bounding box center [403, 542] width 13 height 13
radio input "true"
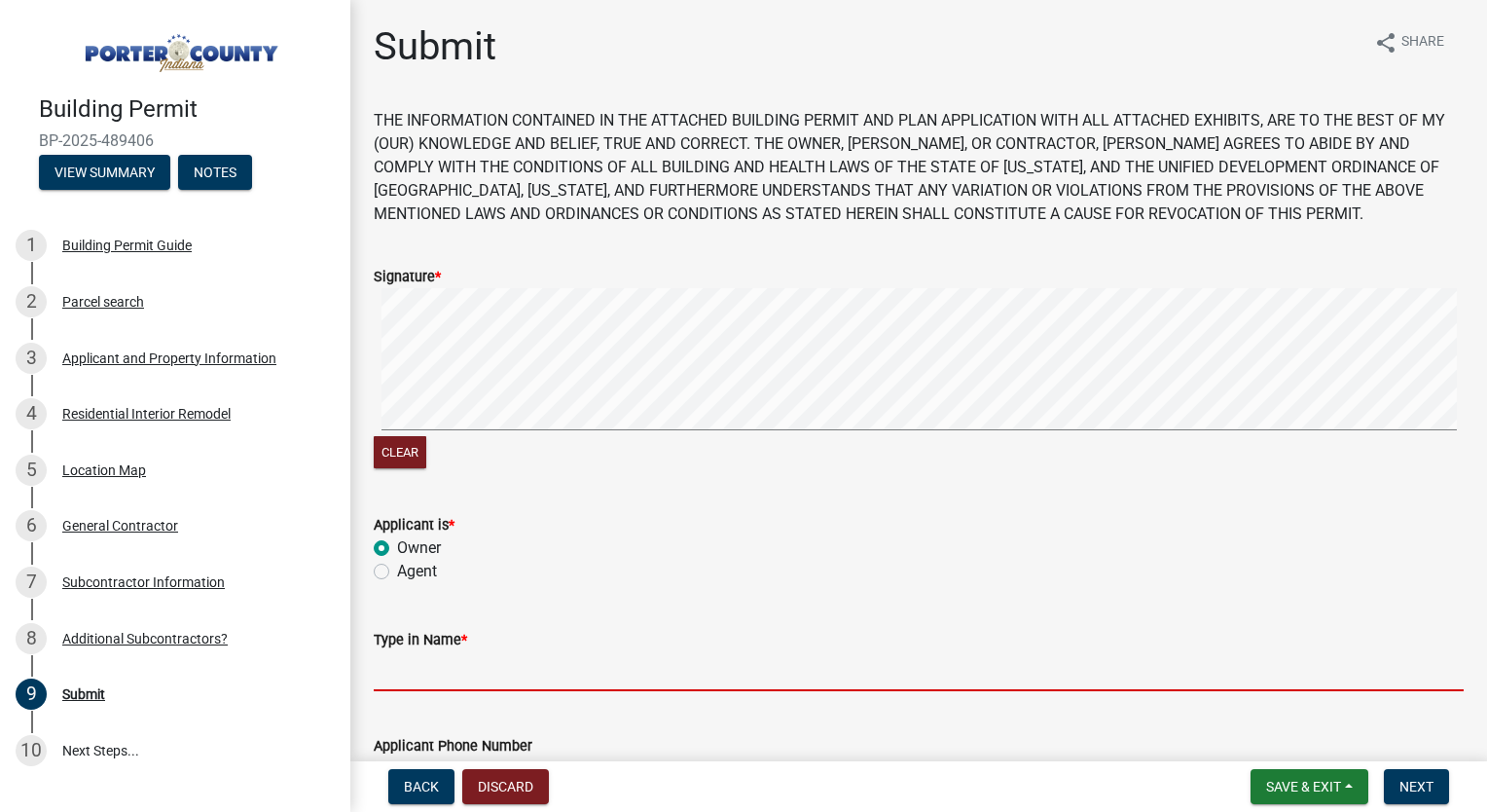
click at [423, 670] on input "Type in Name *" at bounding box center [919, 671] width 1091 height 40
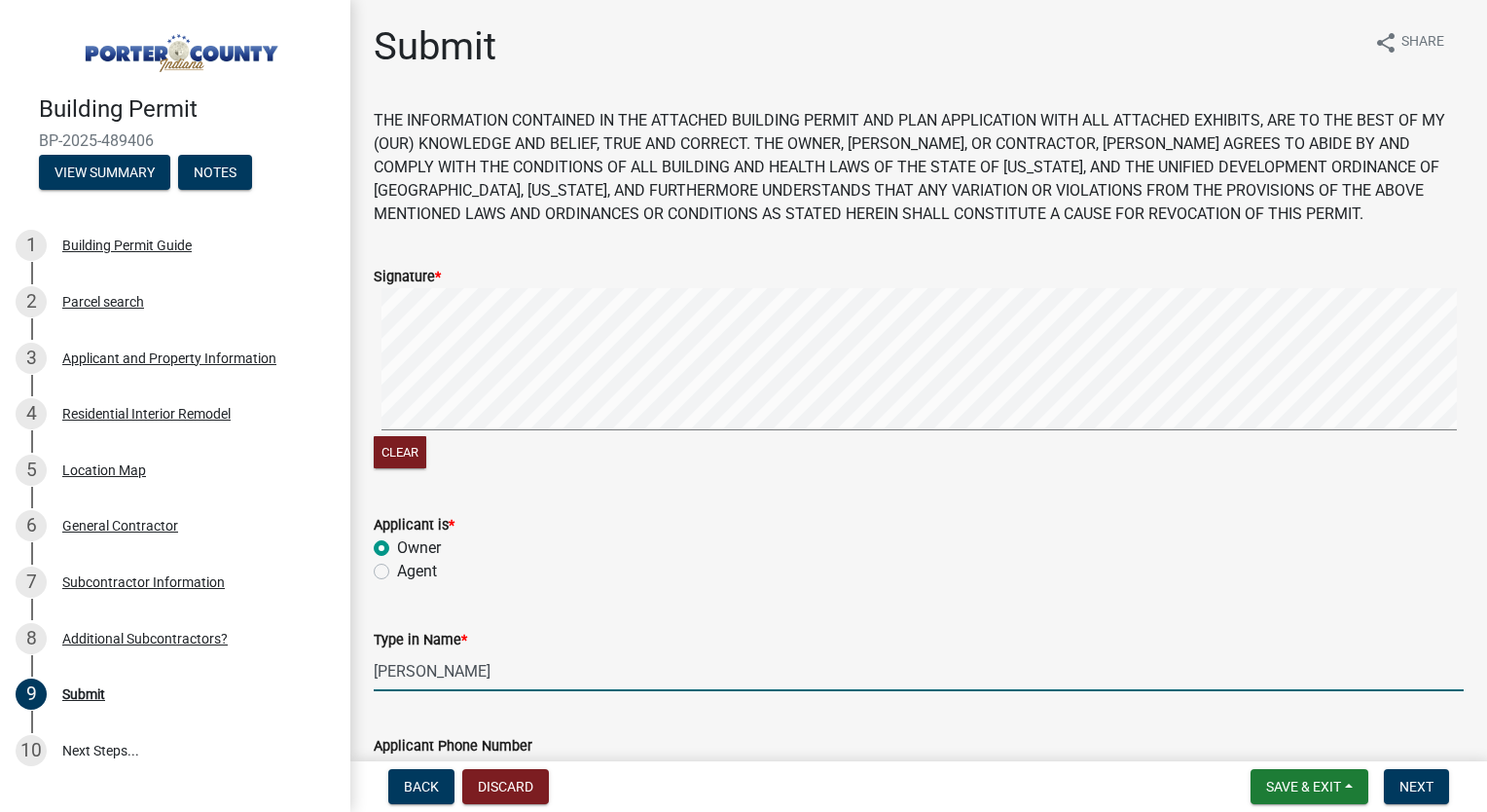
type input "[PERSON_NAME]"
click at [865, 617] on div "Type in Name * [PERSON_NAME]" at bounding box center [919, 646] width 1091 height 91
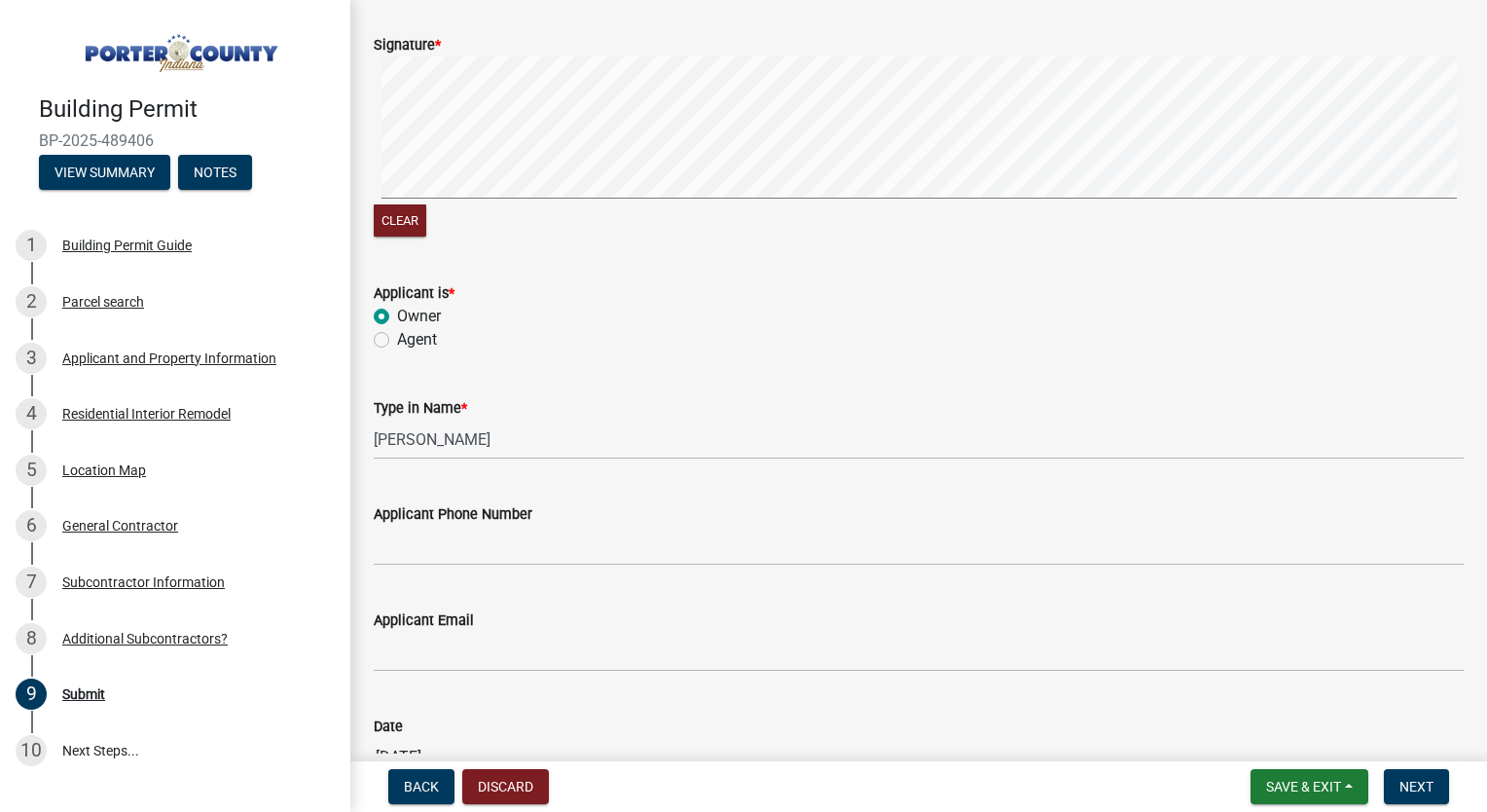
scroll to position [238, 0]
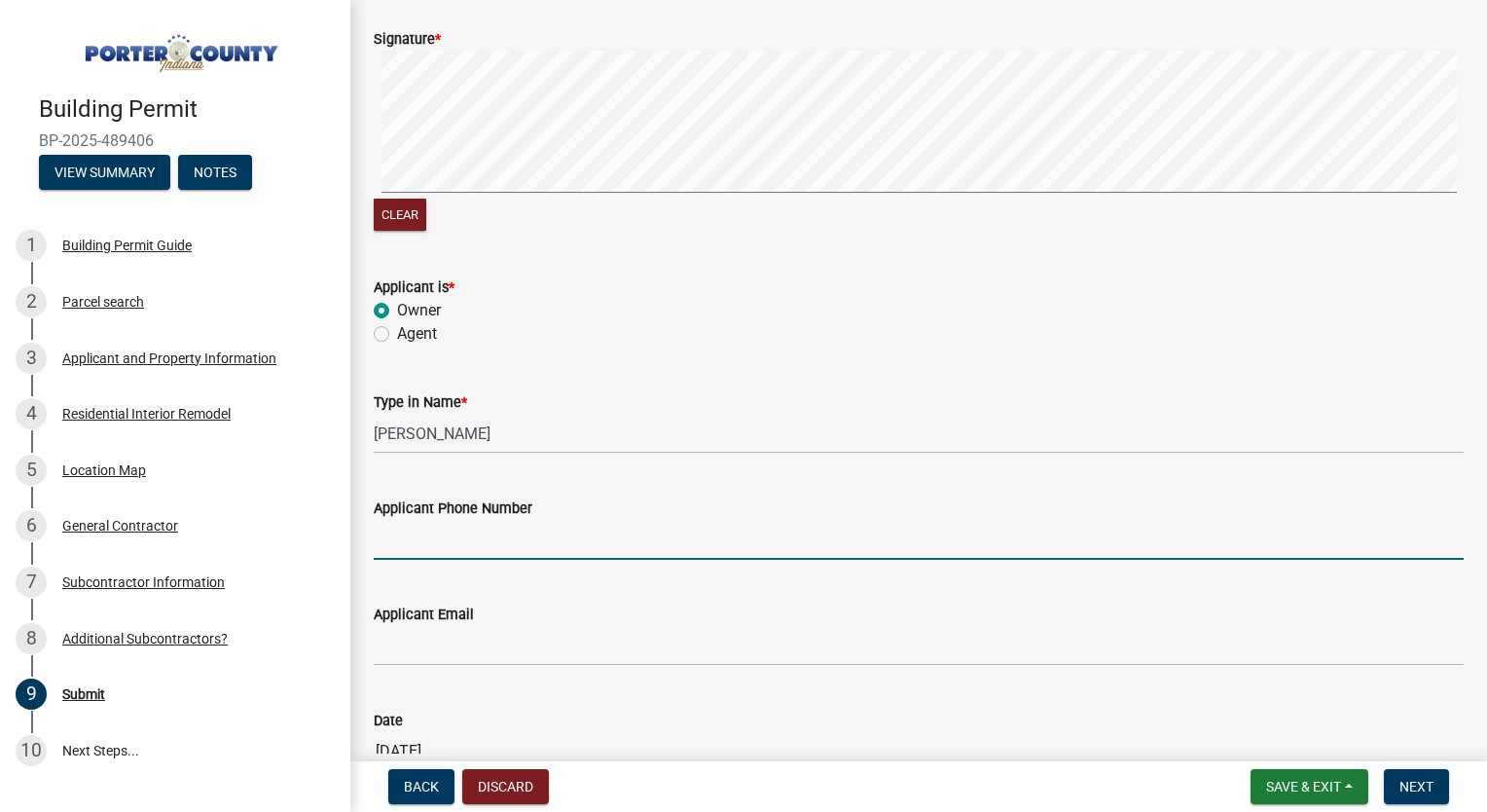
click at [526, 529] on input "Applicant Phone Number" at bounding box center [919, 539] width 1091 height 40
type input "[PHONE_NUMBER]"
type input "[EMAIL_ADDRESS][DOMAIN_NAME]"
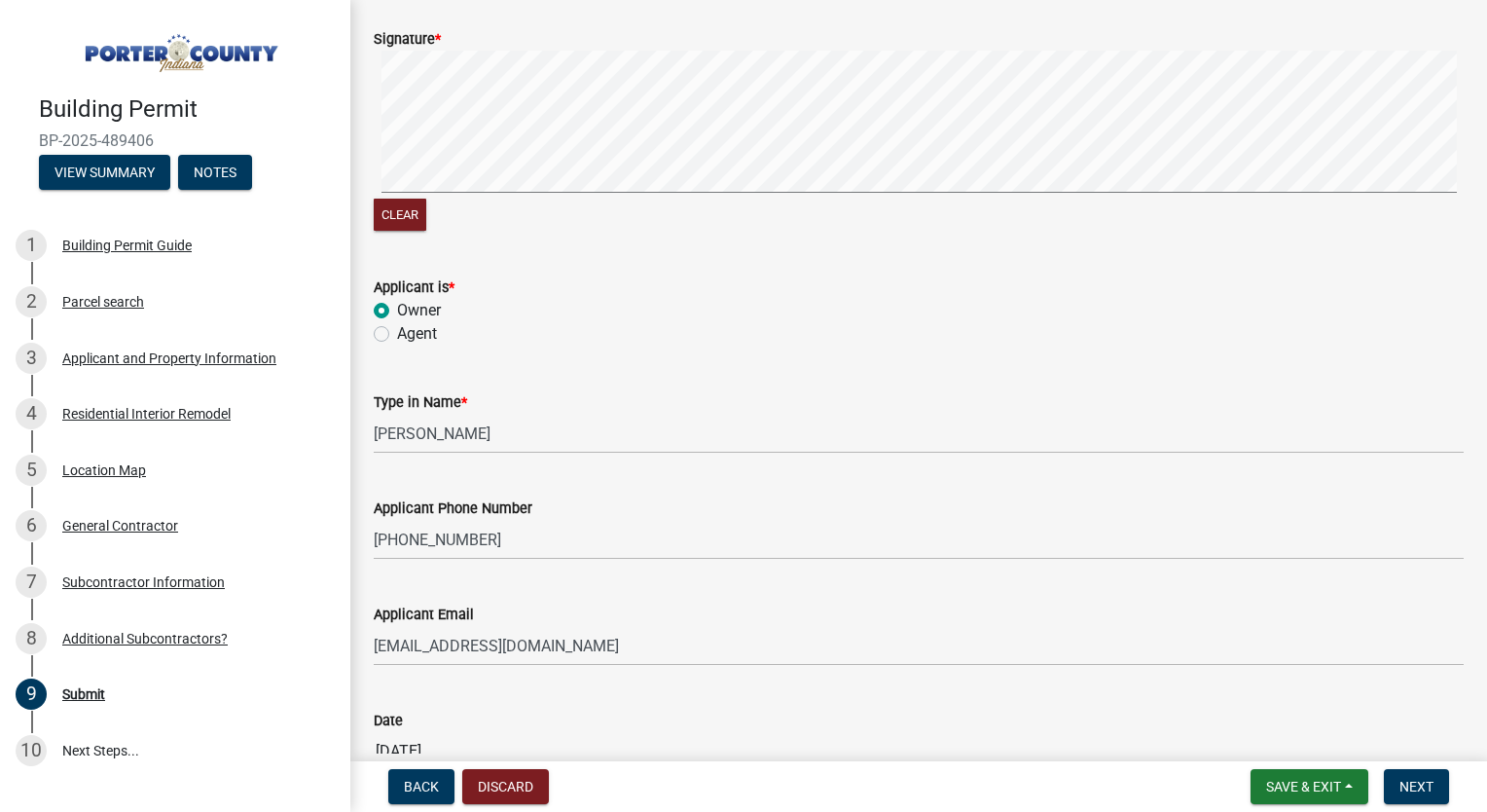
click at [570, 579] on div "Applicant Email [EMAIL_ADDRESS][DOMAIN_NAME]" at bounding box center [919, 620] width 1091 height 91
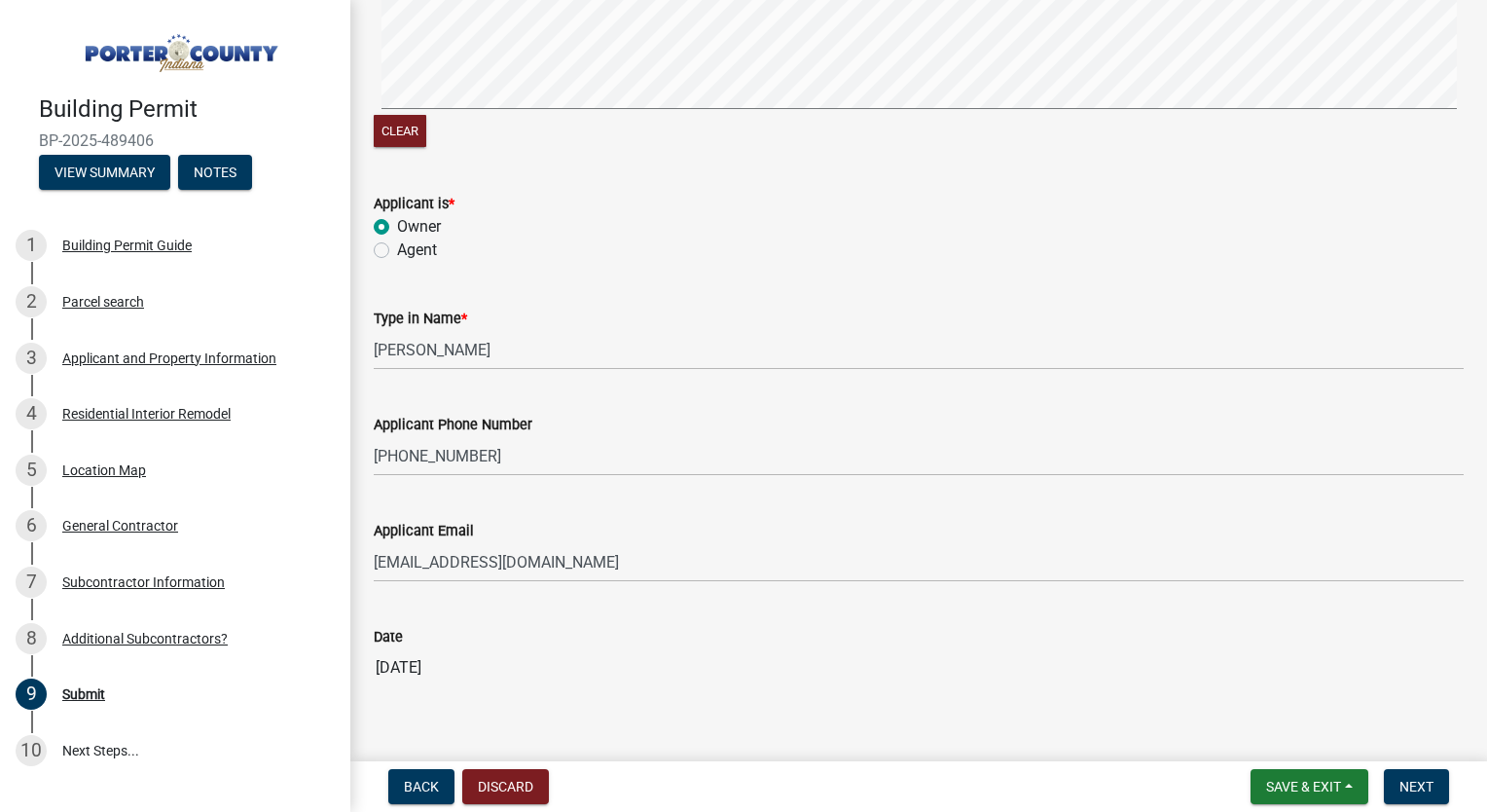
scroll to position [361, 0]
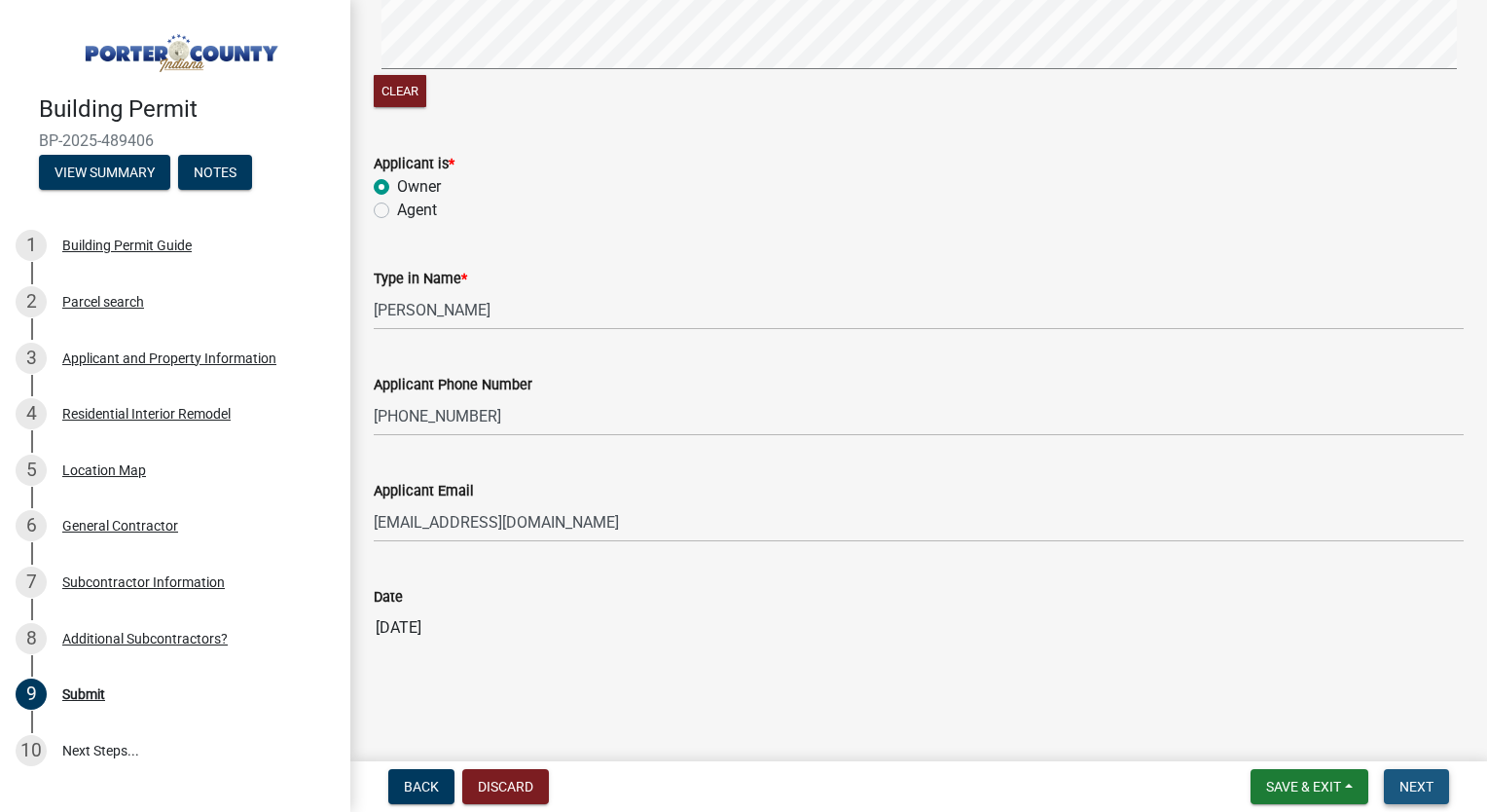
click at [1409, 784] on span "Next" at bounding box center [1416, 787] width 34 height 16
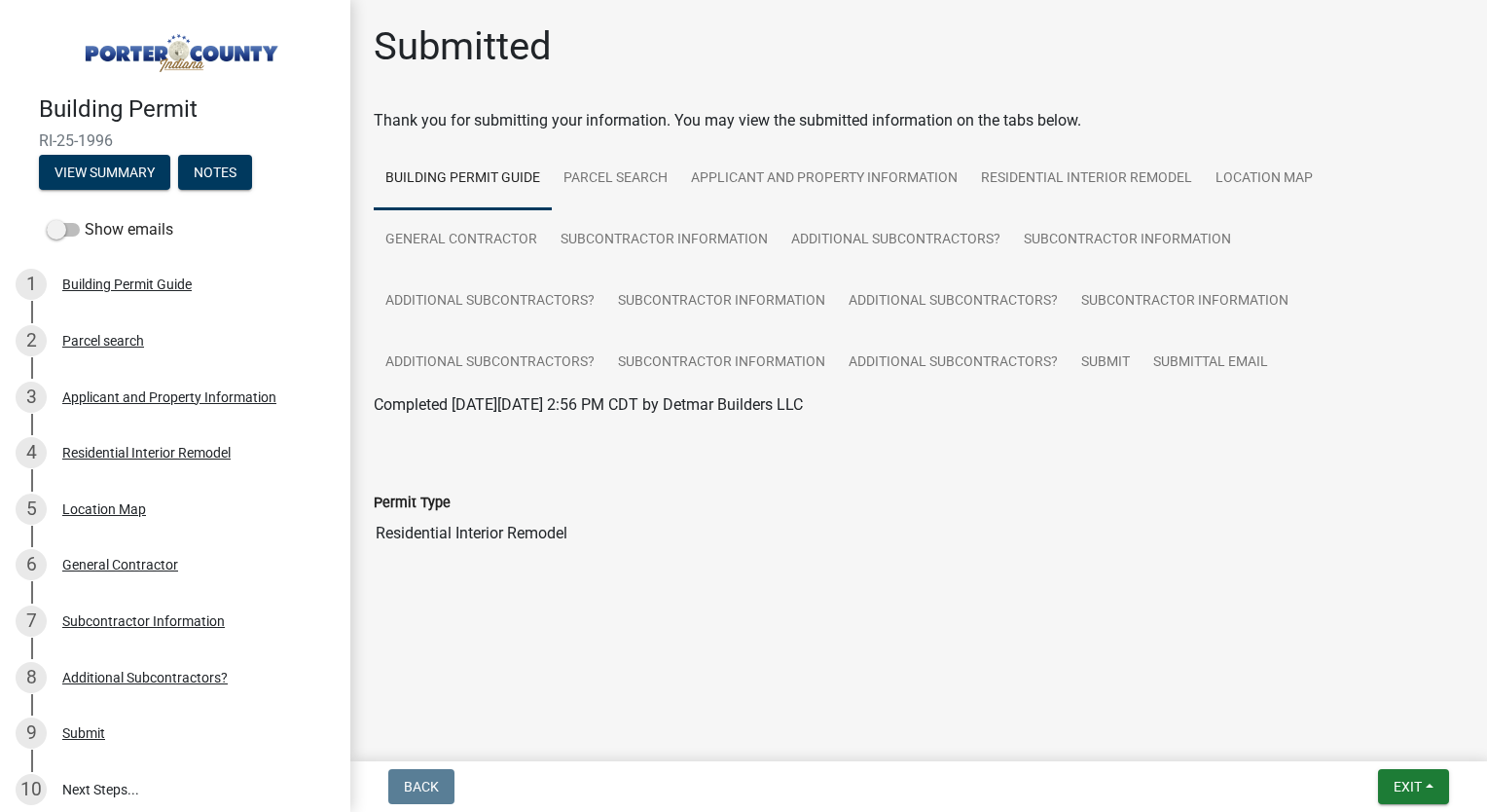
drag, startPoint x: 1083, startPoint y: 120, endPoint x: 370, endPoint y: 45, distance: 716.9
click at [370, 45] on div "Submitted Thank you for submitting your information. You may view the submitted…" at bounding box center [919, 316] width 1120 height 586
drag, startPoint x: 370, startPoint y: 45, endPoint x: 599, endPoint y: 98, distance: 235.1
click at [599, 98] on div "Submitted Thank you for submitting your information. You may view the submitted…" at bounding box center [919, 316] width 1120 height 586
click at [1113, 120] on div "Thank you for submitting your information. You may view the submitted informati…" at bounding box center [919, 121] width 1091 height 23
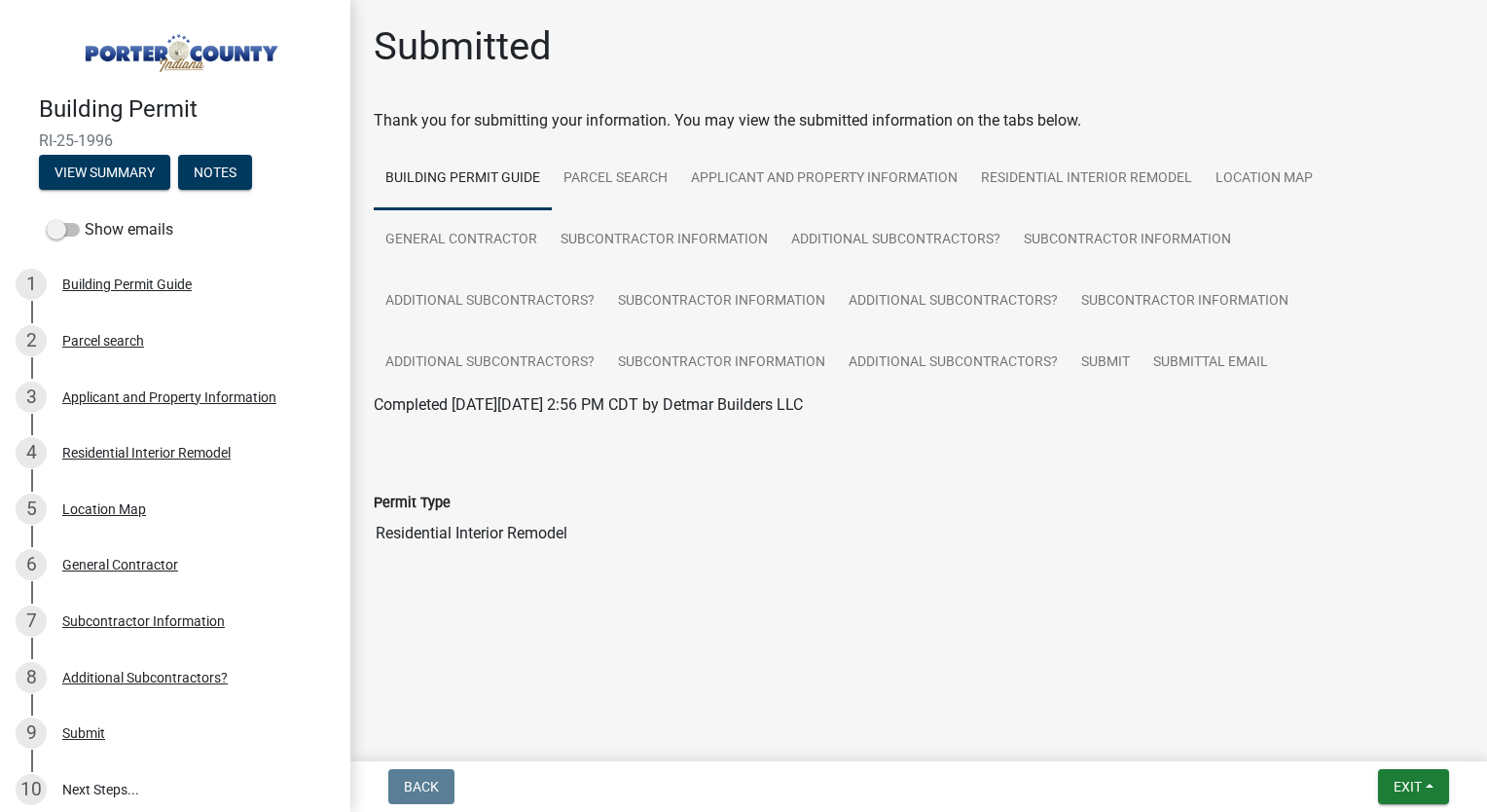
drag, startPoint x: 1080, startPoint y: 121, endPoint x: 366, endPoint y: 33, distance: 719.4
click at [366, 33] on div "Submitted Thank you for submitting your information. You may view the submitted…" at bounding box center [919, 316] width 1120 height 586
